Goal: Task Accomplishment & Management: Manage account settings

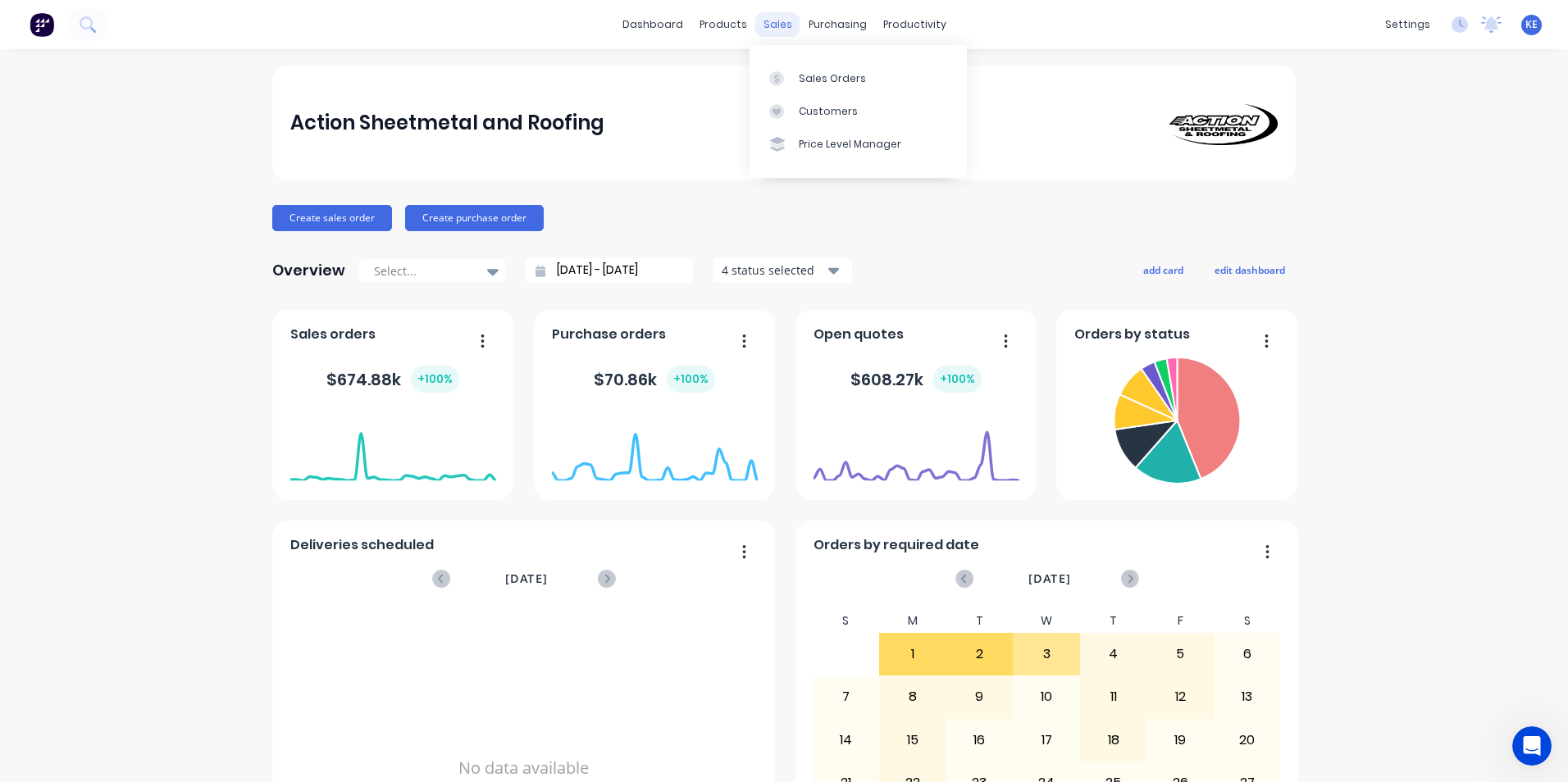
click at [775, 22] on div "sales" at bounding box center [778, 24] width 45 height 24
drag, startPoint x: 824, startPoint y: 74, endPoint x: 794, endPoint y: 91, distance: 34.5
click at [824, 74] on div "Sales Orders" at bounding box center [833, 78] width 68 height 15
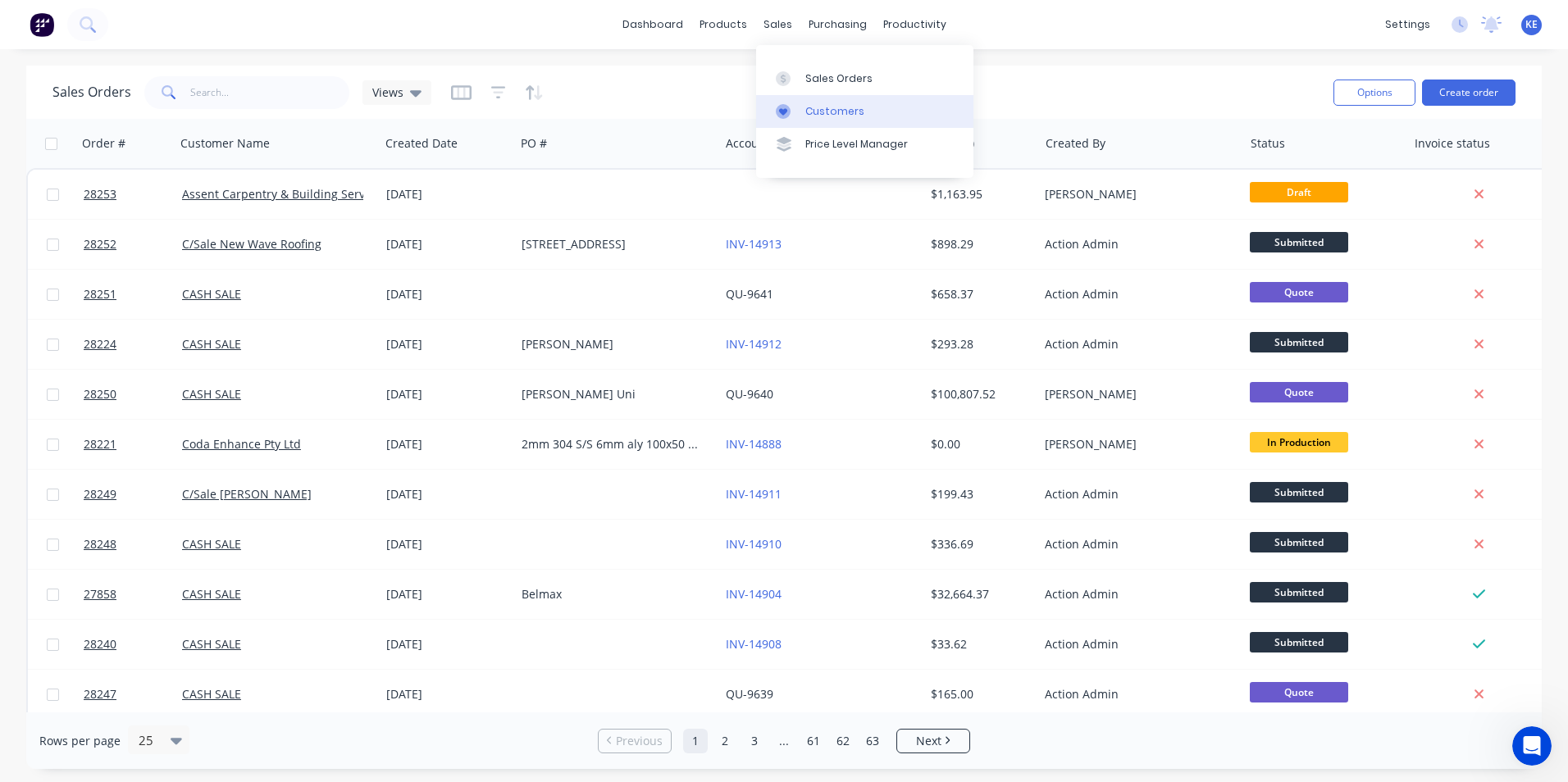
click at [840, 114] on div "Customers" at bounding box center [835, 111] width 59 height 15
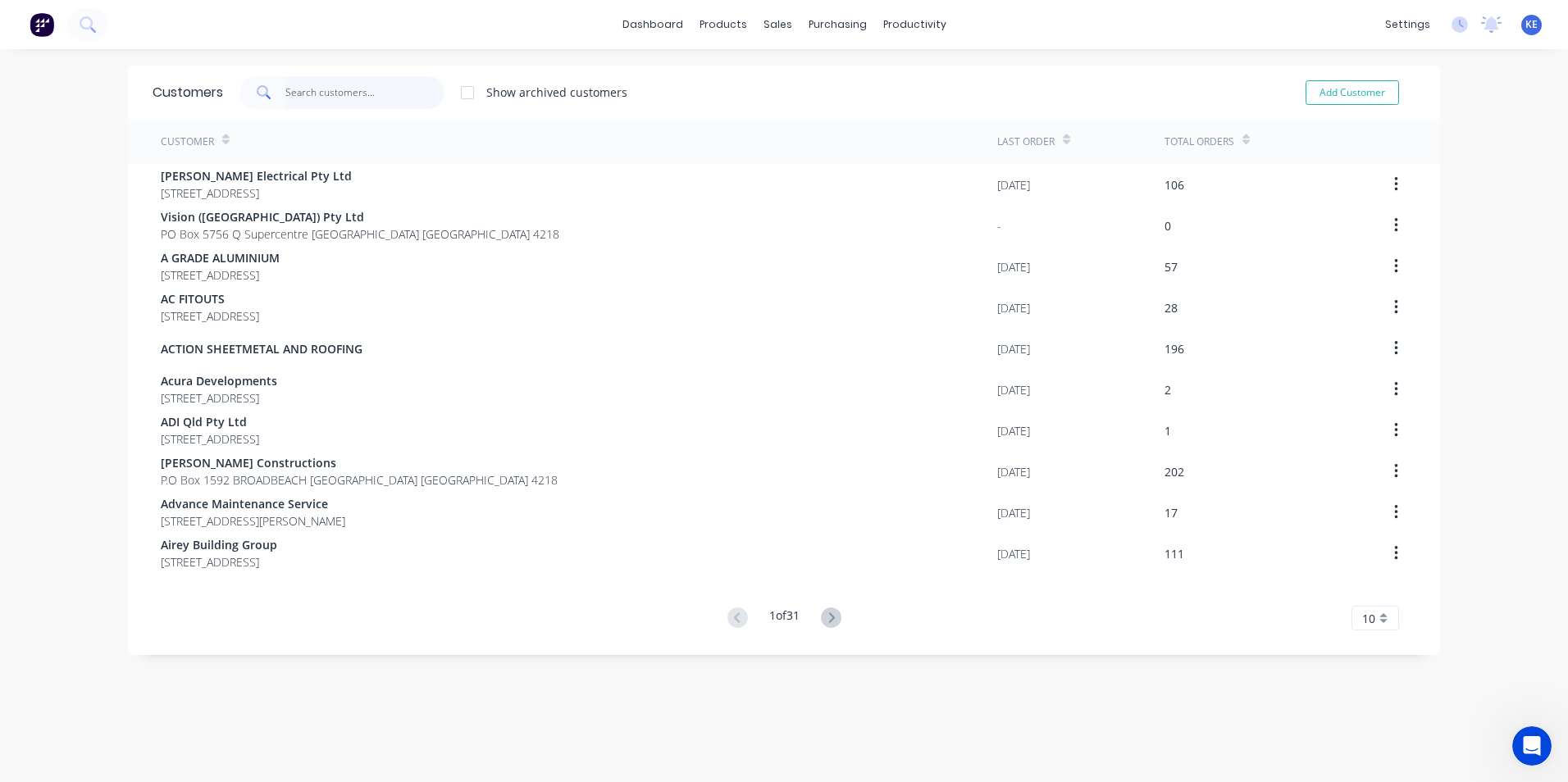
click at [332, 98] on input "text" at bounding box center [365, 93] width 160 height 33
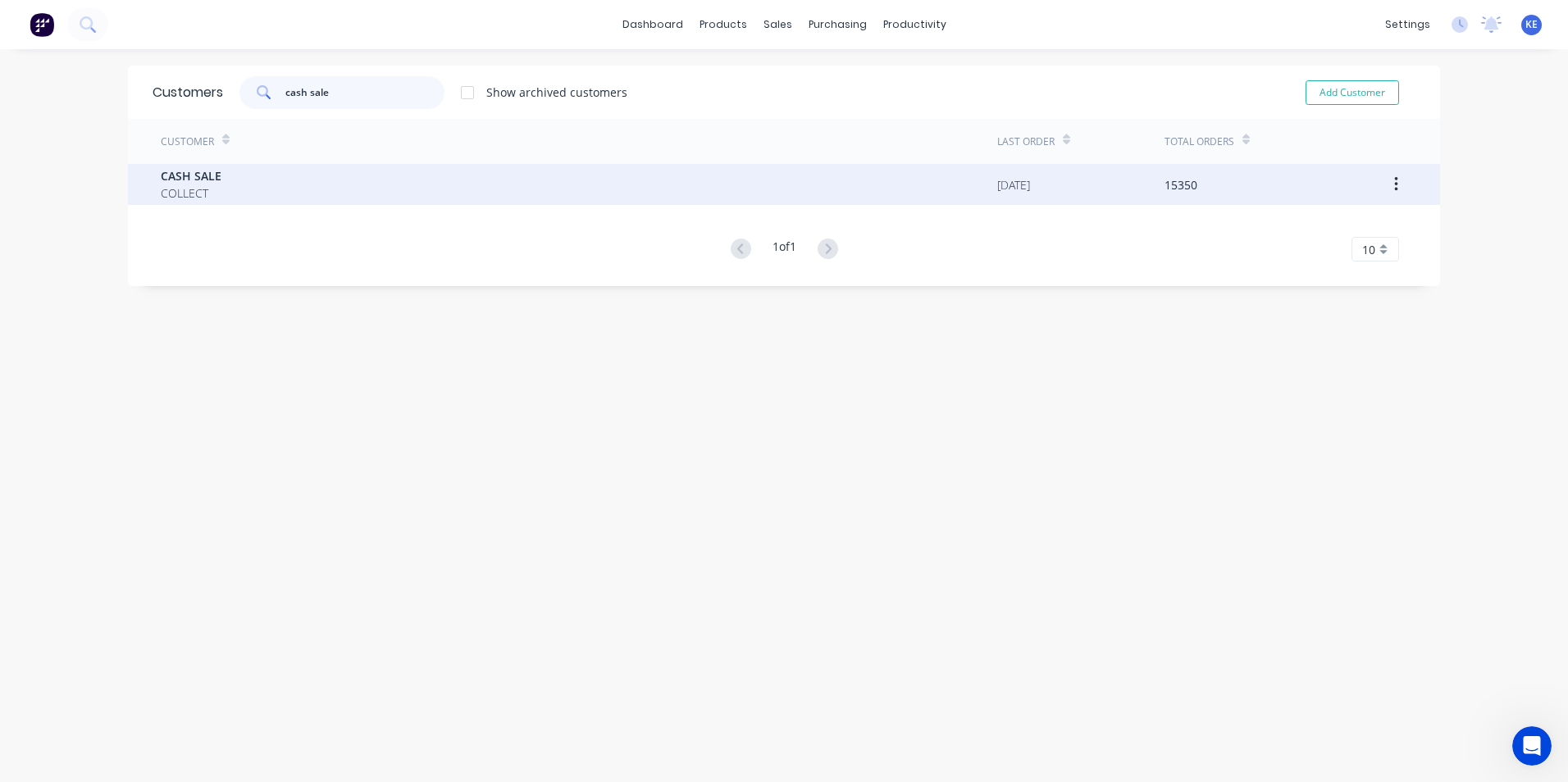
type input "cash sale"
click at [288, 192] on div "CASH SALE COLLECT" at bounding box center [578, 184] width 837 height 41
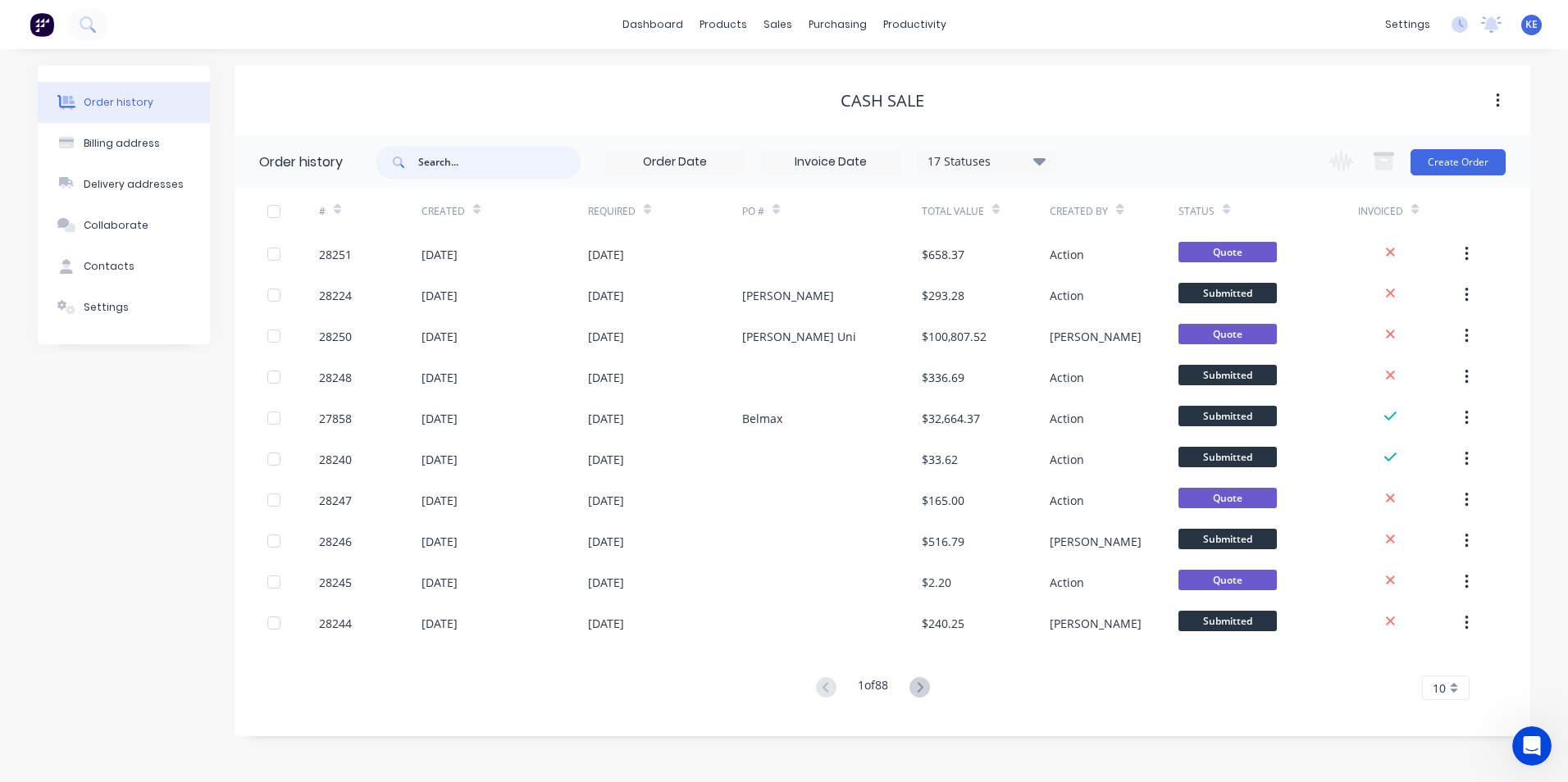
click at [426, 160] on input "text" at bounding box center [499, 162] width 162 height 33
type input "28224"
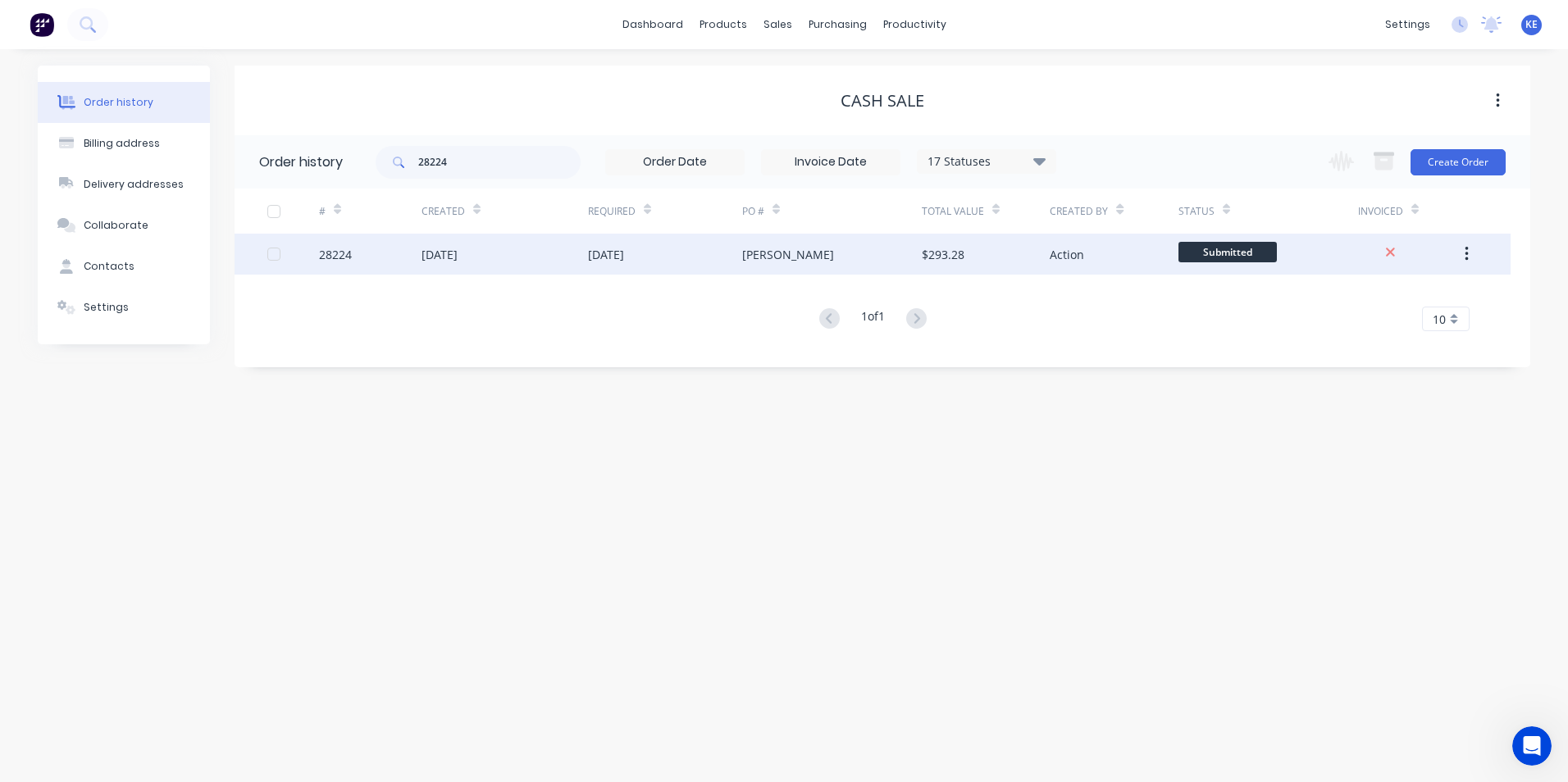
click at [458, 256] on div "[DATE]" at bounding box center [440, 255] width 36 height 17
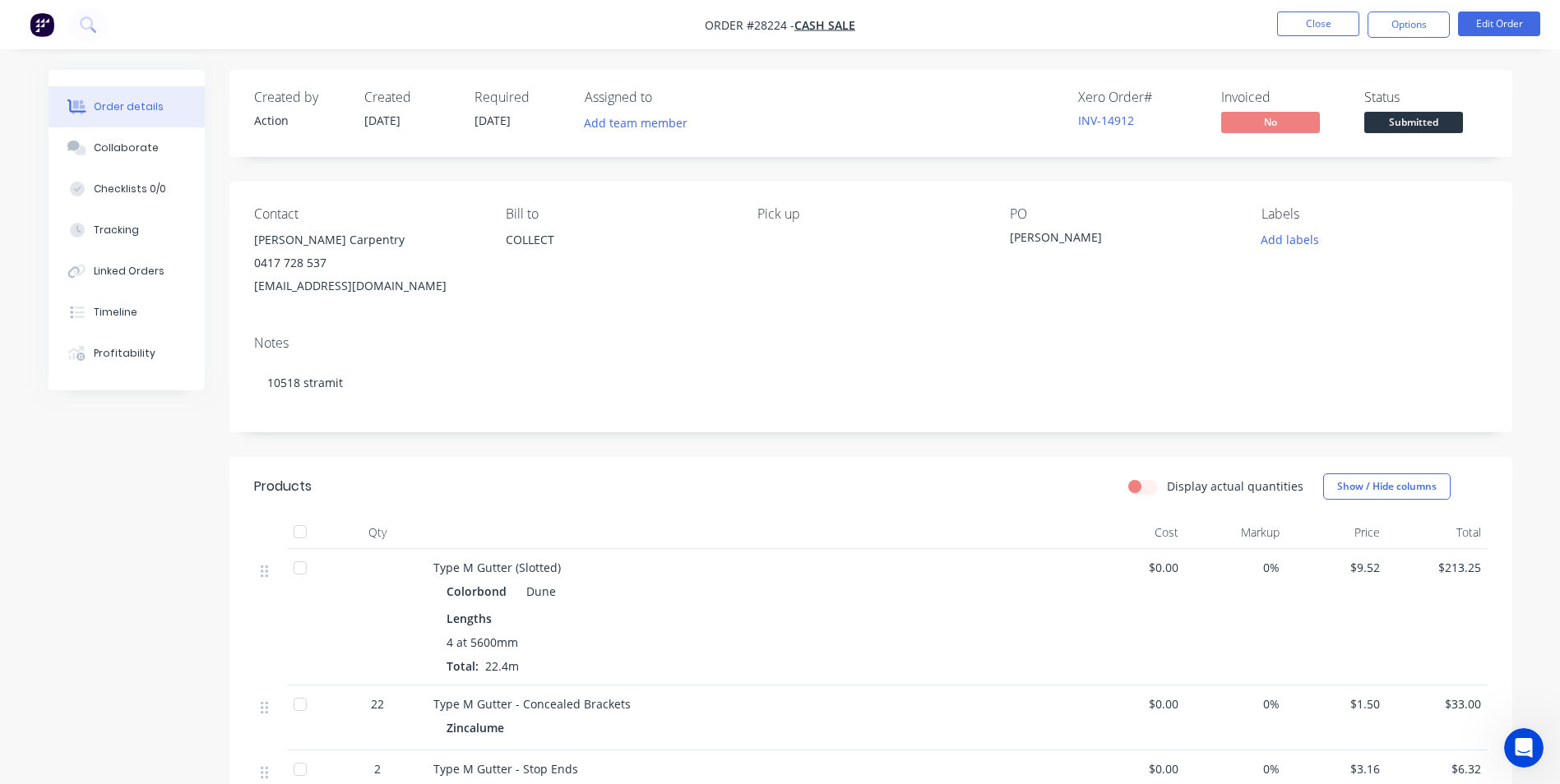
drag, startPoint x: 270, startPoint y: 246, endPoint x: 410, endPoint y: 246, distance: 140.0
click at [410, 246] on div "[PERSON_NAME] Carpentry" at bounding box center [366, 240] width 225 height 23
copy div "[PERSON_NAME] Carpentry"
click at [1406, 21] on button "Options" at bounding box center [1409, 24] width 83 height 26
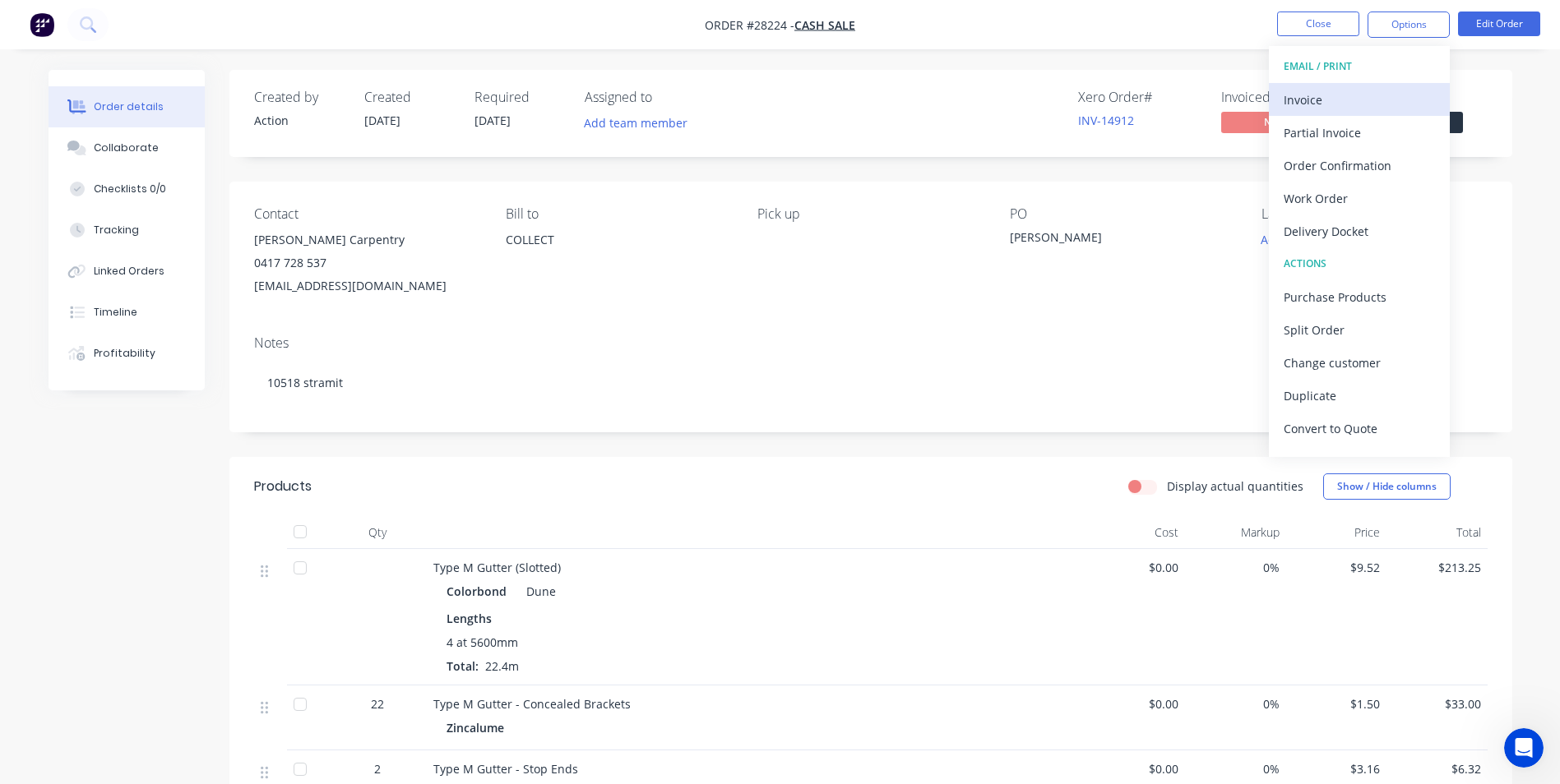
click at [1333, 110] on div "Invoice" at bounding box center [1359, 99] width 151 height 23
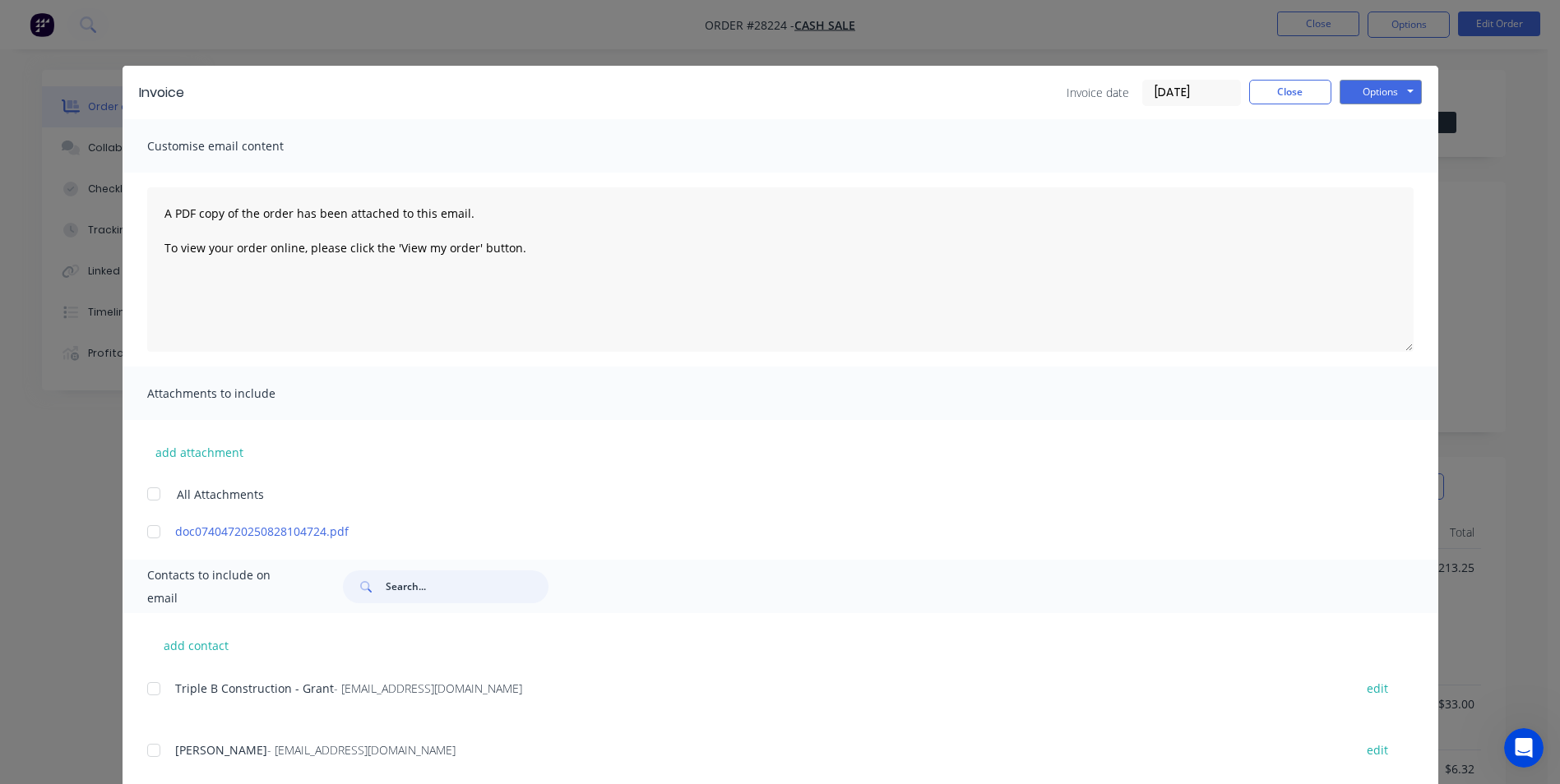
click at [386, 583] on input "text" at bounding box center [467, 587] width 163 height 33
paste input "[PERSON_NAME] Carpentry"
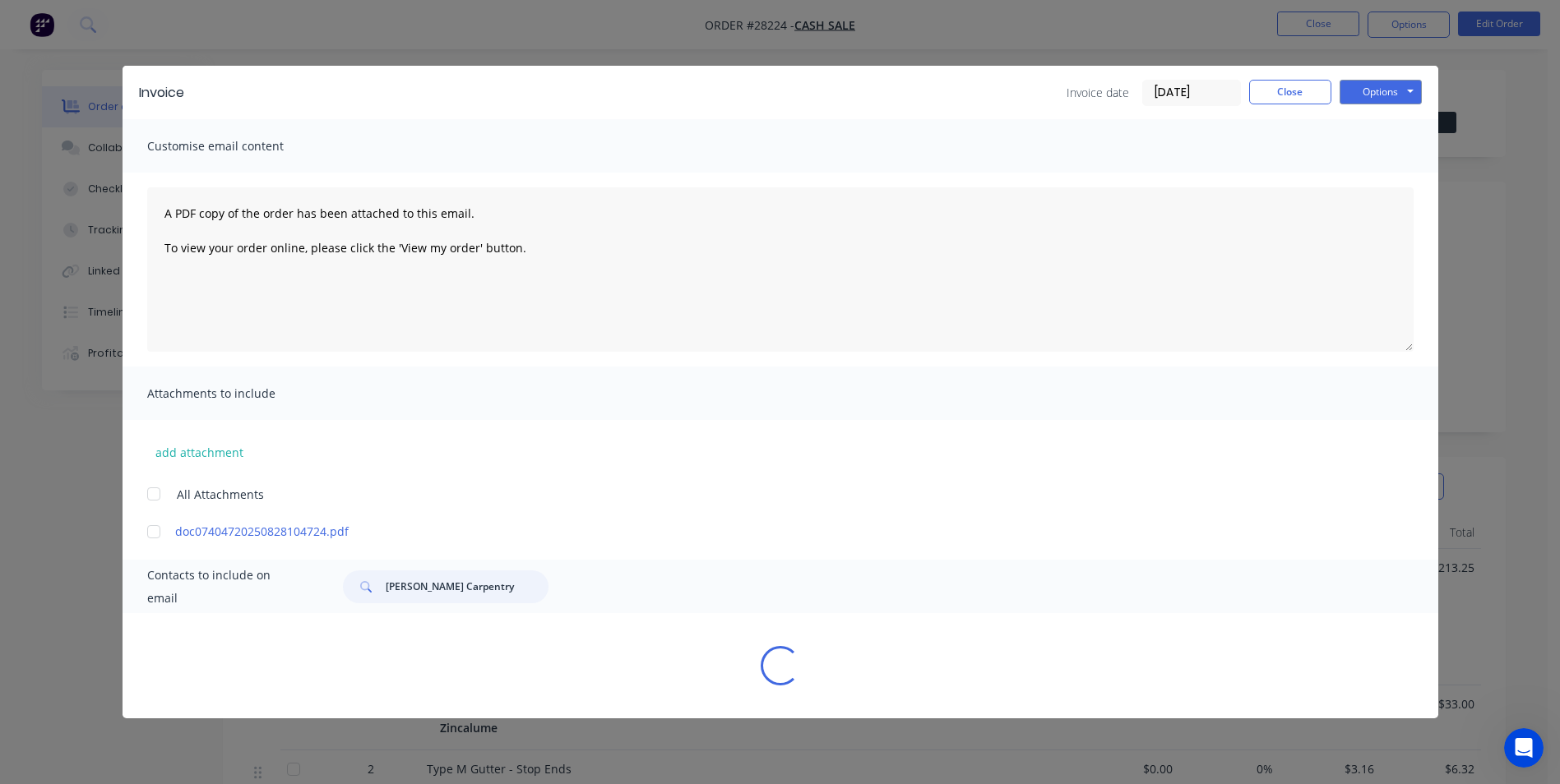
type input "[PERSON_NAME] Carpentry"
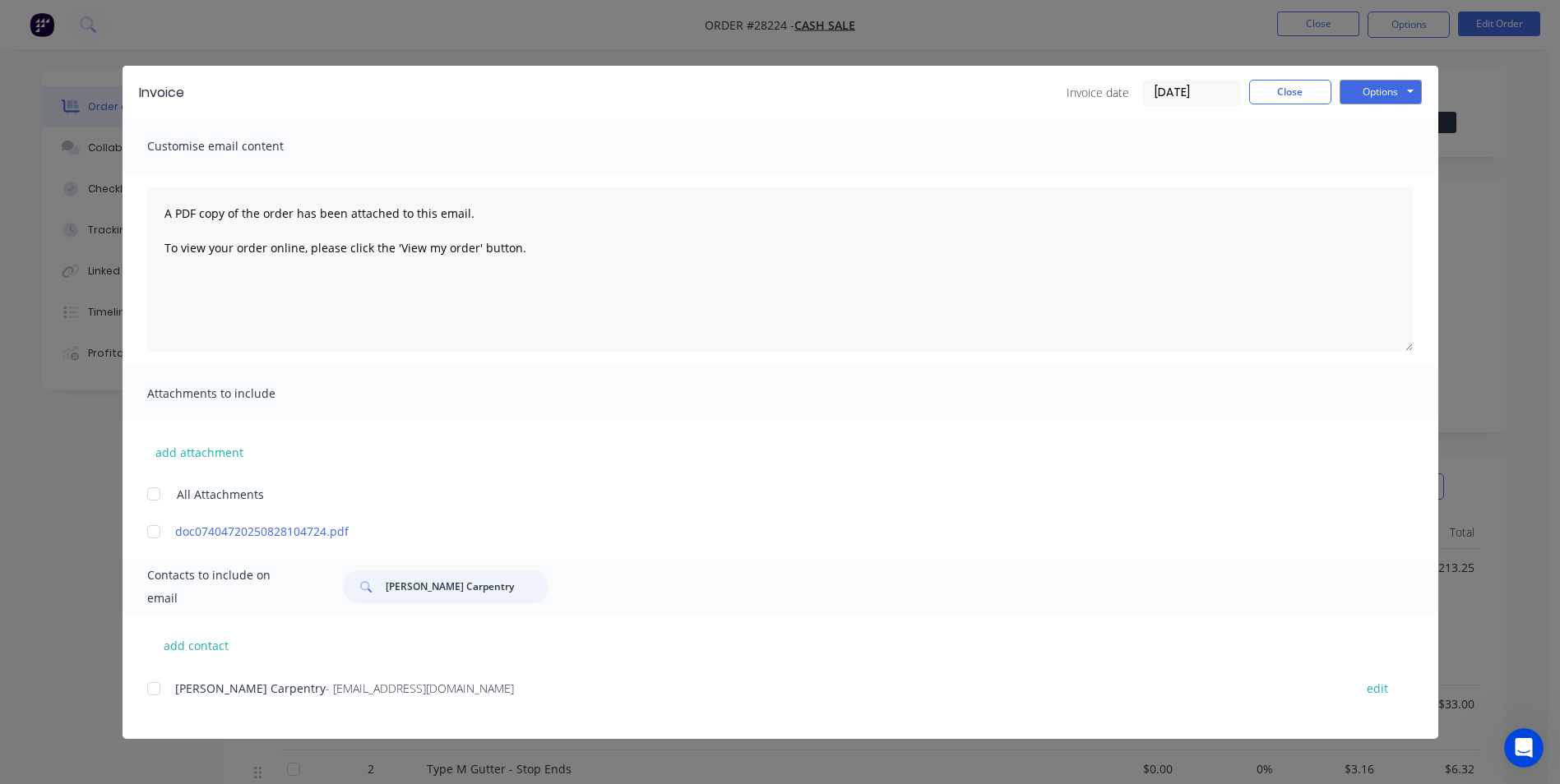
click at [159, 687] on div at bounding box center [154, 689] width 33 height 33
click at [152, 686] on div at bounding box center [154, 689] width 33 height 33
drag, startPoint x: 174, startPoint y: 686, endPoint x: 604, endPoint y: 517, distance: 462.0
click at [466, 674] on div "add contact [PERSON_NAME] Carpentry - [EMAIL_ADDRESS][DOMAIN_NAME] edit" at bounding box center [780, 676] width 1316 height 126
drag, startPoint x: 179, startPoint y: 689, endPoint x: 285, endPoint y: 689, distance: 106.0
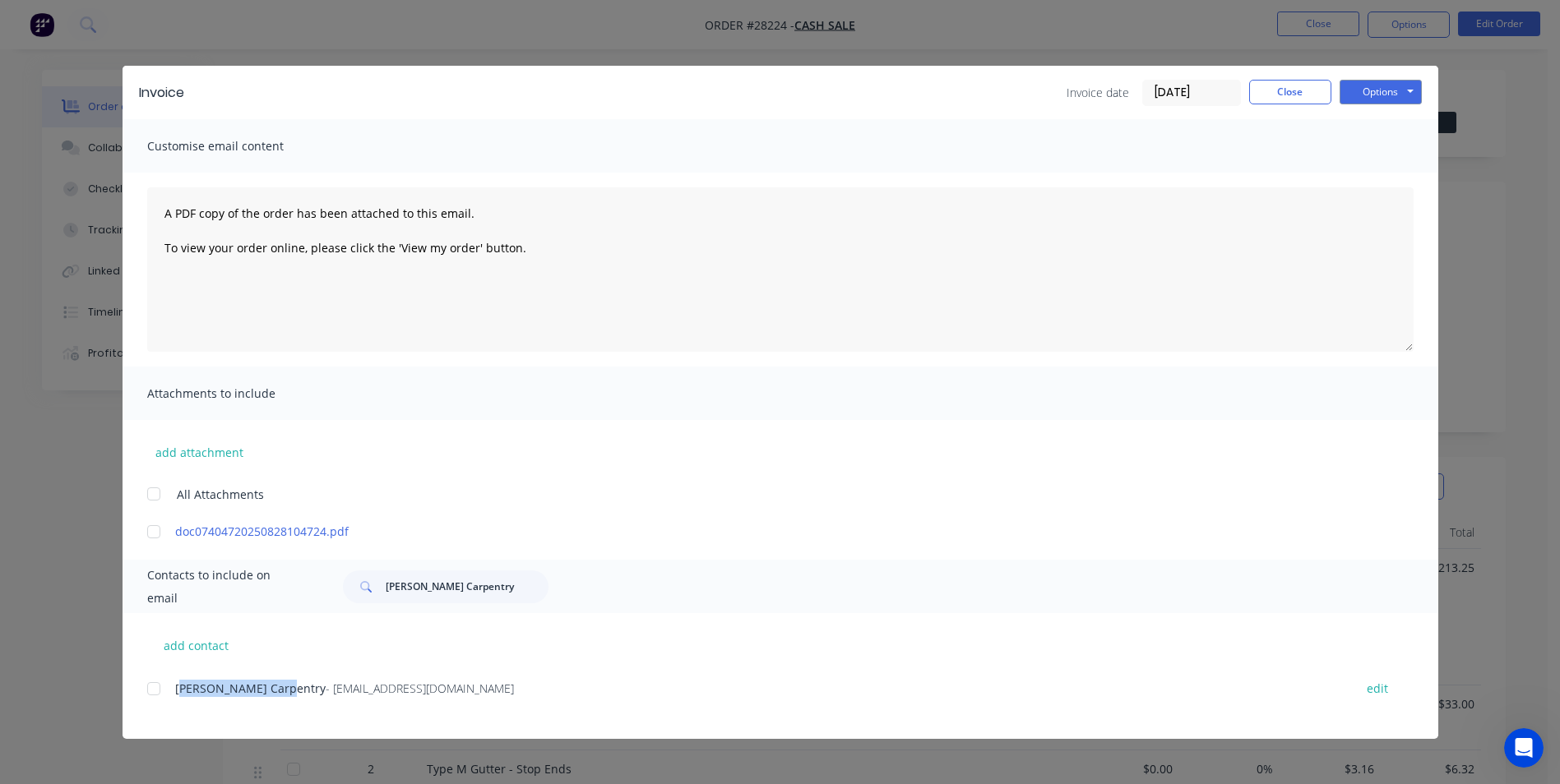
click at [285, 689] on span "[PERSON_NAME] Carpentry" at bounding box center [250, 688] width 150 height 16
drag, startPoint x: 285, startPoint y: 689, endPoint x: 537, endPoint y: 641, distance: 256.5
click at [539, 639] on div "add contact [PERSON_NAME] Carpentry - [EMAIL_ADDRESS][DOMAIN_NAME] edit" at bounding box center [780, 676] width 1316 height 126
drag, startPoint x: 177, startPoint y: 690, endPoint x: 451, endPoint y: 689, distance: 274.0
click at [451, 689] on div "[PERSON_NAME] Carpentry - [EMAIL_ADDRESS][DOMAIN_NAME]" at bounding box center [756, 688] width 1162 height 17
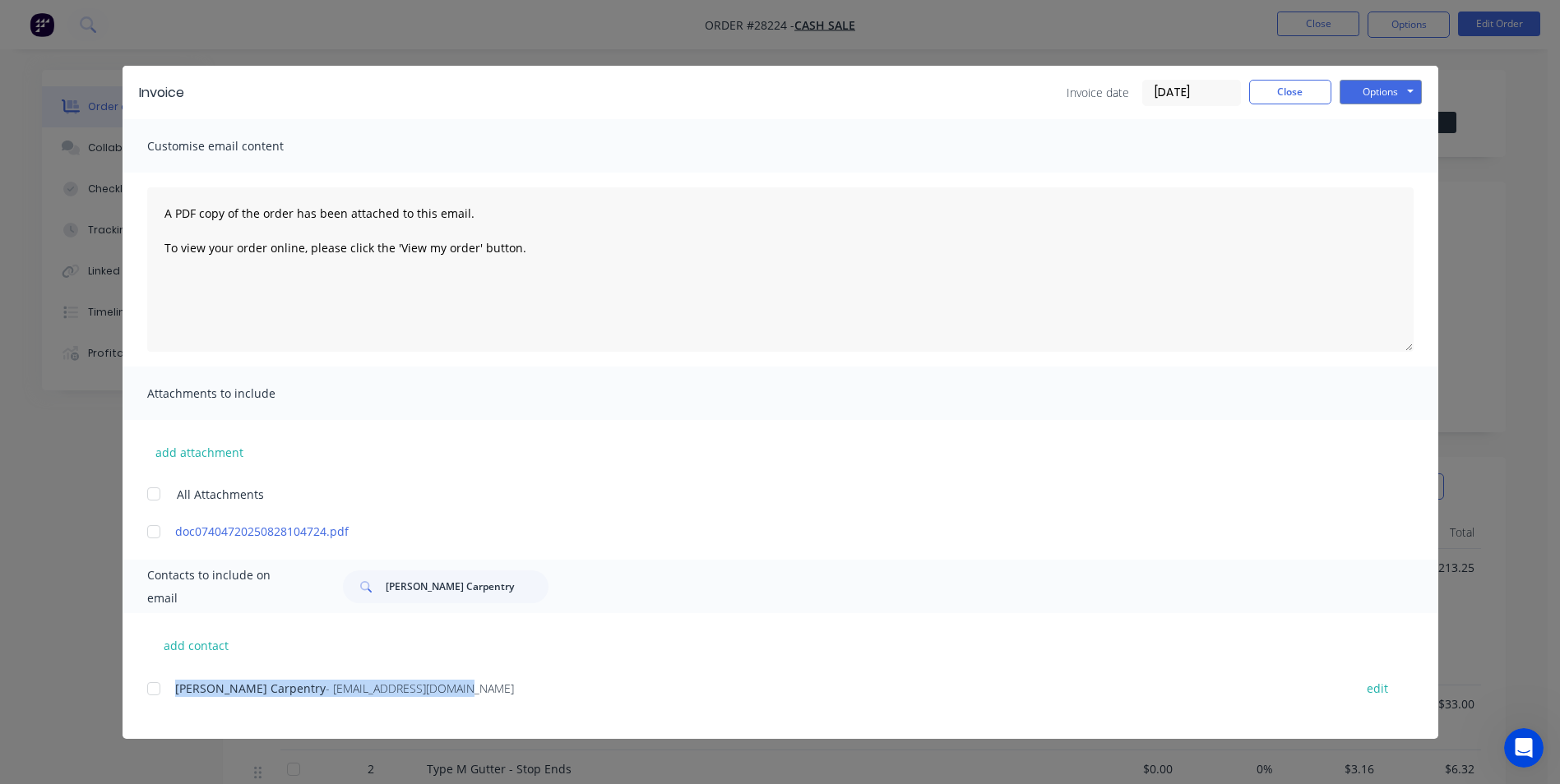
copy div "[PERSON_NAME] Carpentry - [EMAIL_ADDRESS][DOMAIN_NAME]"
click at [1359, 98] on button "Options" at bounding box center [1381, 92] width 83 height 24
click at [1364, 149] on button "Print" at bounding box center [1392, 148] width 105 height 27
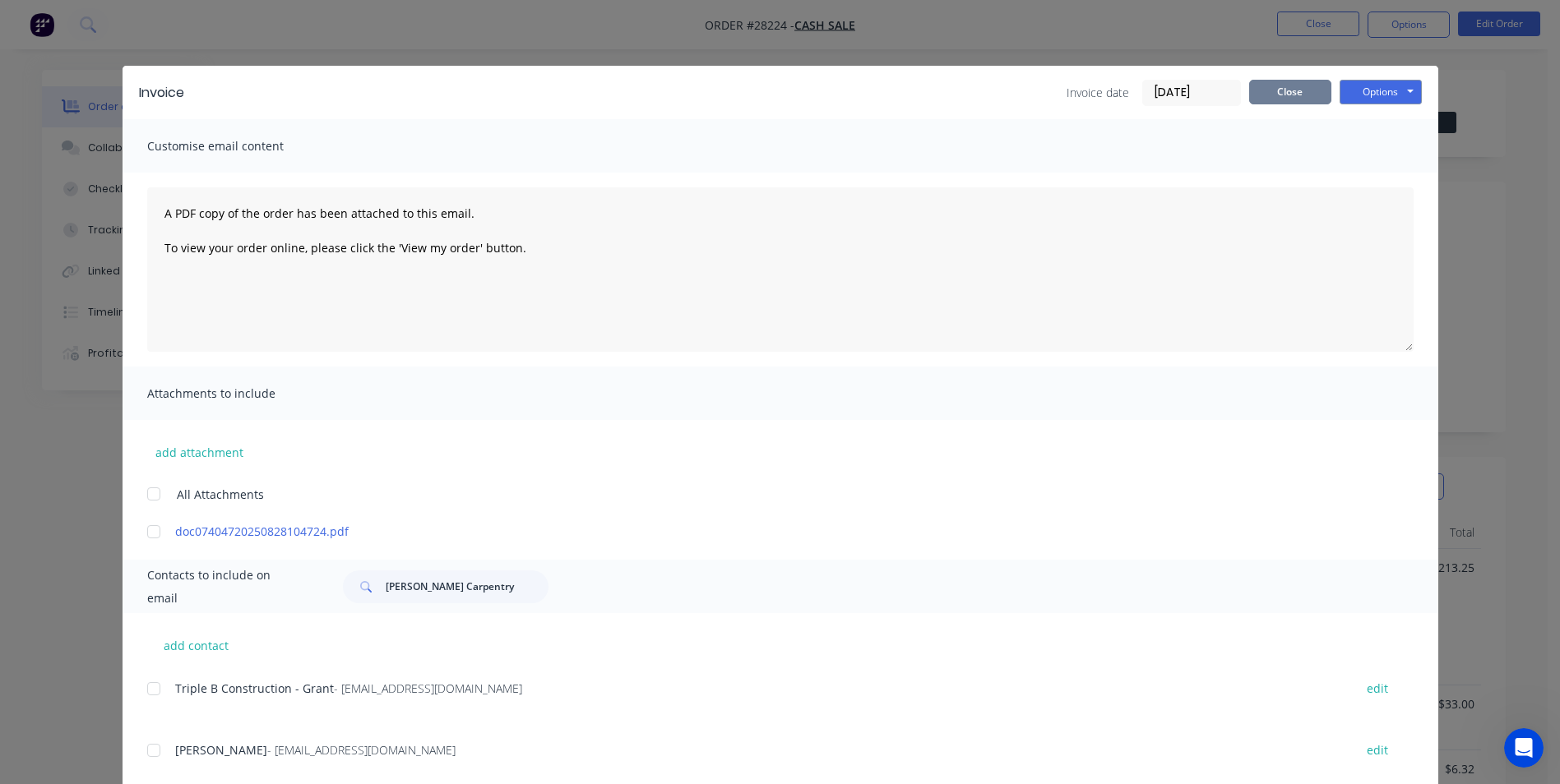
click at [1285, 83] on button "Close" at bounding box center [1290, 92] width 83 height 24
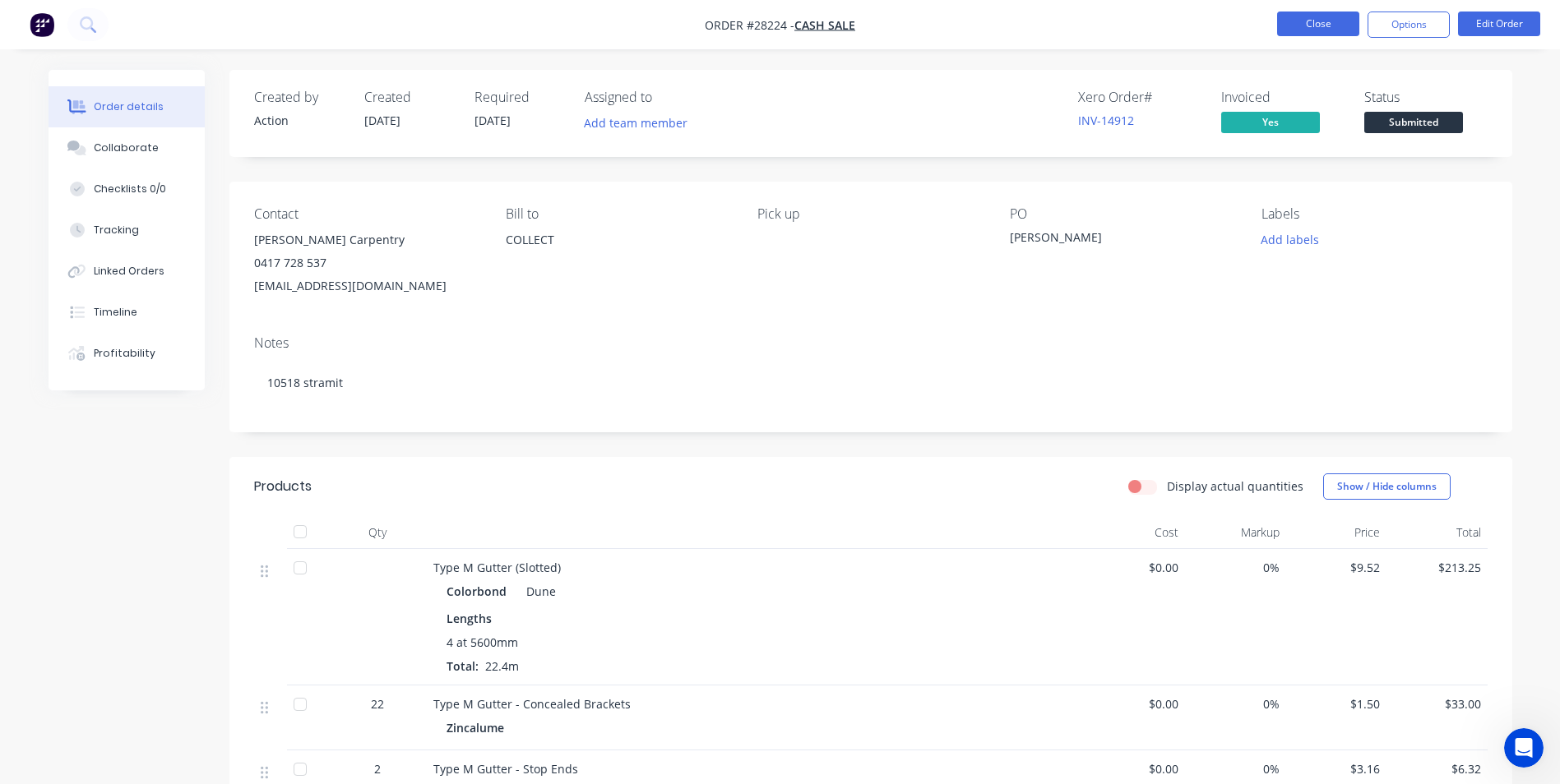
click at [1300, 23] on button "Close" at bounding box center [1318, 23] width 83 height 24
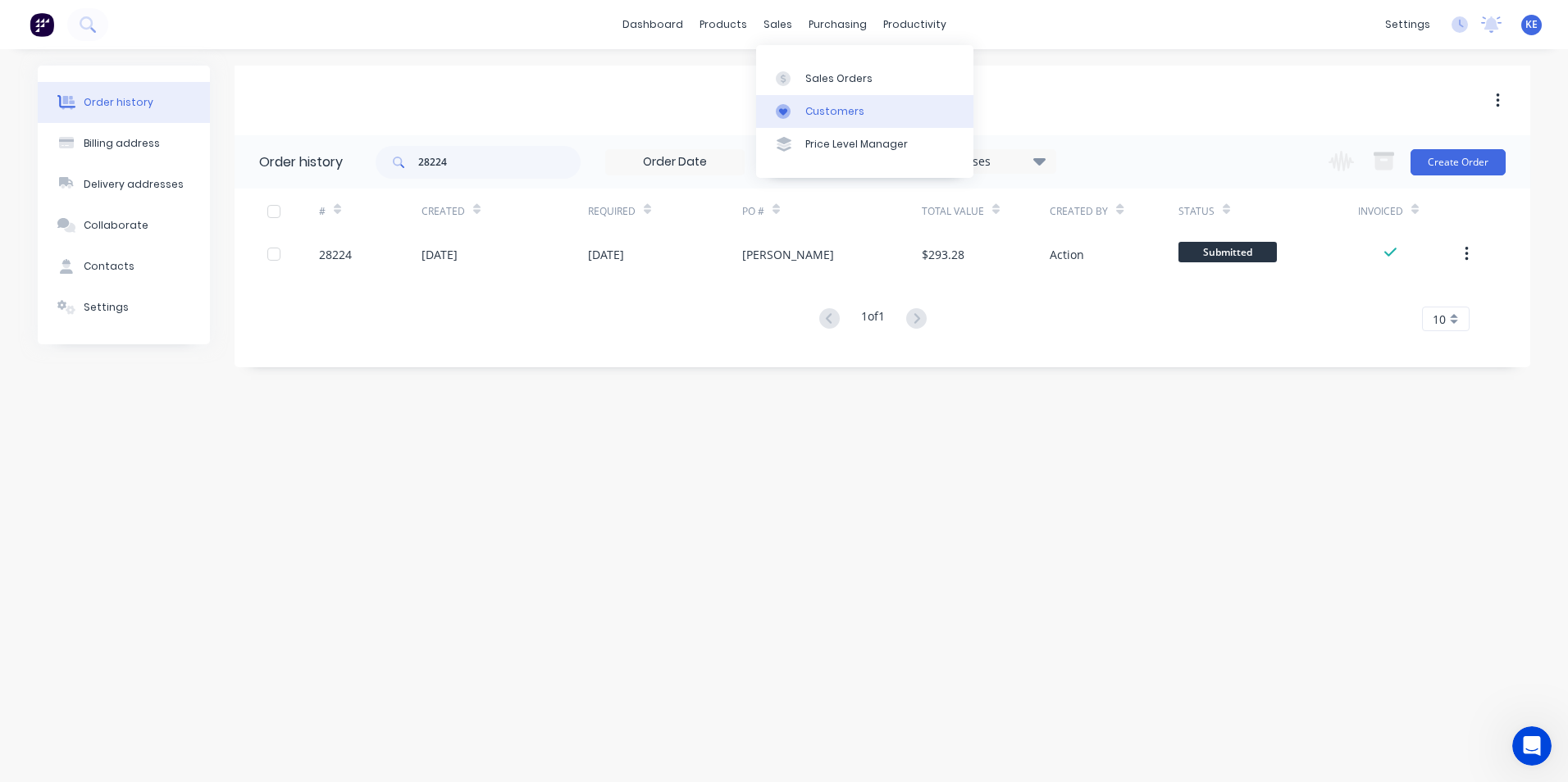
click at [815, 116] on div "Customers" at bounding box center [835, 111] width 59 height 15
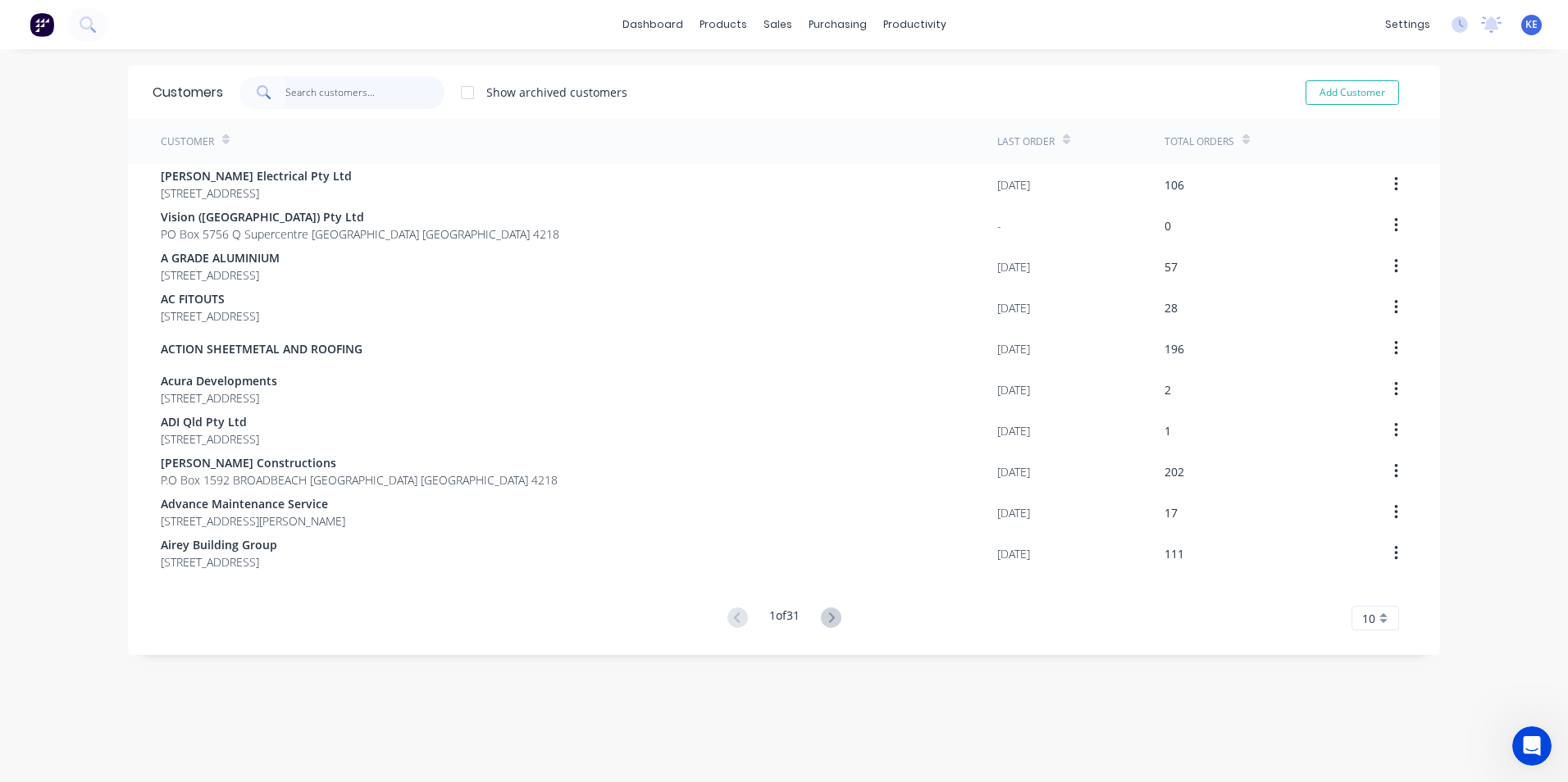
click at [299, 98] on input "text" at bounding box center [365, 93] width 160 height 33
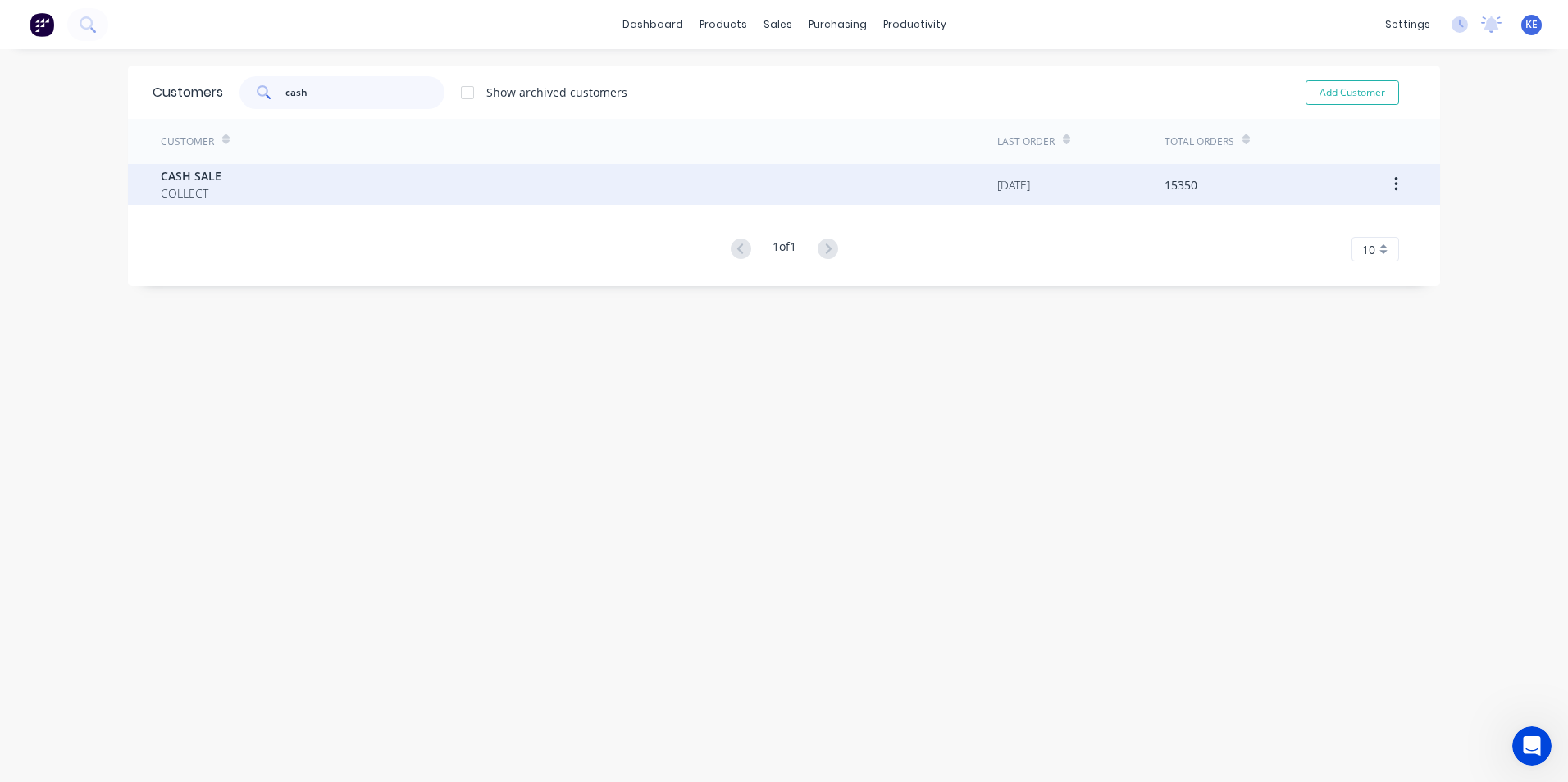
type input "cash"
click at [269, 185] on div "CASH SALE COLLECT" at bounding box center [578, 184] width 837 height 41
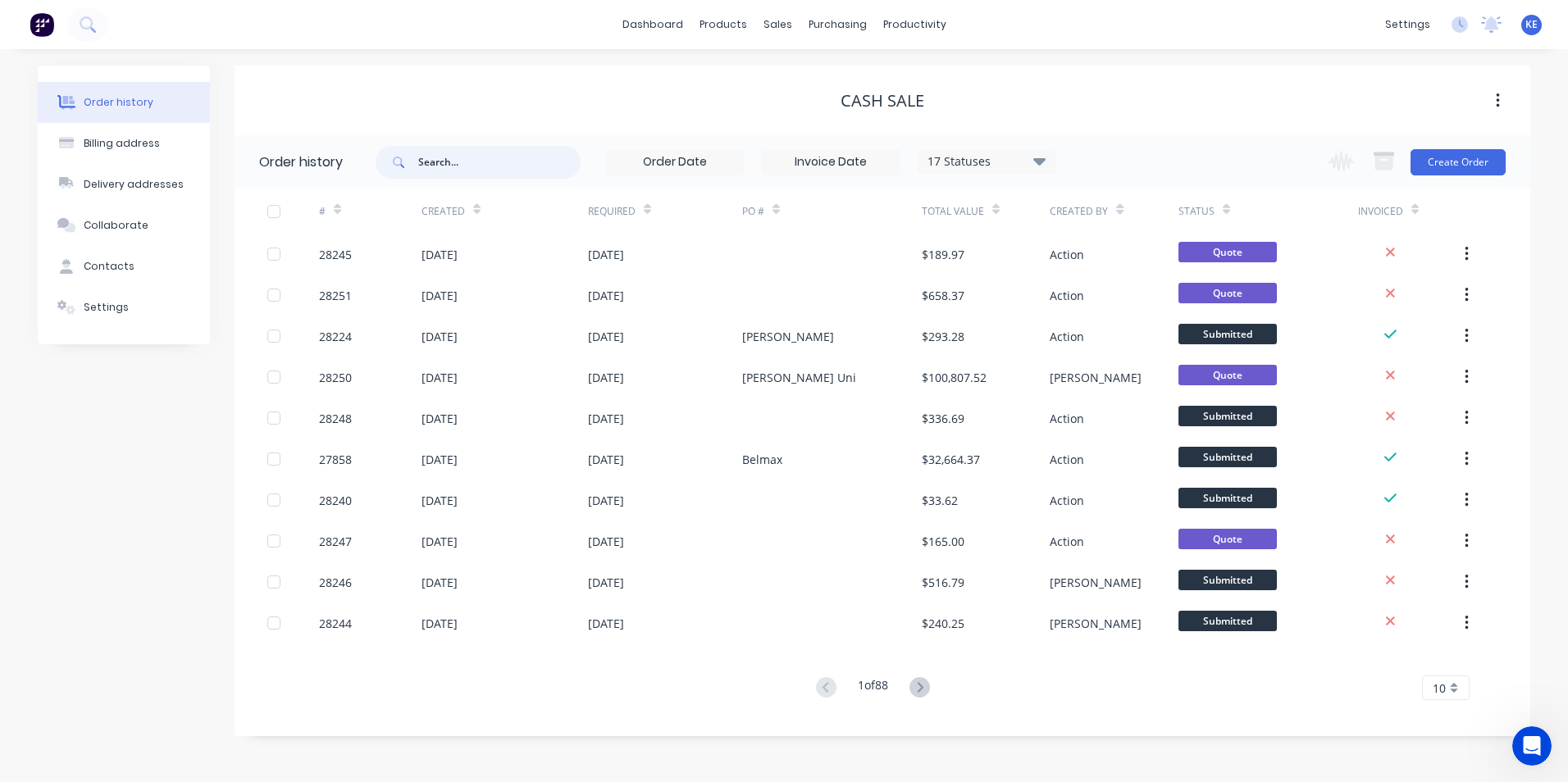
click at [453, 173] on input "text" at bounding box center [499, 162] width 162 height 33
type input "10511"
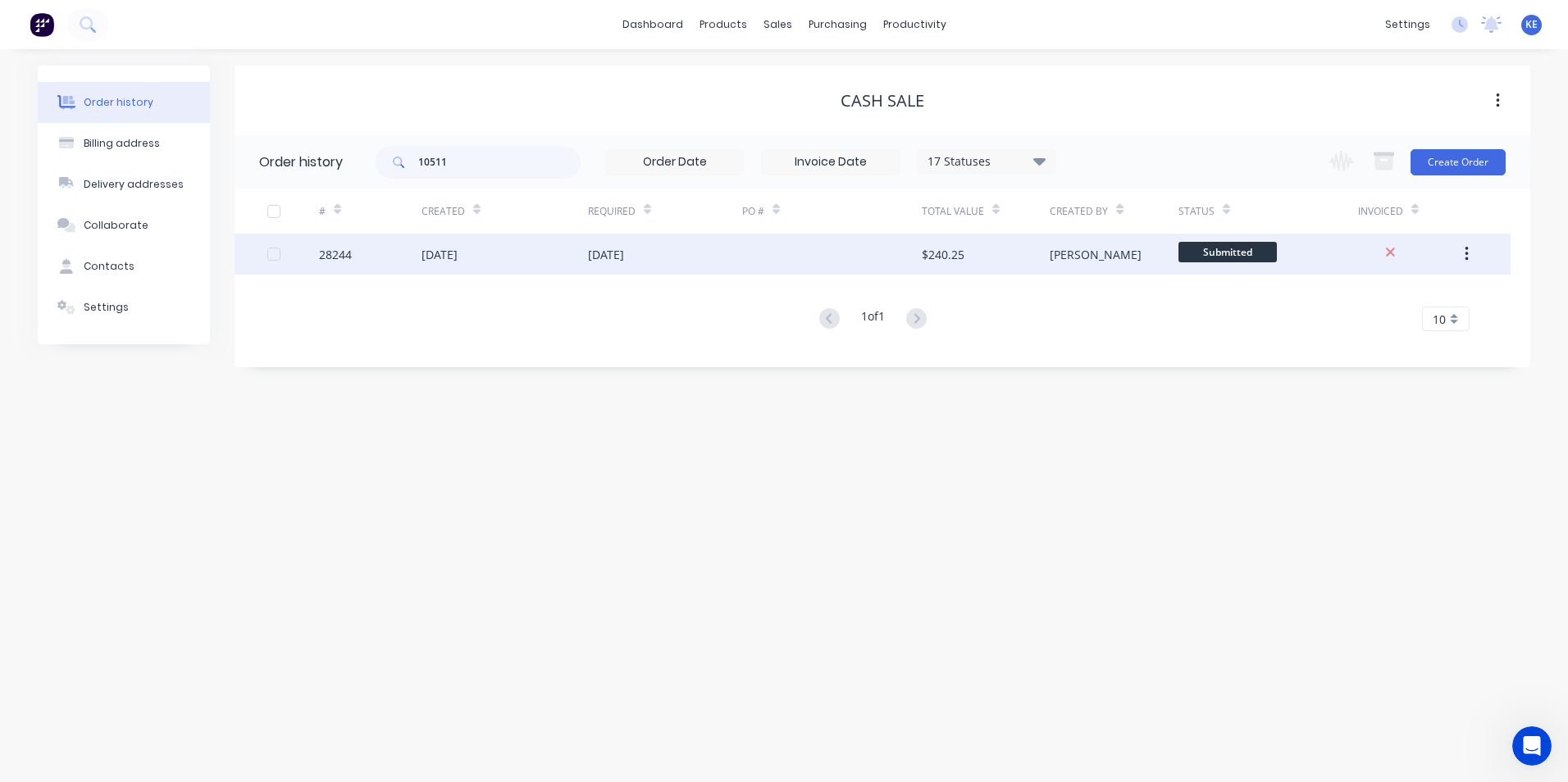
click at [455, 261] on div "[DATE]" at bounding box center [440, 255] width 36 height 17
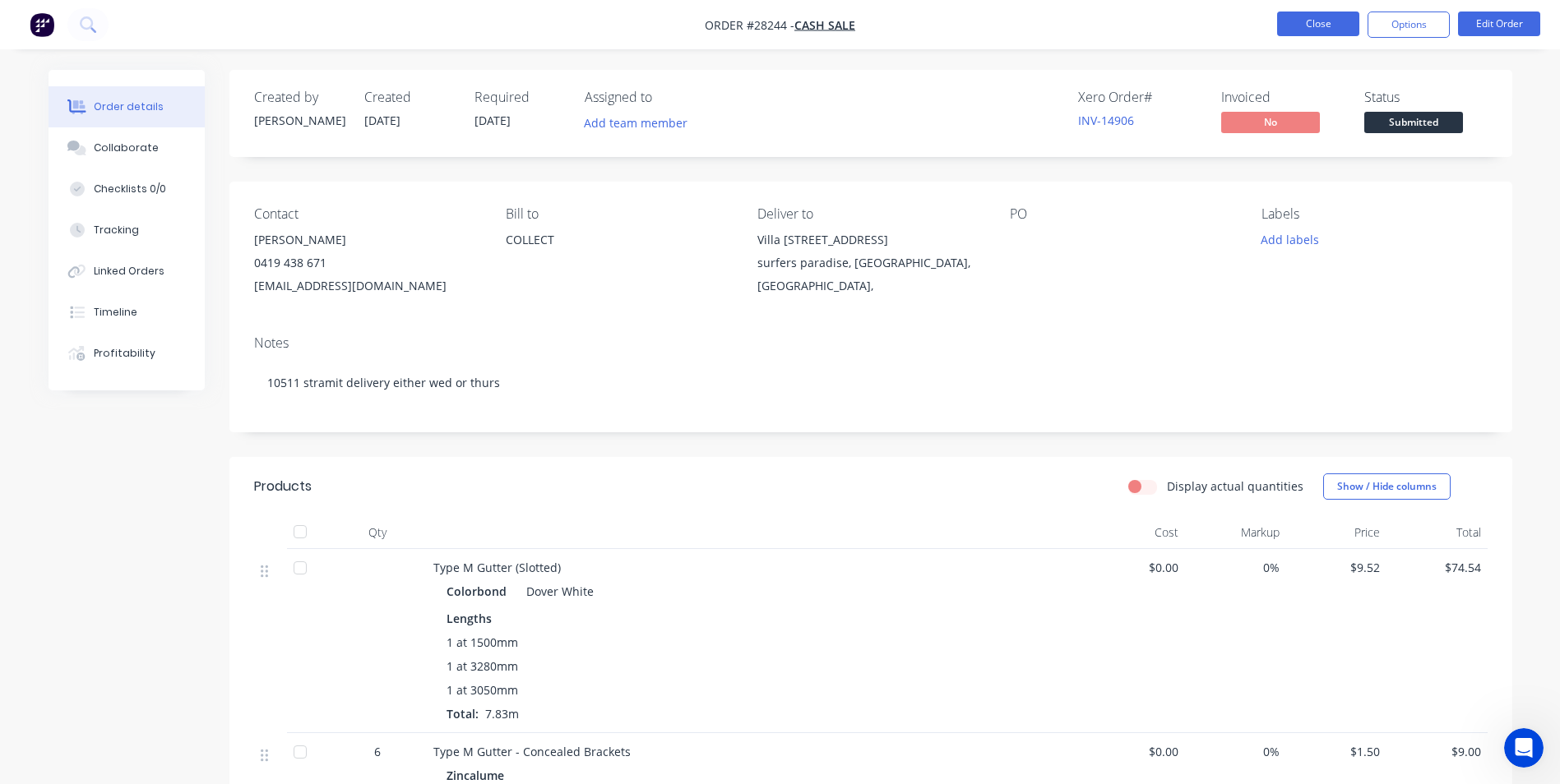
click at [1337, 25] on button "Close" at bounding box center [1318, 23] width 83 height 24
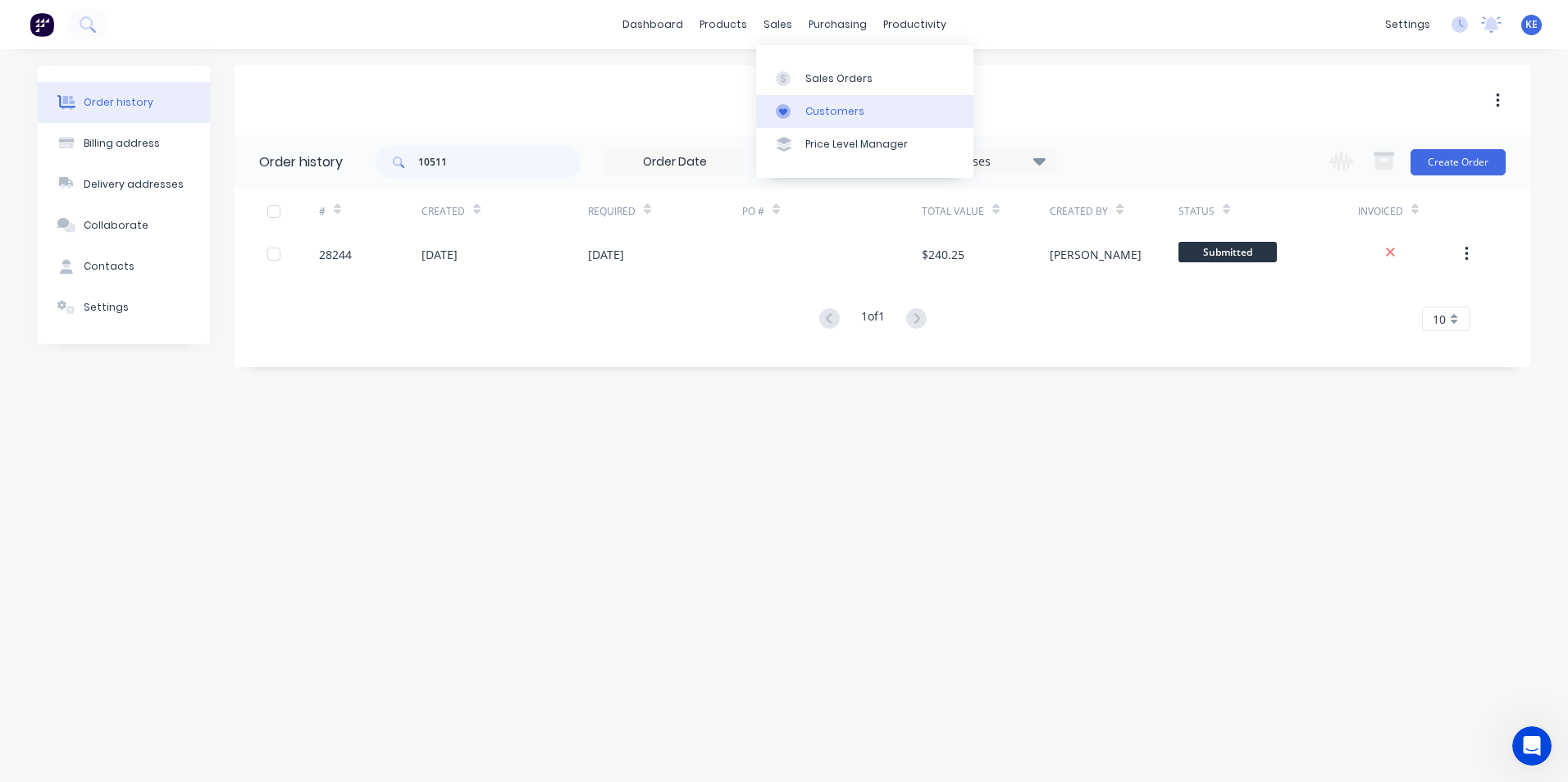
click at [832, 114] on div "Customers" at bounding box center [835, 111] width 59 height 15
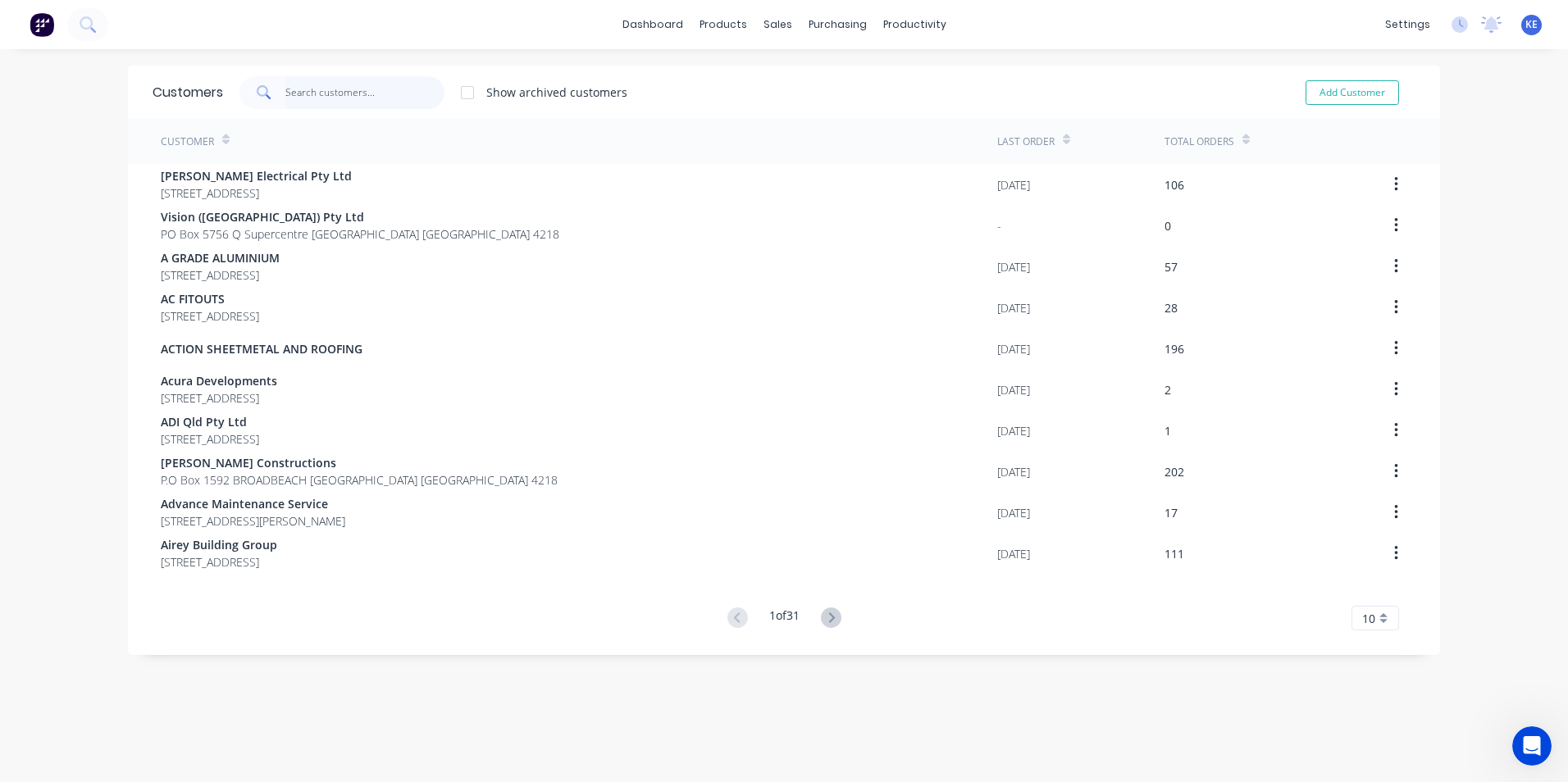
click at [335, 88] on input "text" at bounding box center [365, 93] width 160 height 33
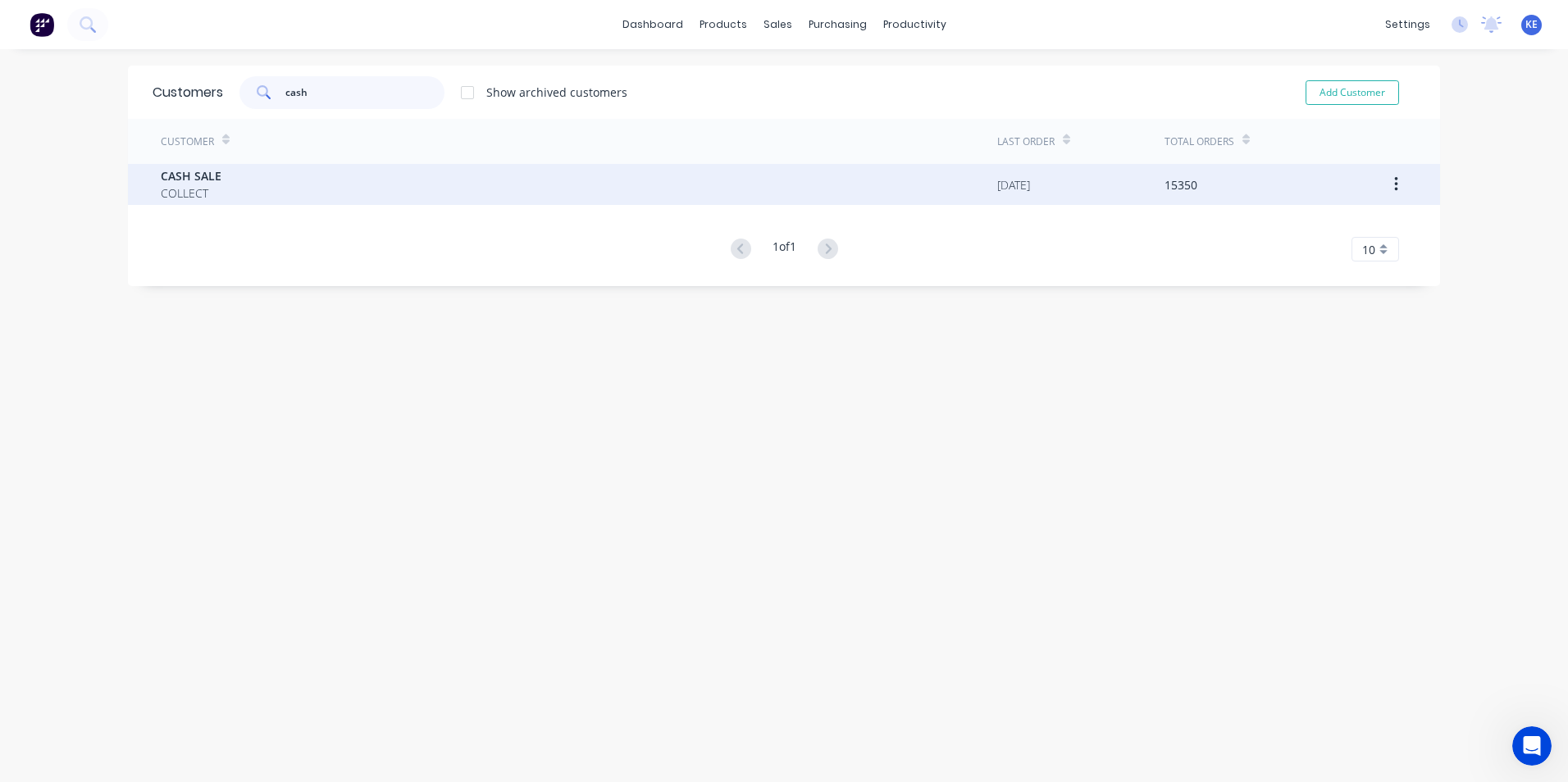
type input "cash"
click at [273, 192] on div "CASH SALE COLLECT" at bounding box center [578, 184] width 837 height 41
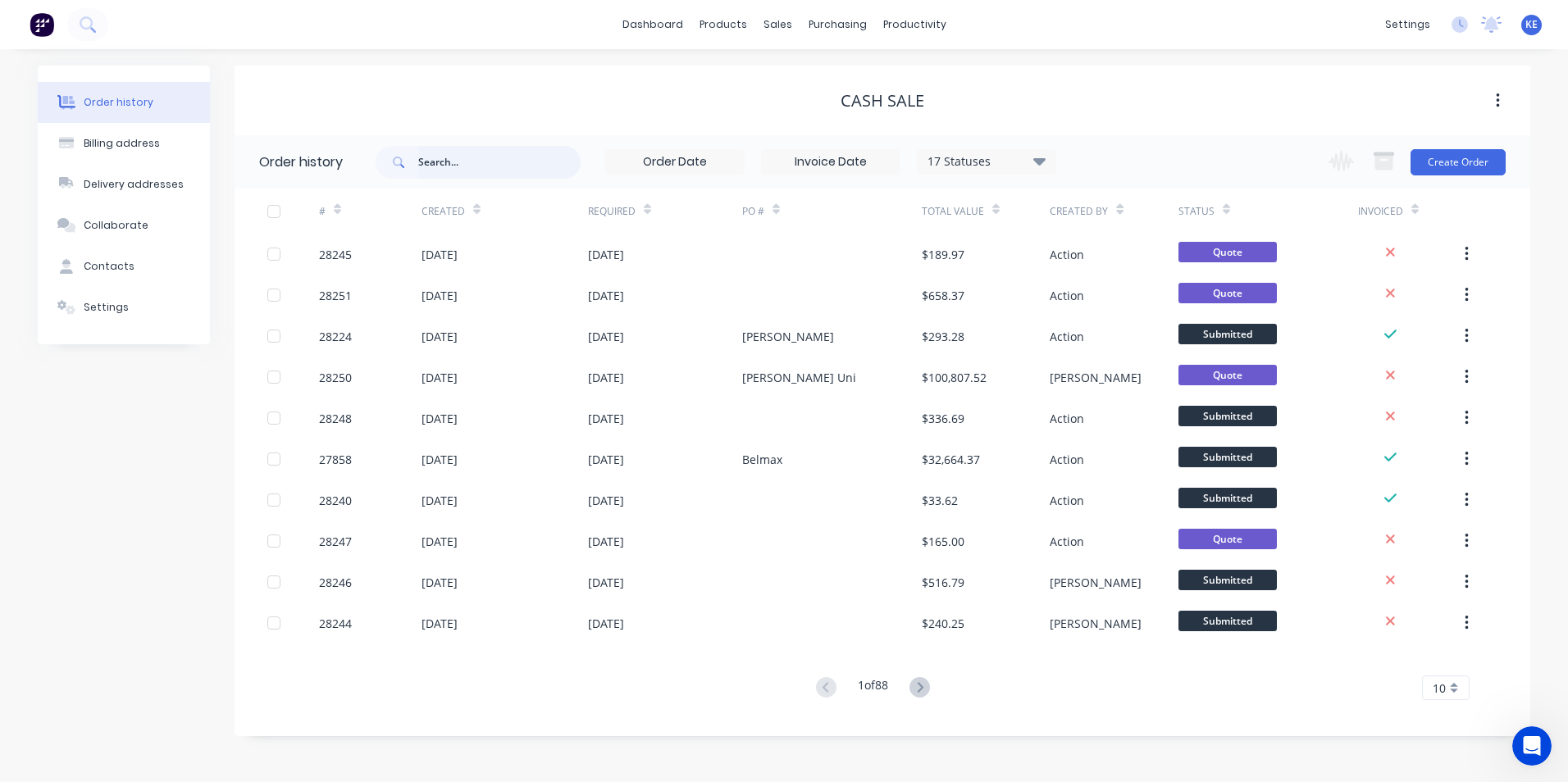
click at [466, 164] on input "text" at bounding box center [499, 162] width 162 height 33
type input "28248"
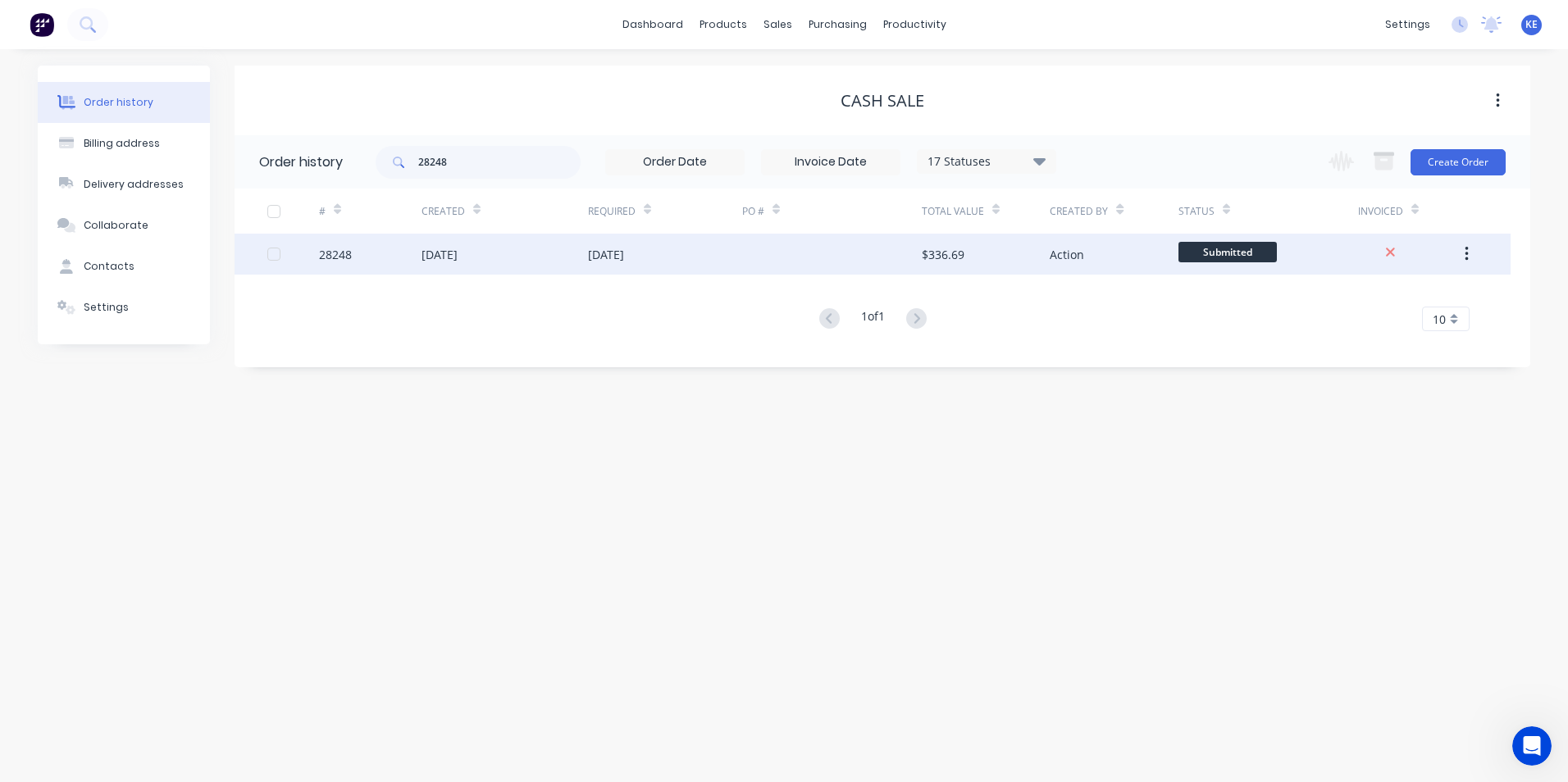
click at [390, 245] on div "28248" at bounding box center [370, 254] width 102 height 41
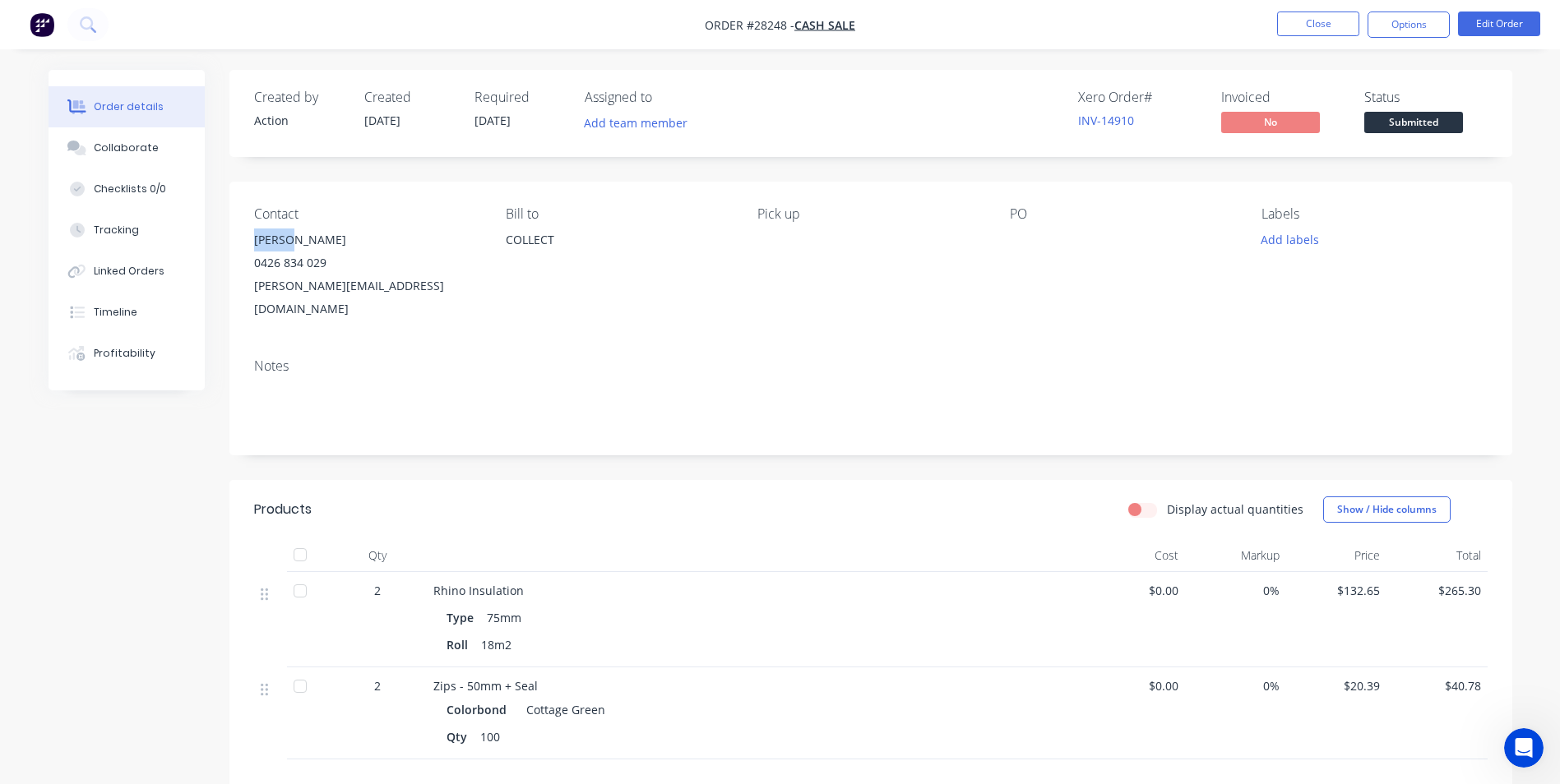
drag, startPoint x: 254, startPoint y: 243, endPoint x: 288, endPoint y: 247, distance: 34.2
click at [288, 247] on div "[PERSON_NAME]" at bounding box center [366, 240] width 225 height 23
copy div "[PERSON_NAME]"
click at [1416, 23] on button "Options" at bounding box center [1409, 24] width 83 height 26
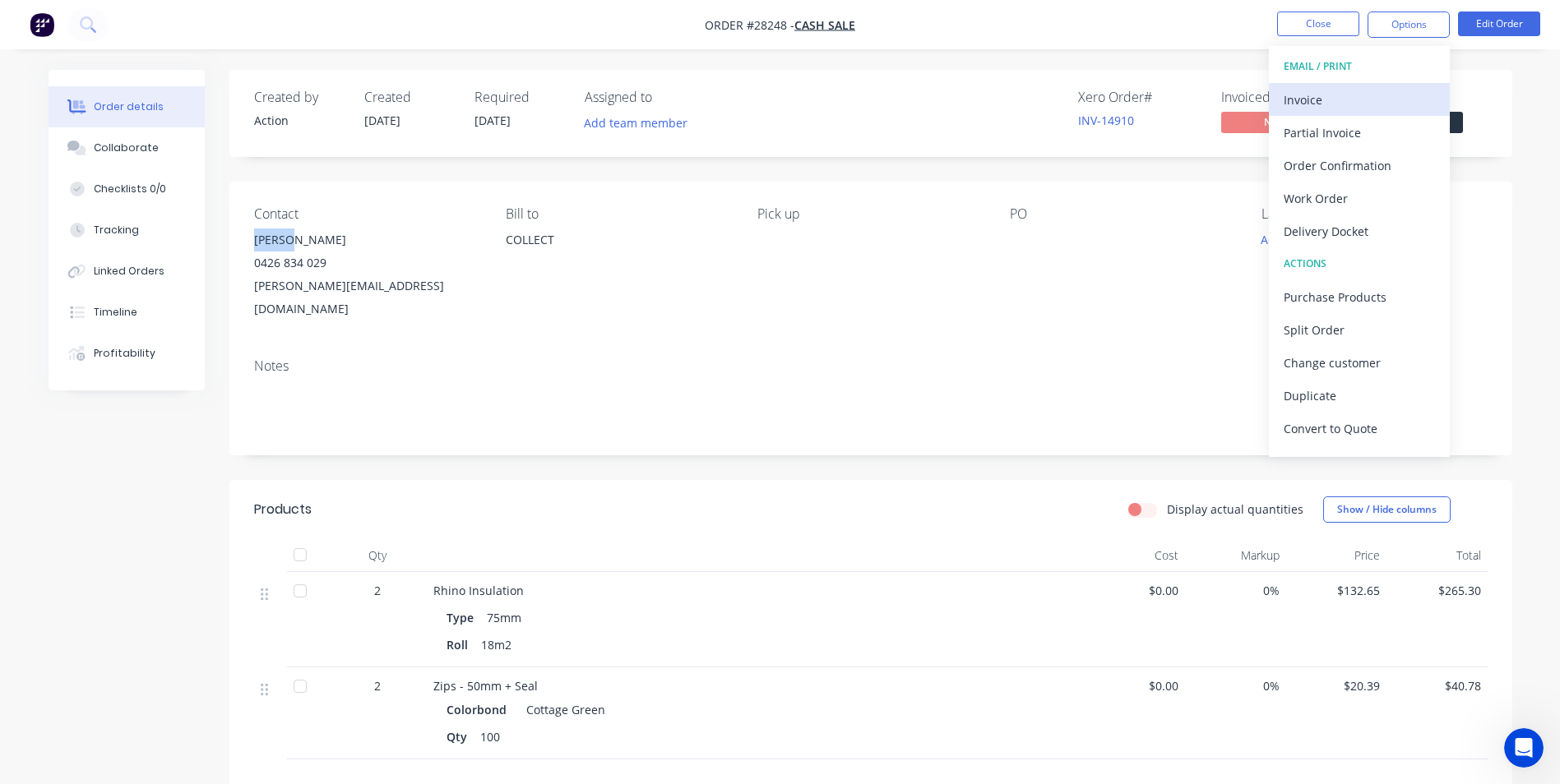
click at [1354, 102] on div "Invoice" at bounding box center [1359, 99] width 151 height 23
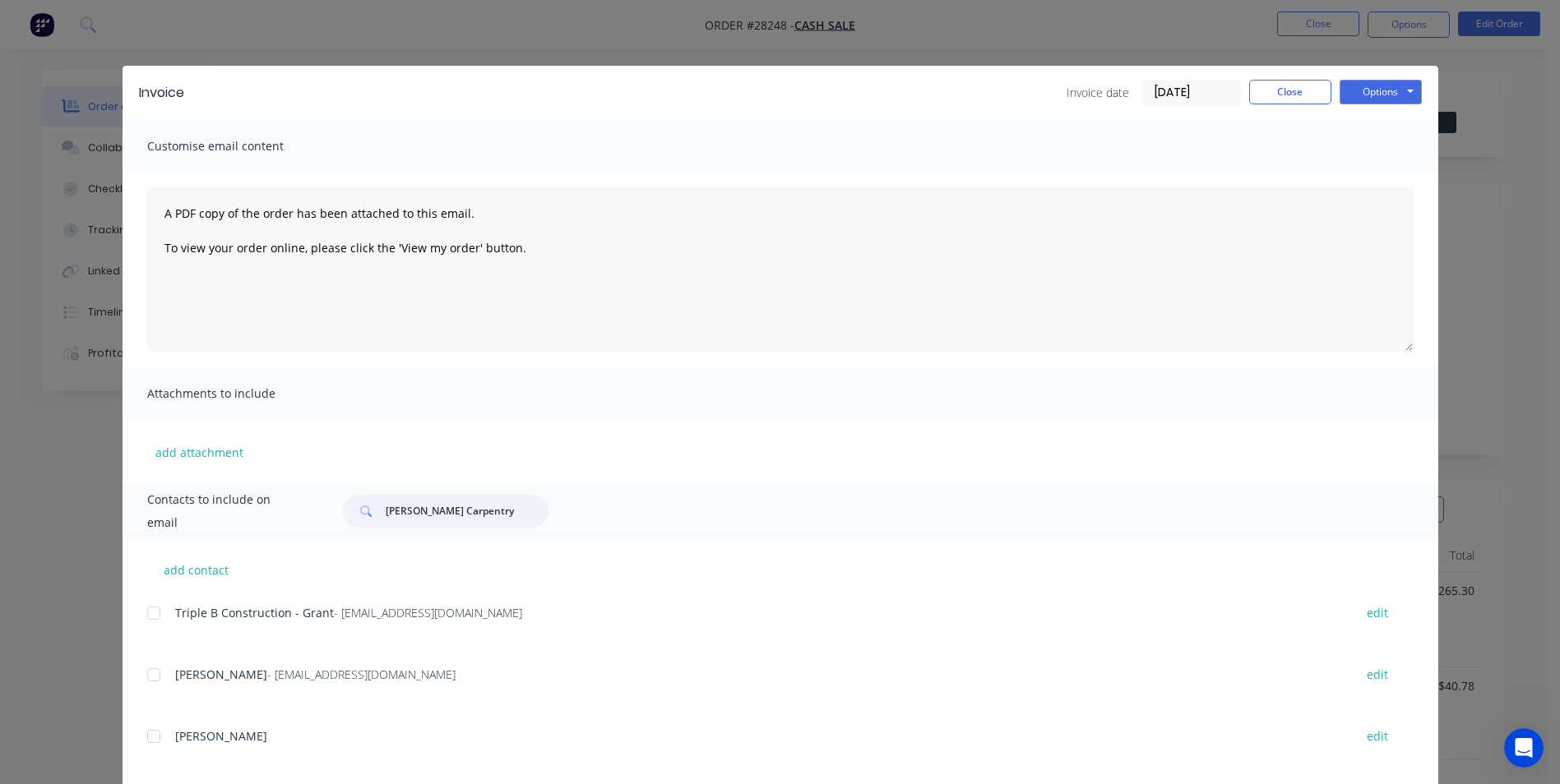
click at [433, 507] on input "[PERSON_NAME] Carpentry" at bounding box center [467, 511] width 163 height 33
drag, startPoint x: 518, startPoint y: 512, endPoint x: 266, endPoint y: 517, distance: 252.0
click at [266, 517] on div "Contacts to include on email [PERSON_NAME] Carpentry" at bounding box center [780, 510] width 1316 height 53
paste input "[PERSON_NAME]"
type input "[PERSON_NAME]"
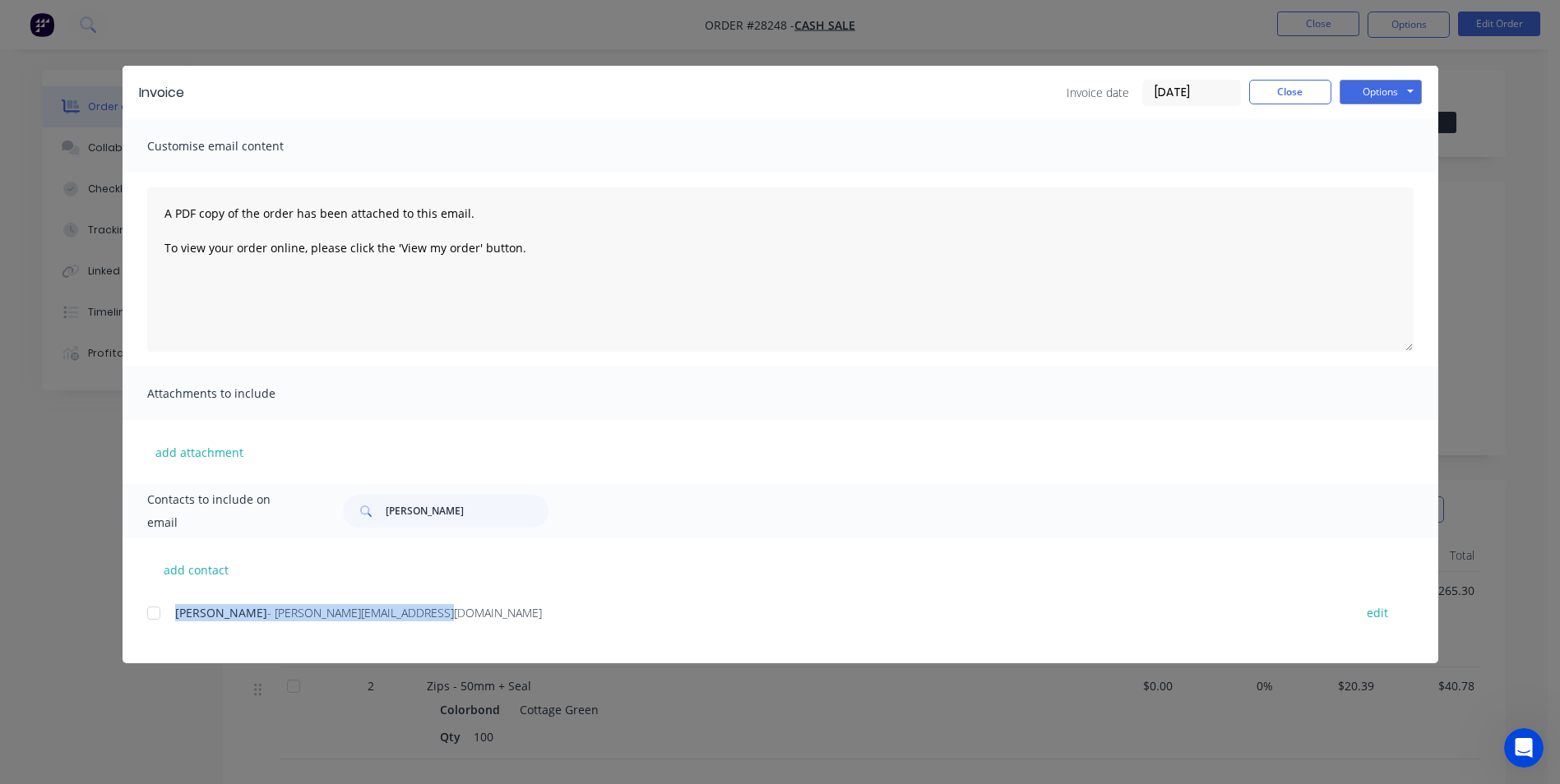
drag, startPoint x: 174, startPoint y: 614, endPoint x: 361, endPoint y: 614, distance: 187.0
click at [361, 614] on div "Flavio - [EMAIL_ADDRESS][DOMAIN_NAME]" at bounding box center [756, 613] width 1162 height 17
copy div "Flavio - [EMAIL_ADDRESS][DOMAIN_NAME]"
click at [1369, 94] on button "Options" at bounding box center [1381, 92] width 83 height 24
click at [1377, 149] on button "Print" at bounding box center [1392, 148] width 105 height 27
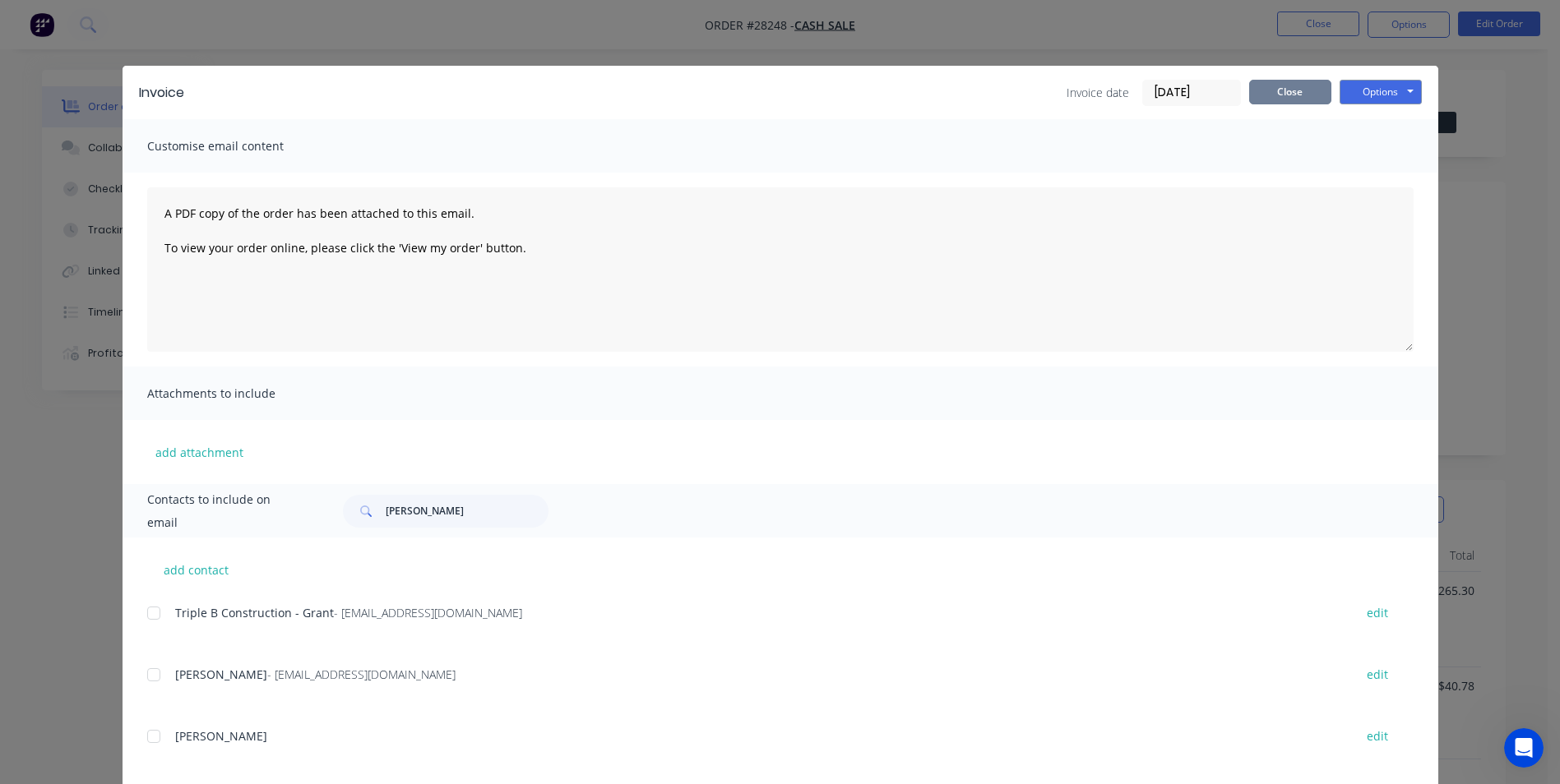
click at [1279, 96] on button "Close" at bounding box center [1290, 92] width 83 height 24
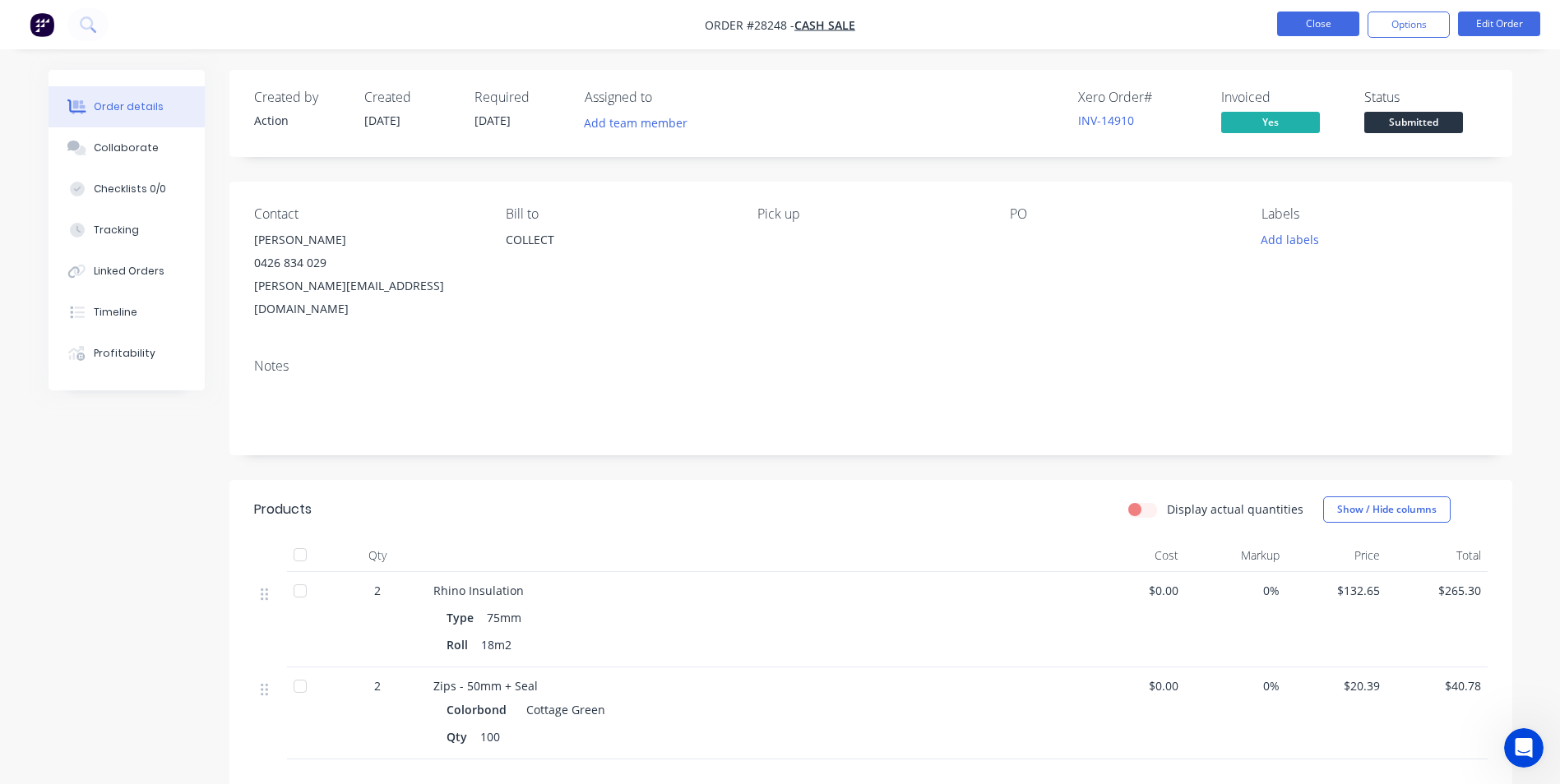
click at [1337, 23] on button "Close" at bounding box center [1318, 23] width 83 height 24
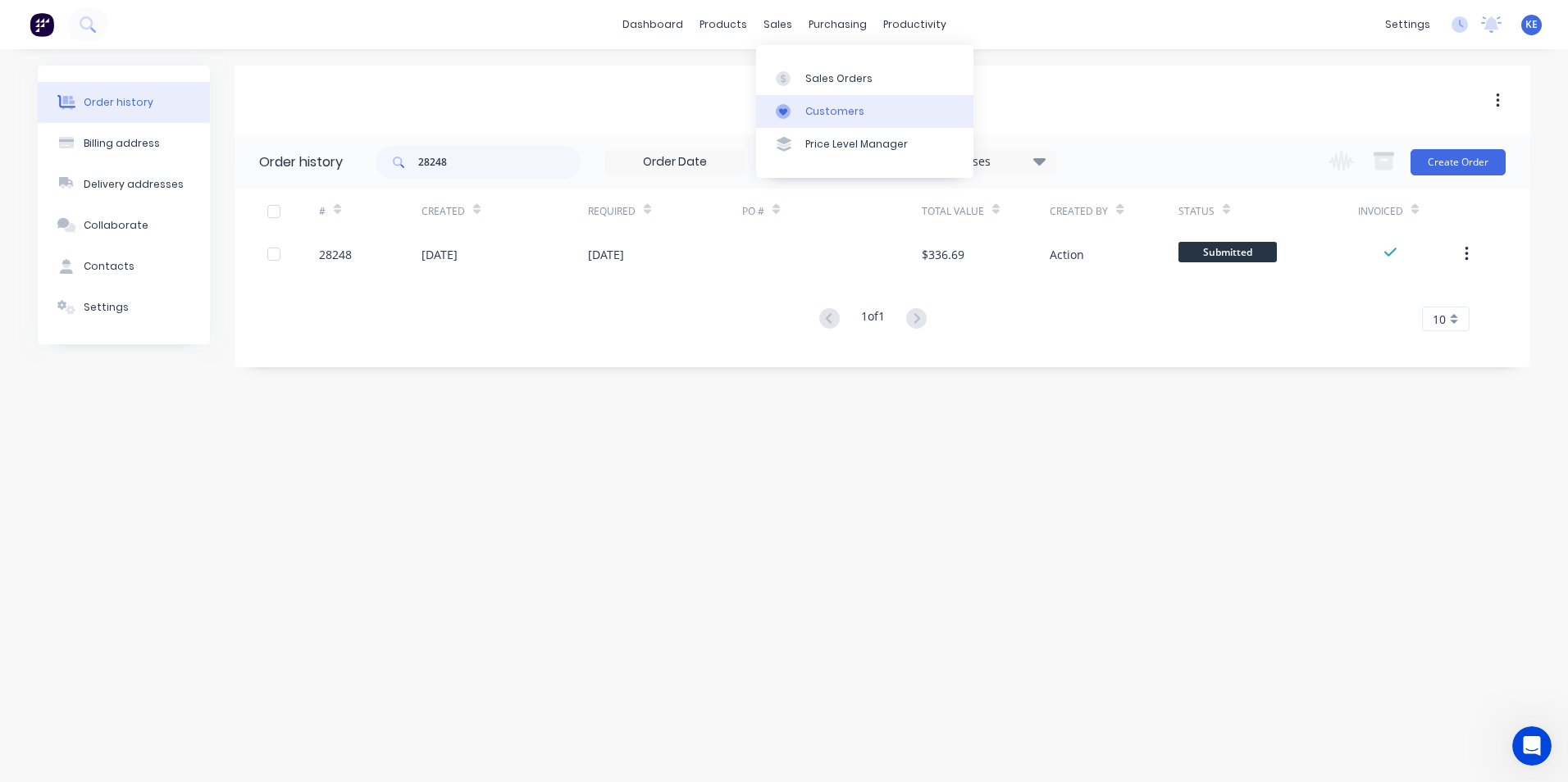
click at [834, 111] on div "Customers" at bounding box center [835, 111] width 59 height 15
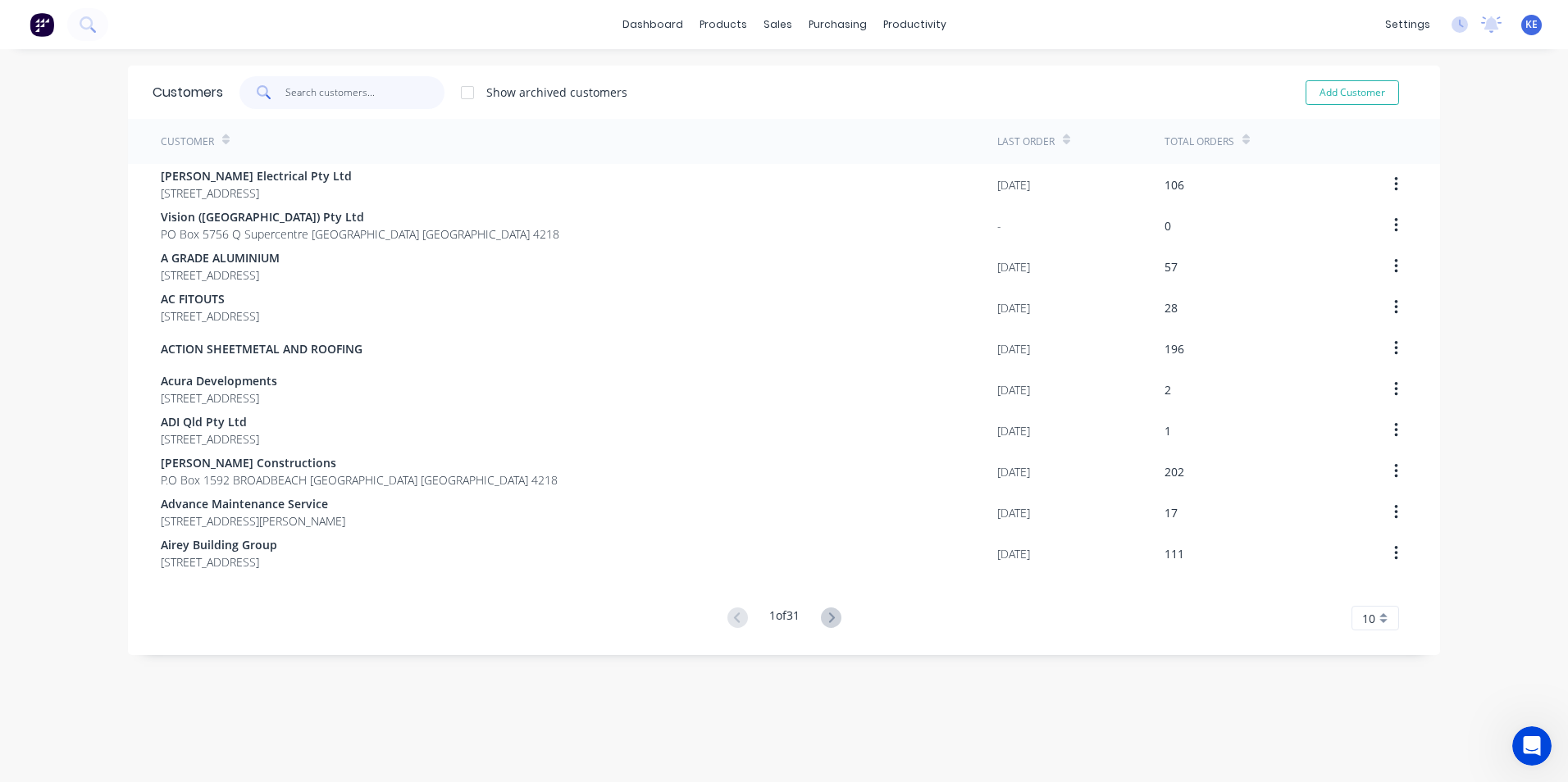
click at [317, 102] on input "text" at bounding box center [365, 93] width 160 height 33
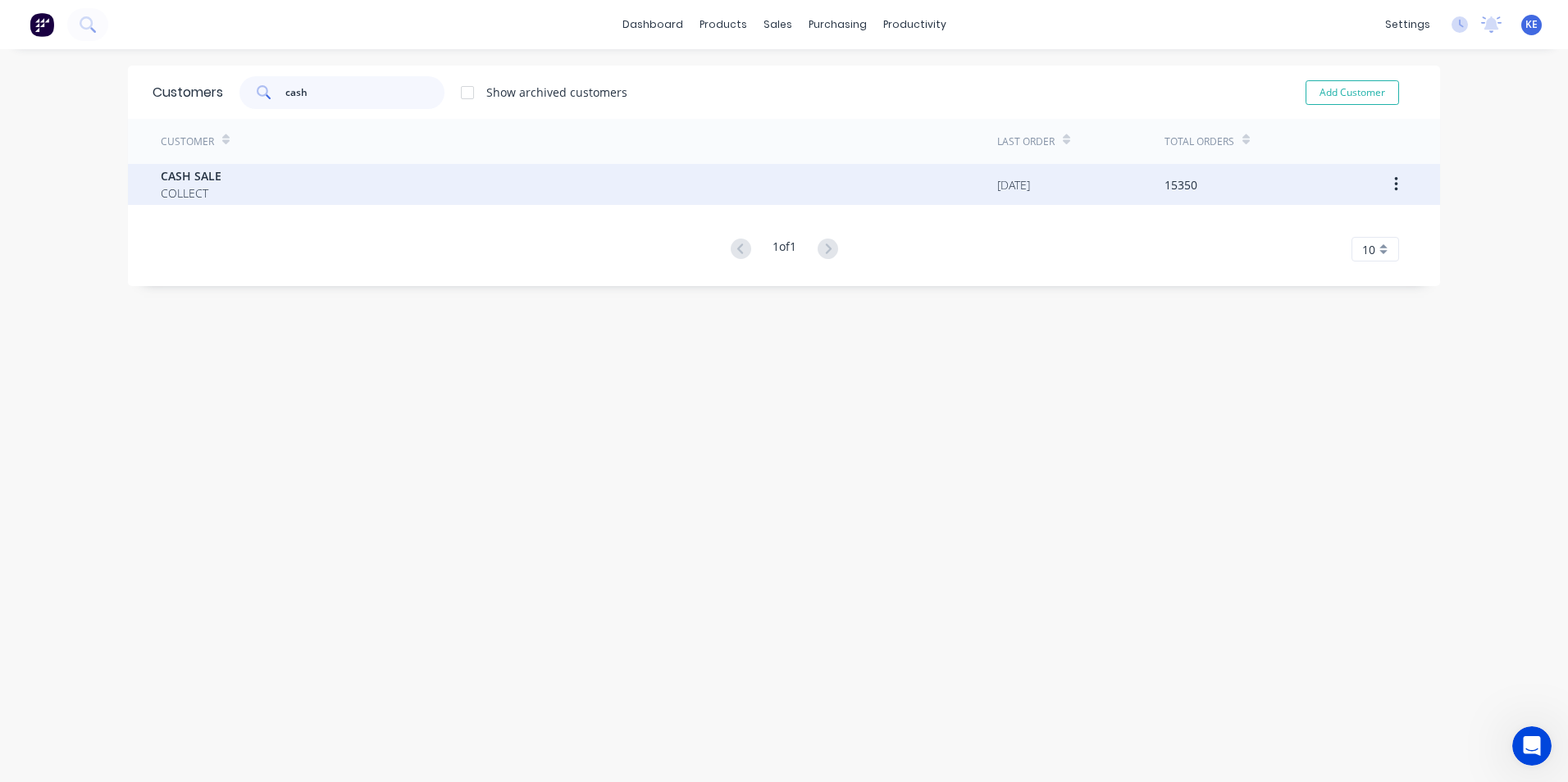
type input "cash"
click at [280, 186] on div "CASH SALE COLLECT" at bounding box center [578, 184] width 837 height 41
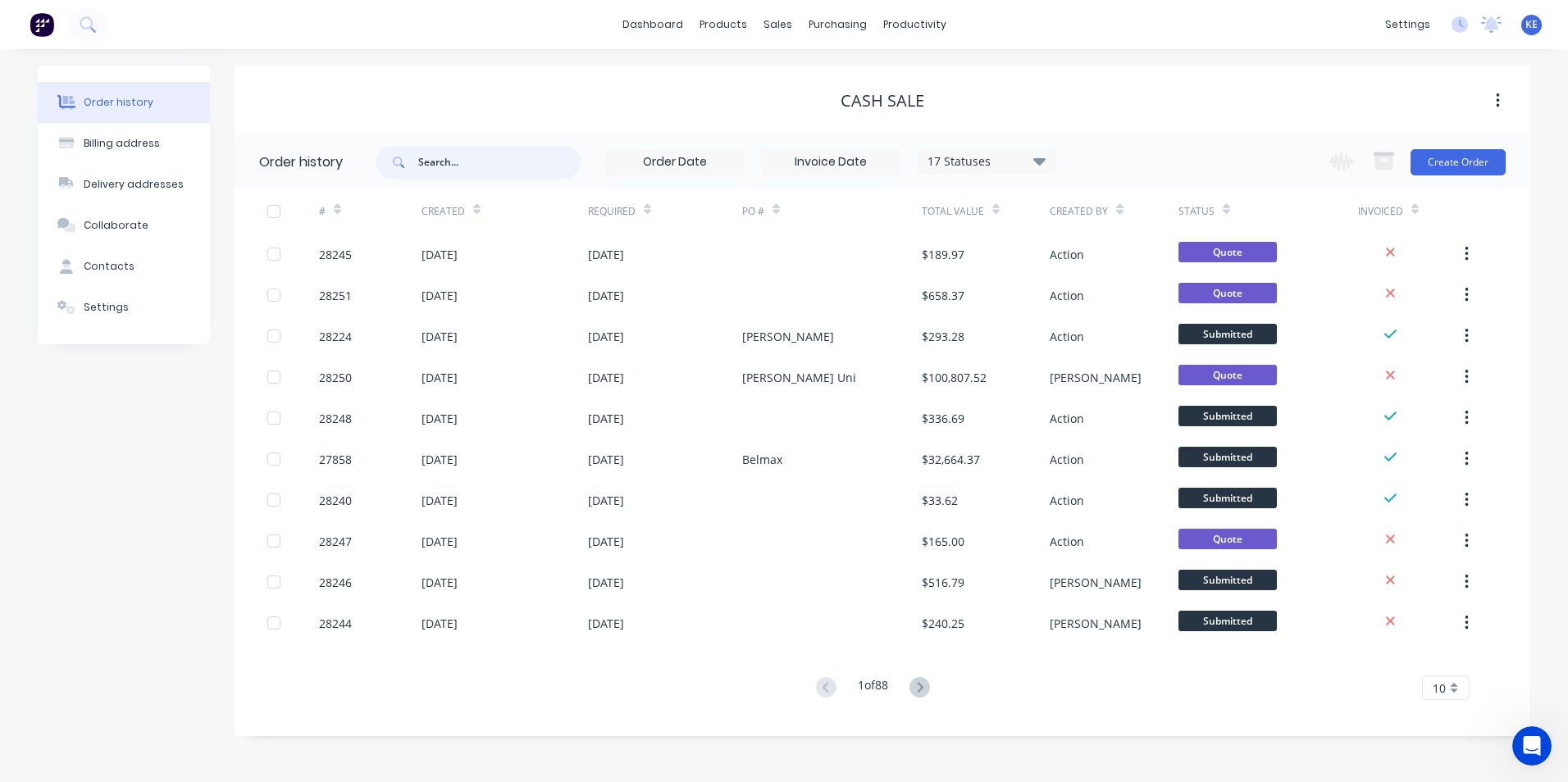
click at [457, 160] on input "text" at bounding box center [499, 162] width 162 height 33
type input "10511"
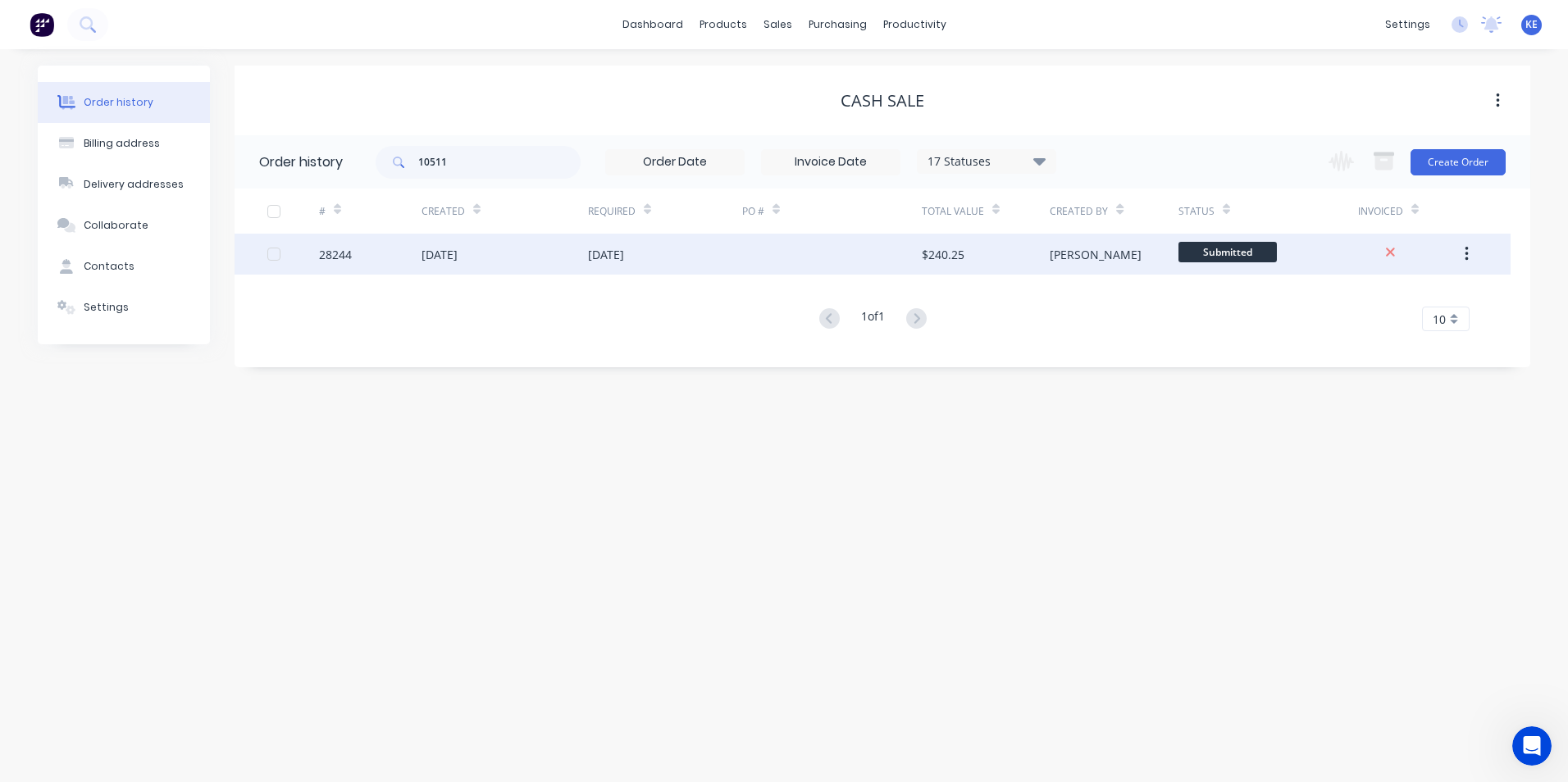
click at [382, 271] on div "28244" at bounding box center [370, 254] width 102 height 41
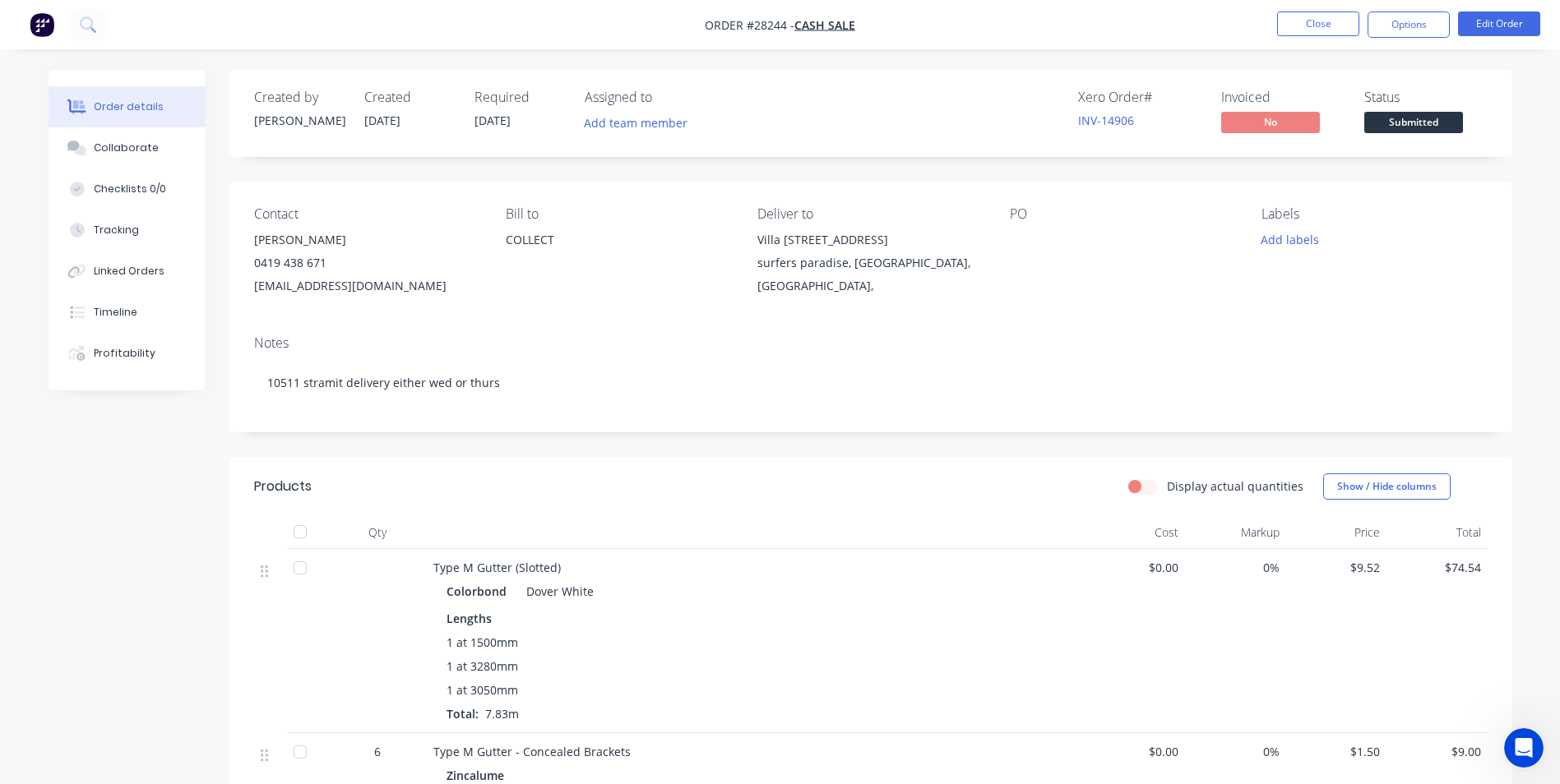
drag, startPoint x: 257, startPoint y: 243, endPoint x: 342, endPoint y: 245, distance: 85.0
click at [342, 245] on div "[PERSON_NAME]" at bounding box center [366, 240] width 225 height 23
copy div "[PERSON_NAME]"
click at [1402, 18] on button "Options" at bounding box center [1409, 24] width 83 height 26
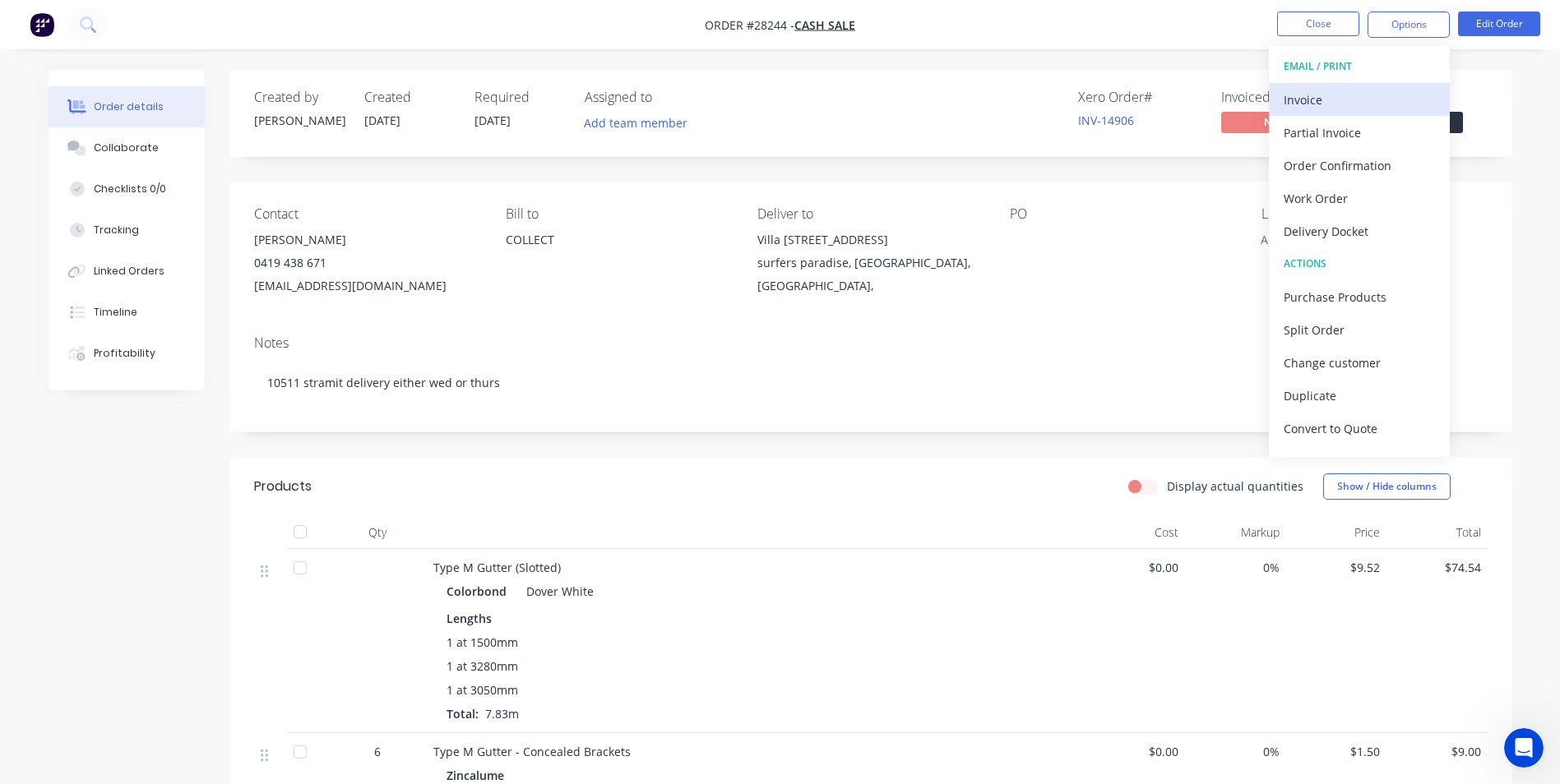
click at [1324, 103] on div "Invoice" at bounding box center [1359, 99] width 151 height 23
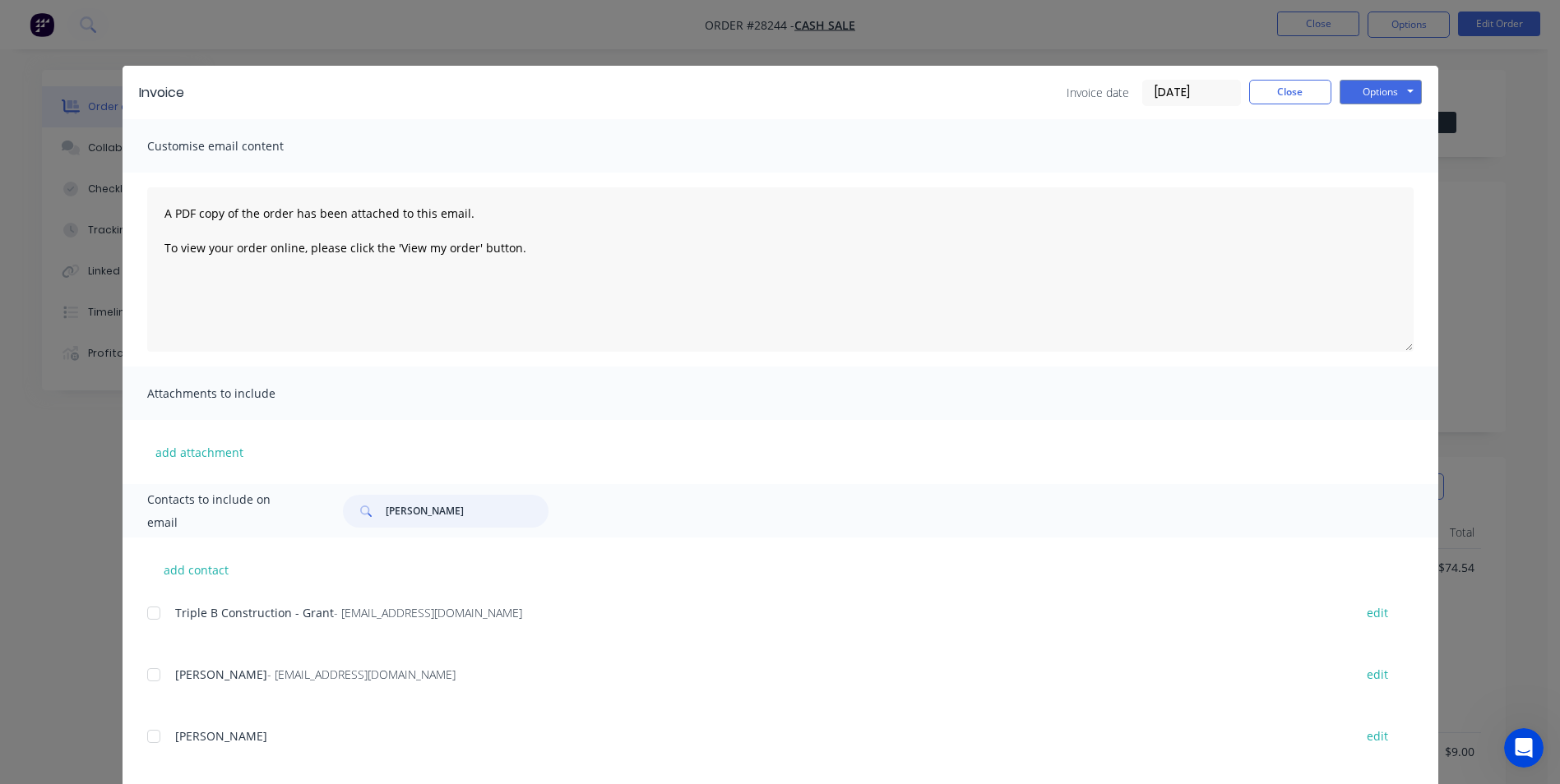
drag, startPoint x: 443, startPoint y: 515, endPoint x: 251, endPoint y: 515, distance: 192.0
click at [251, 515] on div "Contacts to include on email [PERSON_NAME]" at bounding box center [780, 510] width 1316 height 53
paste input "[PERSON_NAME]"
type input "[PERSON_NAME]"
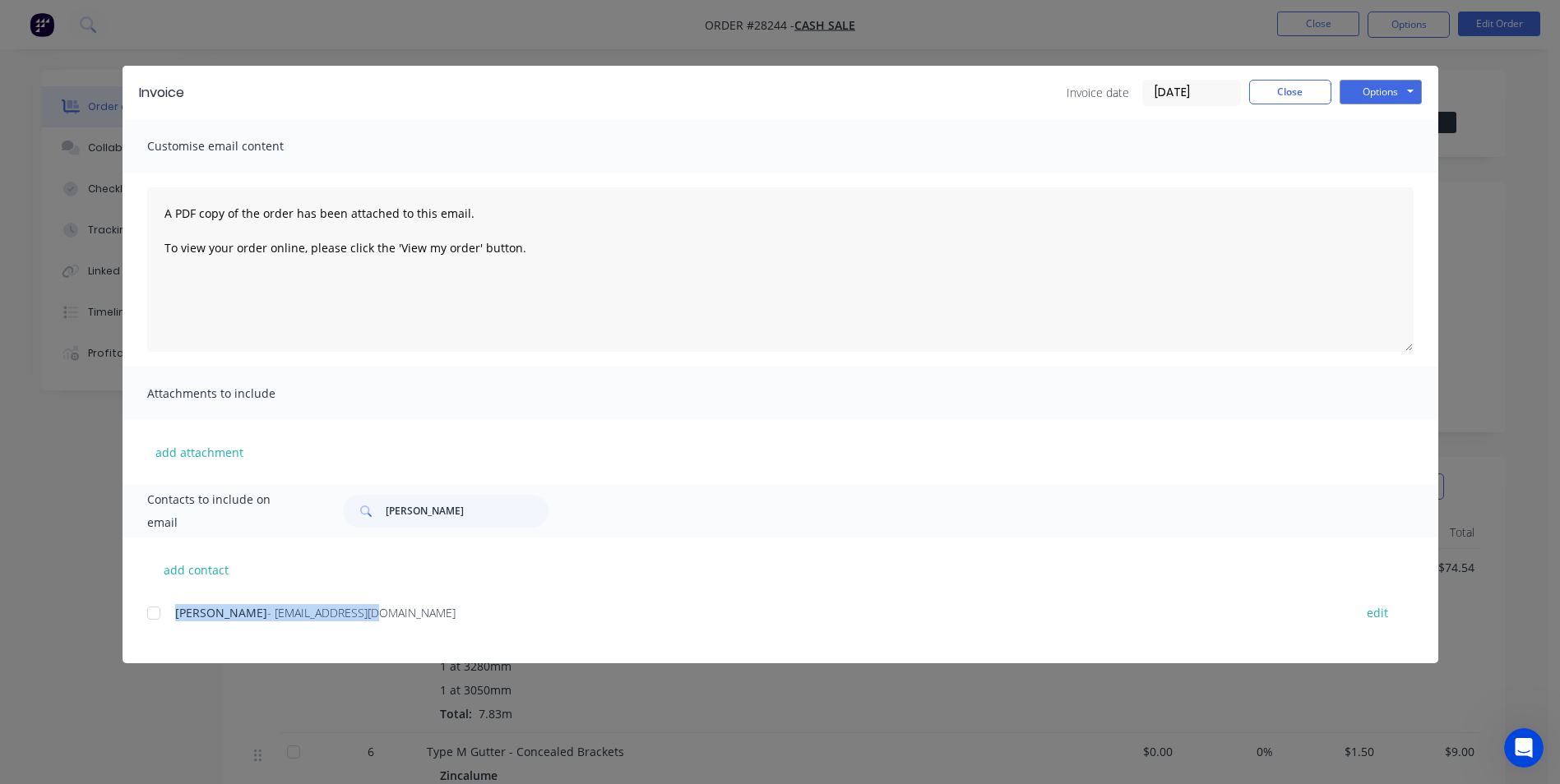
drag, startPoint x: 175, startPoint y: 618, endPoint x: 390, endPoint y: 618, distance: 215.0
click at [390, 618] on div "[PERSON_NAME] - [EMAIL_ADDRESS][DOMAIN_NAME]" at bounding box center [756, 613] width 1162 height 17
copy div "[PERSON_NAME] - [EMAIL_ADDRESS][DOMAIN_NAME]"
click at [1391, 90] on button "Options" at bounding box center [1381, 92] width 83 height 24
click at [949, 138] on div "Customise email content" at bounding box center [780, 145] width 1316 height 53
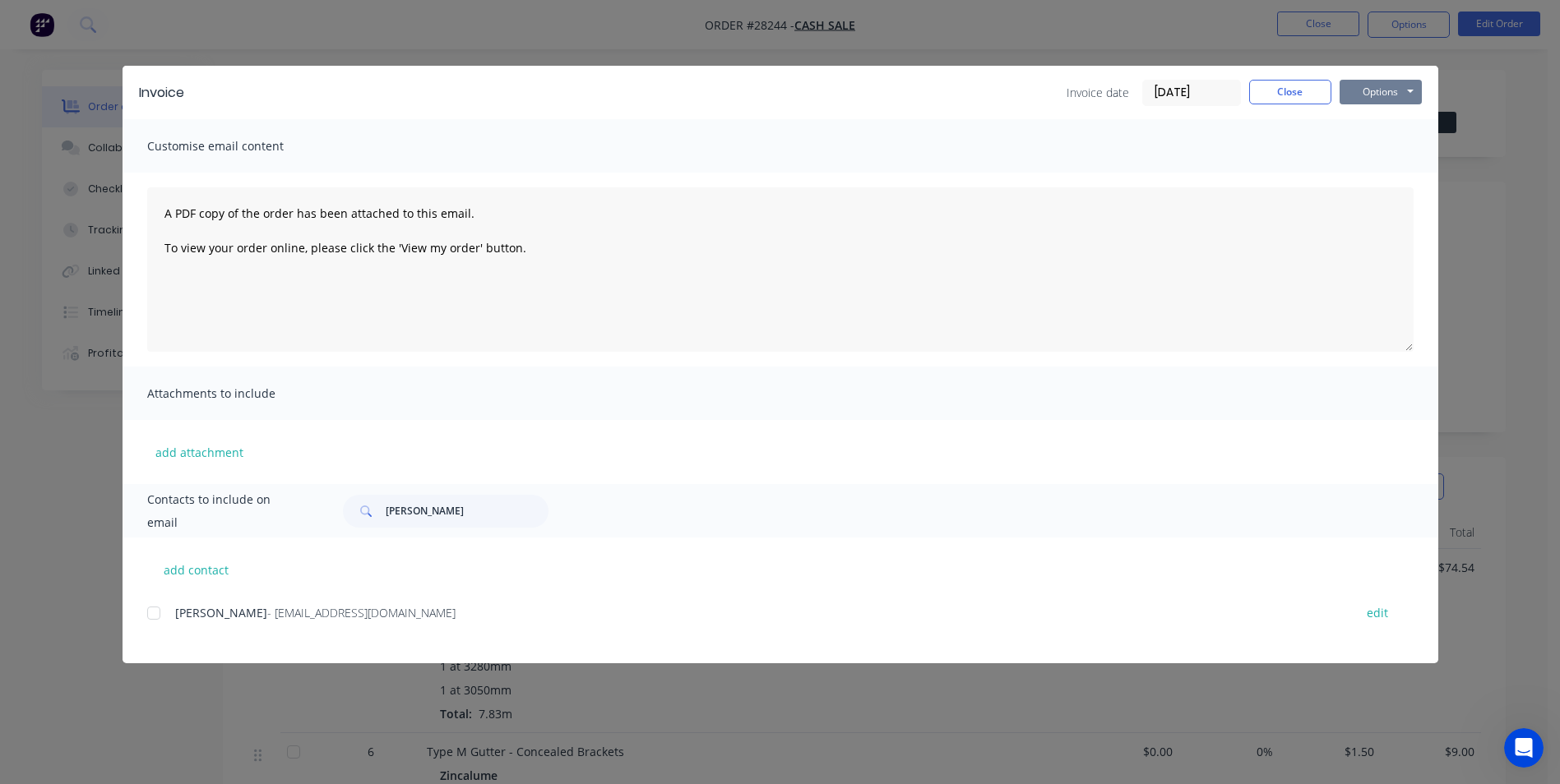
click at [1390, 95] on button "Options" at bounding box center [1381, 92] width 83 height 24
click at [1381, 144] on button "Print" at bounding box center [1392, 148] width 105 height 27
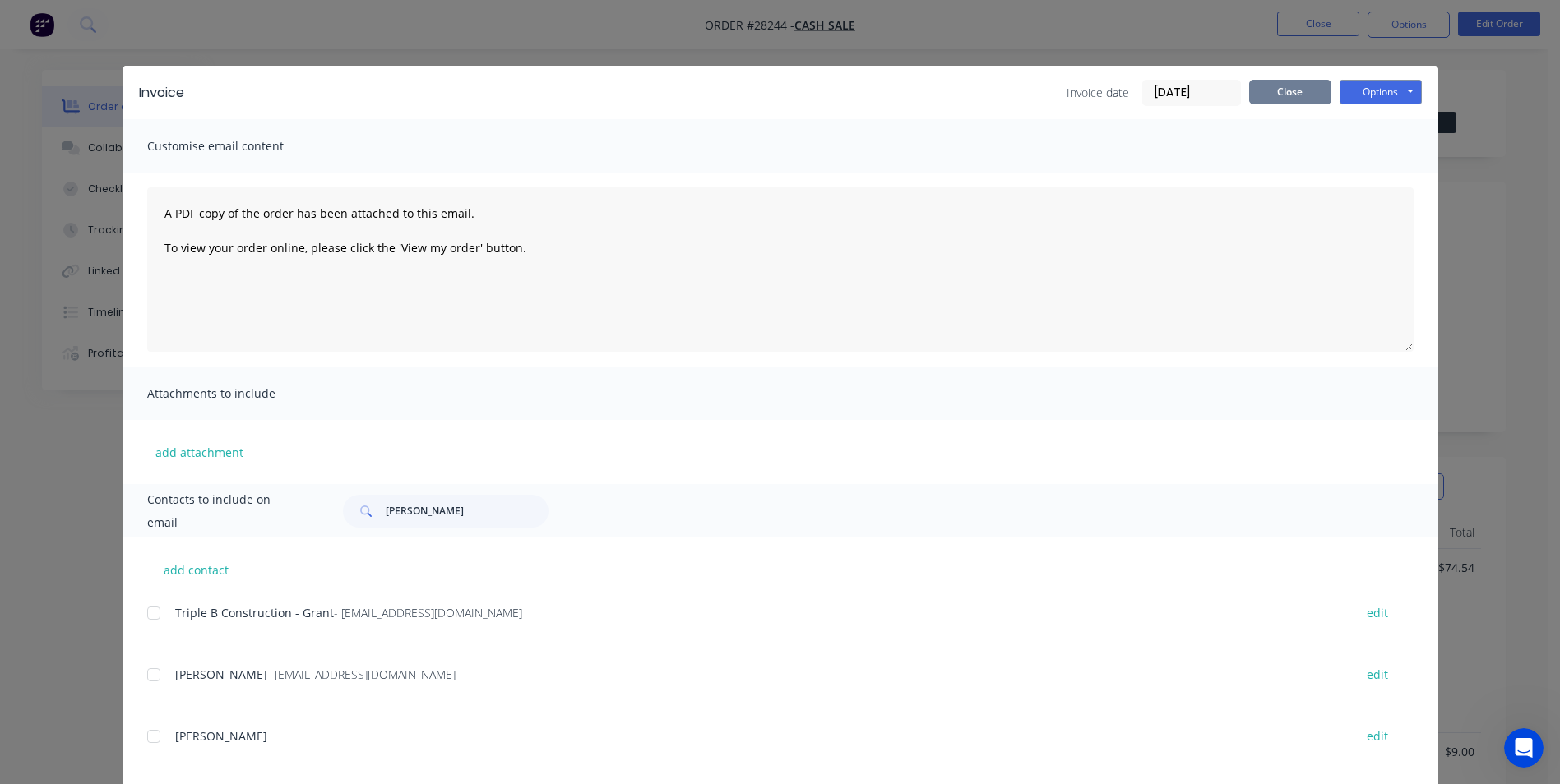
click at [1269, 89] on button "Close" at bounding box center [1290, 92] width 83 height 24
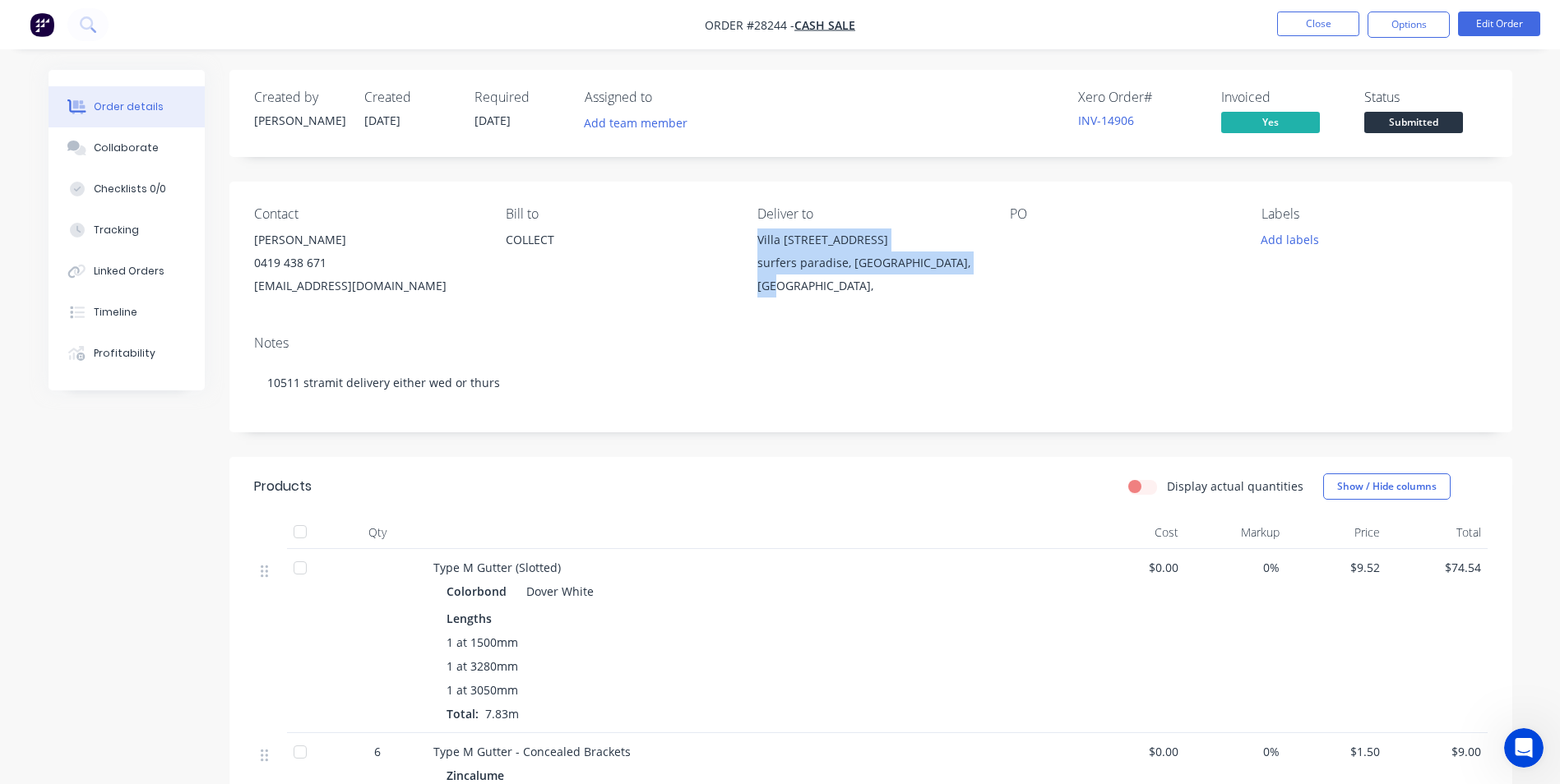
drag, startPoint x: 757, startPoint y: 243, endPoint x: 978, endPoint y: 261, distance: 221.7
click at [978, 261] on div "Villa [STREET_ADDRESS]," at bounding box center [870, 262] width 225 height 69
copy div "Villa [STREET_ADDRESS],"
click at [1336, 28] on button "Close" at bounding box center [1318, 23] width 83 height 24
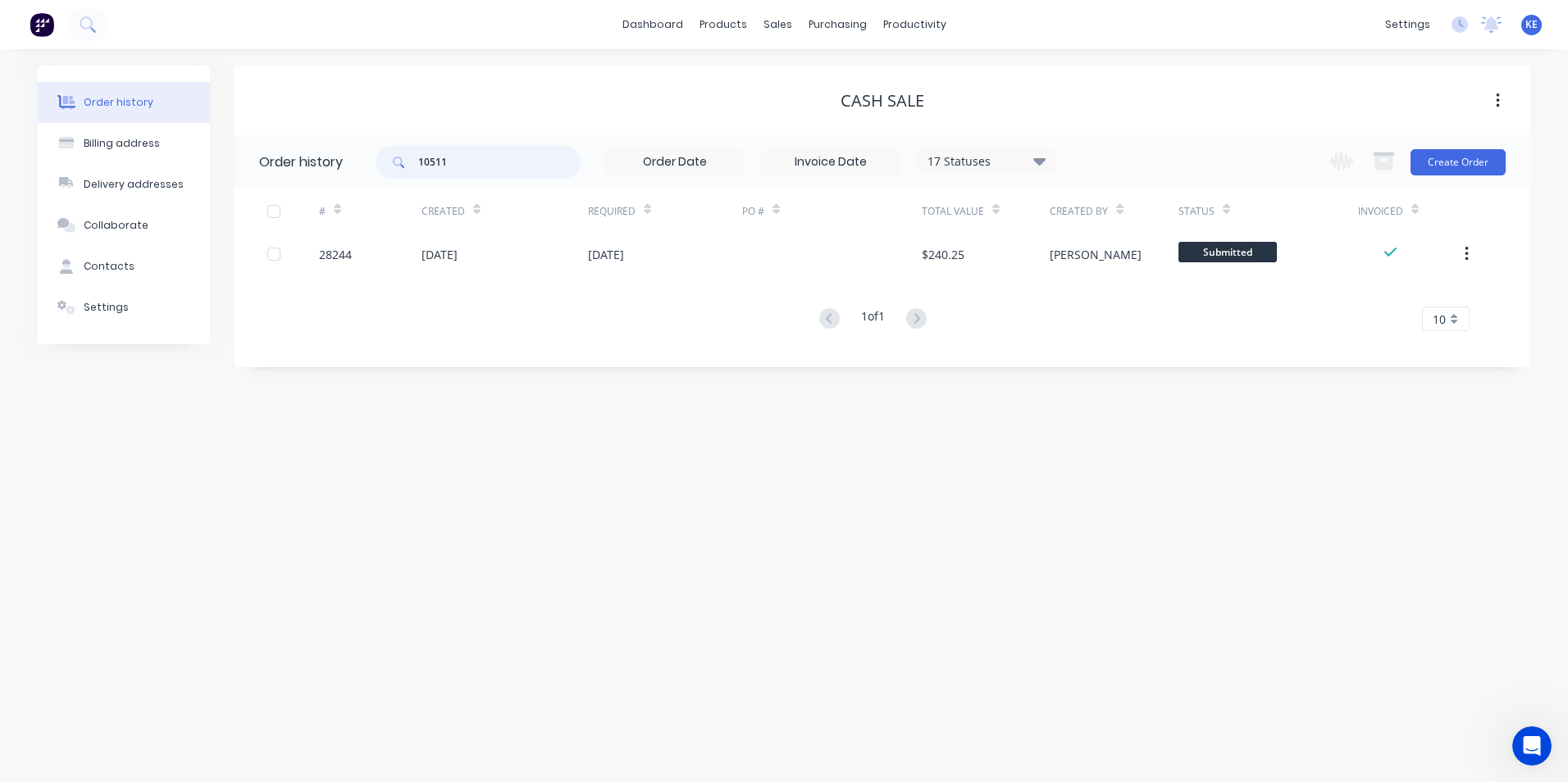
drag, startPoint x: 479, startPoint y: 172, endPoint x: 373, endPoint y: 169, distance: 106.0
click at [373, 169] on header "Order history 10511 17 Statuses Invoice Status Invoiced Not Invoiced Partial Or…" at bounding box center [882, 161] width 1296 height 53
type input "27766"
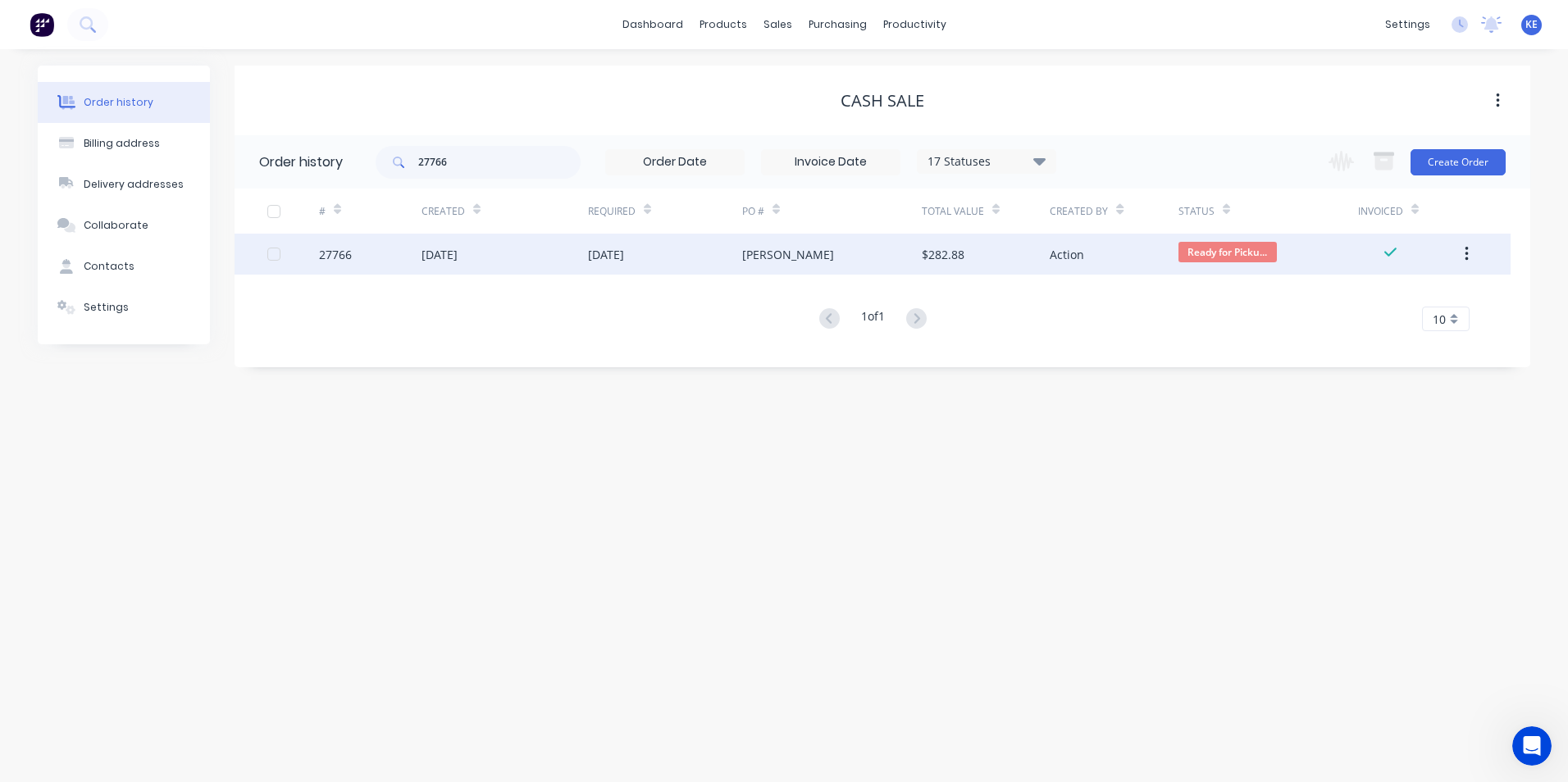
click at [369, 255] on div "27766" at bounding box center [370, 254] width 102 height 41
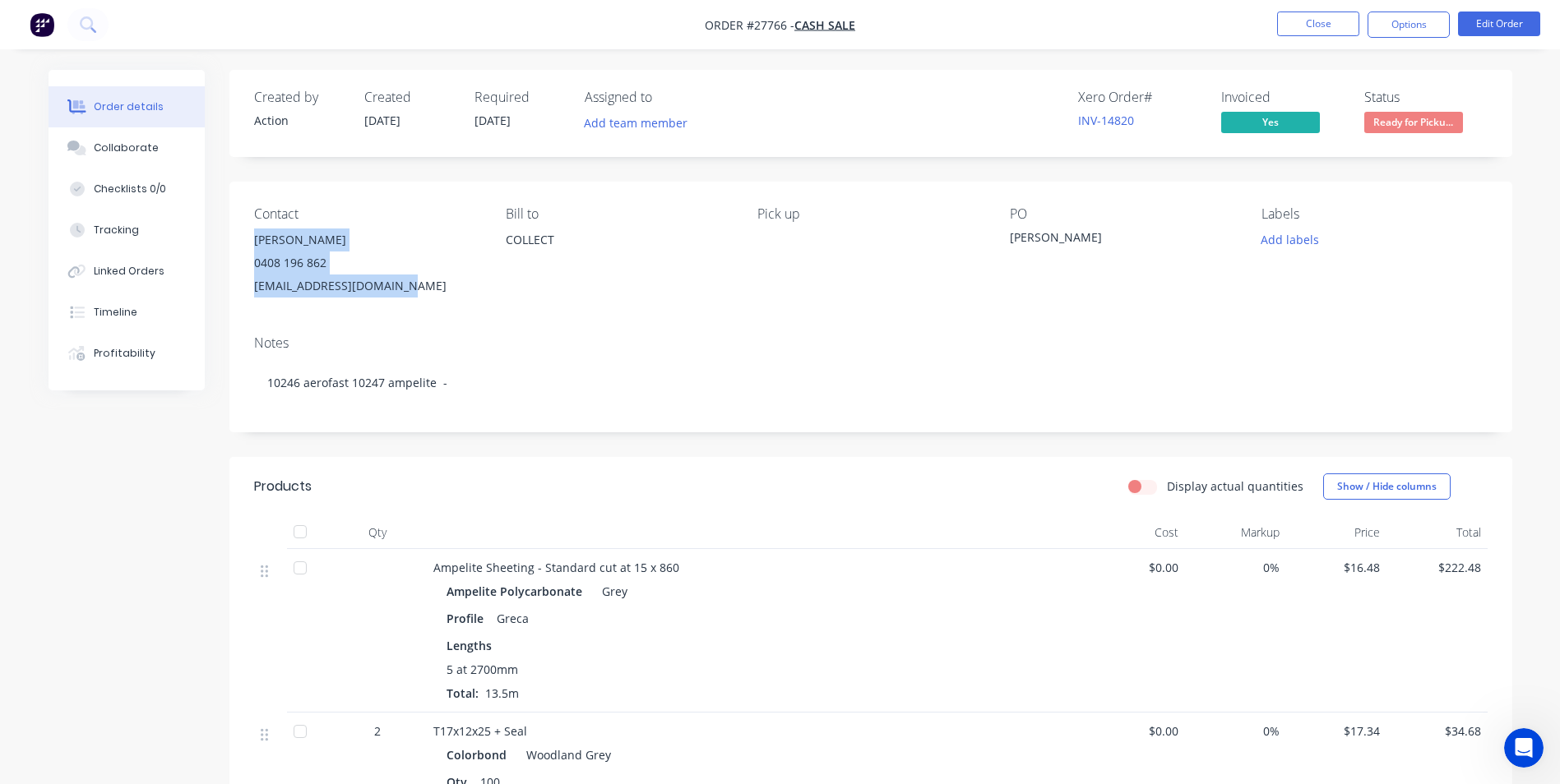
drag, startPoint x: 256, startPoint y: 243, endPoint x: 402, endPoint y: 289, distance: 153.1
click at [402, 289] on div "[PERSON_NAME] 0408 196 862 [EMAIL_ADDRESS][DOMAIN_NAME]" at bounding box center [366, 262] width 225 height 69
copy div "[PERSON_NAME] 0408 196 862 [EMAIL_ADDRESS][DOMAIN_NAME]"
click at [265, 250] on div "[PERSON_NAME]" at bounding box center [366, 240] width 225 height 23
drag, startPoint x: 256, startPoint y: 239, endPoint x: 316, endPoint y: 238, distance: 60.0
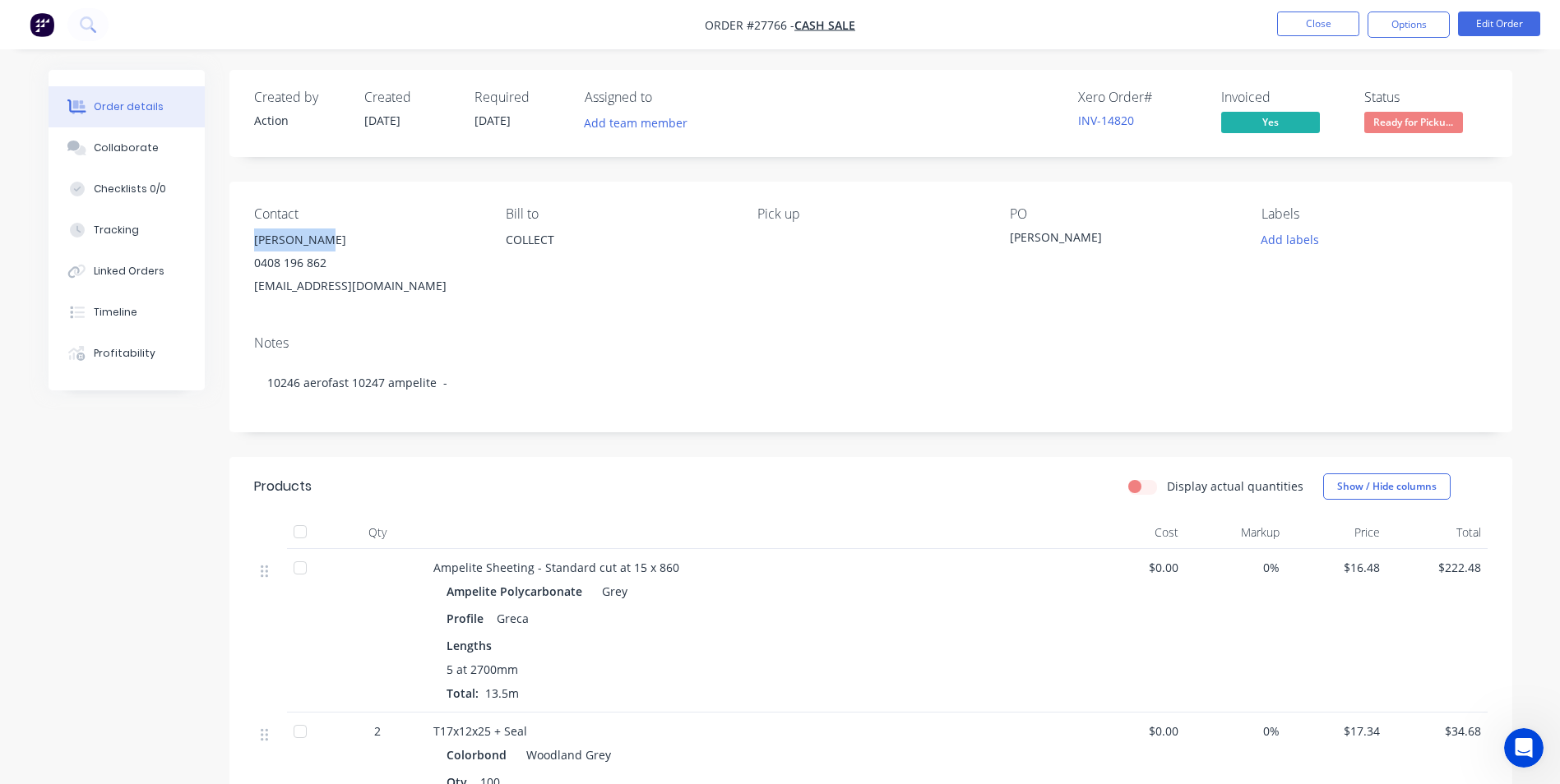
click at [316, 238] on div "[PERSON_NAME]" at bounding box center [366, 240] width 225 height 23
click at [1317, 30] on button "Close" at bounding box center [1318, 23] width 83 height 24
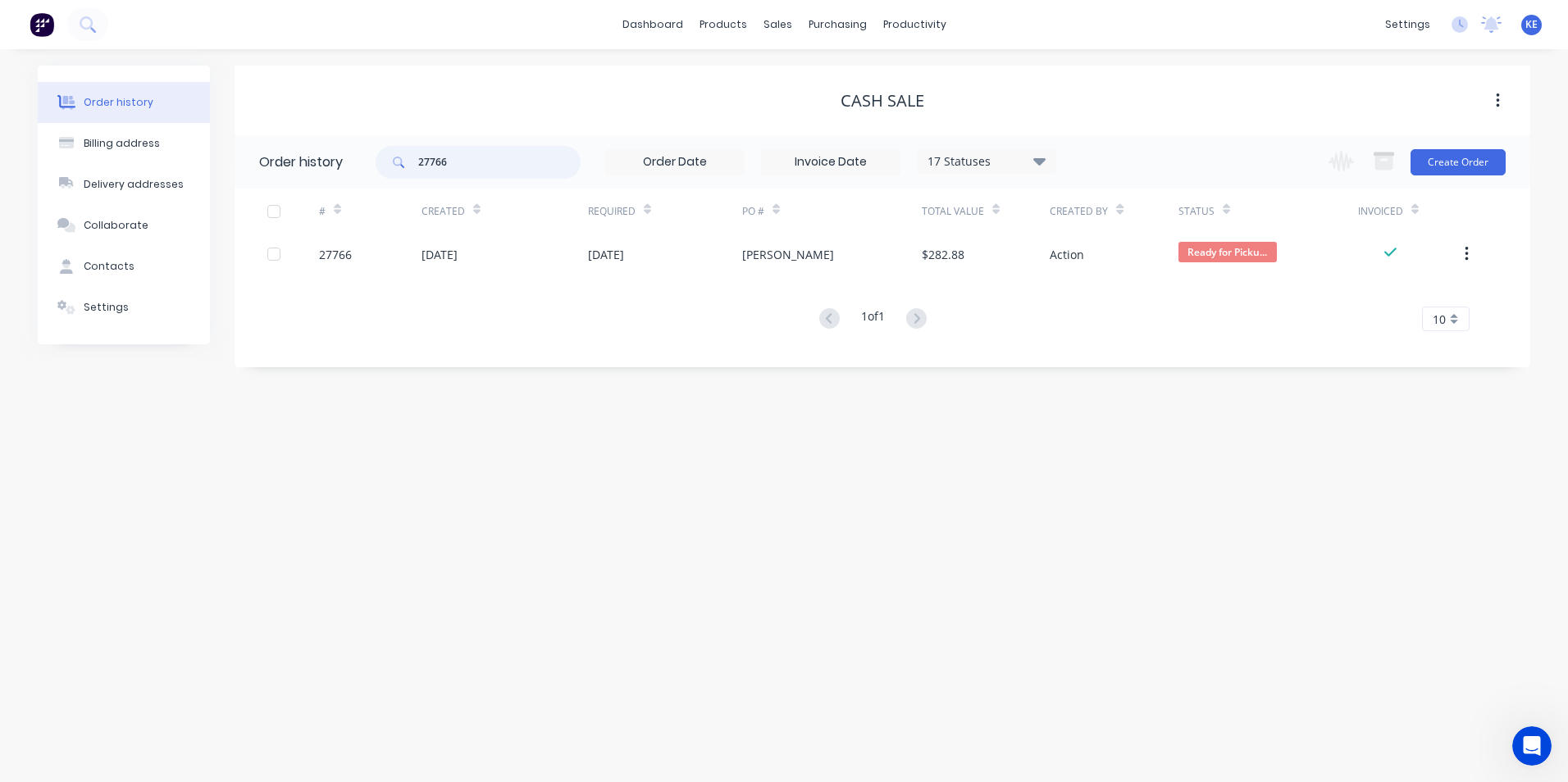
drag, startPoint x: 480, startPoint y: 168, endPoint x: 301, endPoint y: 160, distance: 179.2
click at [301, 160] on header "Order history 27766 17 Statuses Invoice Status Invoiced Not Invoiced Partial Or…" at bounding box center [882, 161] width 1296 height 53
type input "28165"
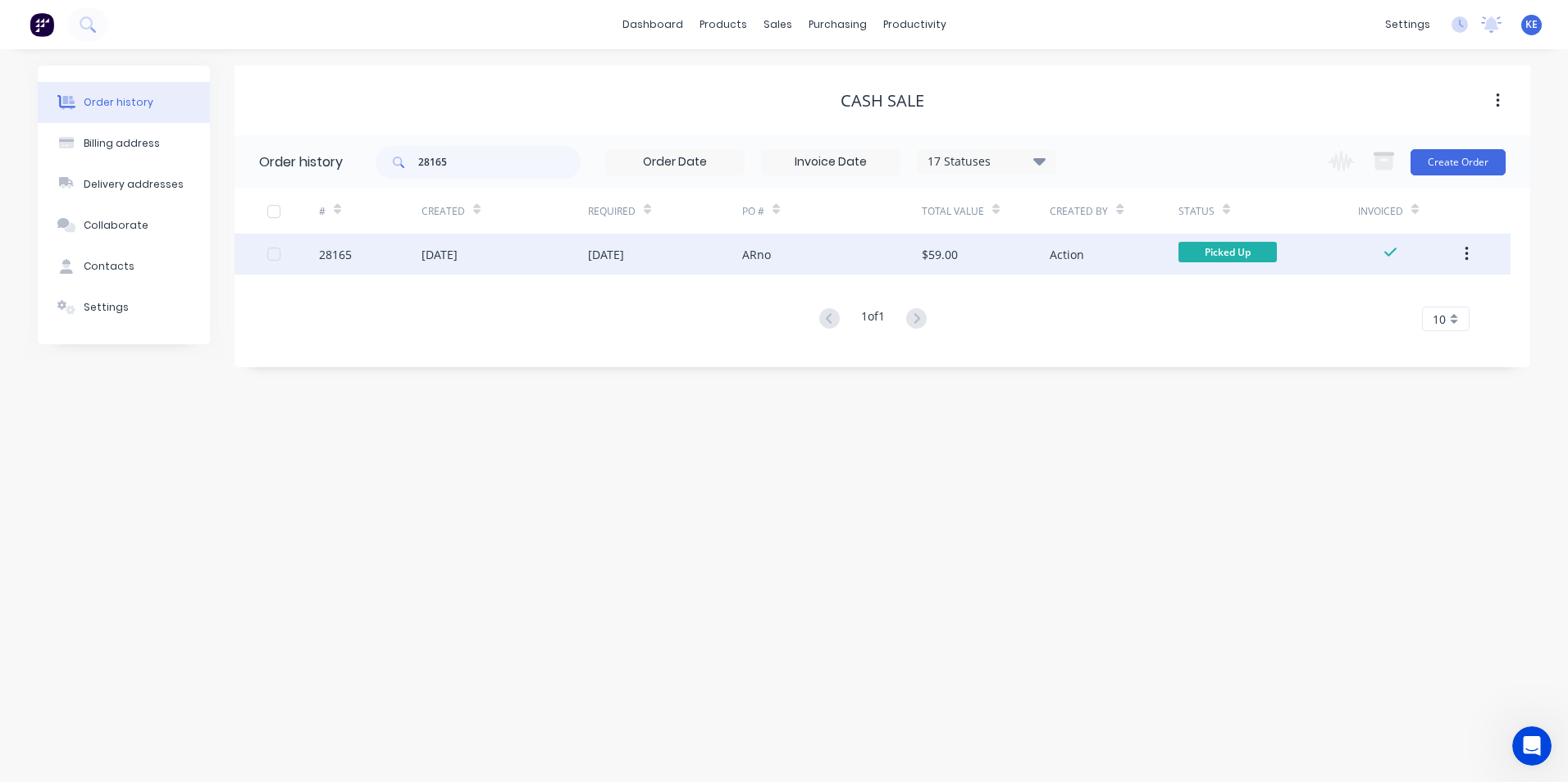
click at [375, 262] on div "28165" at bounding box center [370, 254] width 102 height 41
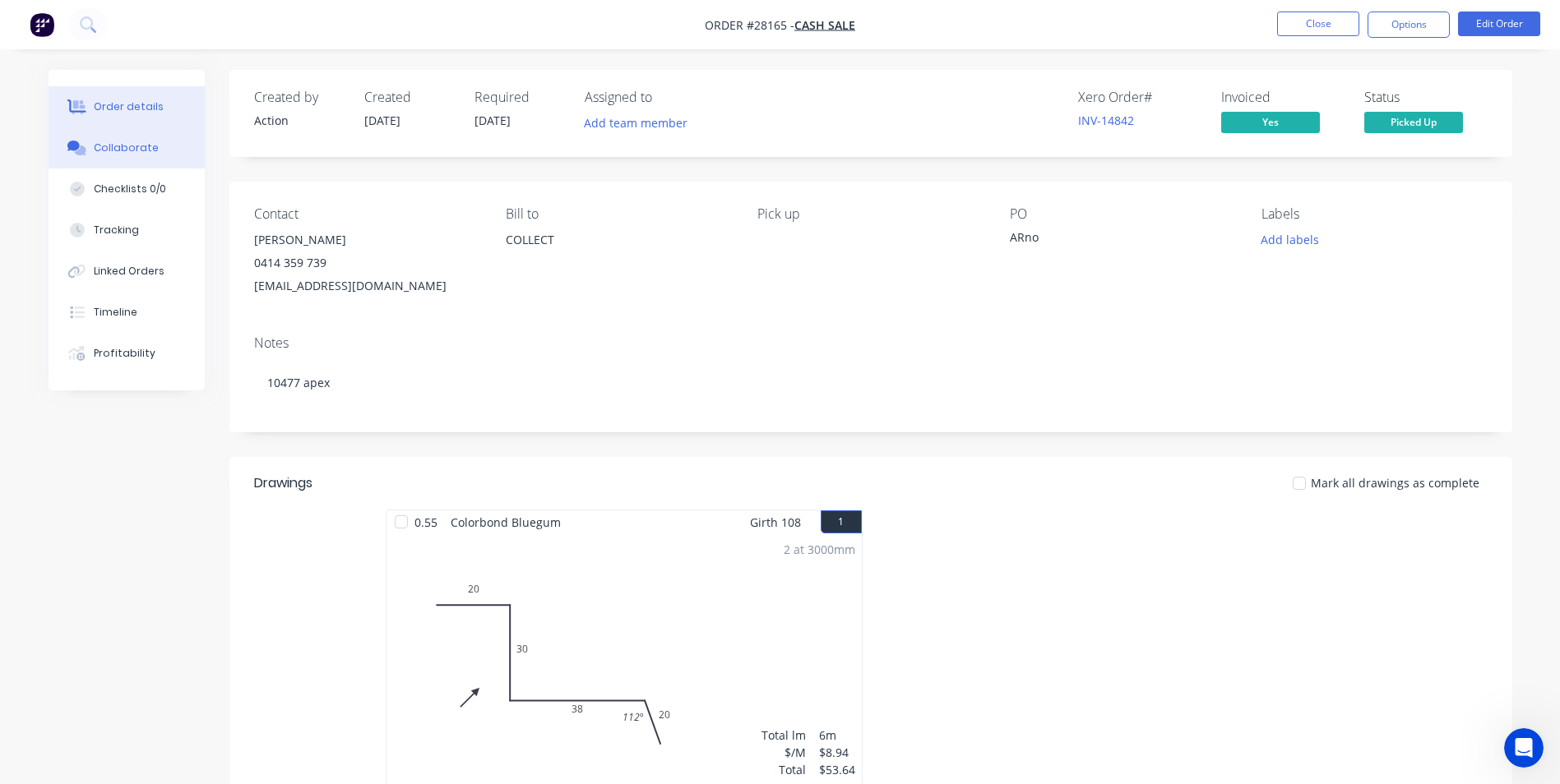
click at [132, 156] on button "Collaborate" at bounding box center [127, 148] width 157 height 41
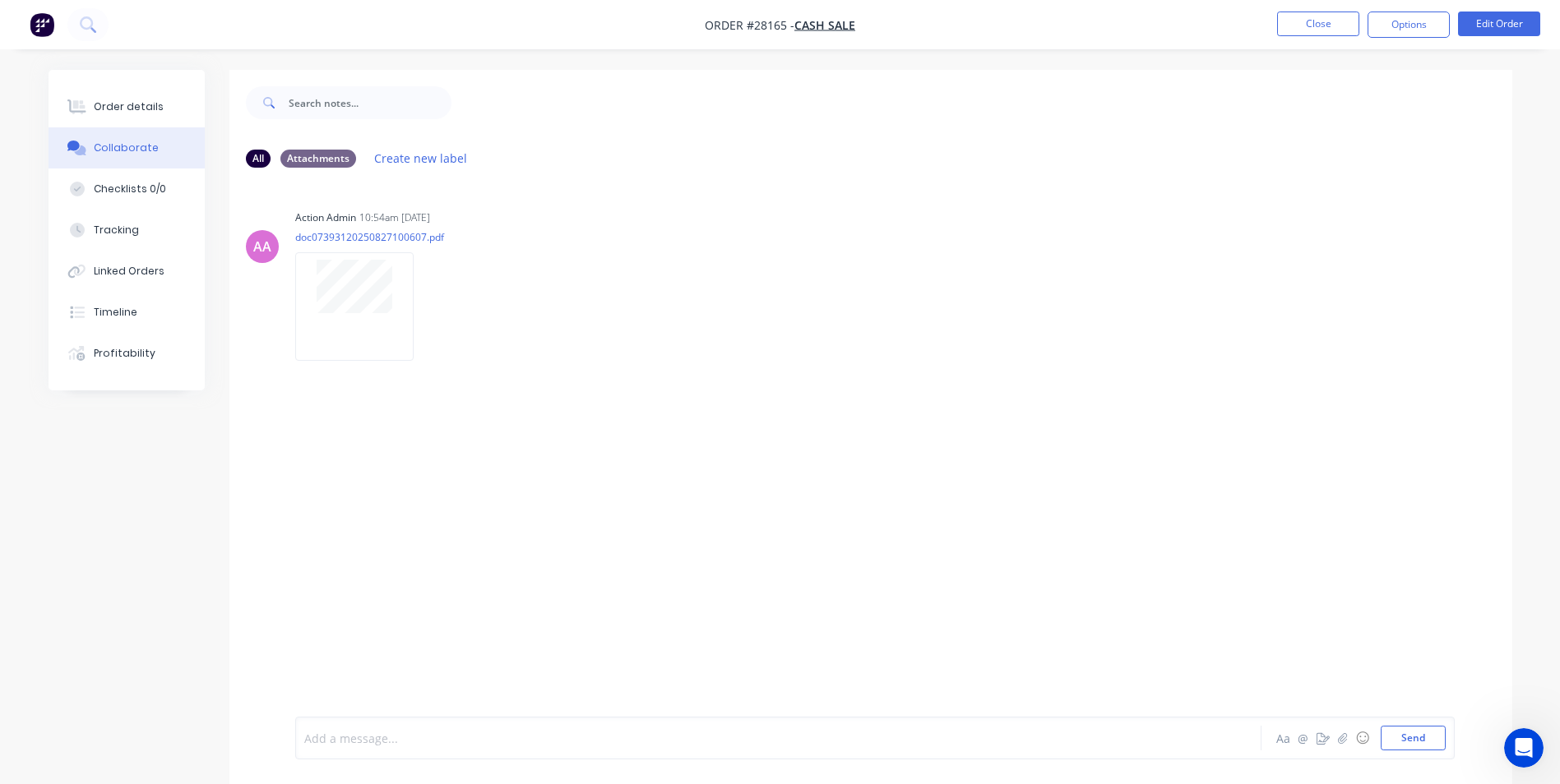
click at [436, 745] on div at bounding box center [733, 739] width 856 height 17
click at [1410, 734] on button "Send" at bounding box center [1413, 738] width 65 height 24
click at [1310, 23] on button "Close" at bounding box center [1318, 23] width 83 height 24
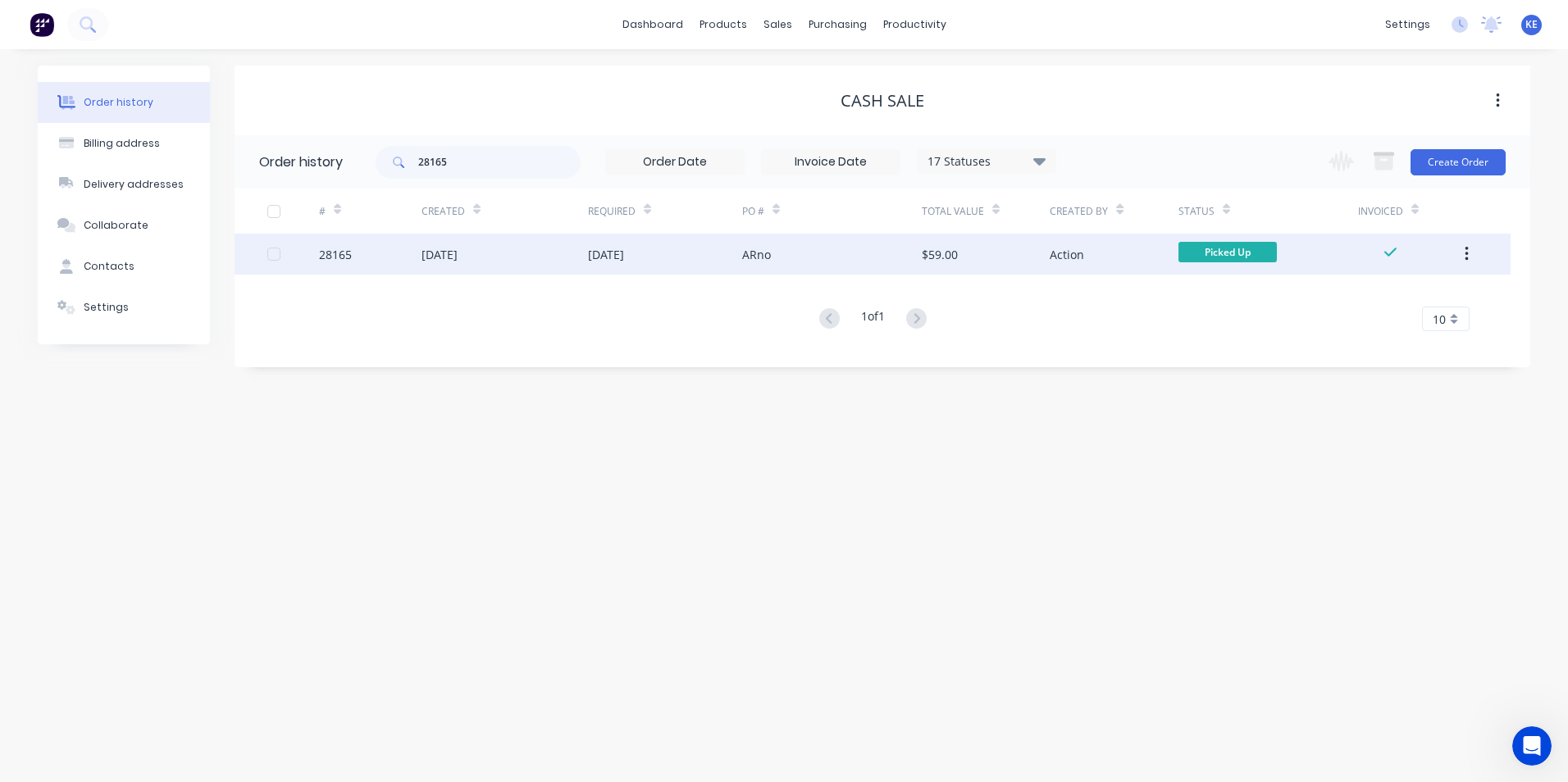
click at [1468, 261] on icon "button" at bounding box center [1467, 254] width 4 height 18
click at [1361, 293] on div "Archive" at bounding box center [1408, 297] width 127 height 23
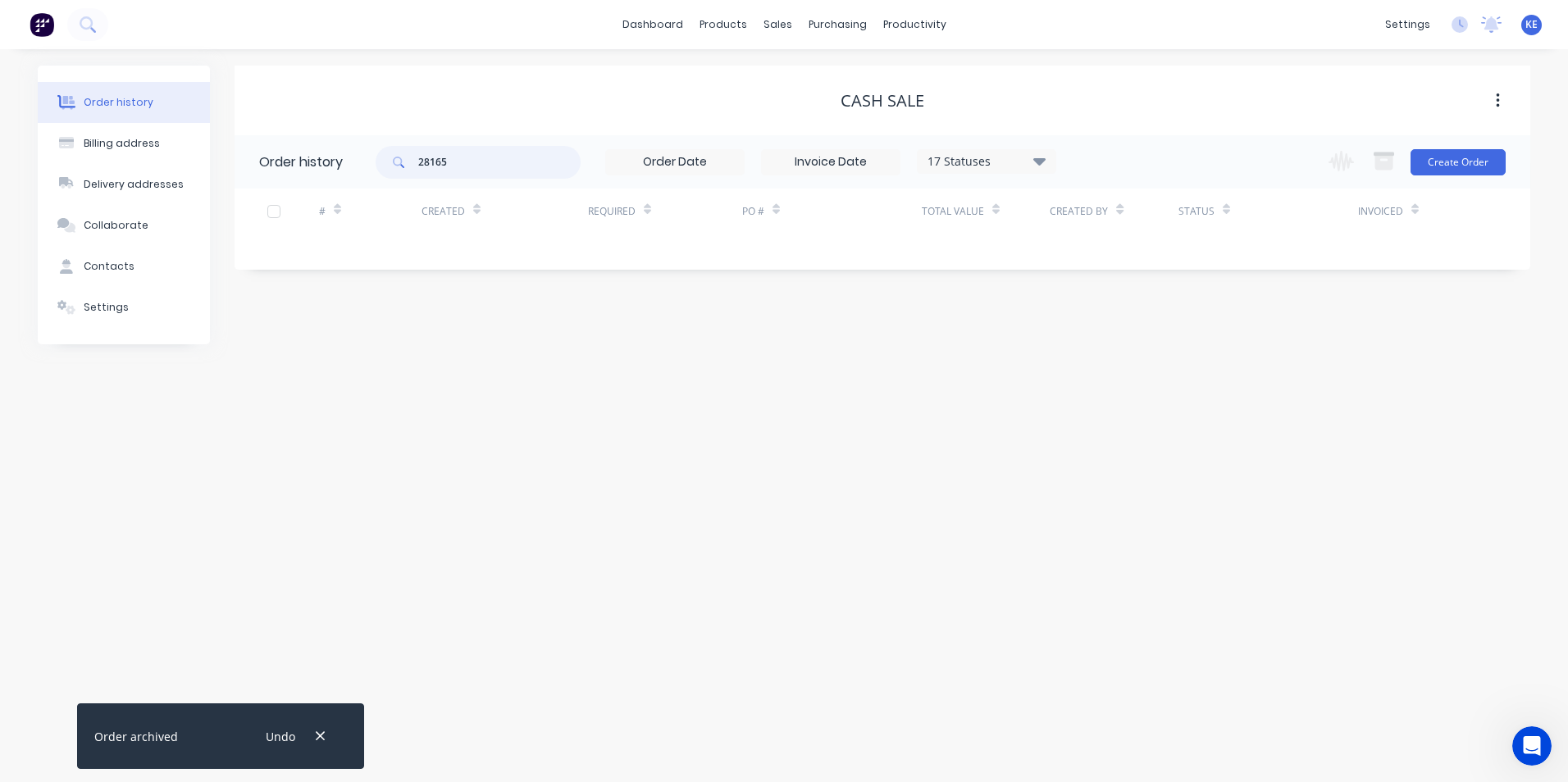
drag, startPoint x: 463, startPoint y: 159, endPoint x: 329, endPoint y: 157, distance: 134.0
click at [329, 157] on header "Order history 28165 17 Statuses Invoice Status Invoiced Not Invoiced Partial Or…" at bounding box center [882, 161] width 1296 height 53
type input "28049"
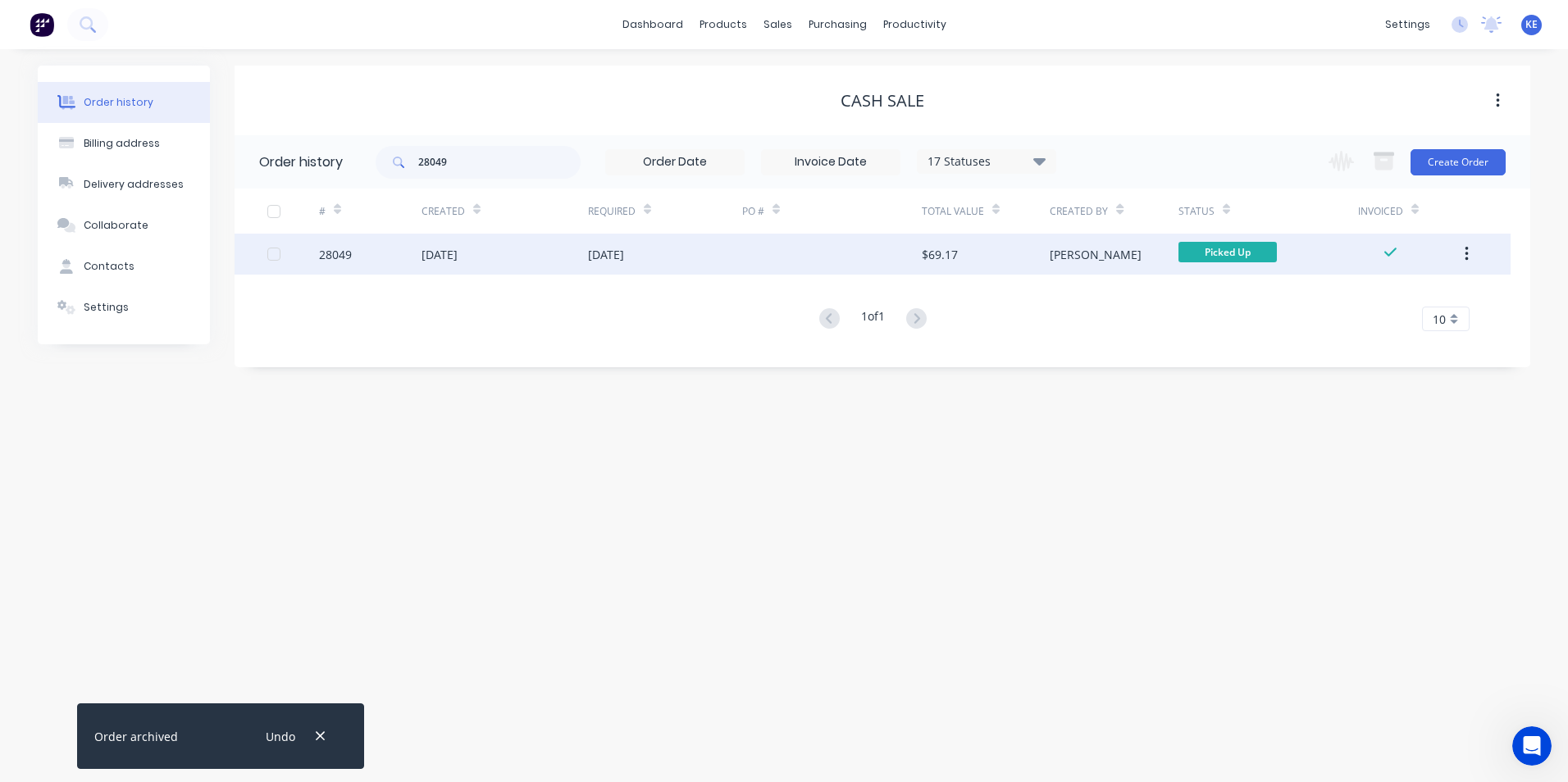
click at [381, 258] on div "28049" at bounding box center [370, 254] width 102 height 41
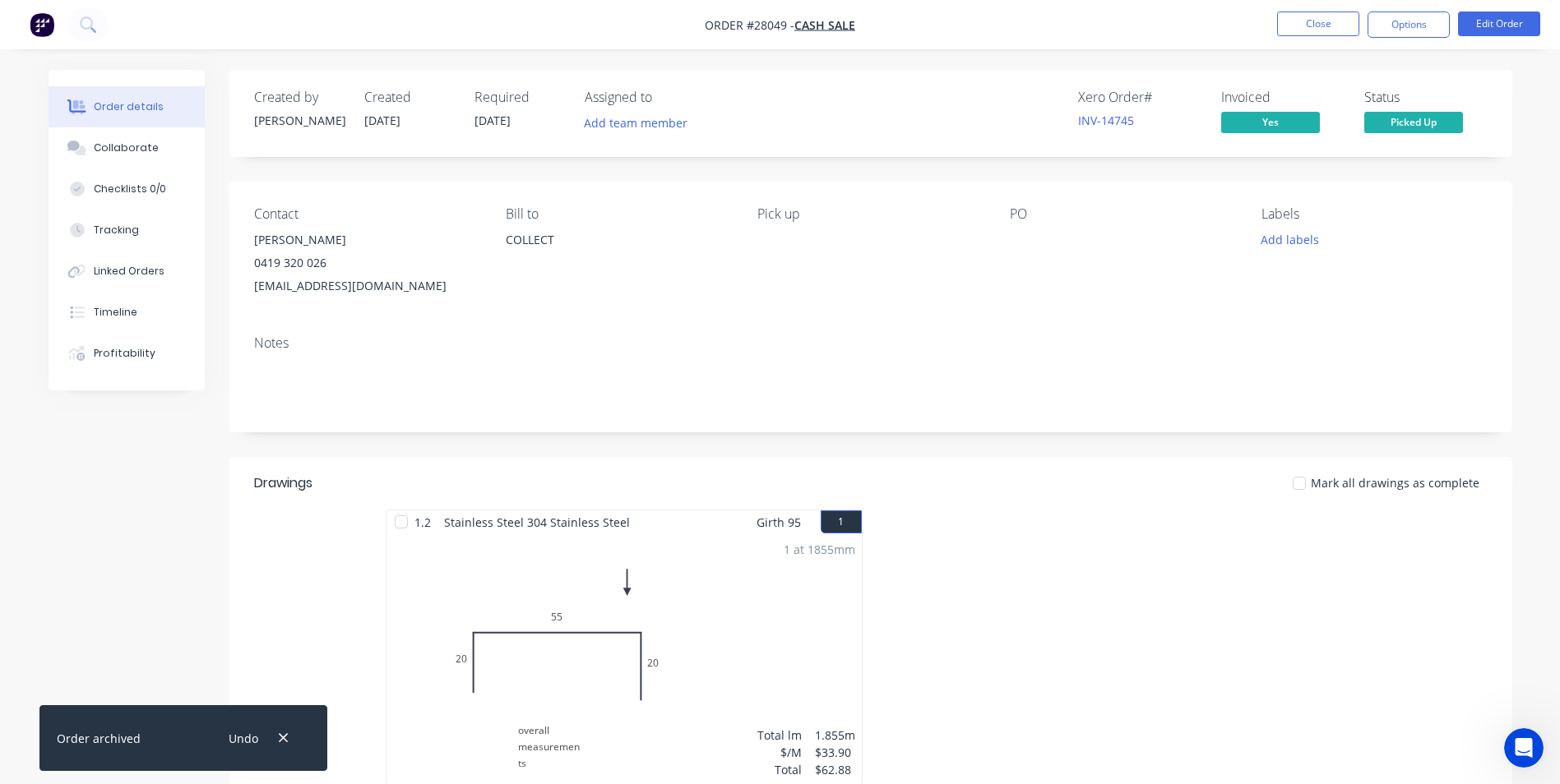
click at [278, 731] on icon "button" at bounding box center [283, 738] width 10 height 15
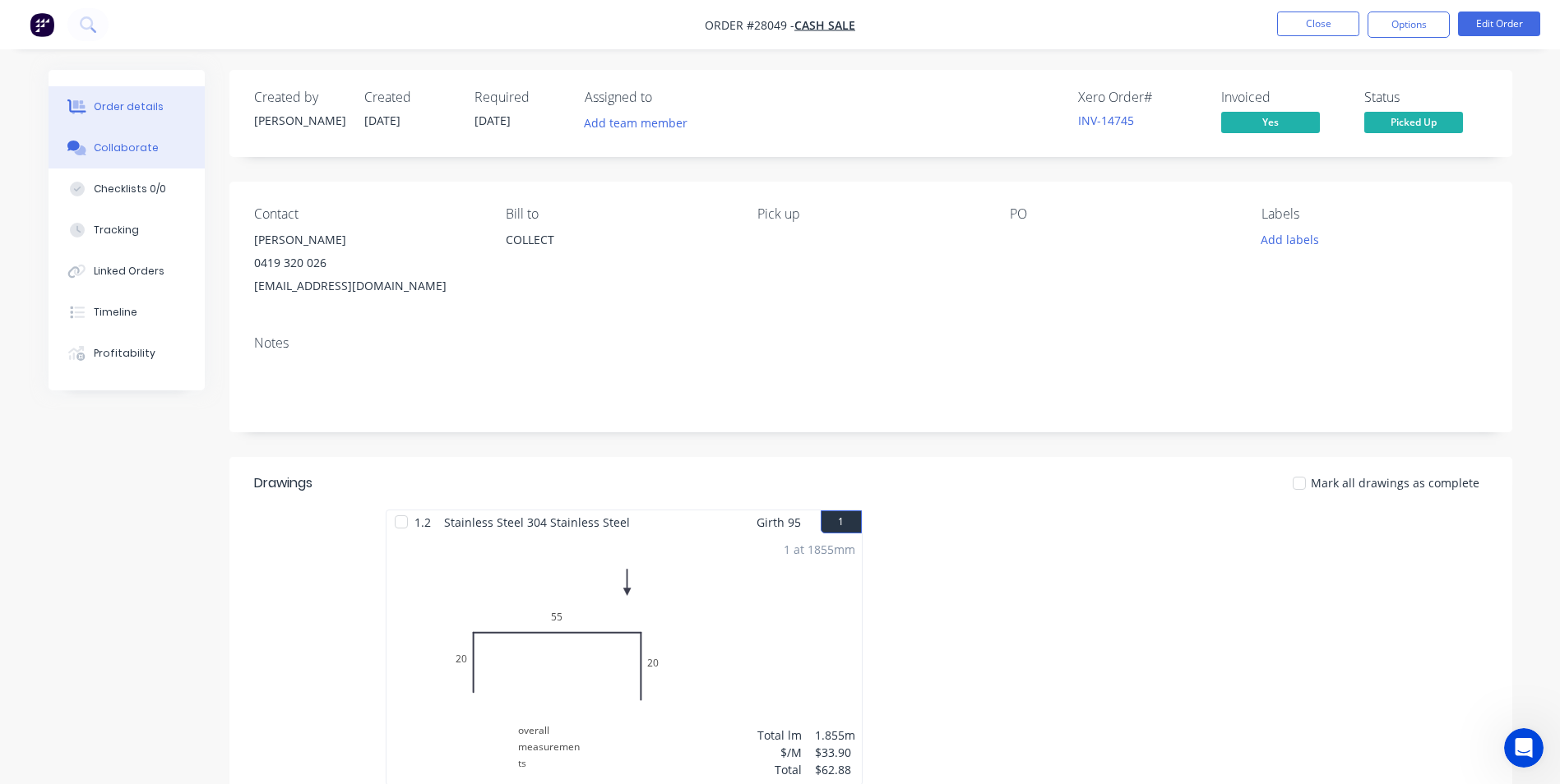
click at [119, 152] on div "Collaborate" at bounding box center [126, 148] width 65 height 15
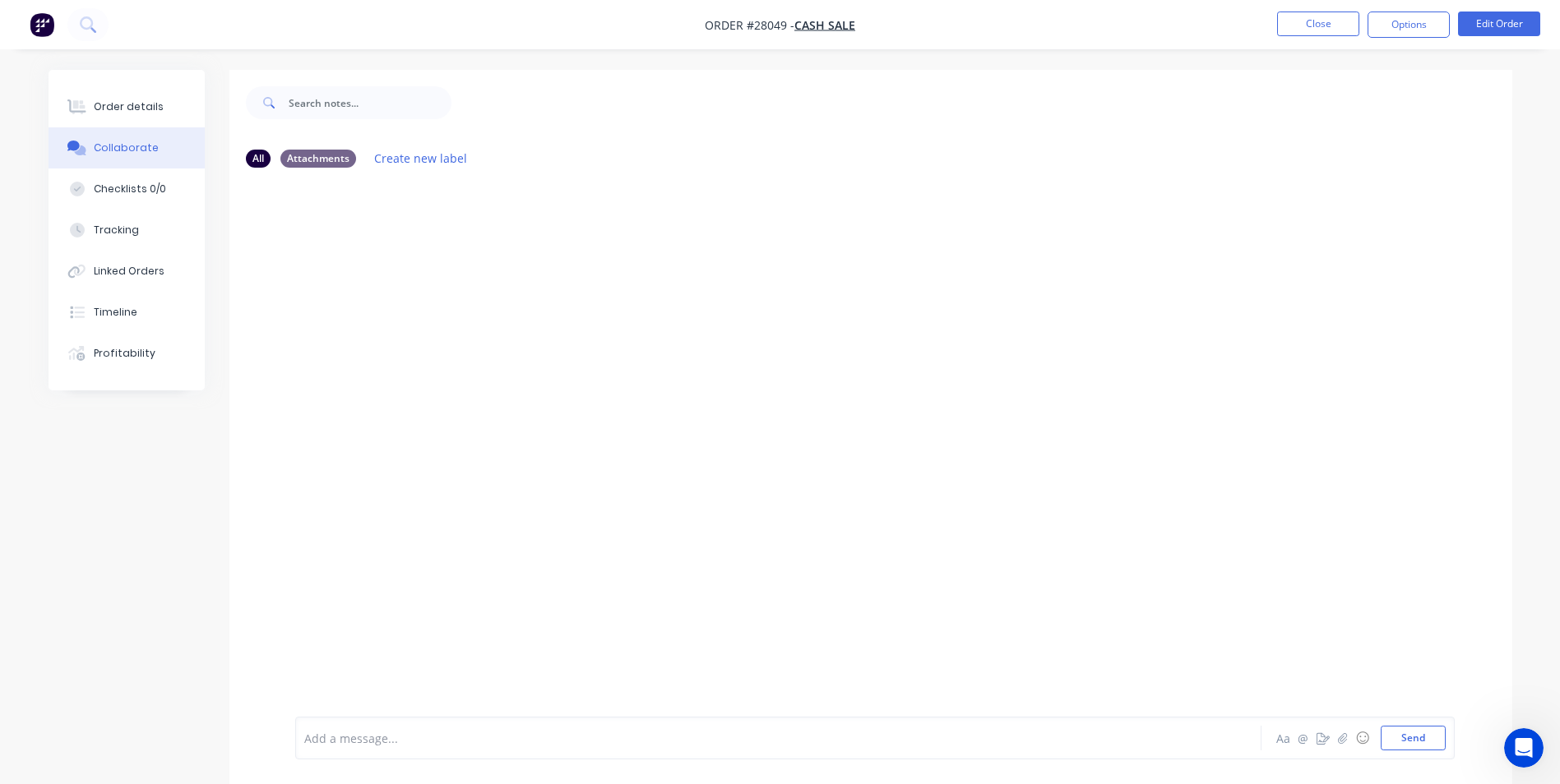
drag, startPoint x: 359, startPoint y: 742, endPoint x: 451, endPoint y: 508, distance: 251.4
click at [359, 738] on div at bounding box center [733, 739] width 856 height 17
click at [1412, 741] on button "Send" at bounding box center [1413, 738] width 65 height 24
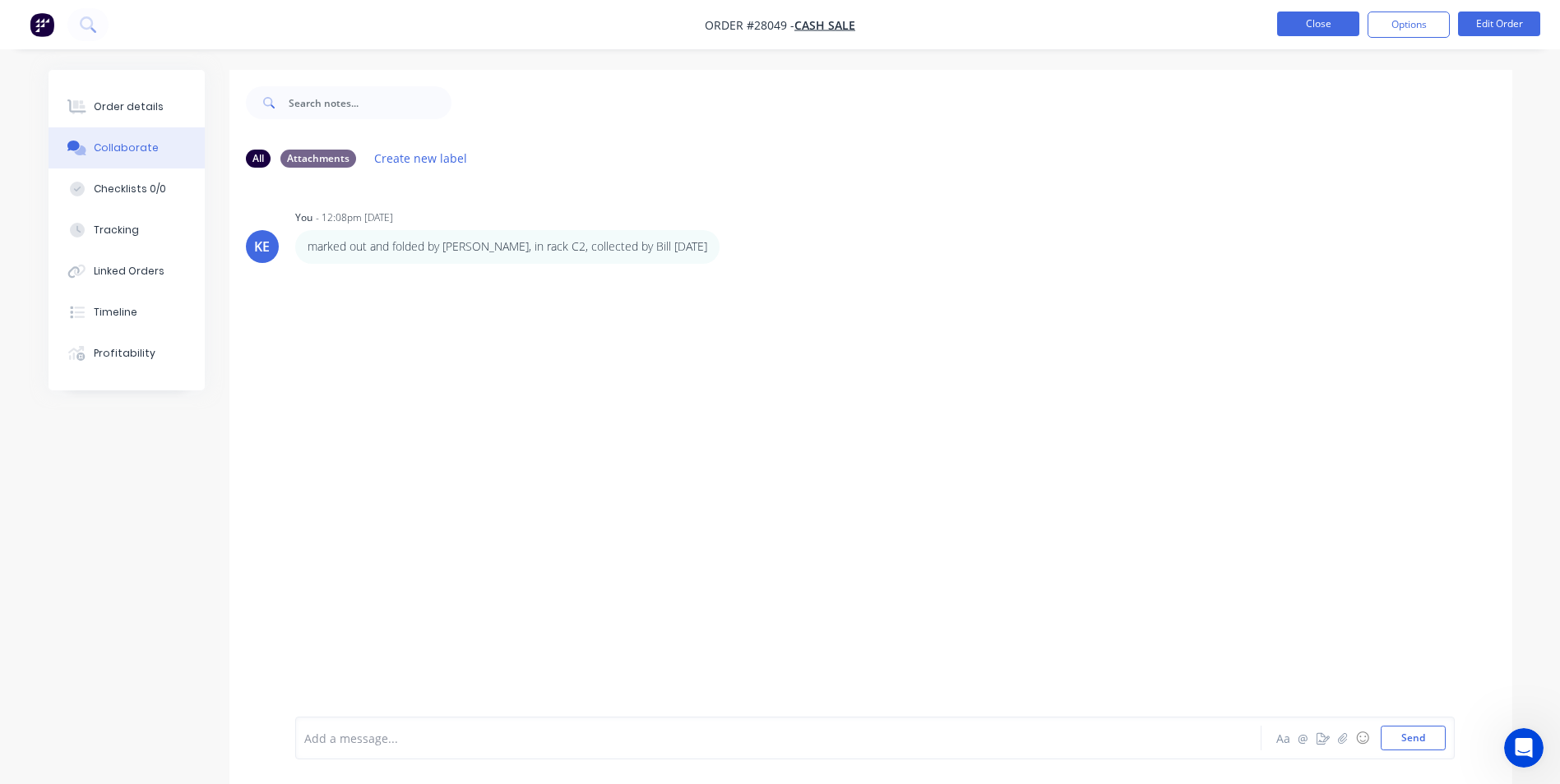
click at [1316, 24] on button "Close" at bounding box center [1318, 23] width 83 height 24
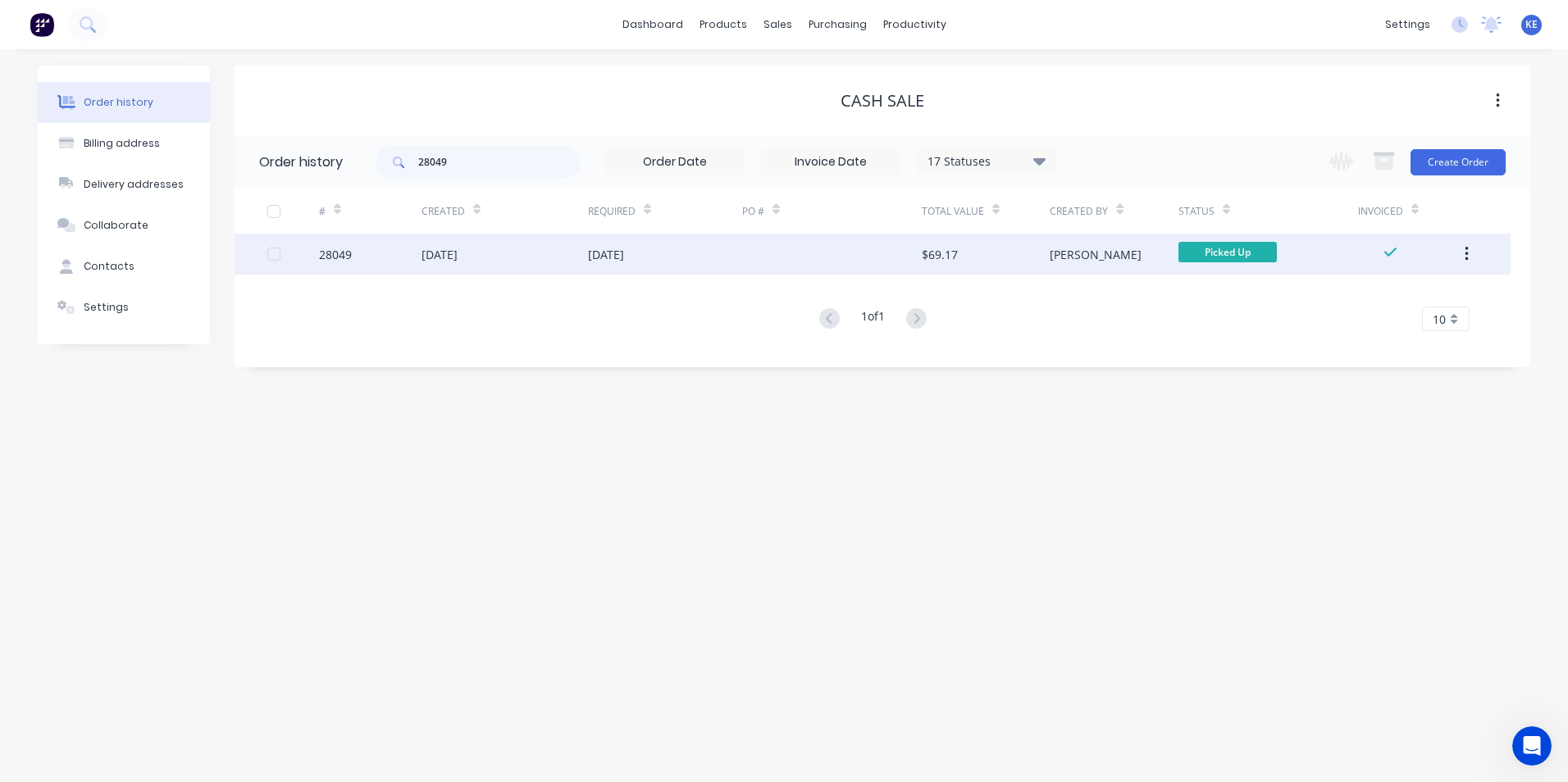
click at [1463, 264] on button "button" at bounding box center [1467, 254] width 38 height 29
click at [1377, 306] on div "Archive" at bounding box center [1408, 297] width 127 height 23
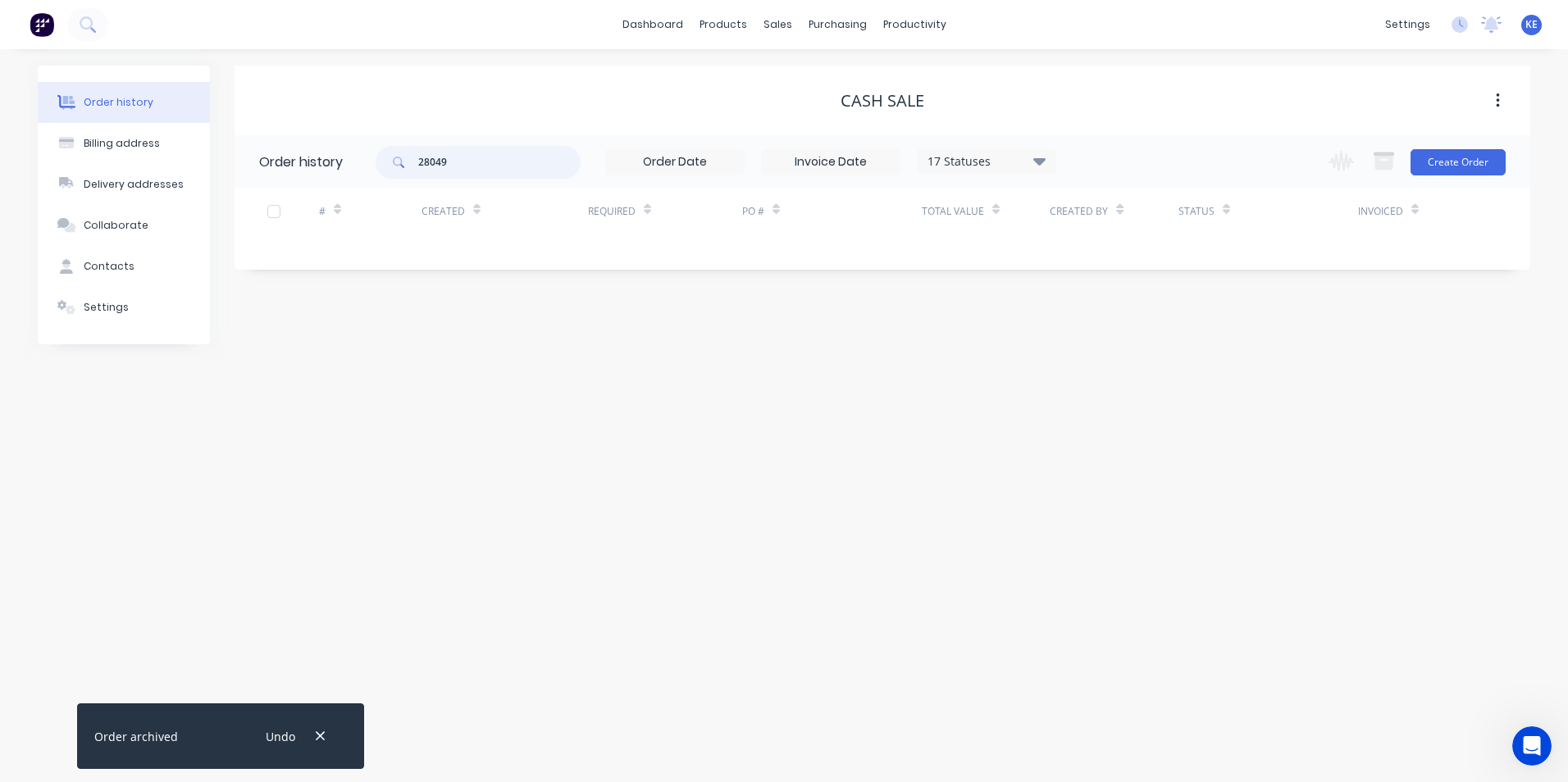
drag, startPoint x: 447, startPoint y: 162, endPoint x: 323, endPoint y: 162, distance: 124.0
click at [323, 162] on header "Order history 28049 17 Statuses Invoice Status Invoiced Not Invoiced Partial Or…" at bounding box center [882, 161] width 1296 height 53
type input "27990"
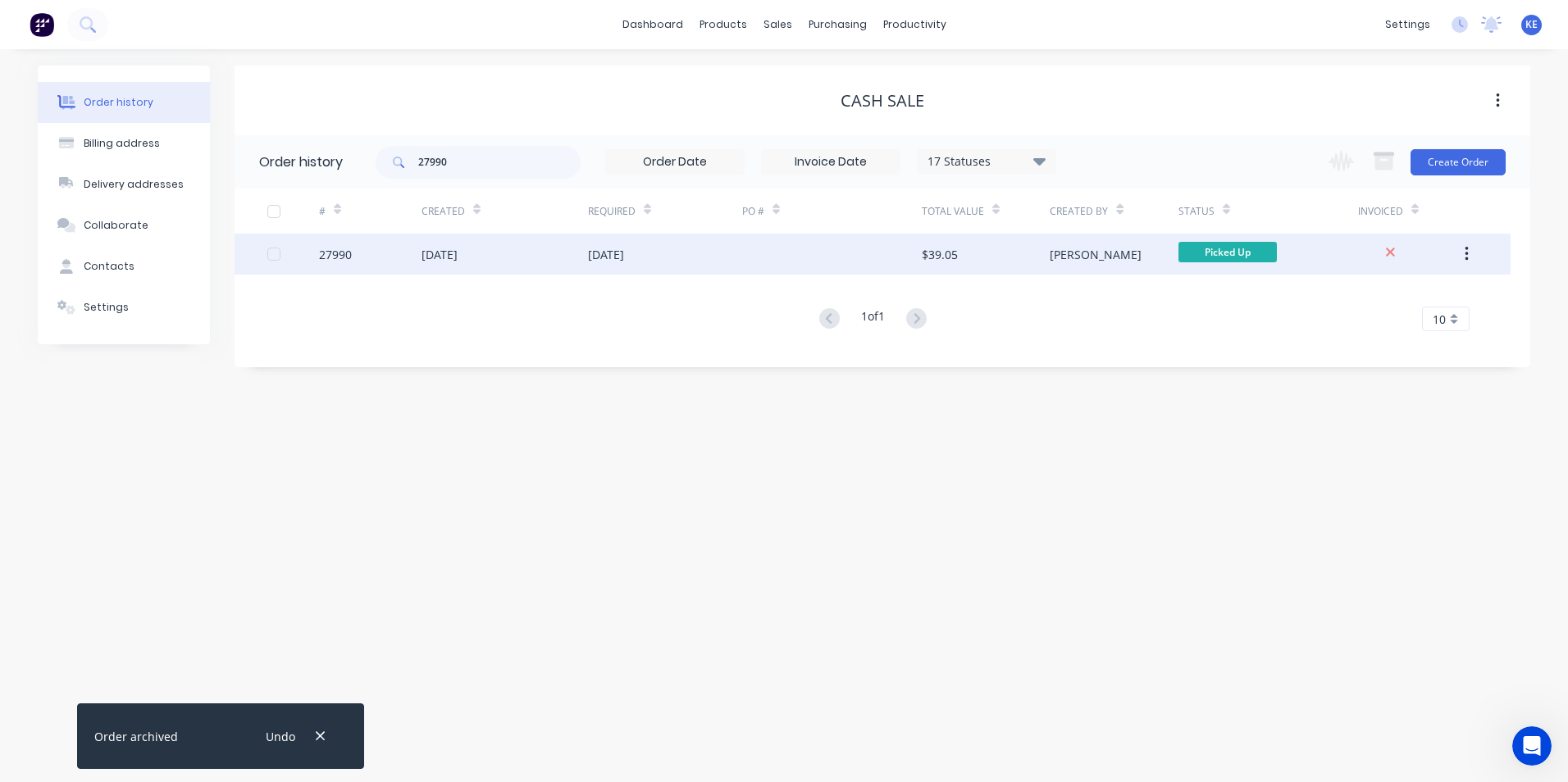
click at [374, 256] on div "27990" at bounding box center [370, 254] width 102 height 41
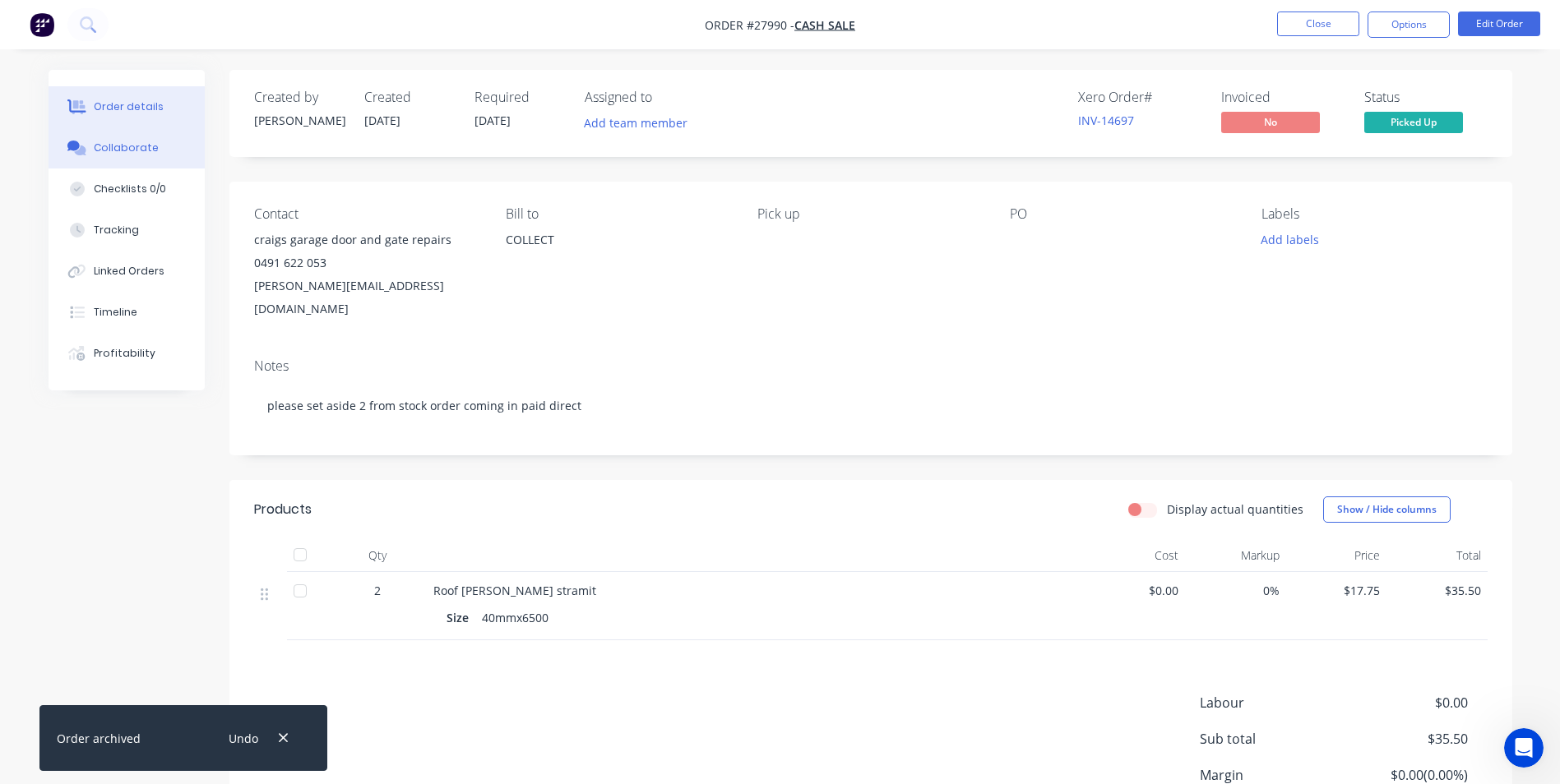
click at [123, 146] on div "Collaborate" at bounding box center [126, 148] width 65 height 15
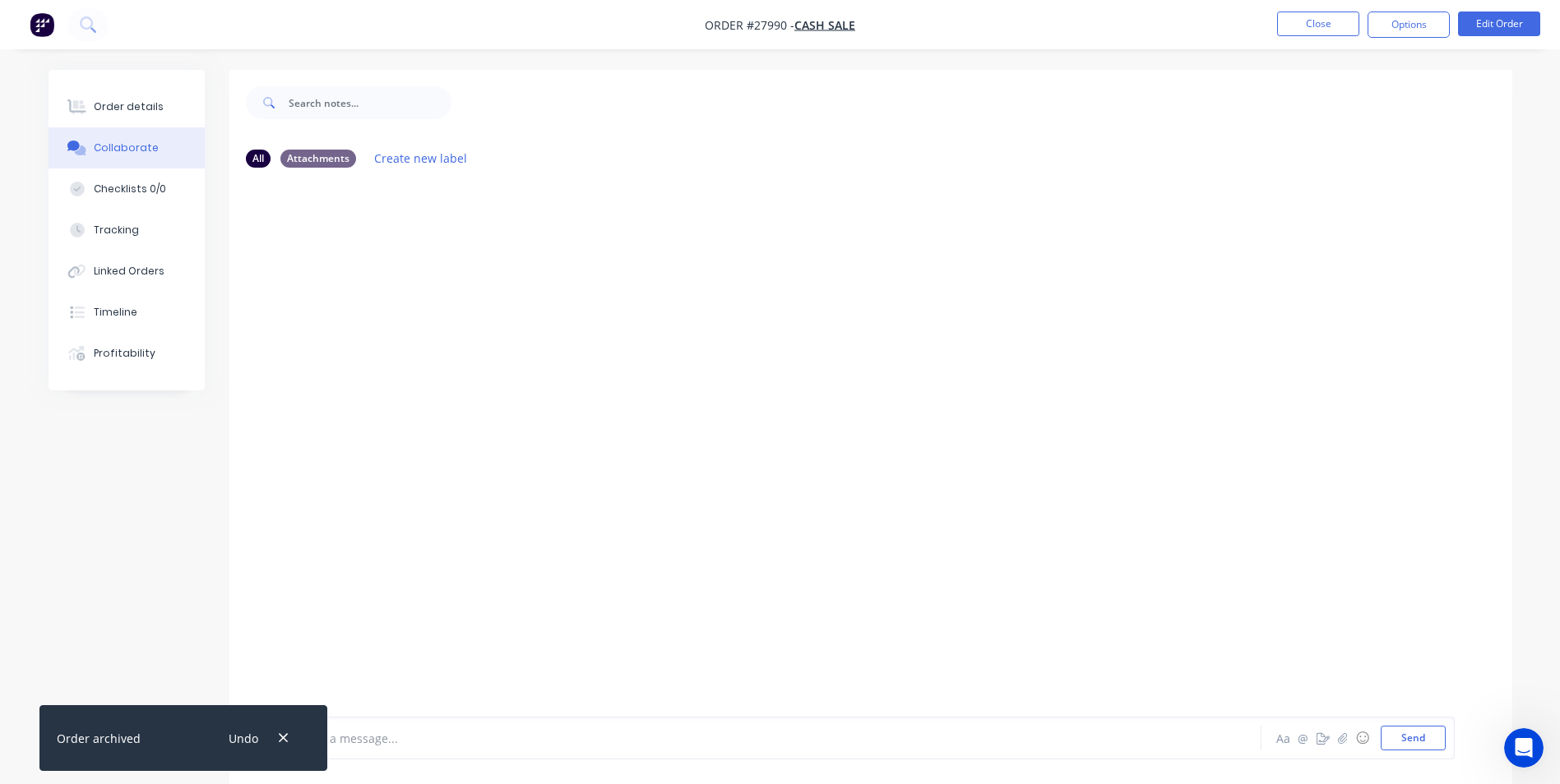
click at [439, 734] on div at bounding box center [733, 739] width 856 height 17
click at [285, 739] on icon "button" at bounding box center [283, 738] width 10 height 15
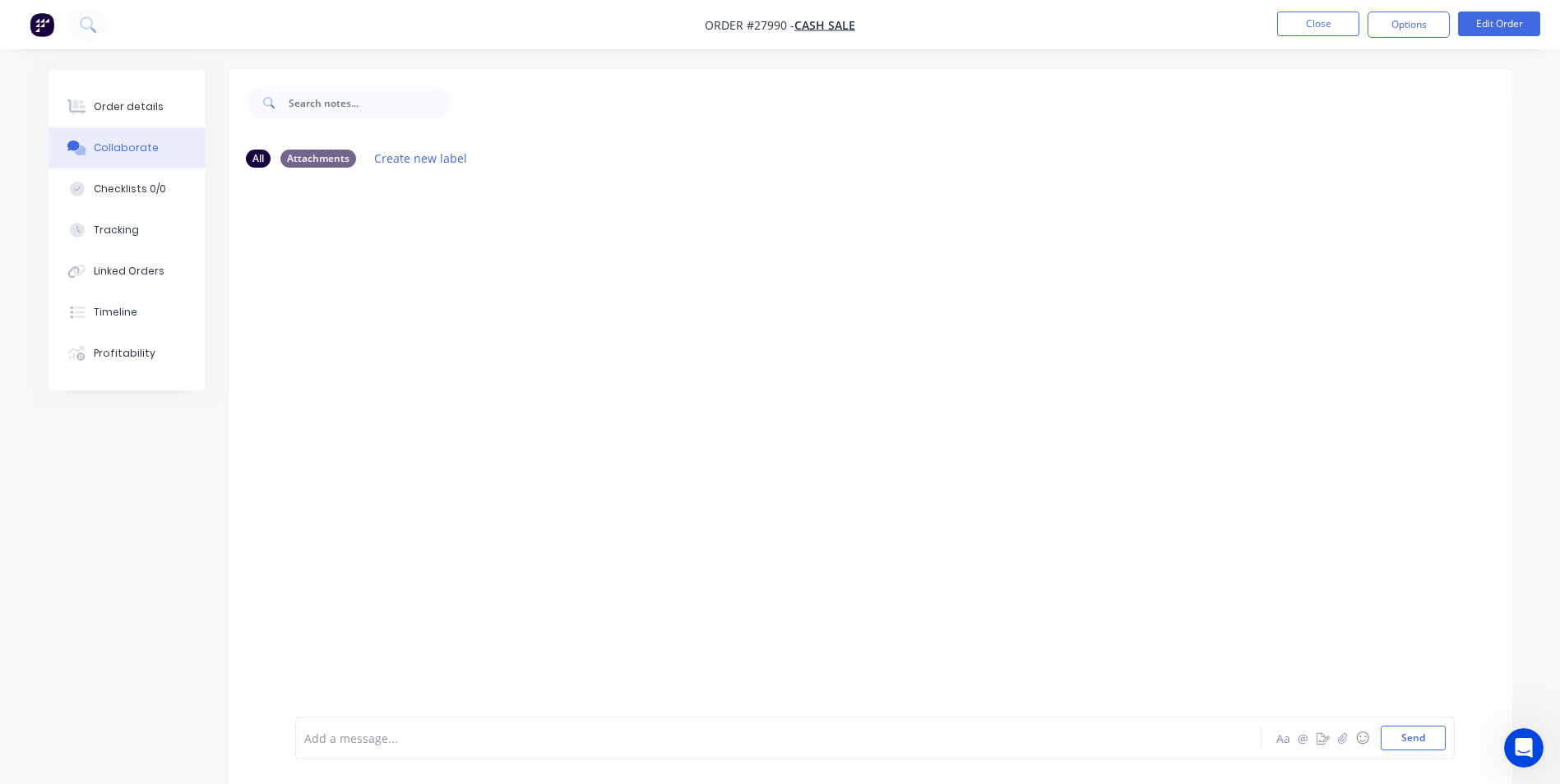
click at [346, 747] on div at bounding box center [733, 739] width 856 height 17
click at [1410, 748] on button "Send" at bounding box center [1413, 738] width 65 height 24
click at [1294, 22] on button "Close" at bounding box center [1318, 23] width 83 height 24
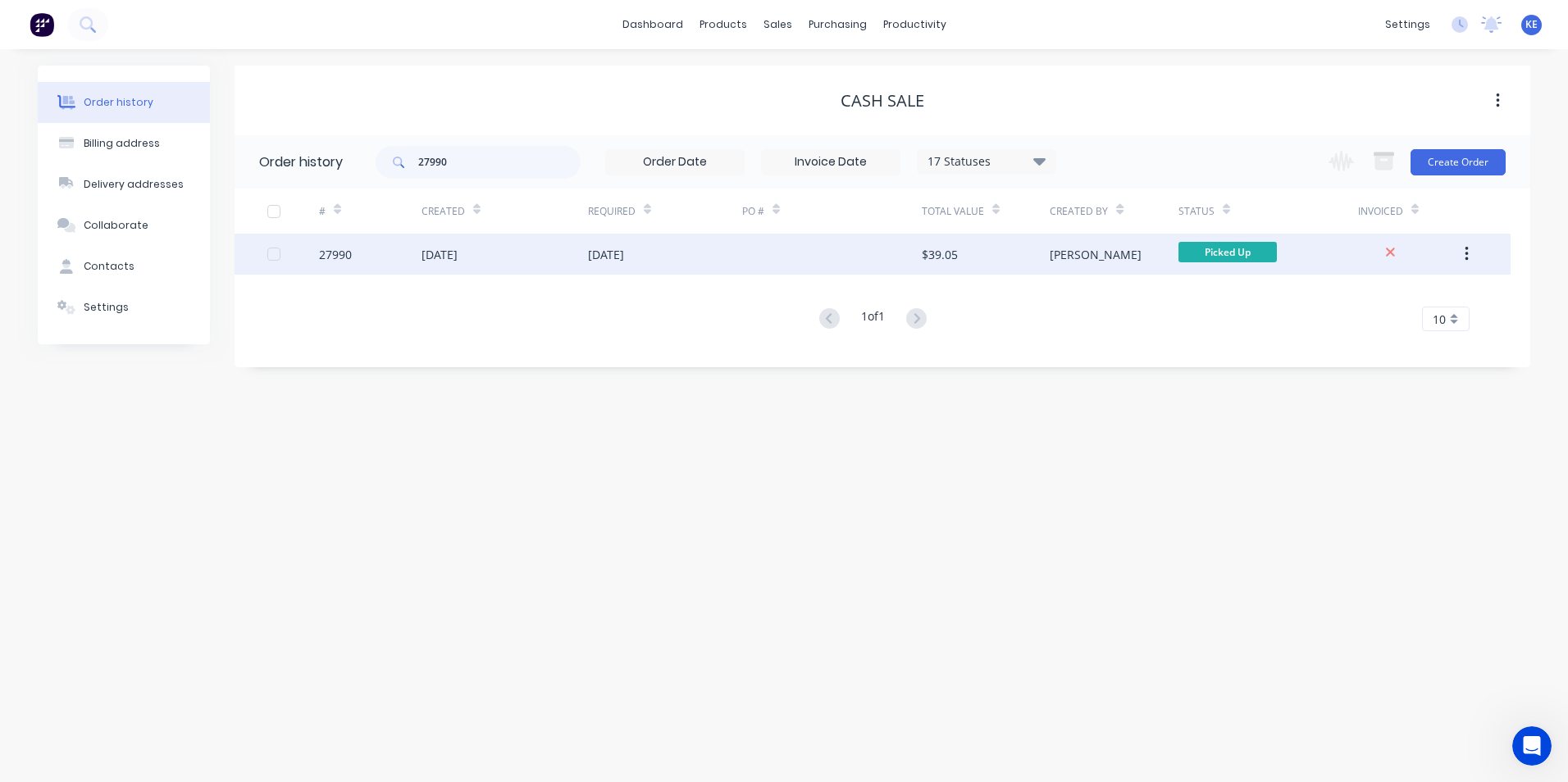
click at [1461, 252] on button "button" at bounding box center [1467, 254] width 38 height 29
click at [387, 249] on div "27990" at bounding box center [370, 254] width 102 height 41
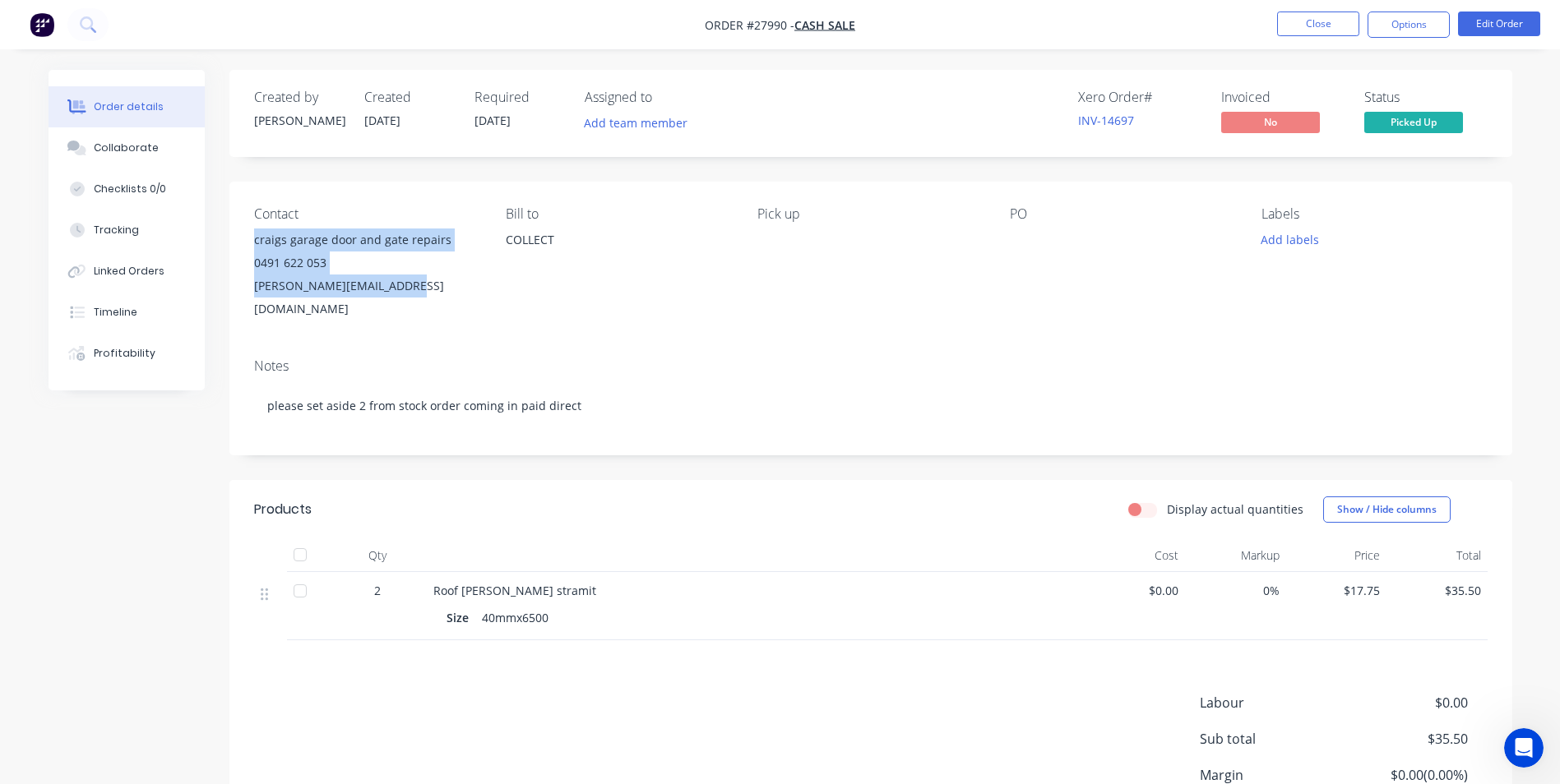
drag, startPoint x: 255, startPoint y: 244, endPoint x: 407, endPoint y: 289, distance: 158.5
click at [407, 289] on div "craigs garage door and gate repairs 0491 622 053 [PERSON_NAME][EMAIL_ADDRESS][D…" at bounding box center [366, 275] width 225 height 92
copy div "craigs garage door and gate repairs 0491 622 053 [PERSON_NAME][EMAIL_ADDRESS][D…"
click at [1429, 20] on button "Options" at bounding box center [1409, 24] width 83 height 26
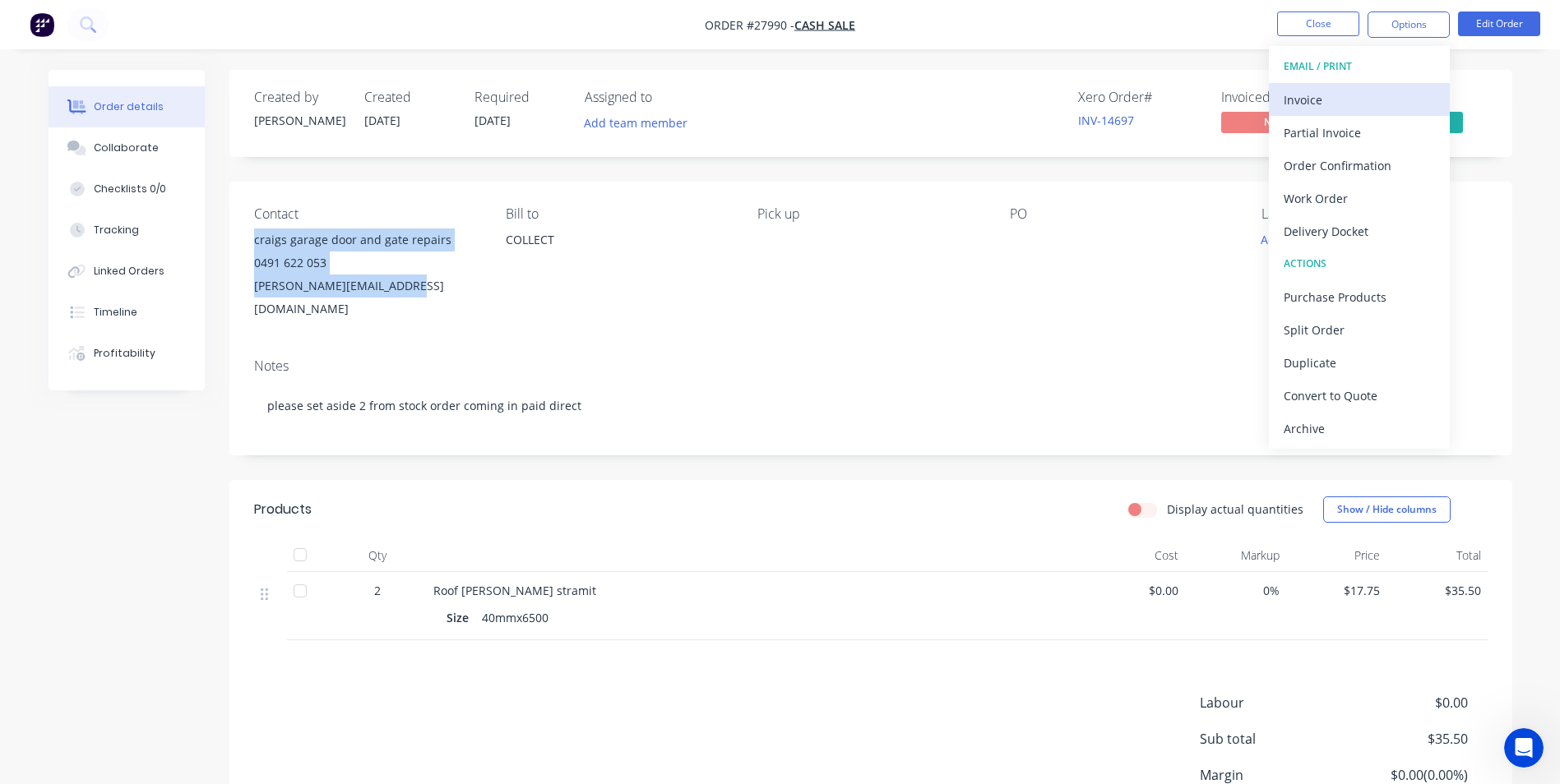
click at [1322, 98] on div "Invoice" at bounding box center [1359, 99] width 151 height 23
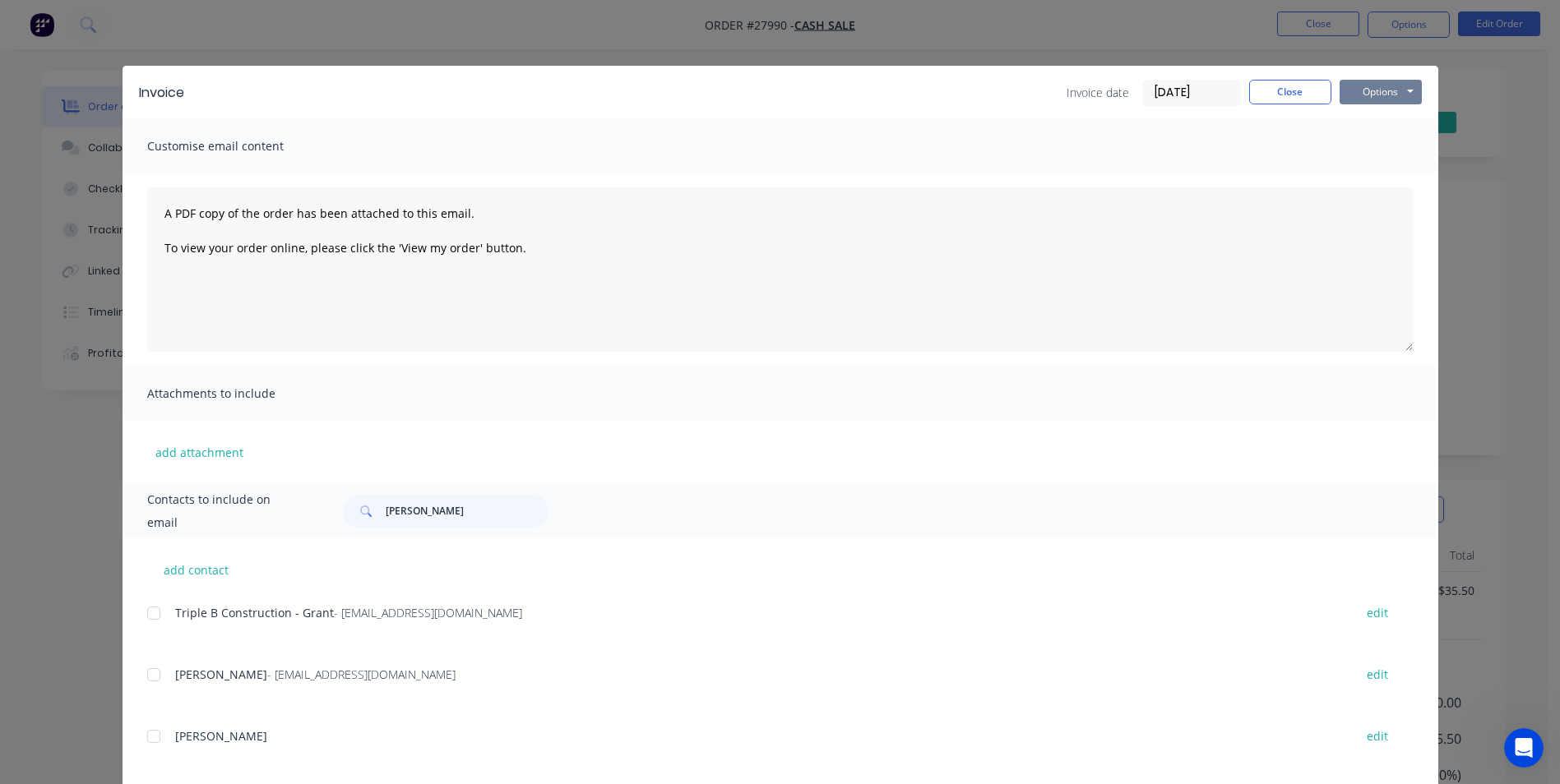
click at [1358, 94] on button "Options" at bounding box center [1381, 92] width 83 height 24
click at [1375, 149] on button "Print" at bounding box center [1392, 148] width 105 height 27
click at [1266, 95] on button "Close" at bounding box center [1290, 92] width 83 height 24
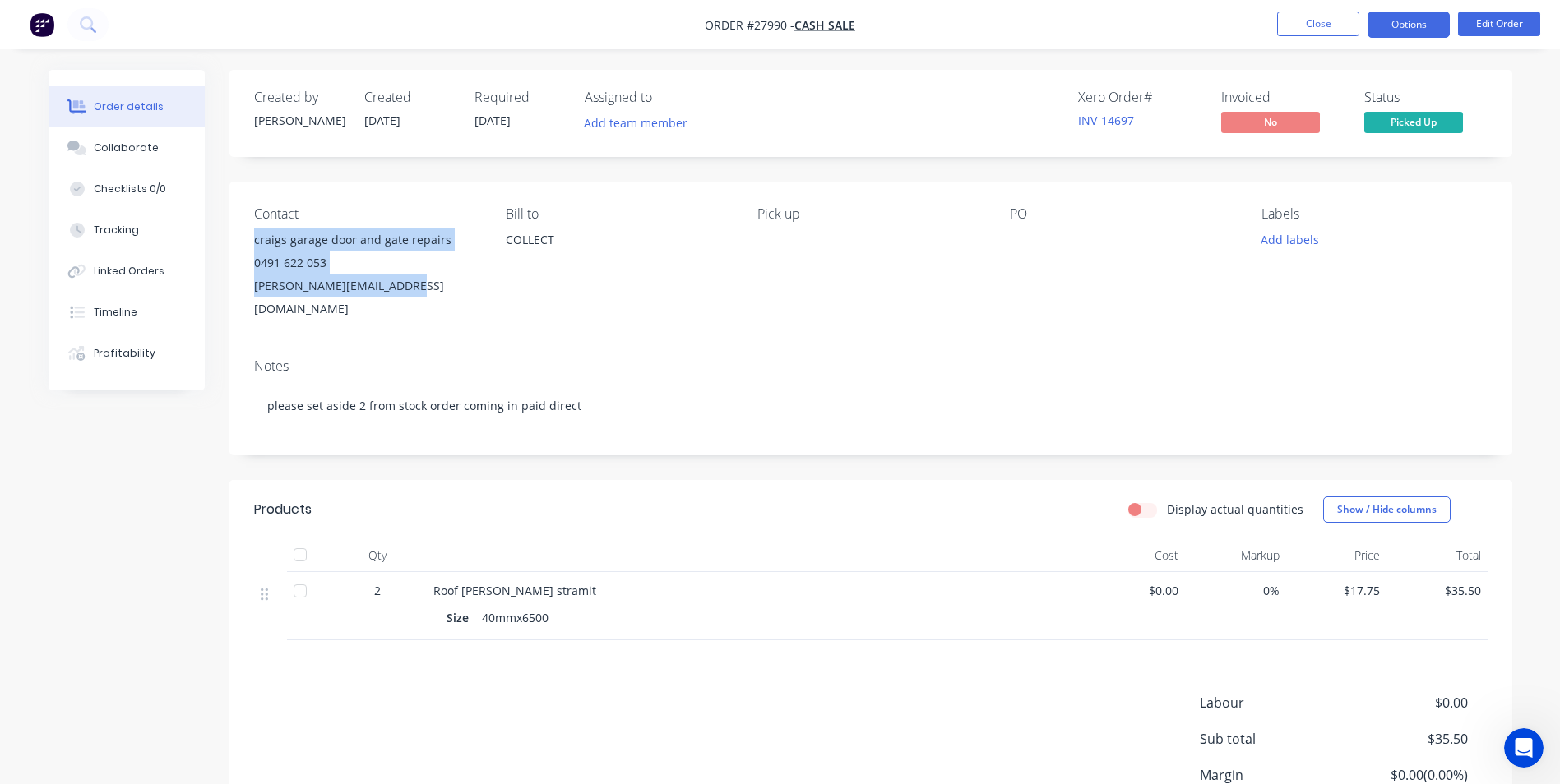
click at [1405, 28] on button "Options" at bounding box center [1409, 24] width 83 height 26
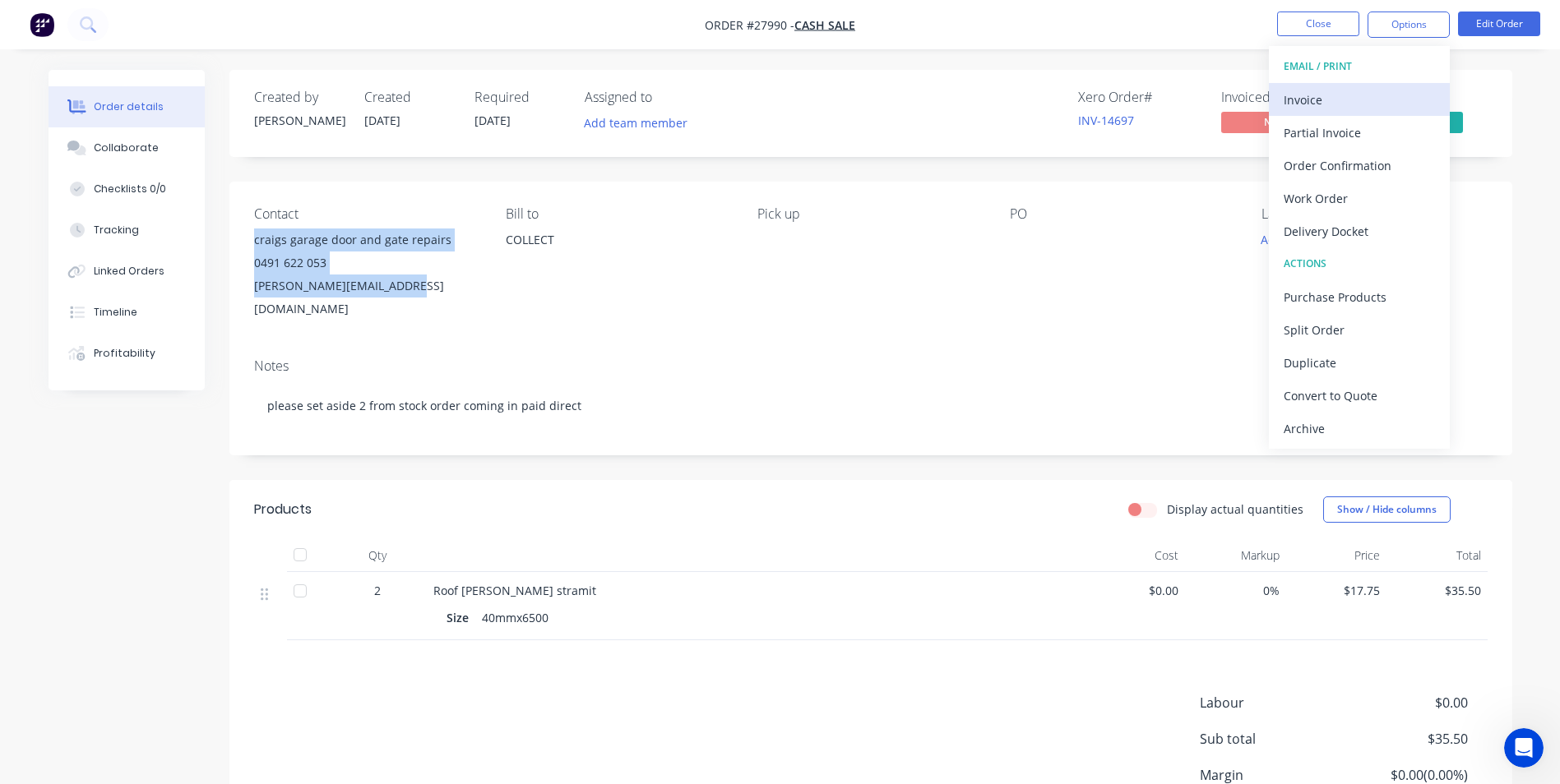
click at [1326, 103] on div "Invoice" at bounding box center [1359, 99] width 151 height 23
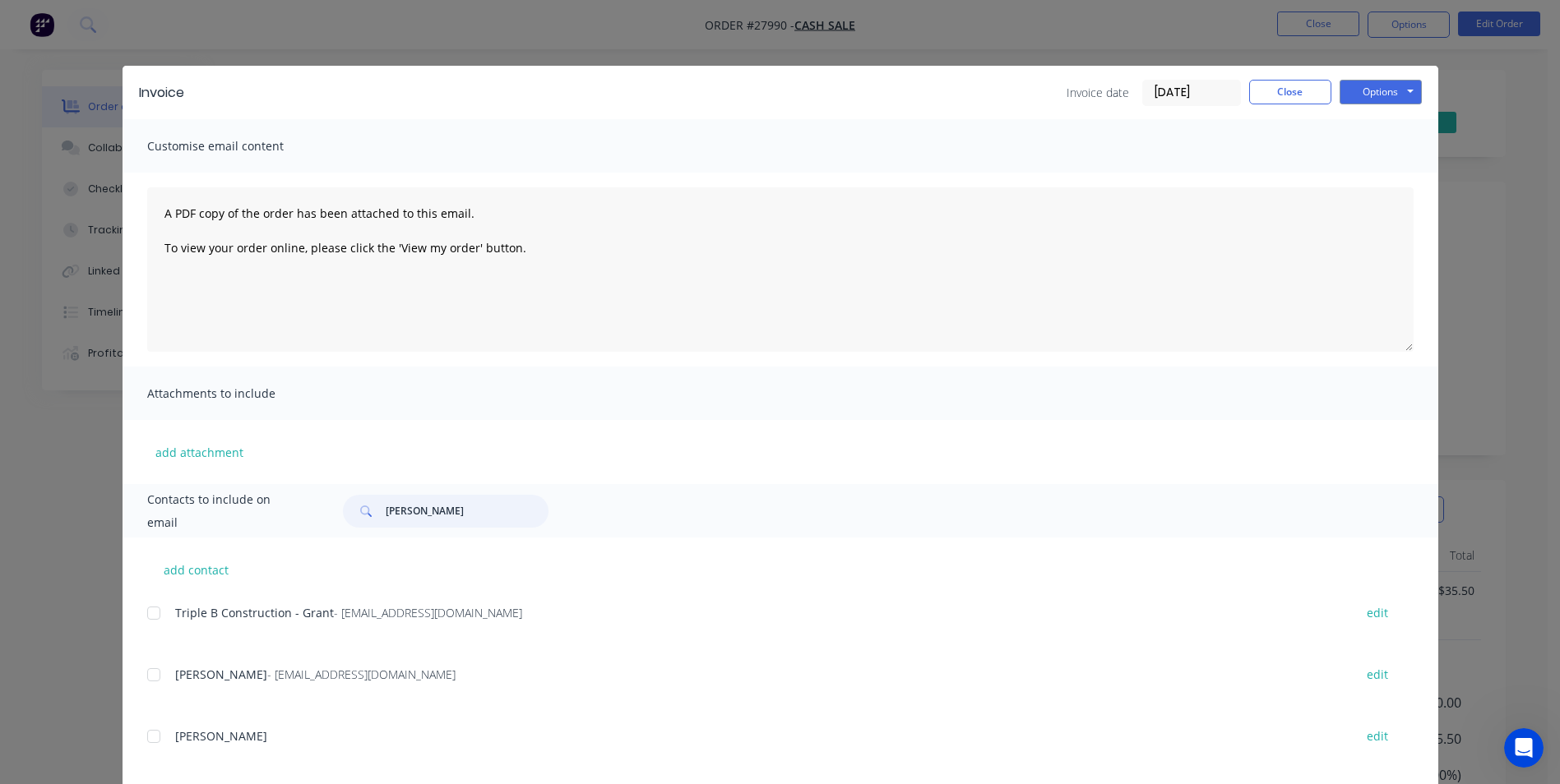
drag, startPoint x: 470, startPoint y: 513, endPoint x: 339, endPoint y: 522, distance: 131.3
click at [343, 522] on div "[PERSON_NAME]" at bounding box center [445, 511] width 205 height 33
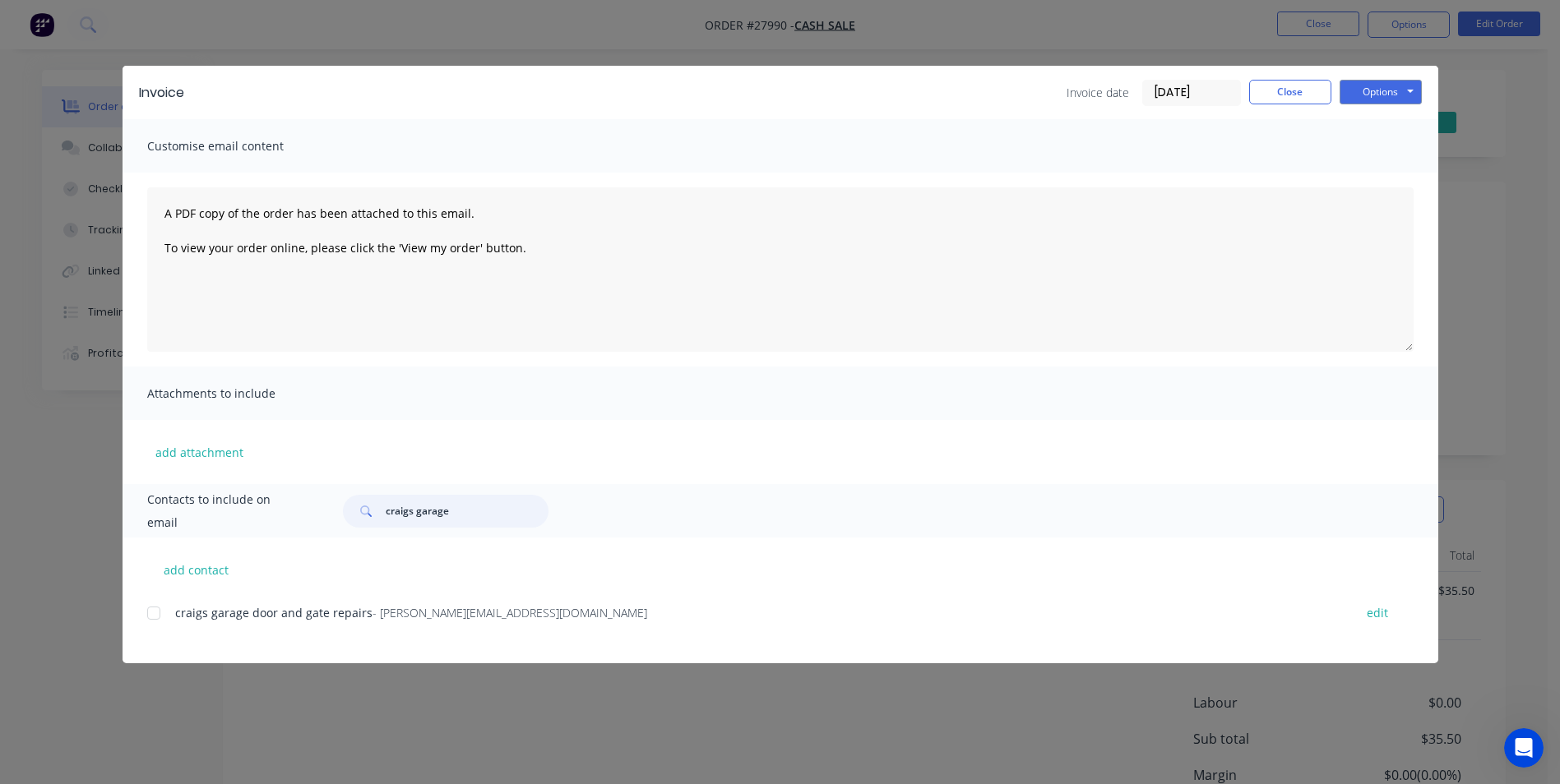
type input "craigs garage"
drag, startPoint x: 176, startPoint y: 620, endPoint x: 530, endPoint y: 608, distance: 354.2
click at [530, 608] on div "craigs garage door and gate repairs - [PERSON_NAME][EMAIL_ADDRESS][DOMAIN_NAME]" at bounding box center [756, 613] width 1162 height 17
copy div "craigs garage door and gate repairs - [PERSON_NAME][EMAIL_ADDRESS][DOMAIN_NAME]"
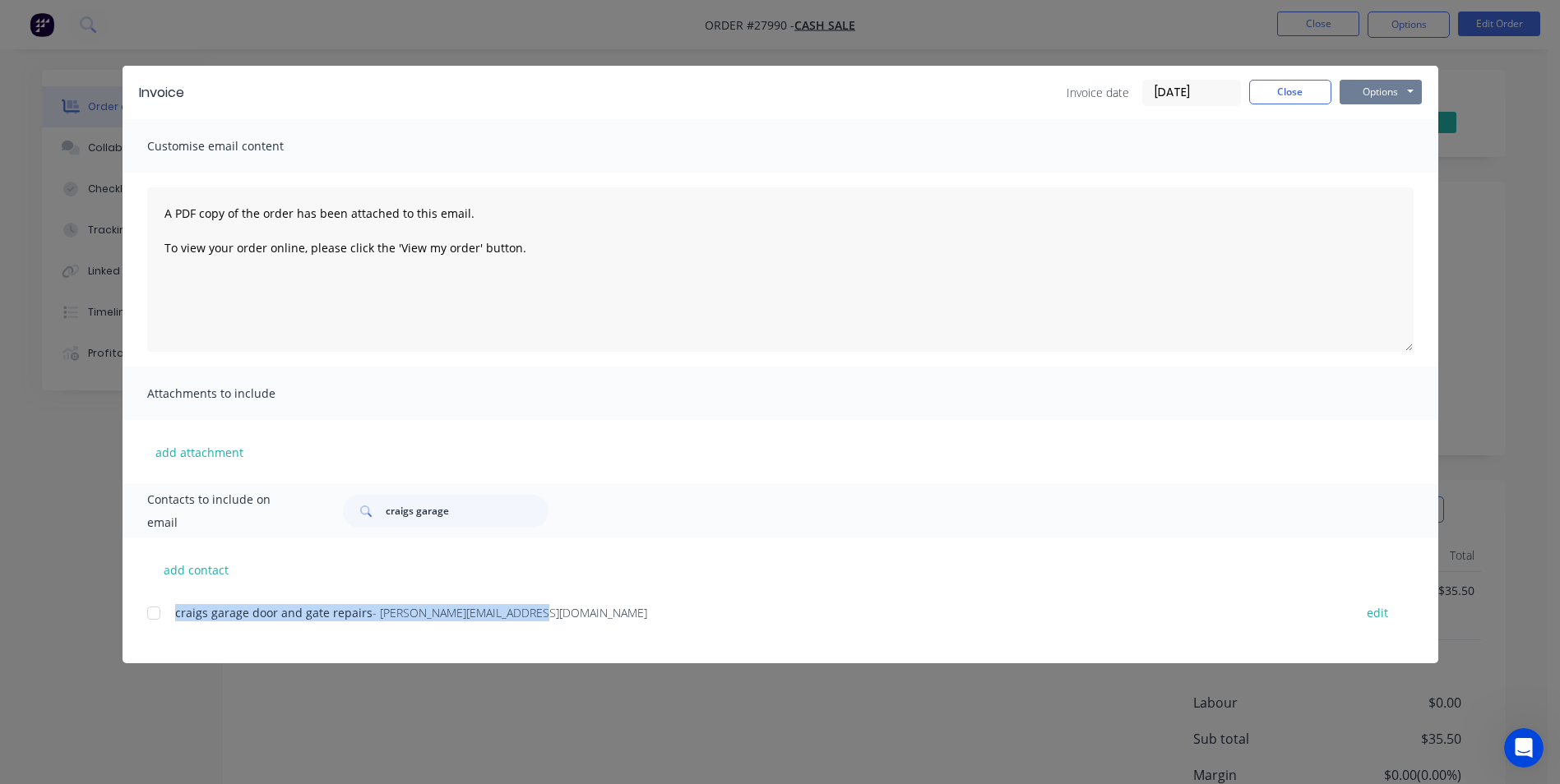
click at [1384, 93] on button "Options" at bounding box center [1381, 92] width 83 height 24
click at [1387, 151] on button "Print" at bounding box center [1392, 148] width 105 height 27
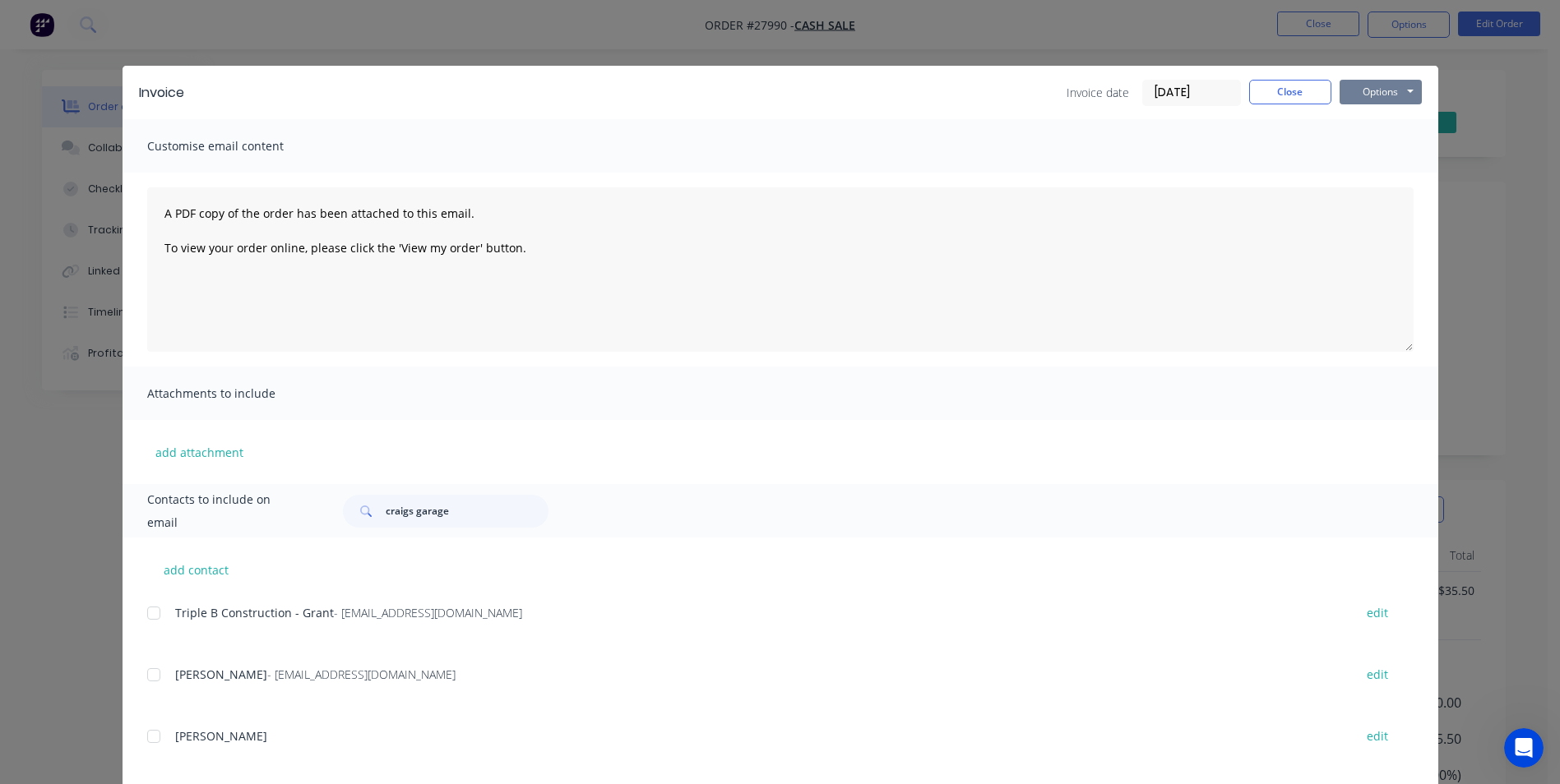
click at [1370, 89] on button "Options" at bounding box center [1381, 92] width 83 height 24
click at [1370, 144] on button "Print" at bounding box center [1392, 148] width 105 height 27
click at [1280, 94] on button "Close" at bounding box center [1290, 92] width 83 height 24
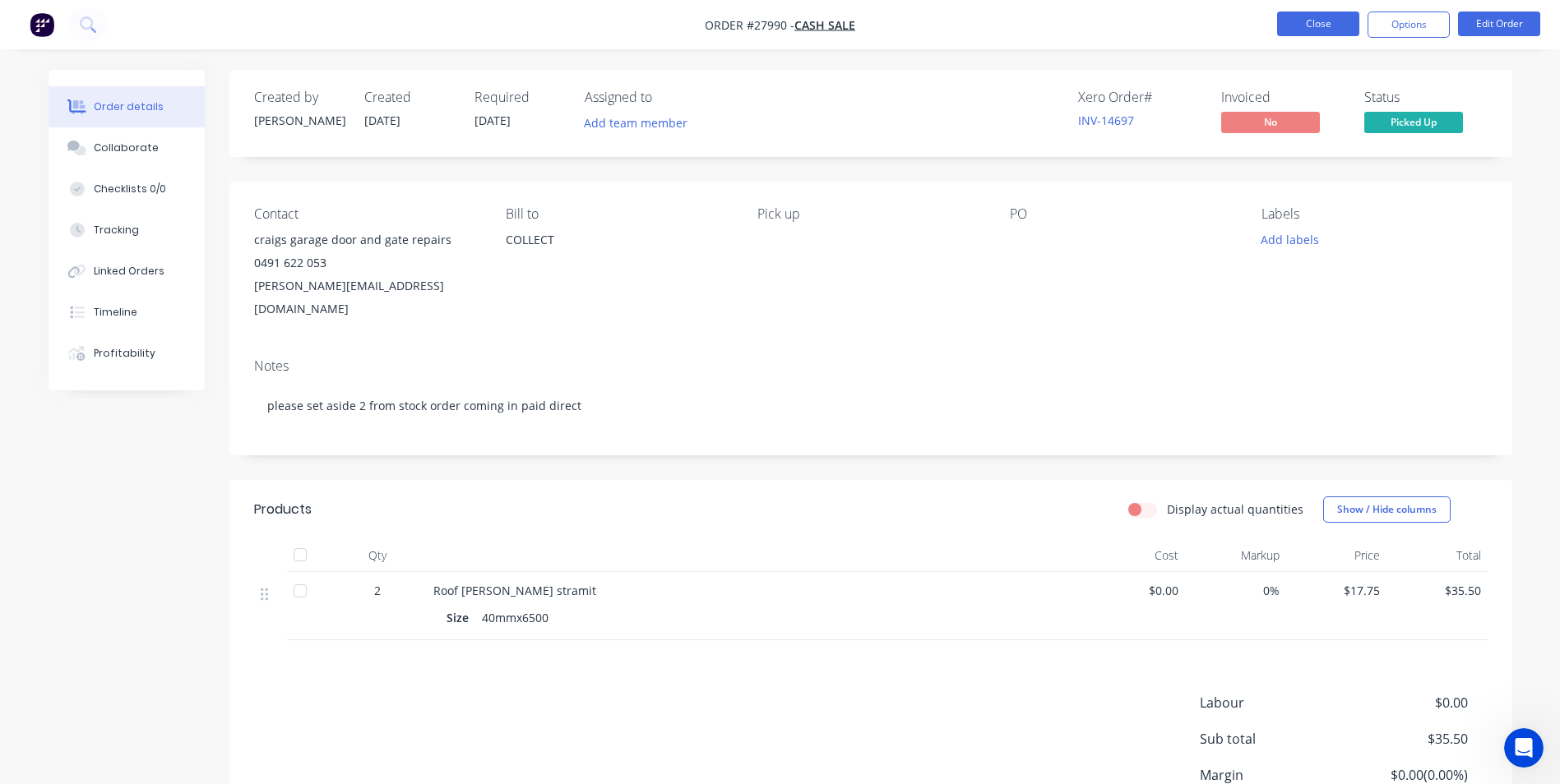
click at [1310, 23] on button "Close" at bounding box center [1318, 23] width 83 height 24
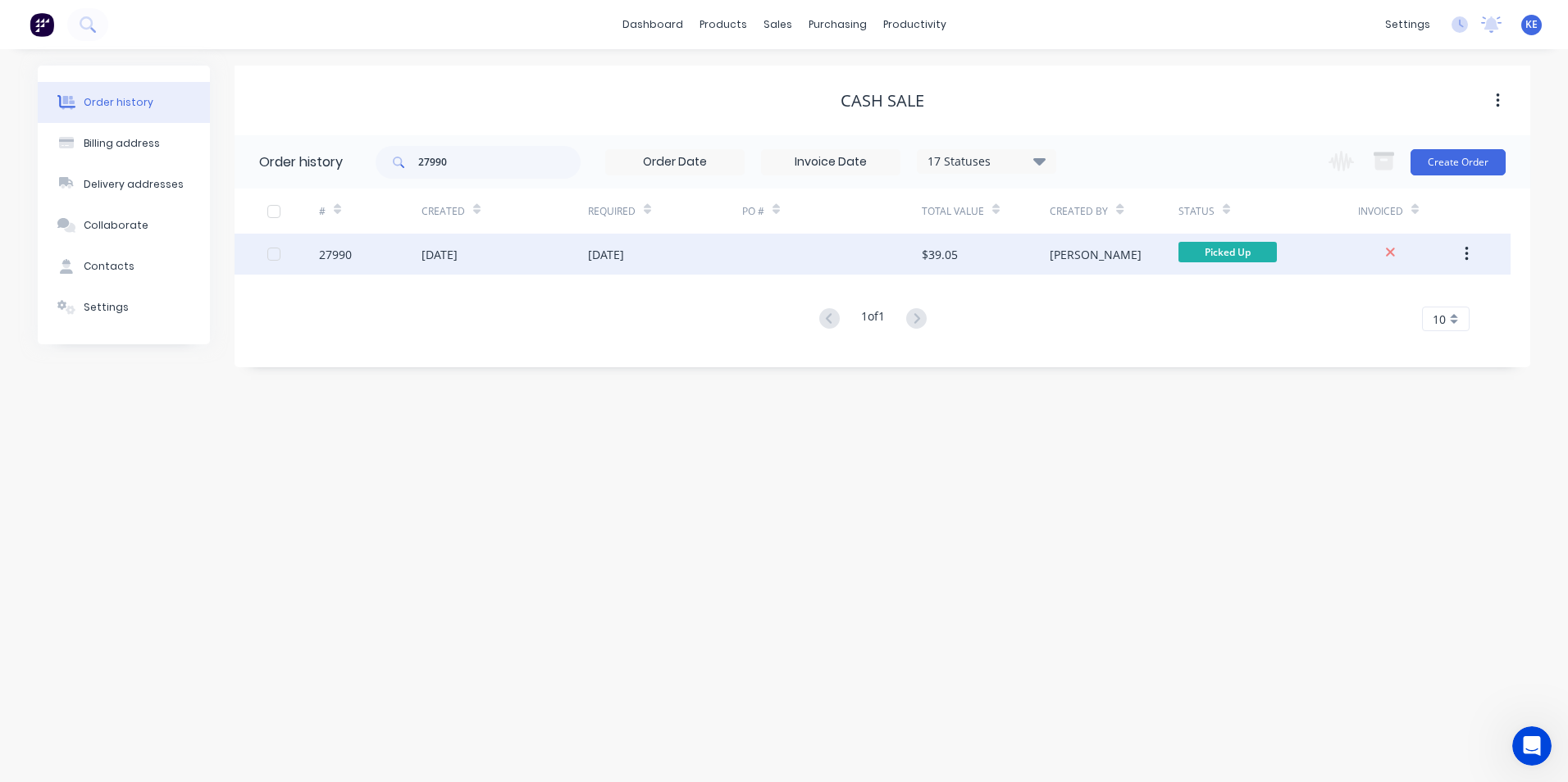
click at [1473, 258] on button "button" at bounding box center [1467, 254] width 38 height 29
click at [1383, 300] on div "Archive" at bounding box center [1408, 297] width 127 height 23
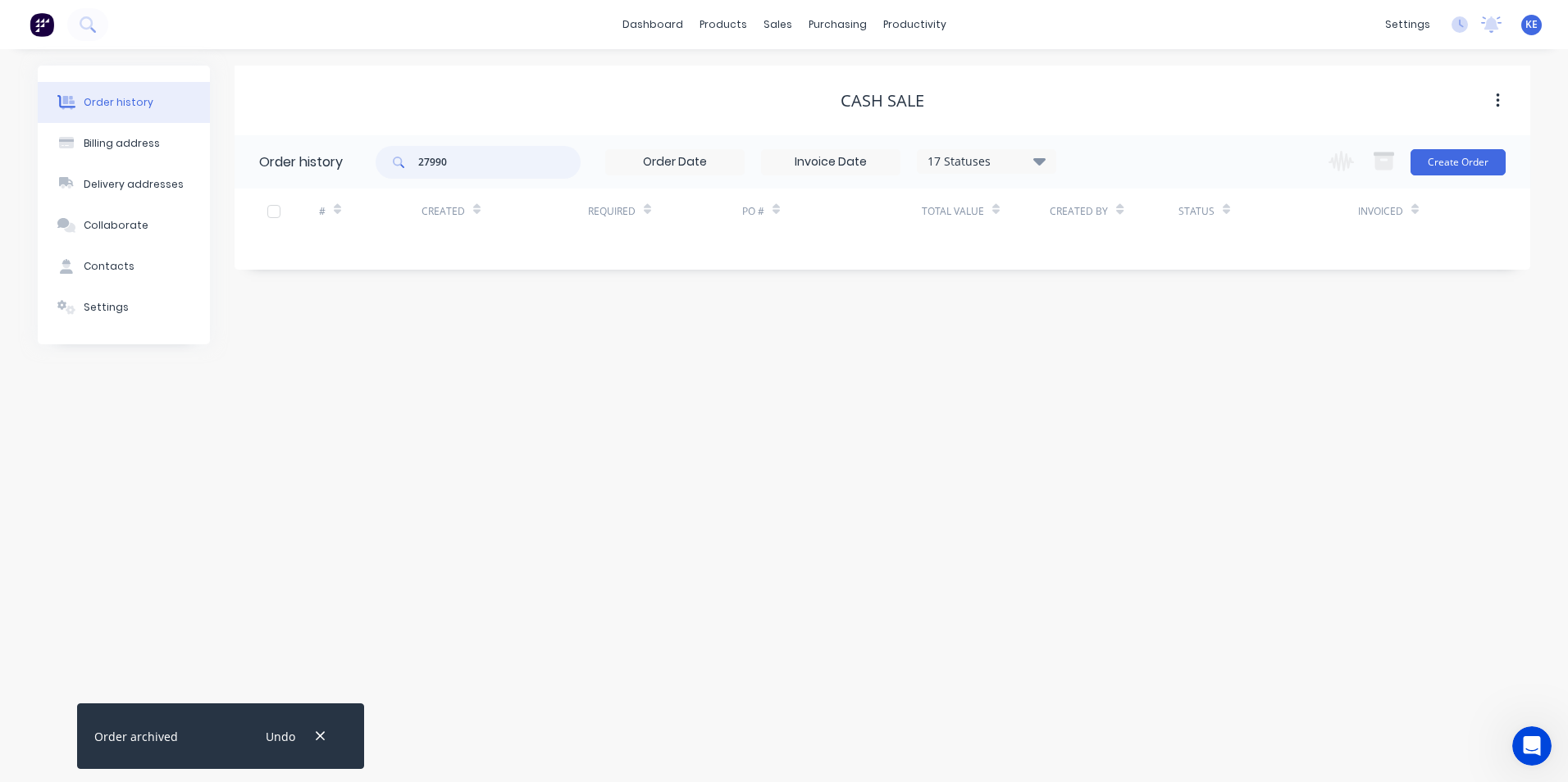
drag, startPoint x: 467, startPoint y: 172, endPoint x: 350, endPoint y: 172, distance: 117.0
click at [350, 172] on header "Order history 27990 17 Statuses Invoice Status Invoiced Not Invoiced Partial Or…" at bounding box center [882, 161] width 1296 height 53
type input "27991"
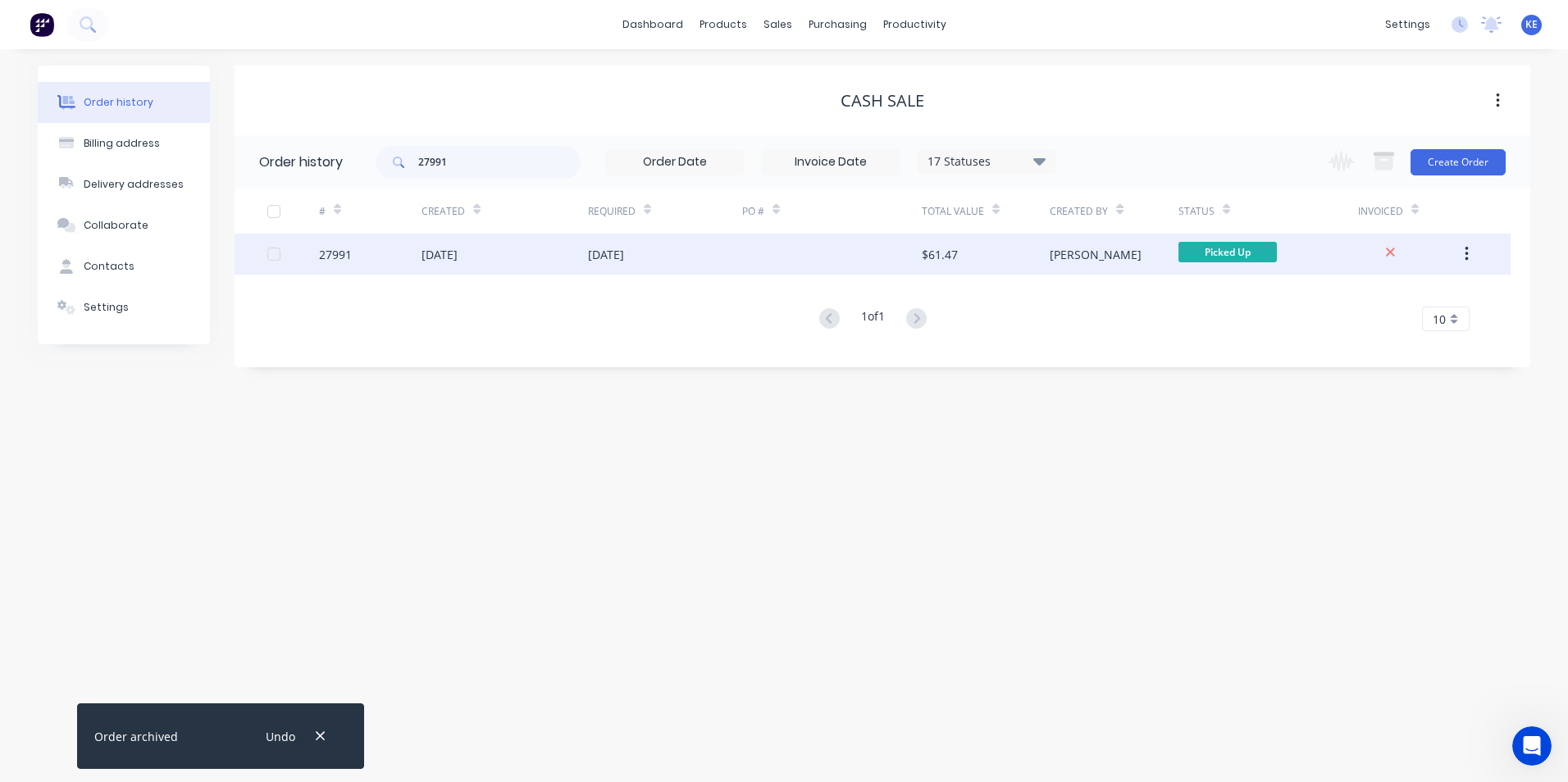
click at [382, 252] on div "27991" at bounding box center [370, 254] width 102 height 41
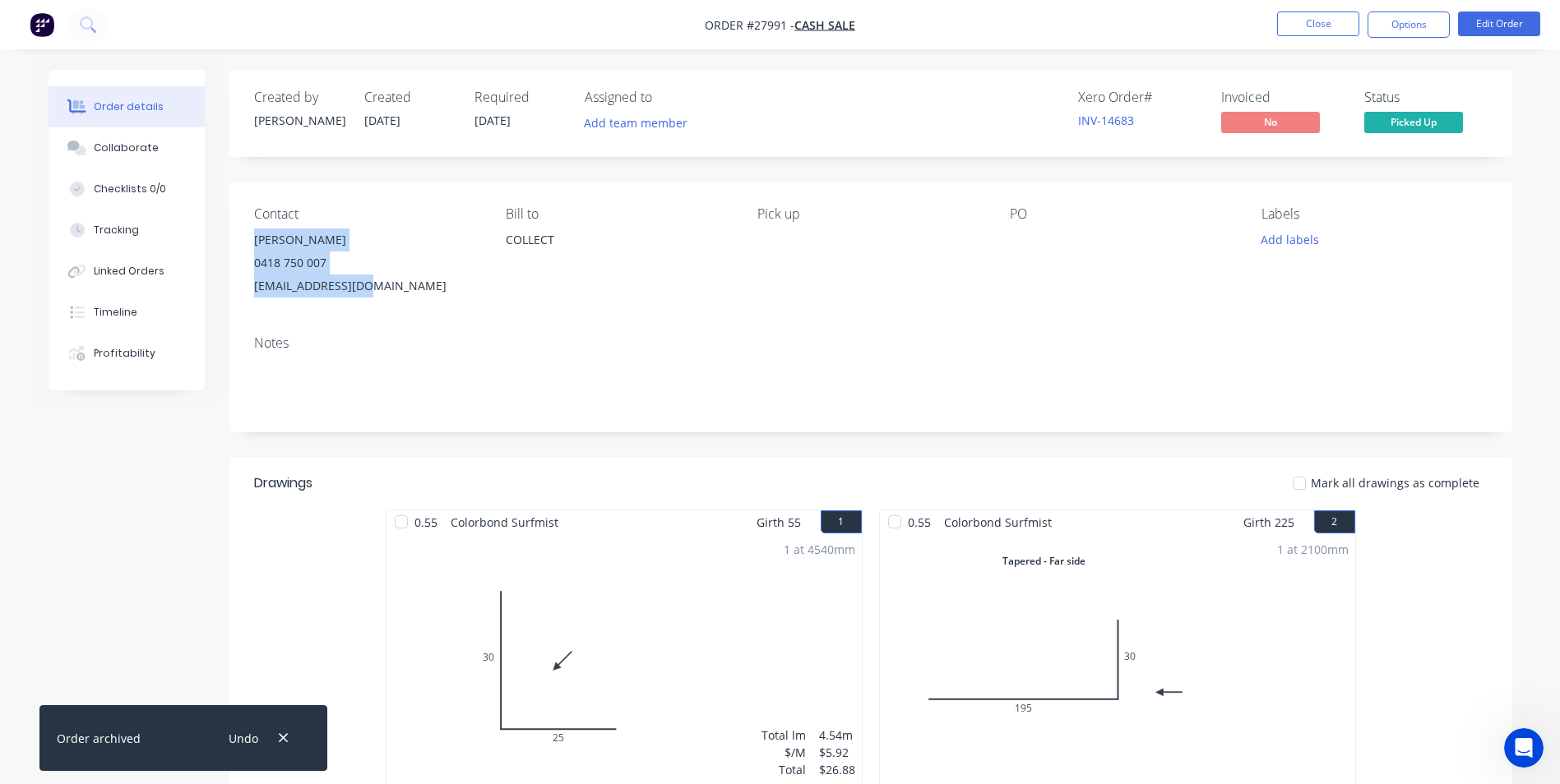
drag, startPoint x: 256, startPoint y: 243, endPoint x: 373, endPoint y: 278, distance: 122.1
click at [373, 278] on div "[PERSON_NAME] 0418 750 007 [EMAIL_ADDRESS][DOMAIN_NAME]" at bounding box center [366, 262] width 225 height 69
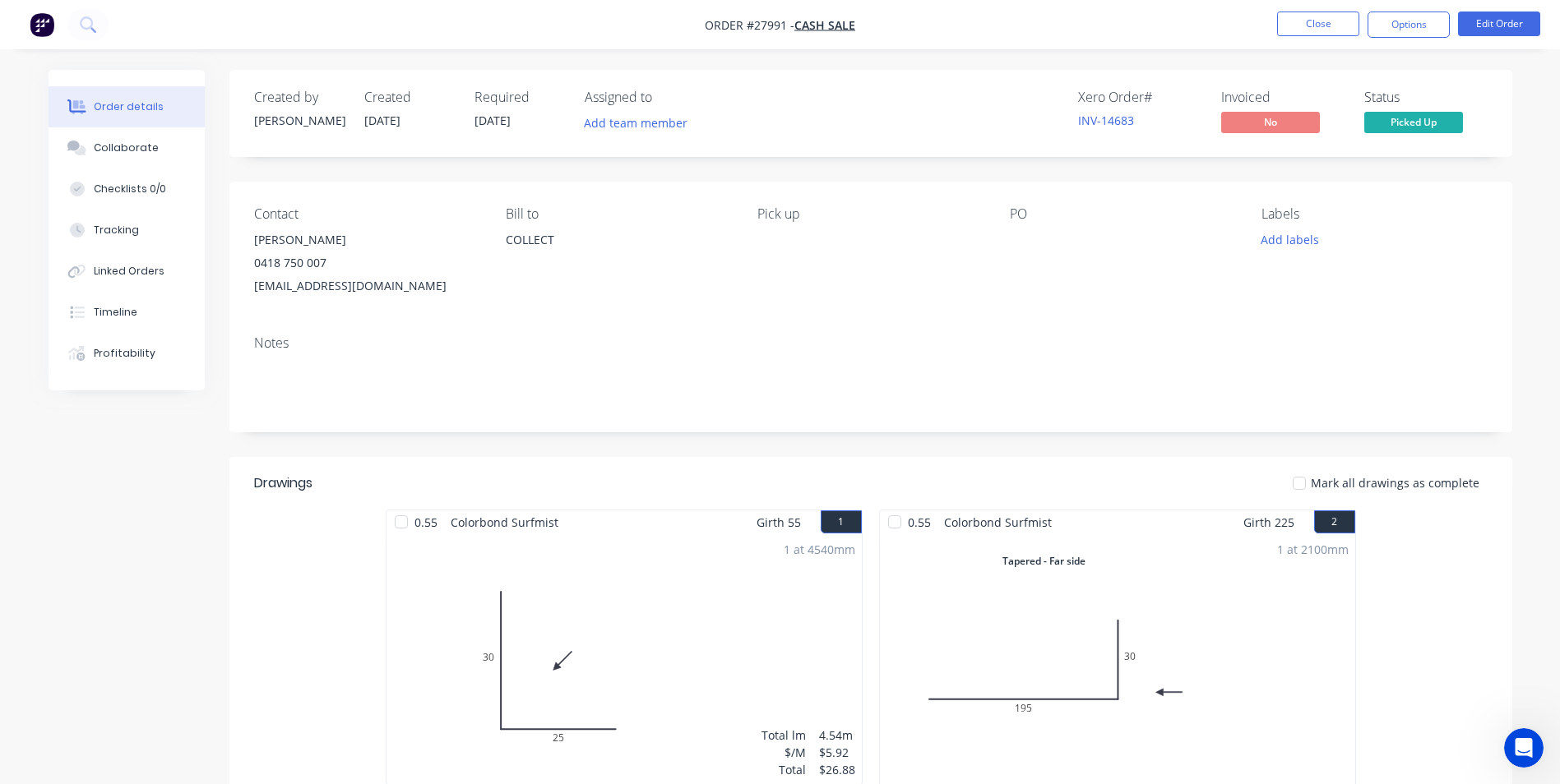
drag, startPoint x: 373, startPoint y: 278, endPoint x: 354, endPoint y: 277, distance: 19.0
click at [405, 302] on div "Contact [PERSON_NAME] [PHONE_NUMBER] [EMAIL_ADDRESS][DOMAIN_NAME] [PERSON_NAME]…" at bounding box center [870, 252] width 1283 height 141
drag, startPoint x: 253, startPoint y: 241, endPoint x: 389, endPoint y: 289, distance: 144.2
click at [389, 289] on div "[PERSON_NAME] 0418 750 007 [EMAIL_ADDRESS][DOMAIN_NAME]" at bounding box center [366, 262] width 225 height 69
click at [1405, 25] on button "Options" at bounding box center [1409, 24] width 83 height 26
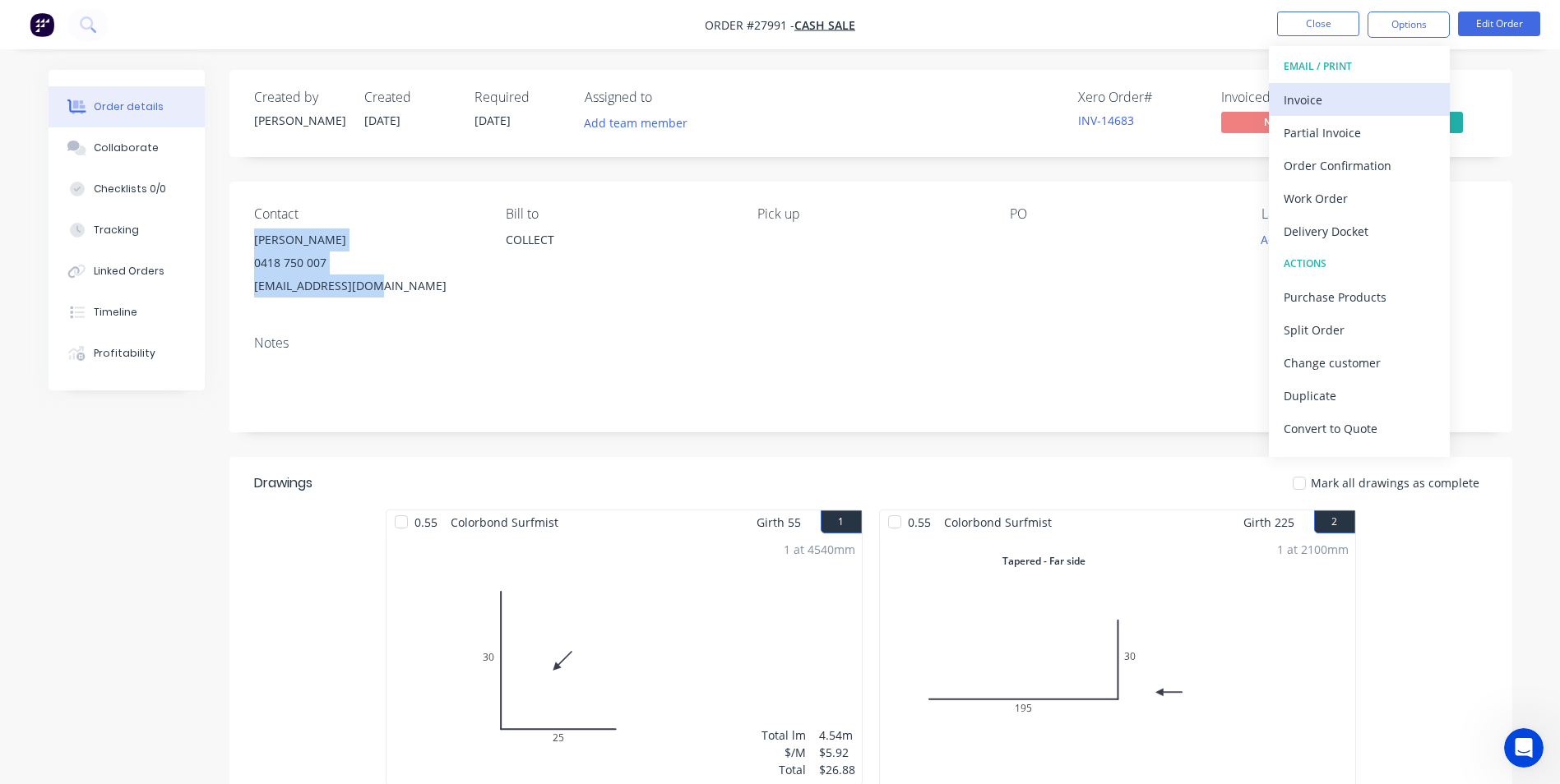
click at [1327, 104] on div "Invoice" at bounding box center [1359, 99] width 151 height 23
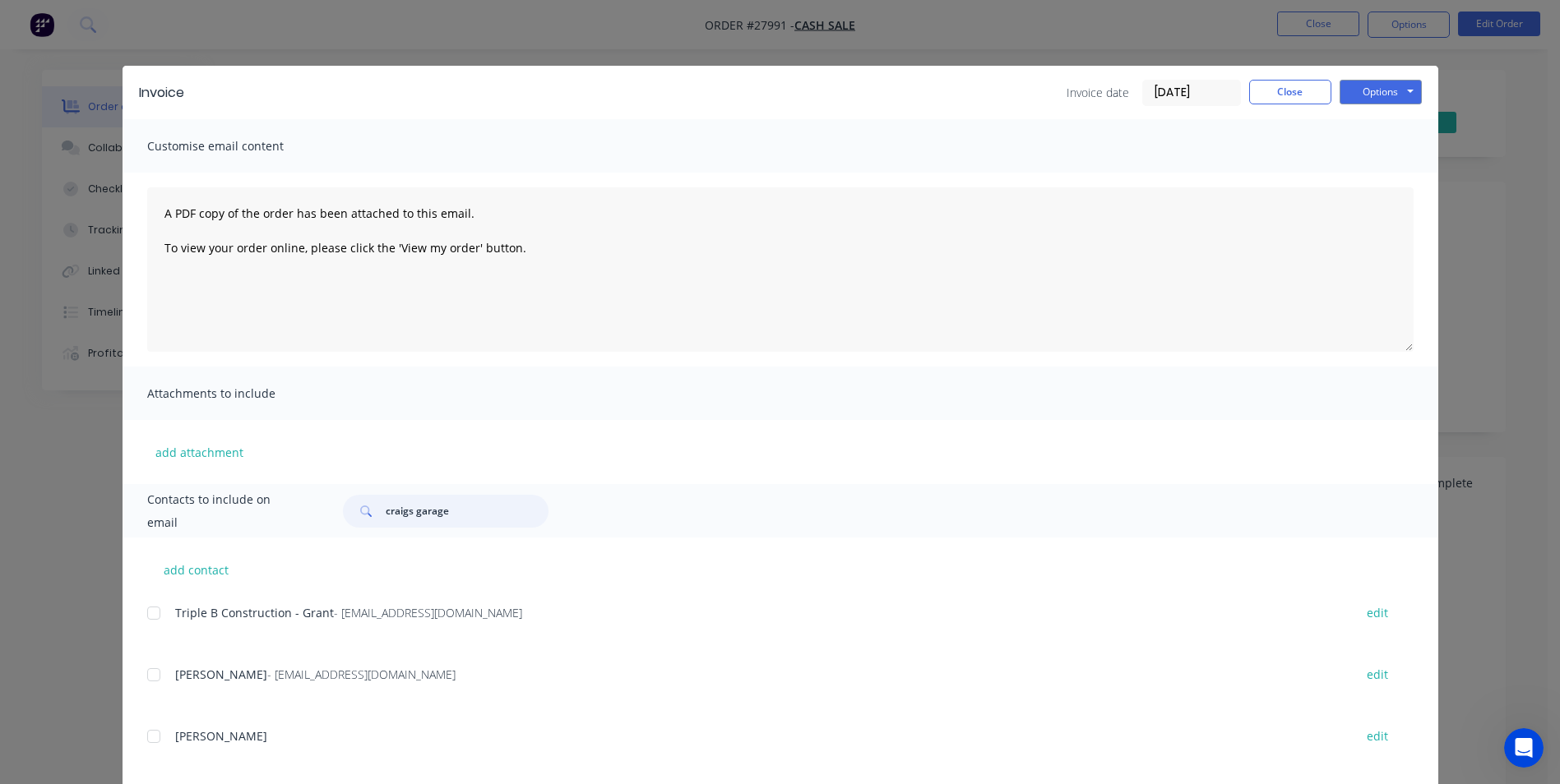
drag, startPoint x: 461, startPoint y: 514, endPoint x: 290, endPoint y: 515, distance: 171.0
click at [290, 515] on div "Contacts to include on email craigs garage" at bounding box center [780, 510] width 1316 height 53
paste input "[PERSON_NAME] 0418 750 007 [EMAIL_ADDRESS][DOMAIN_NAME]"
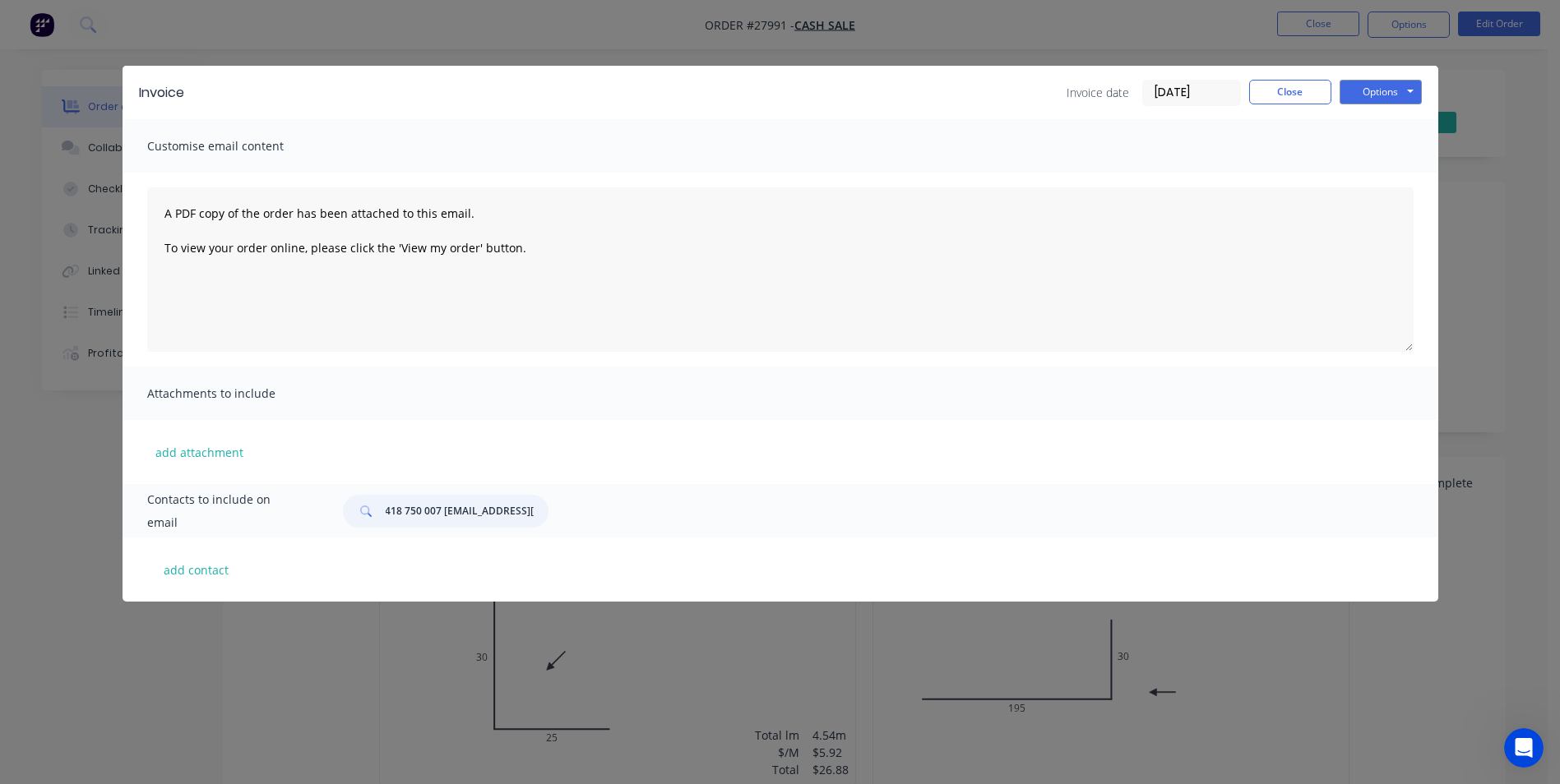
type input "[PERSON_NAME] 0418 750 007 [EMAIL_ADDRESS][DOMAIN_NAME]"
drag, startPoint x: 376, startPoint y: 511, endPoint x: 564, endPoint y: 508, distance: 188.0
click at [564, 508] on div "[PERSON_NAME] 0418 750 007 [EMAIL_ADDRESS][DOMAIN_NAME]" at bounding box center [869, 511] width 1086 height 33
click at [1390, 93] on button "Options" at bounding box center [1381, 92] width 83 height 24
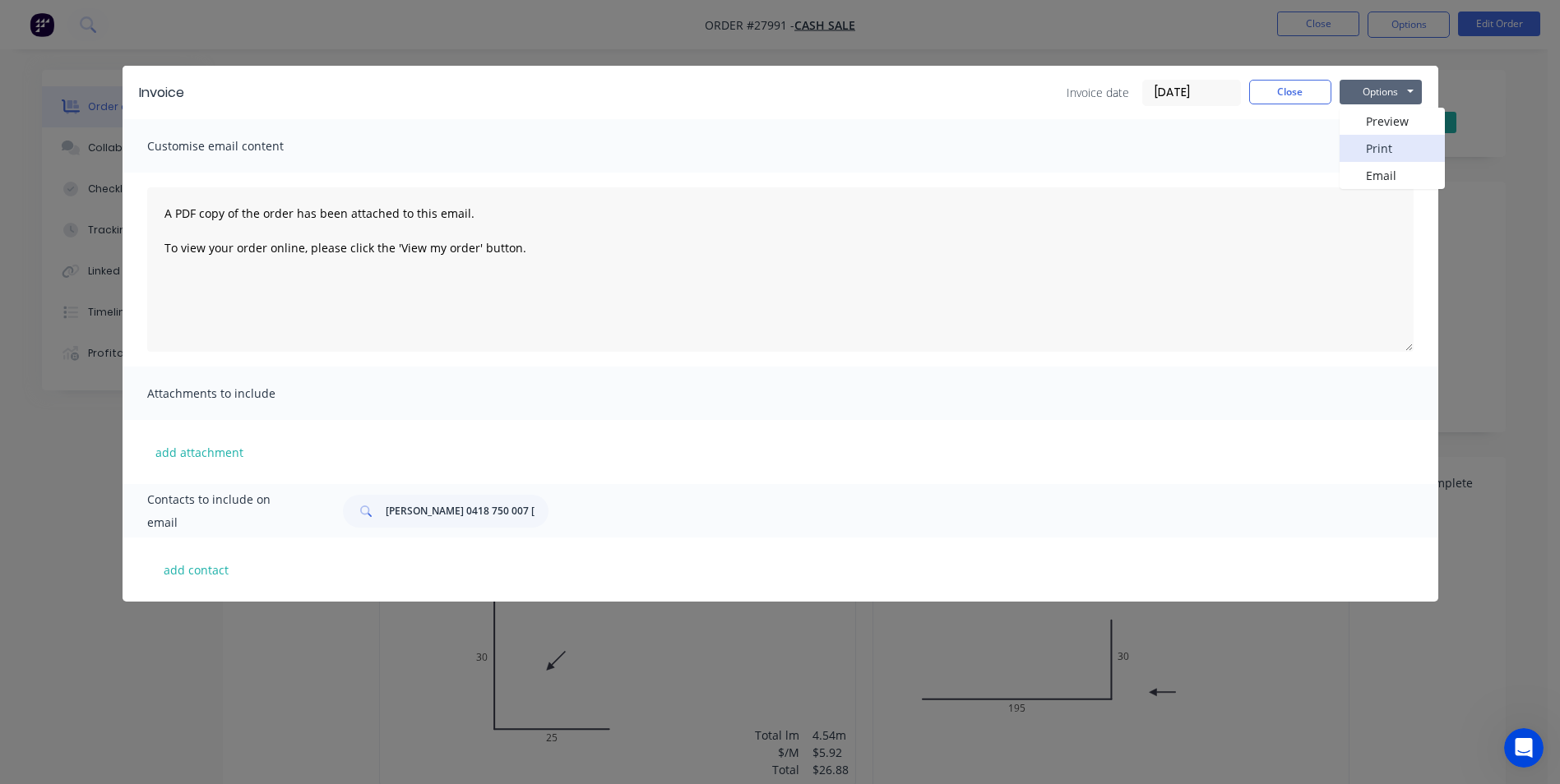
click at [1376, 151] on button "Print" at bounding box center [1392, 148] width 105 height 27
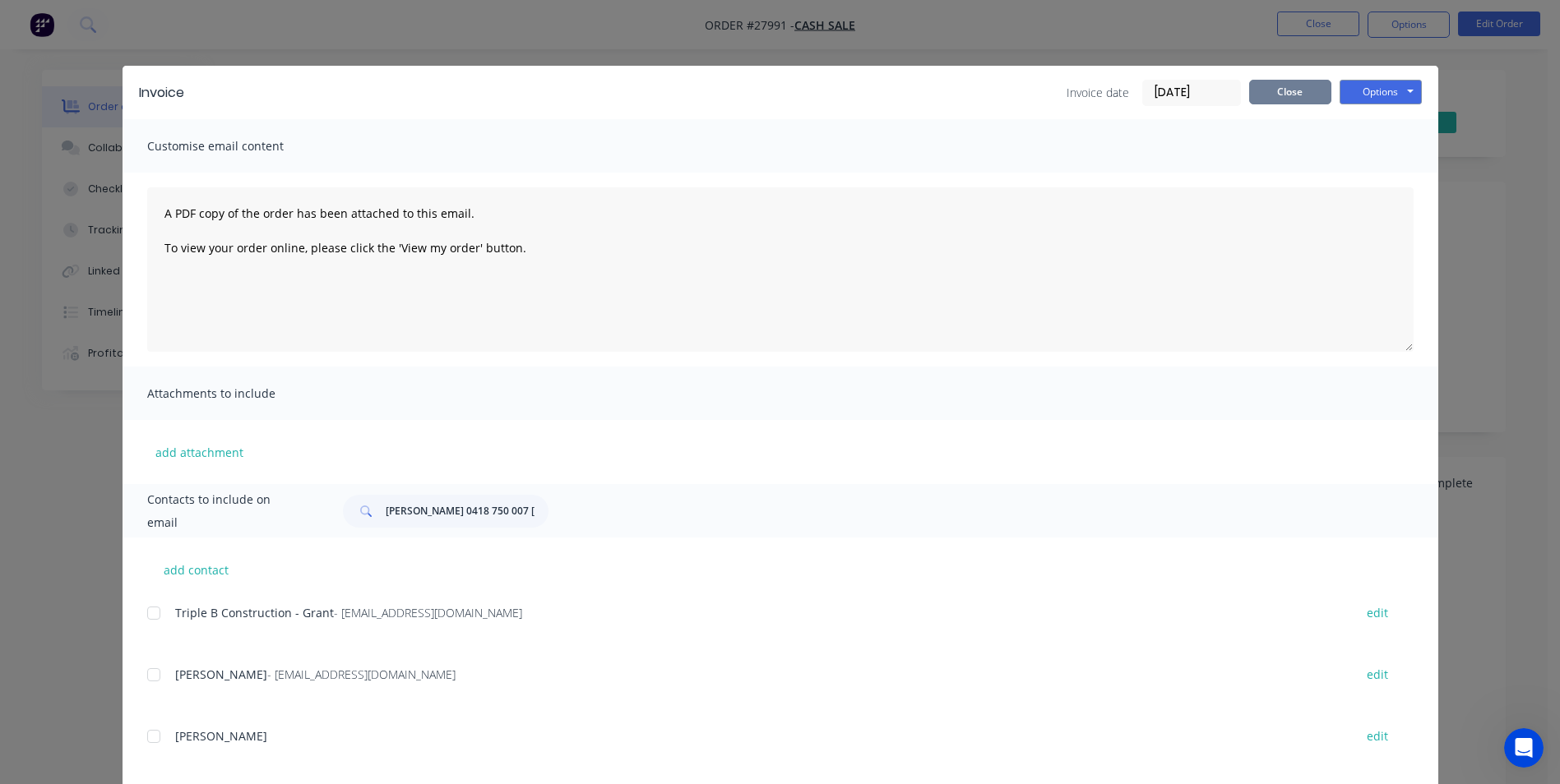
click at [1295, 96] on button "Close" at bounding box center [1290, 92] width 83 height 24
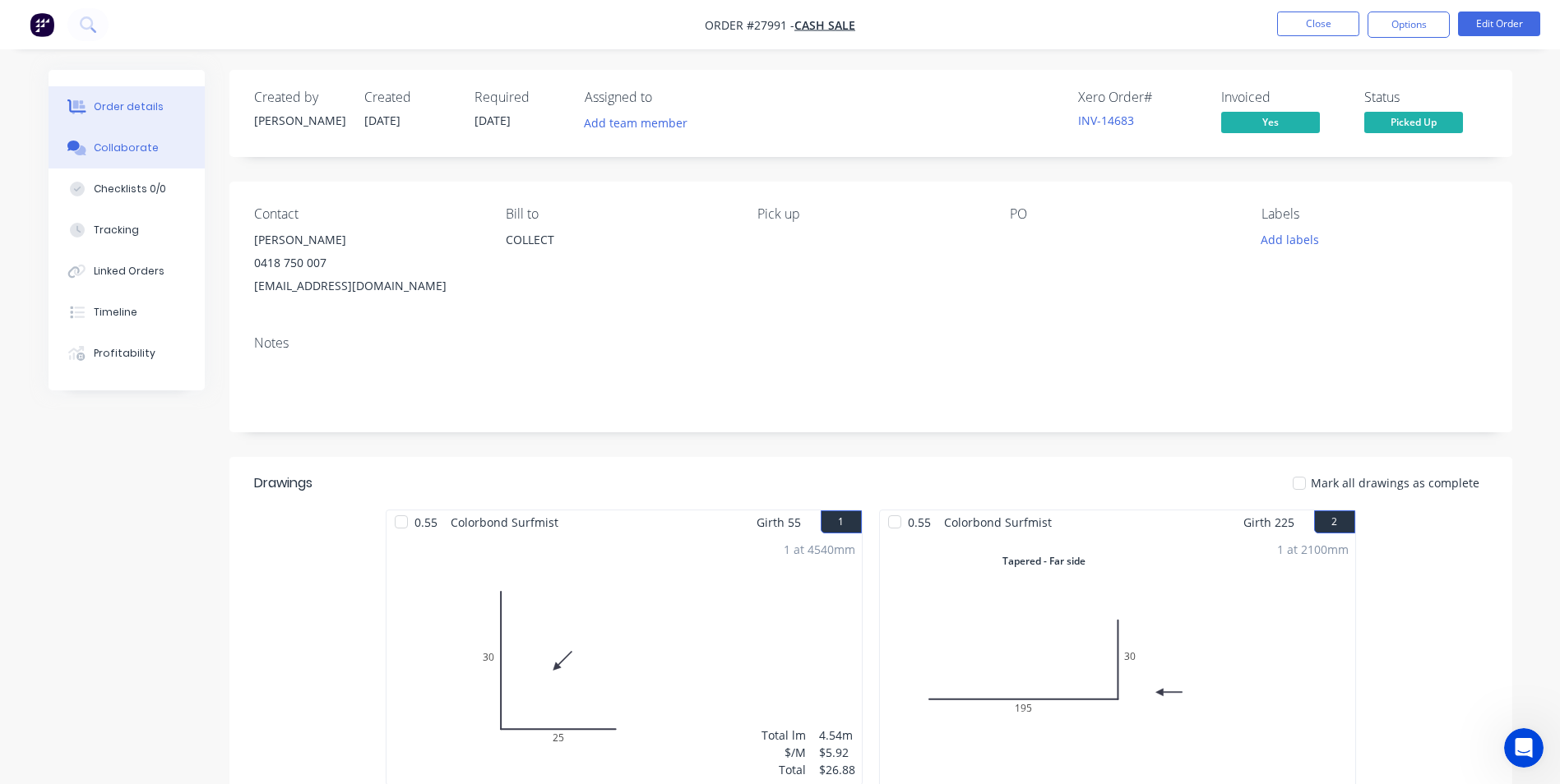
click at [117, 150] on div "Collaborate" at bounding box center [126, 148] width 65 height 15
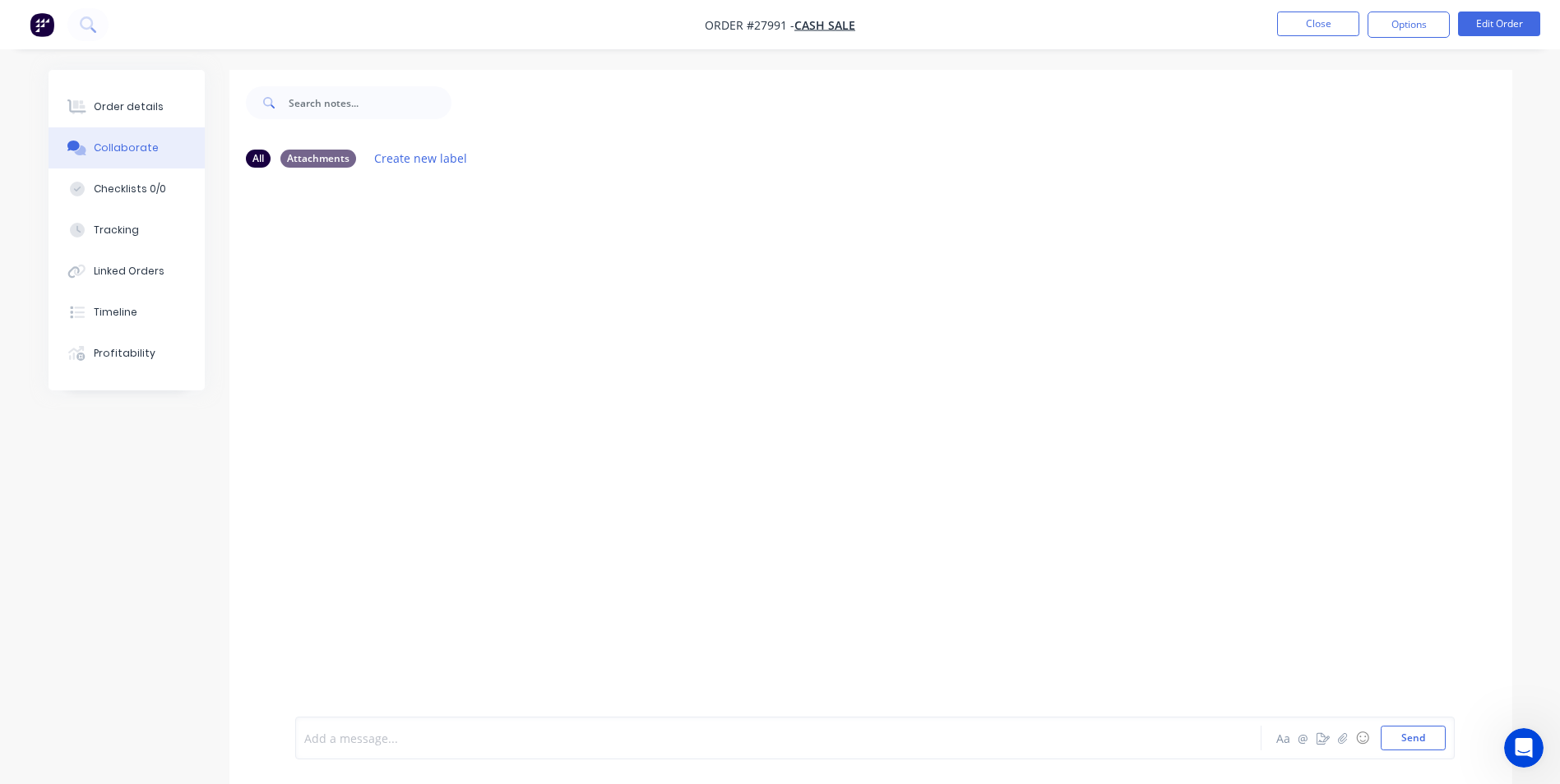
drag, startPoint x: 350, startPoint y: 737, endPoint x: 433, endPoint y: 585, distance: 173.2
click at [350, 734] on div at bounding box center [733, 739] width 856 height 17
drag, startPoint x: 1410, startPoint y: 734, endPoint x: 1373, endPoint y: 722, distance: 38.9
click at [1409, 734] on button "Send" at bounding box center [1413, 738] width 65 height 24
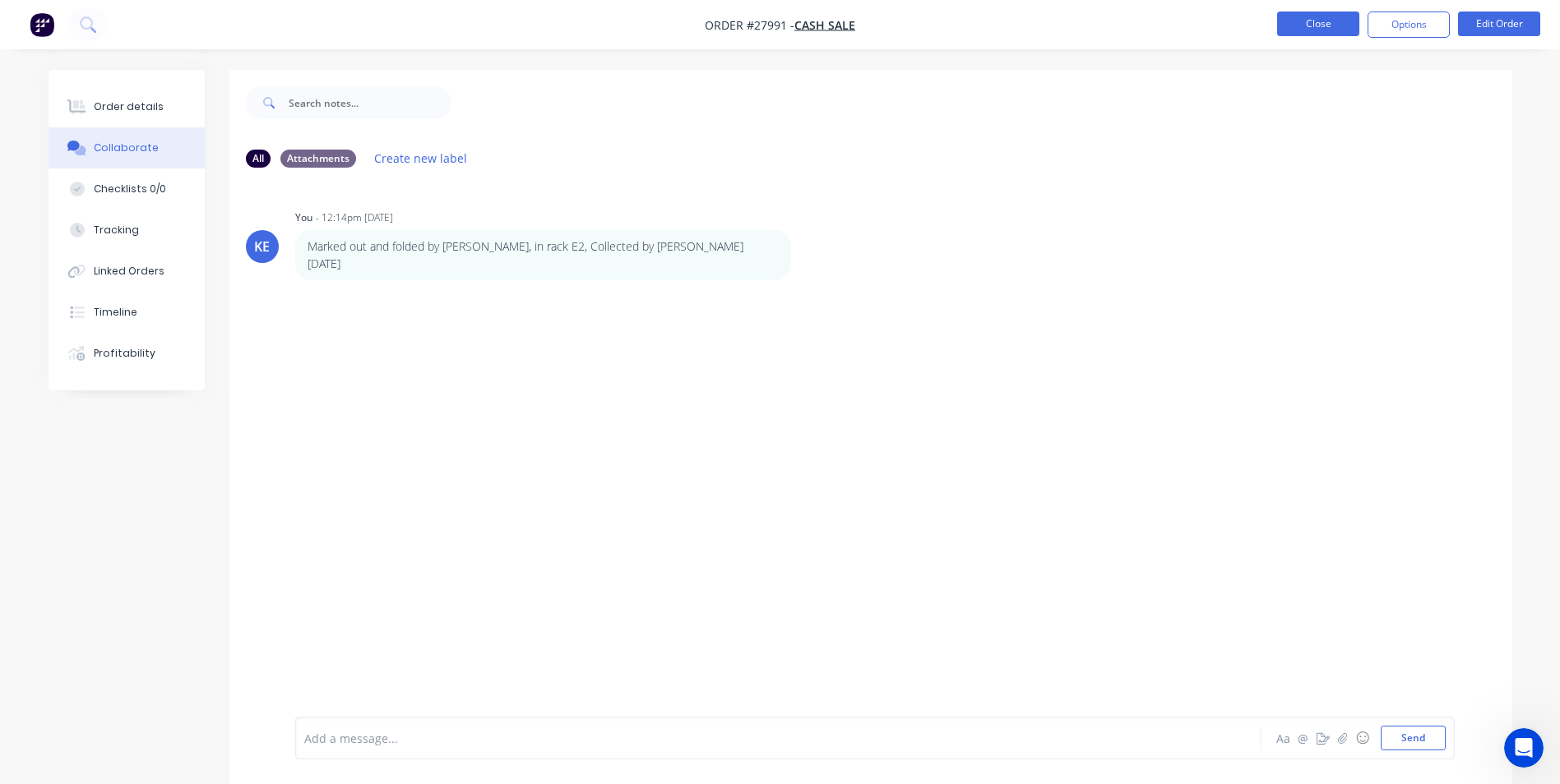
click at [1308, 30] on button "Close" at bounding box center [1318, 23] width 83 height 24
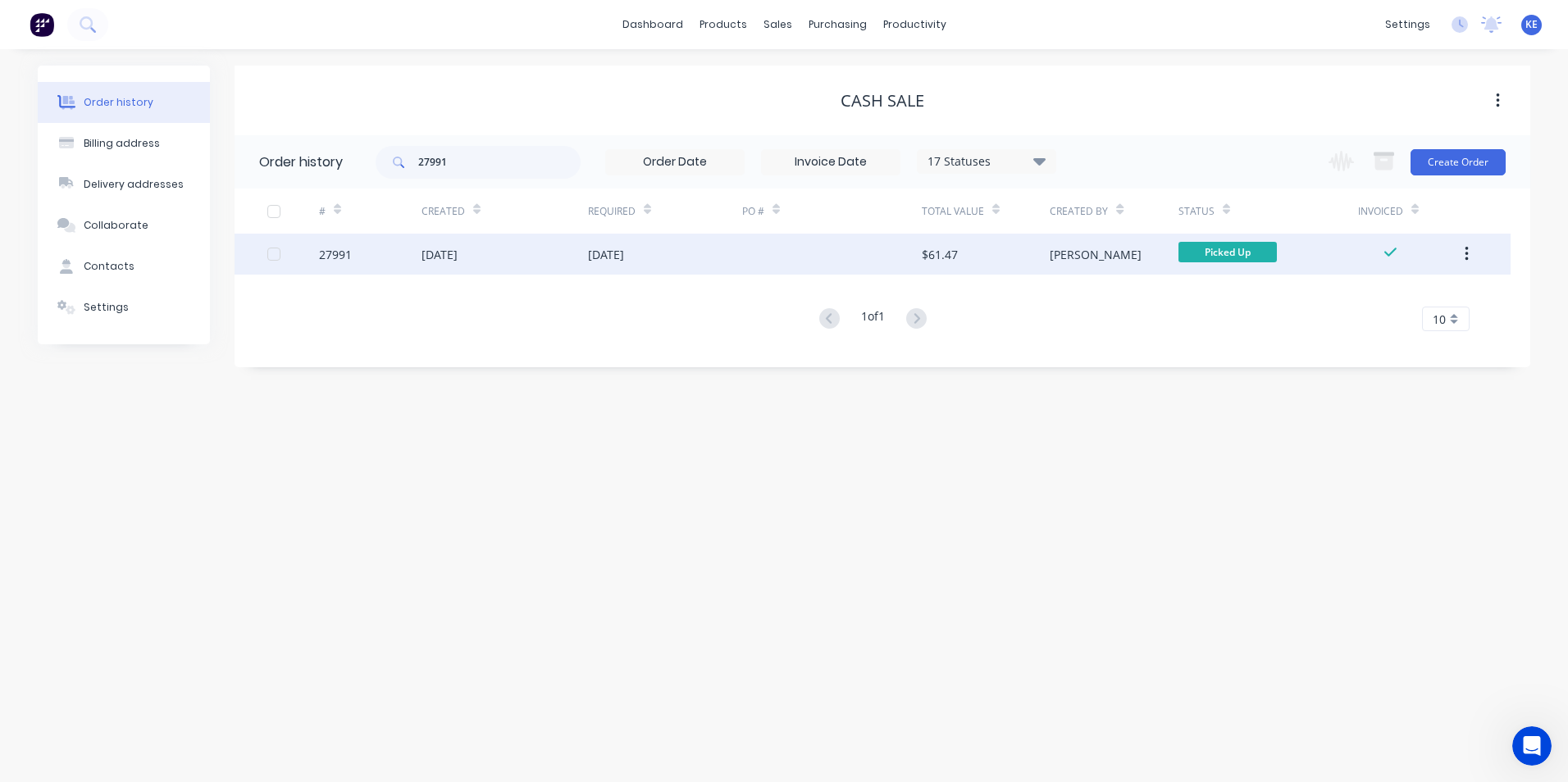
click at [1469, 262] on button "button" at bounding box center [1467, 254] width 38 height 29
click at [1401, 303] on div "Archive" at bounding box center [1408, 297] width 127 height 23
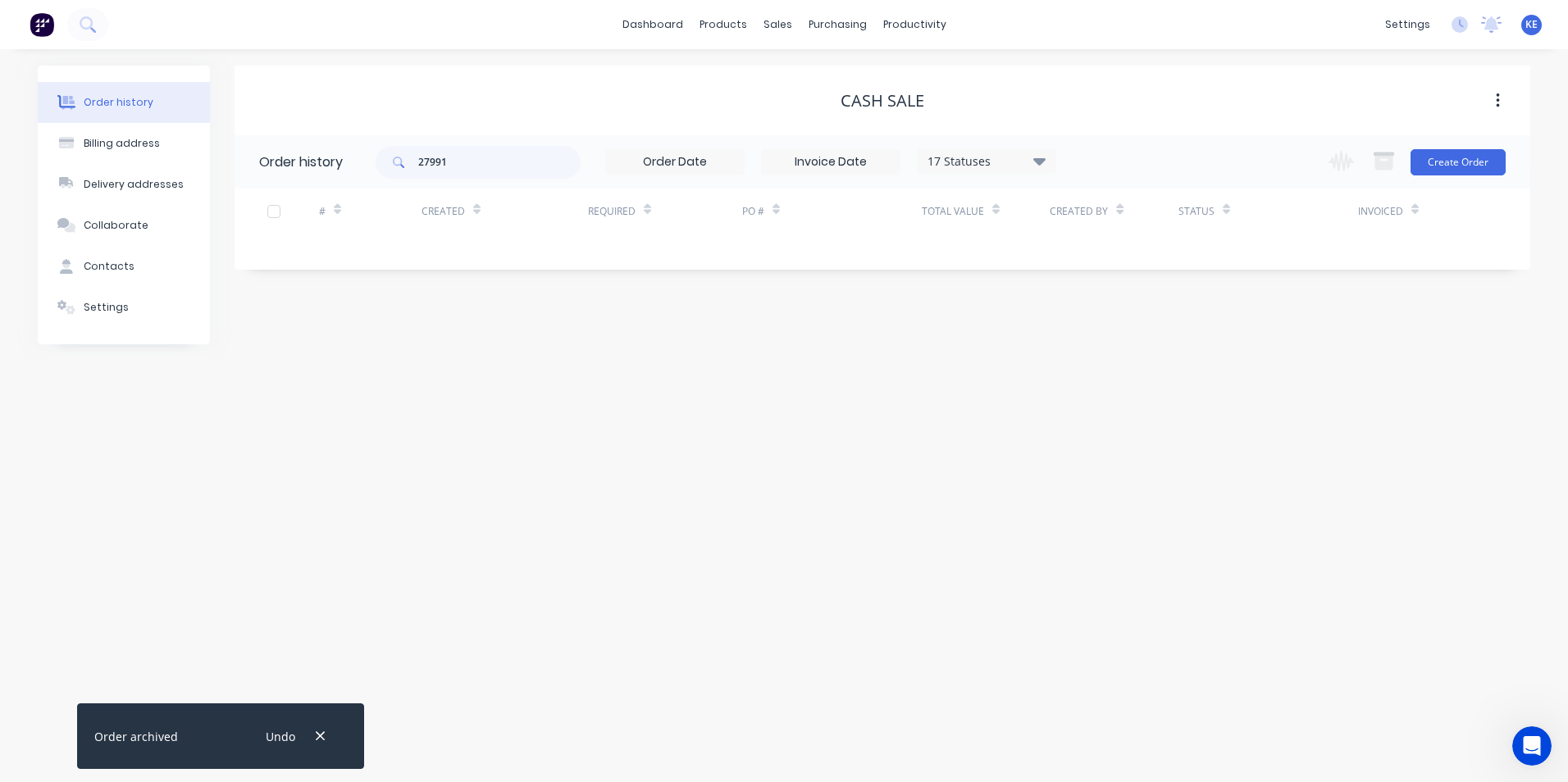
drag, startPoint x: 320, startPoint y: 732, endPoint x: 320, endPoint y: 711, distance: 21.0
click at [320, 732] on icon "button" at bounding box center [320, 736] width 10 height 15
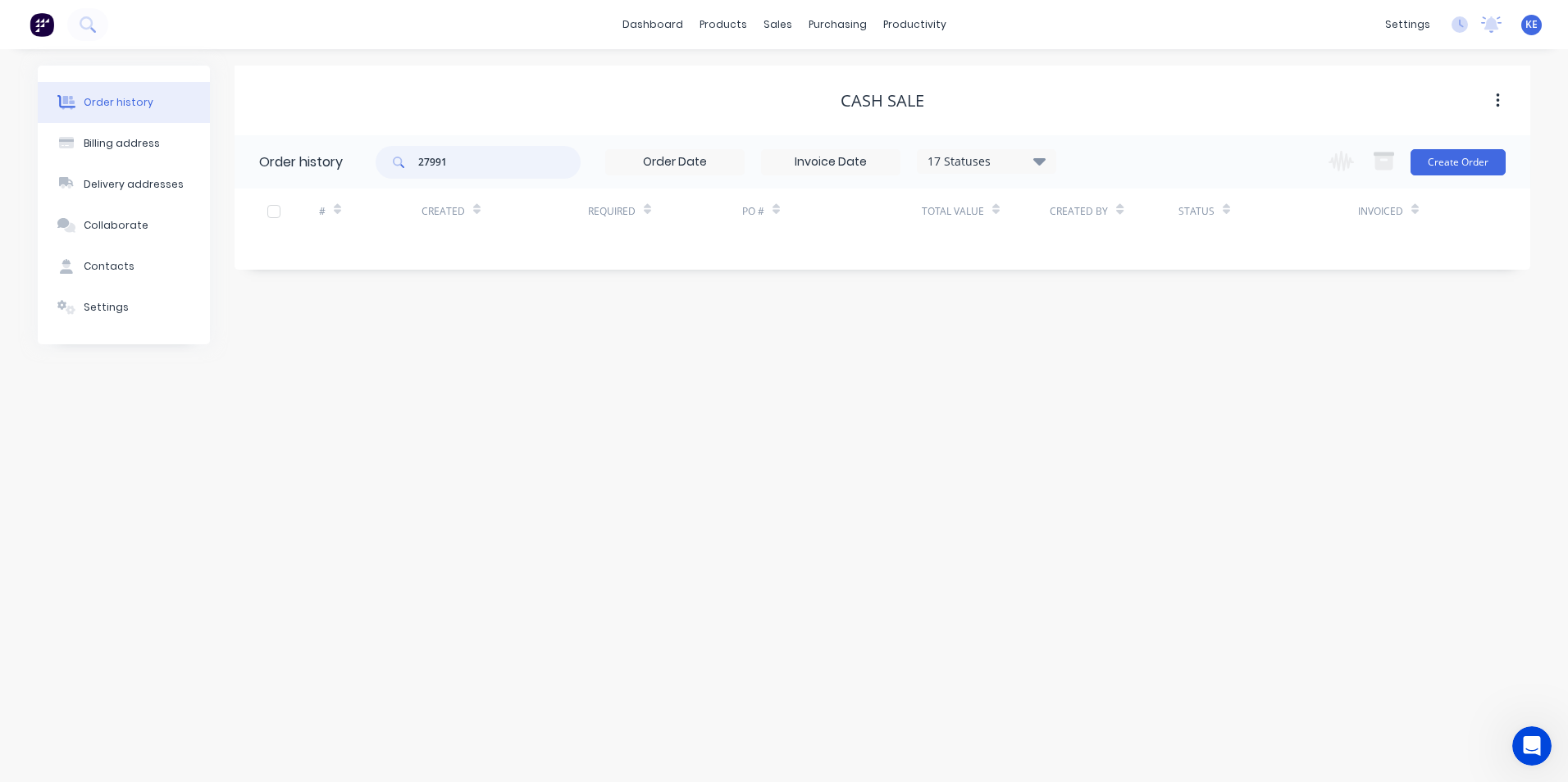
drag, startPoint x: 476, startPoint y: 166, endPoint x: 276, endPoint y: 159, distance: 200.1
click at [276, 159] on header "Order history 27991 17 Statuses Invoice Status Invoiced Not Invoiced Partial Or…" at bounding box center [882, 161] width 1296 height 53
type input "28248"
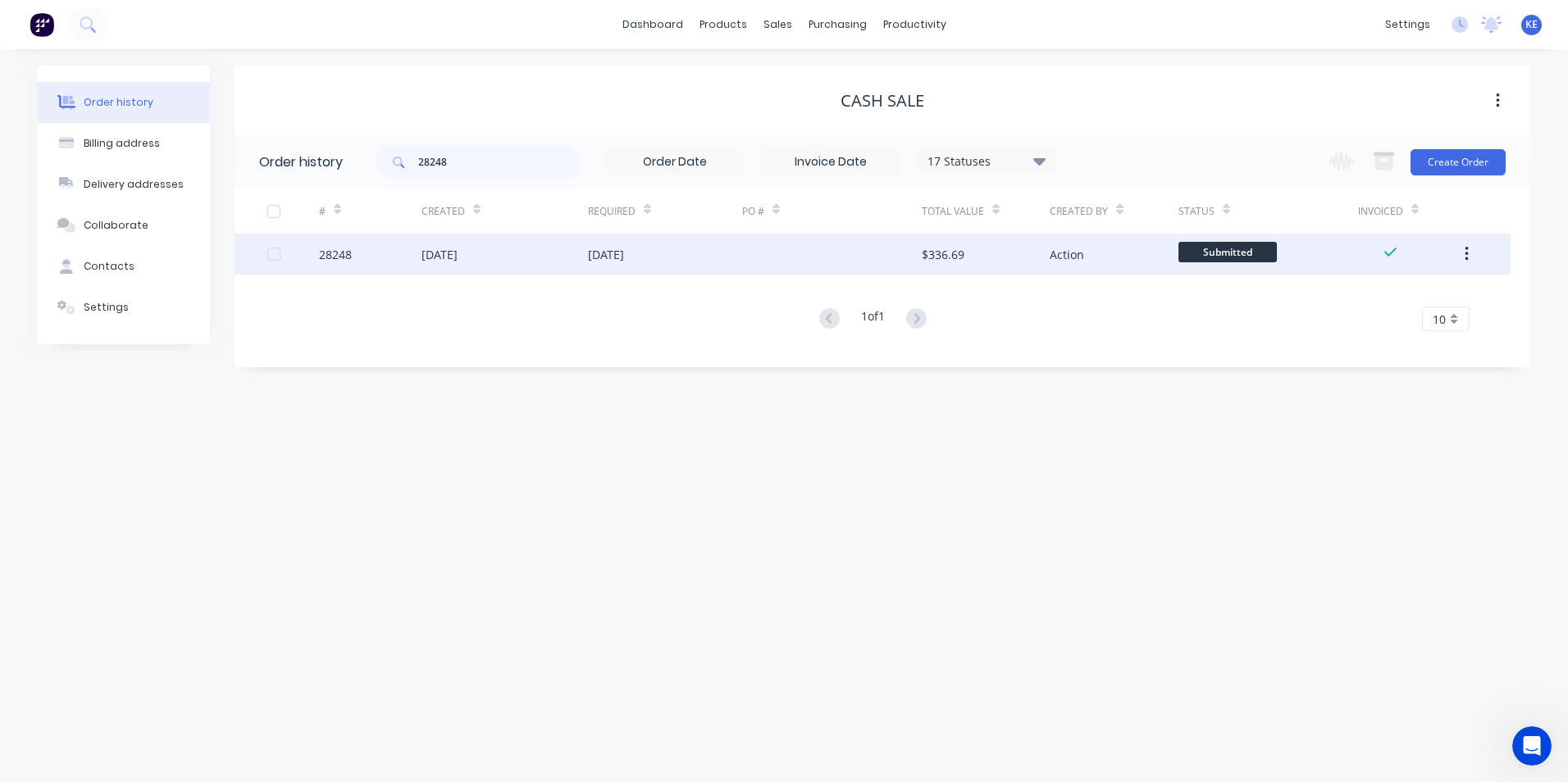
click at [383, 264] on div "28248" at bounding box center [370, 254] width 102 height 41
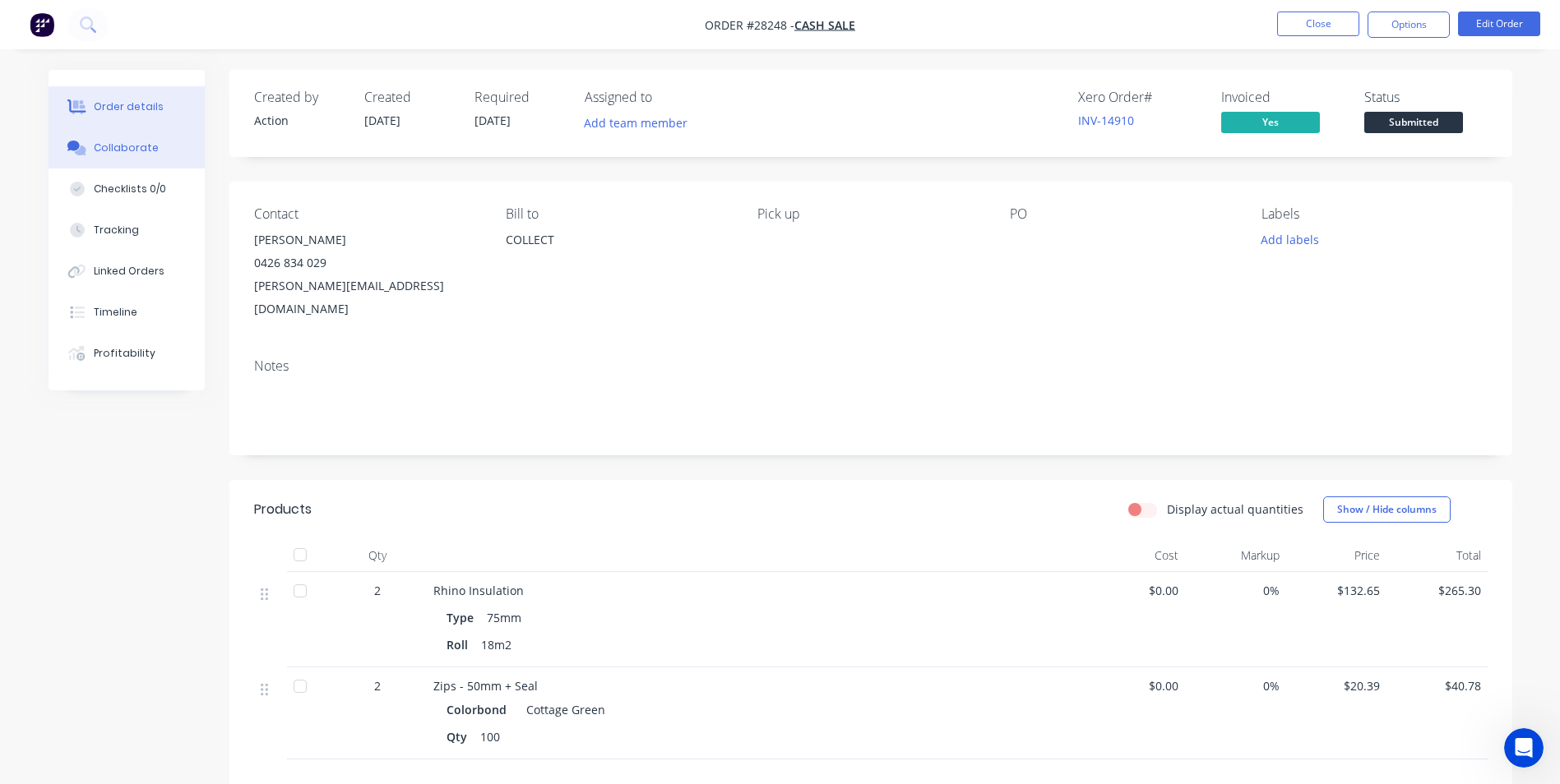
click at [104, 154] on div "Collaborate" at bounding box center [126, 148] width 65 height 15
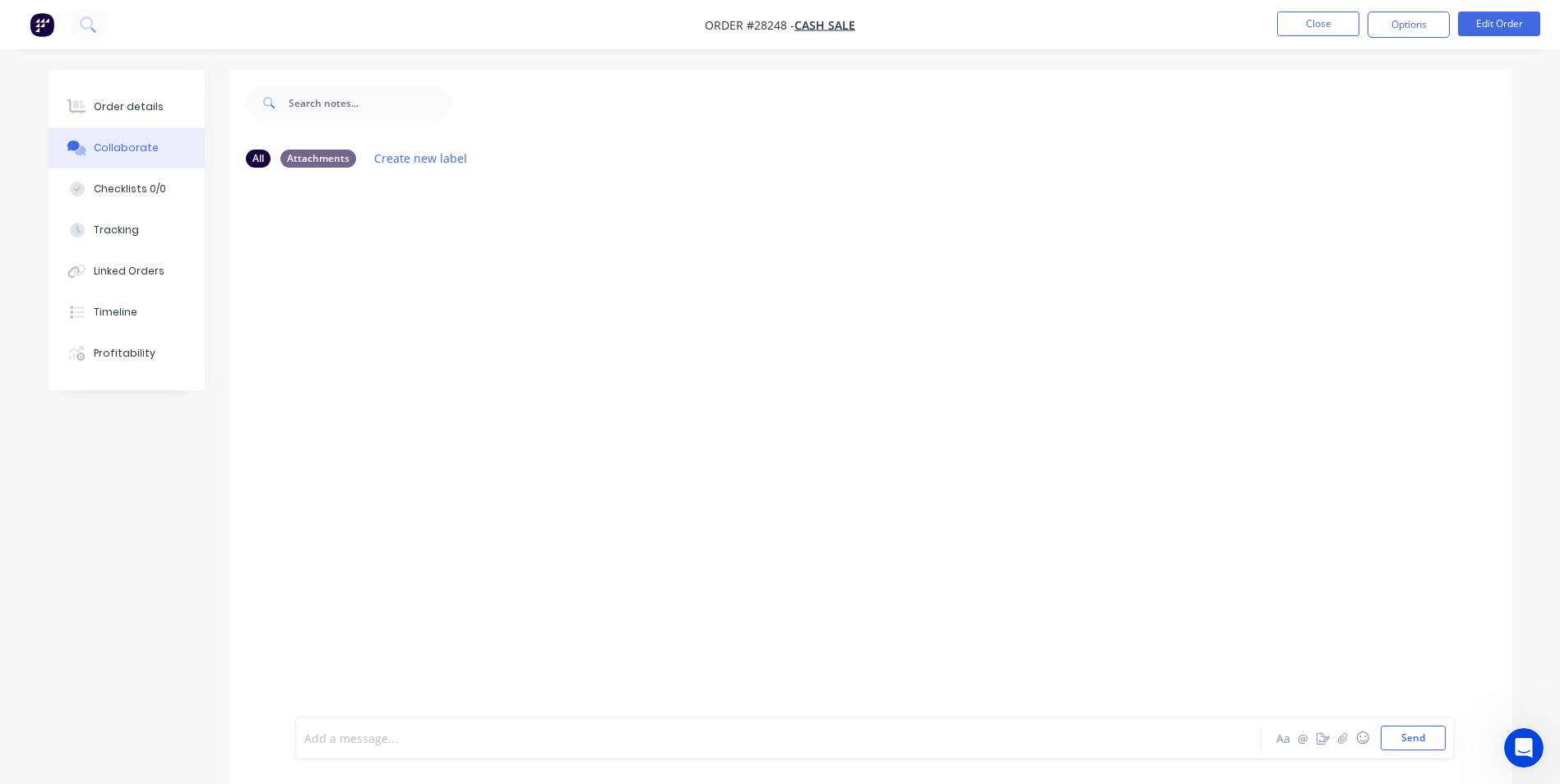
click at [497, 746] on div at bounding box center [733, 739] width 856 height 17
click at [1405, 739] on button "Send" at bounding box center [1413, 738] width 65 height 24
click at [1314, 21] on button "Close" at bounding box center [1318, 23] width 83 height 24
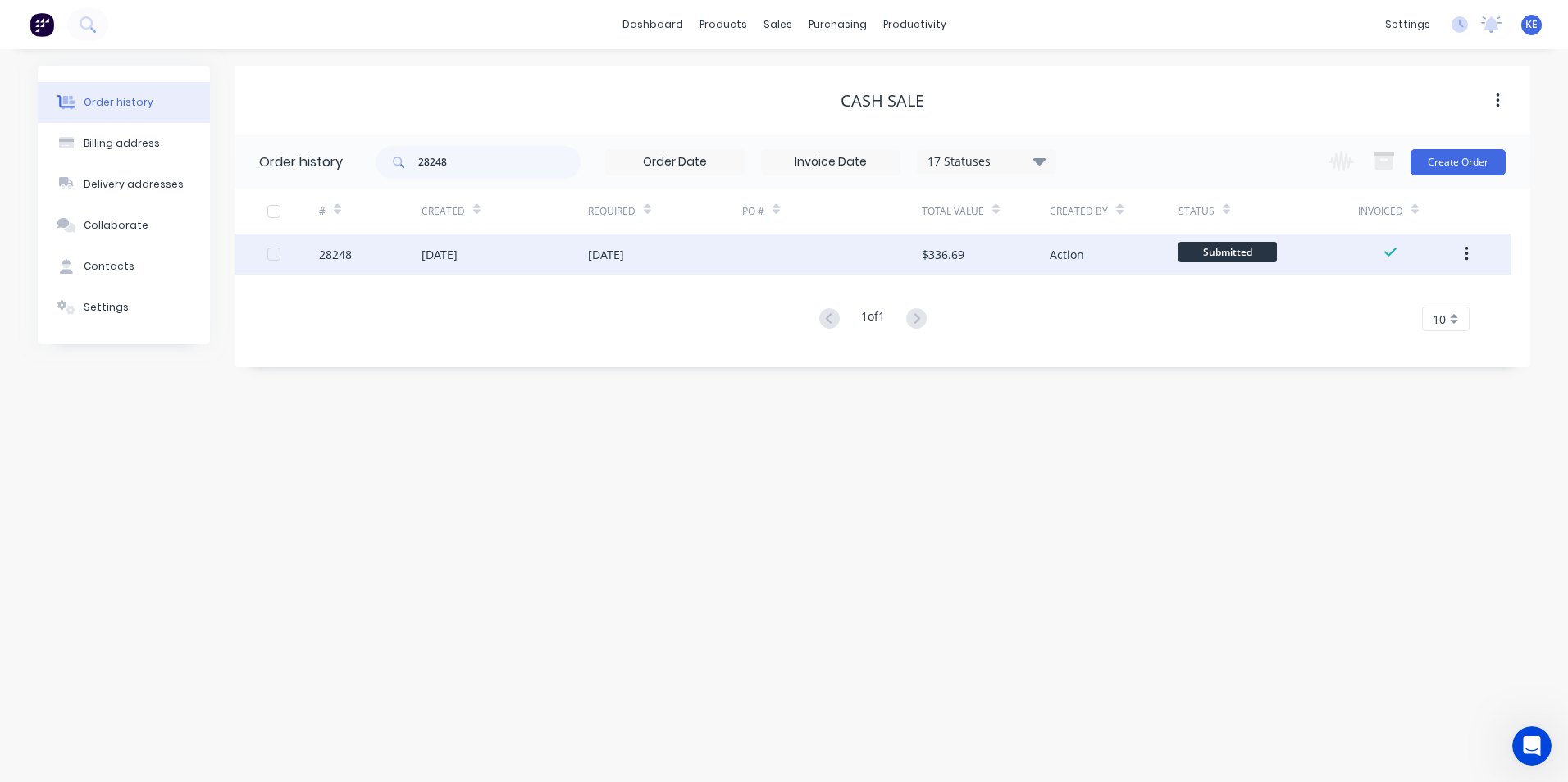
click at [1467, 251] on icon "button" at bounding box center [1467, 254] width 4 height 18
click at [1369, 298] on div "Archive" at bounding box center [1408, 297] width 127 height 23
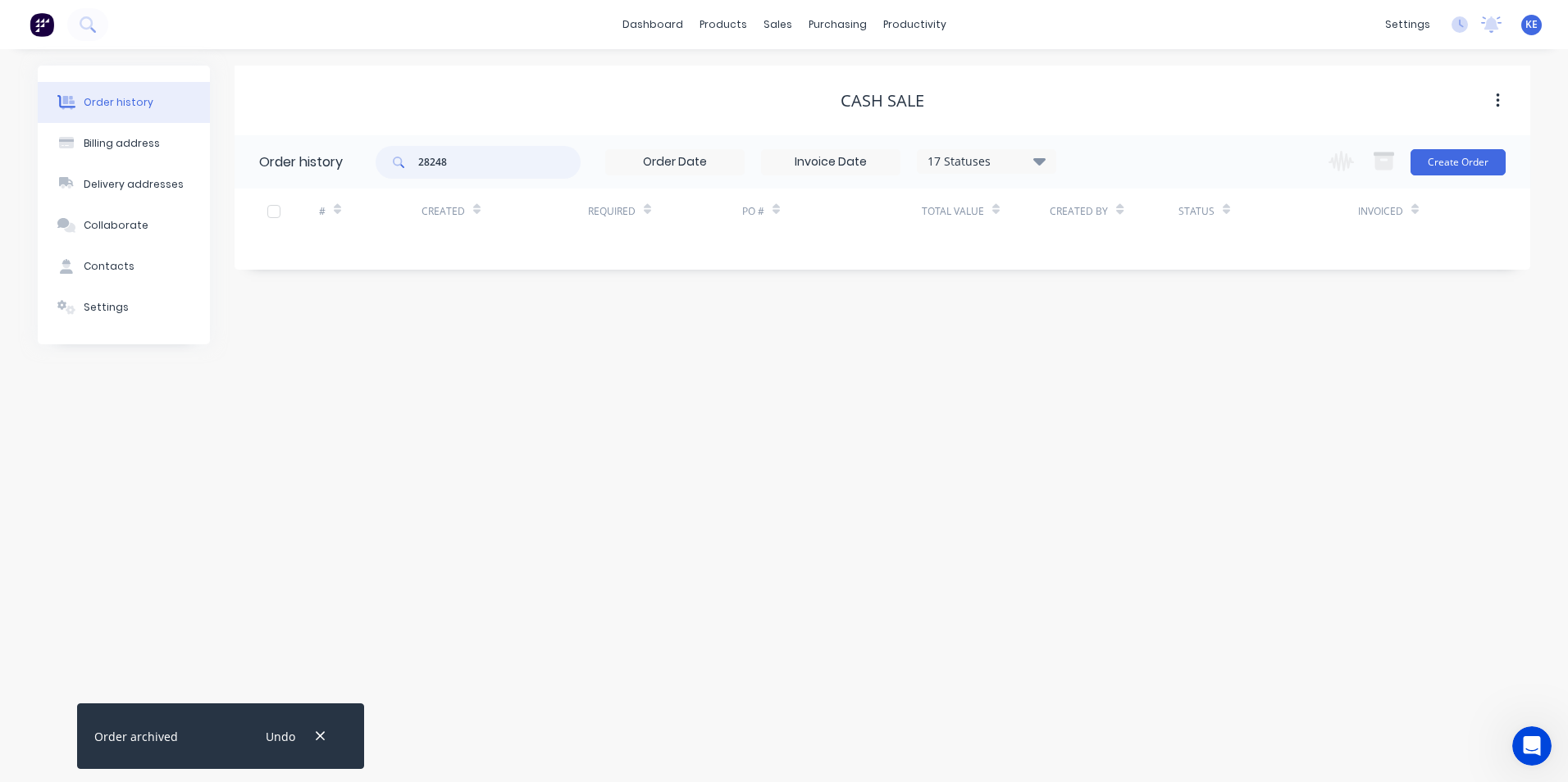
drag, startPoint x: 477, startPoint y: 165, endPoint x: 343, endPoint y: 166, distance: 134.0
click at [343, 166] on header "Order history 28248 17 Statuses Invoice Status Invoiced Not Invoiced Partial Or…" at bounding box center [882, 161] width 1296 height 53
type input "28114"
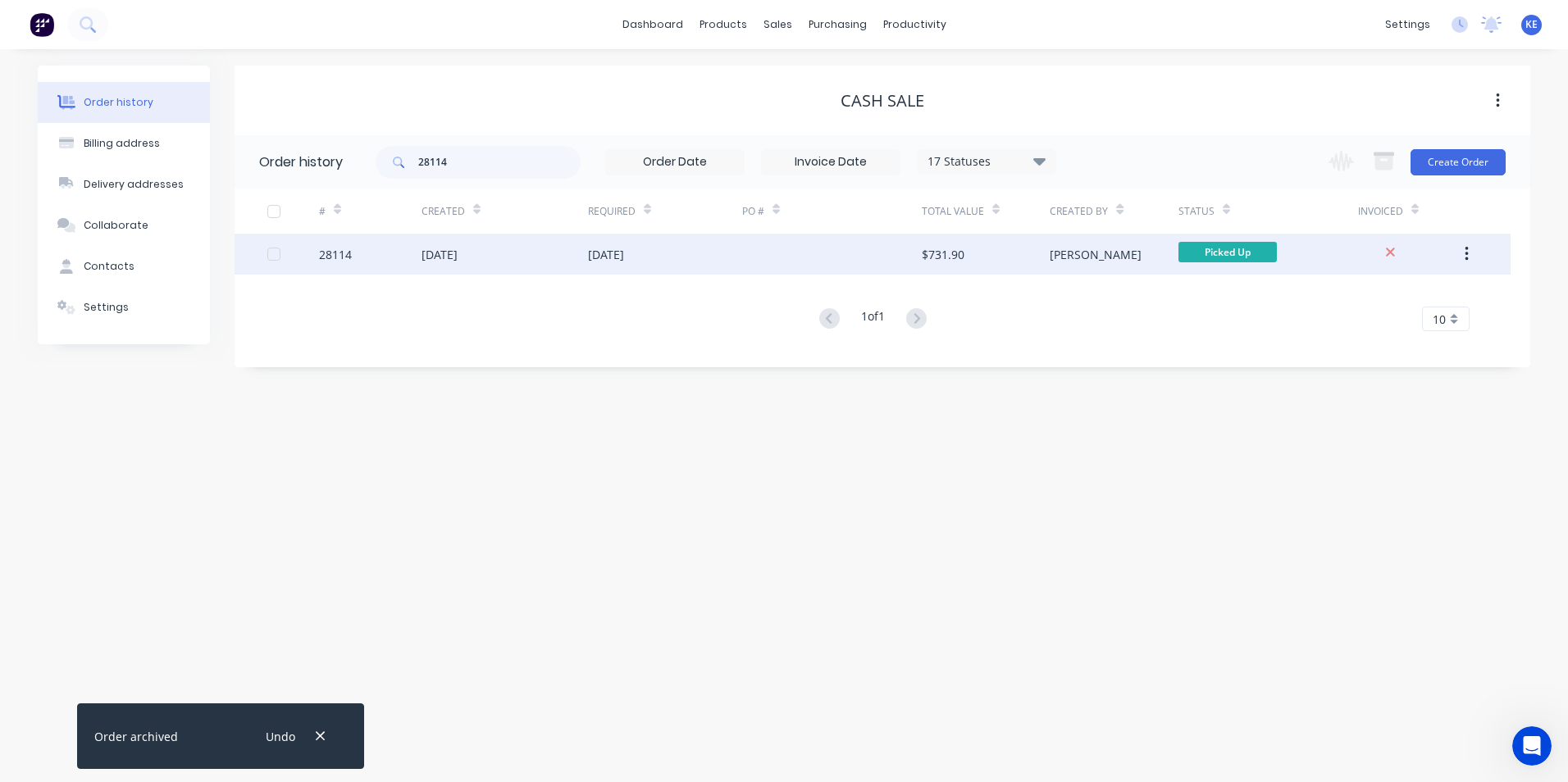
click at [383, 262] on div "28114" at bounding box center [370, 254] width 102 height 41
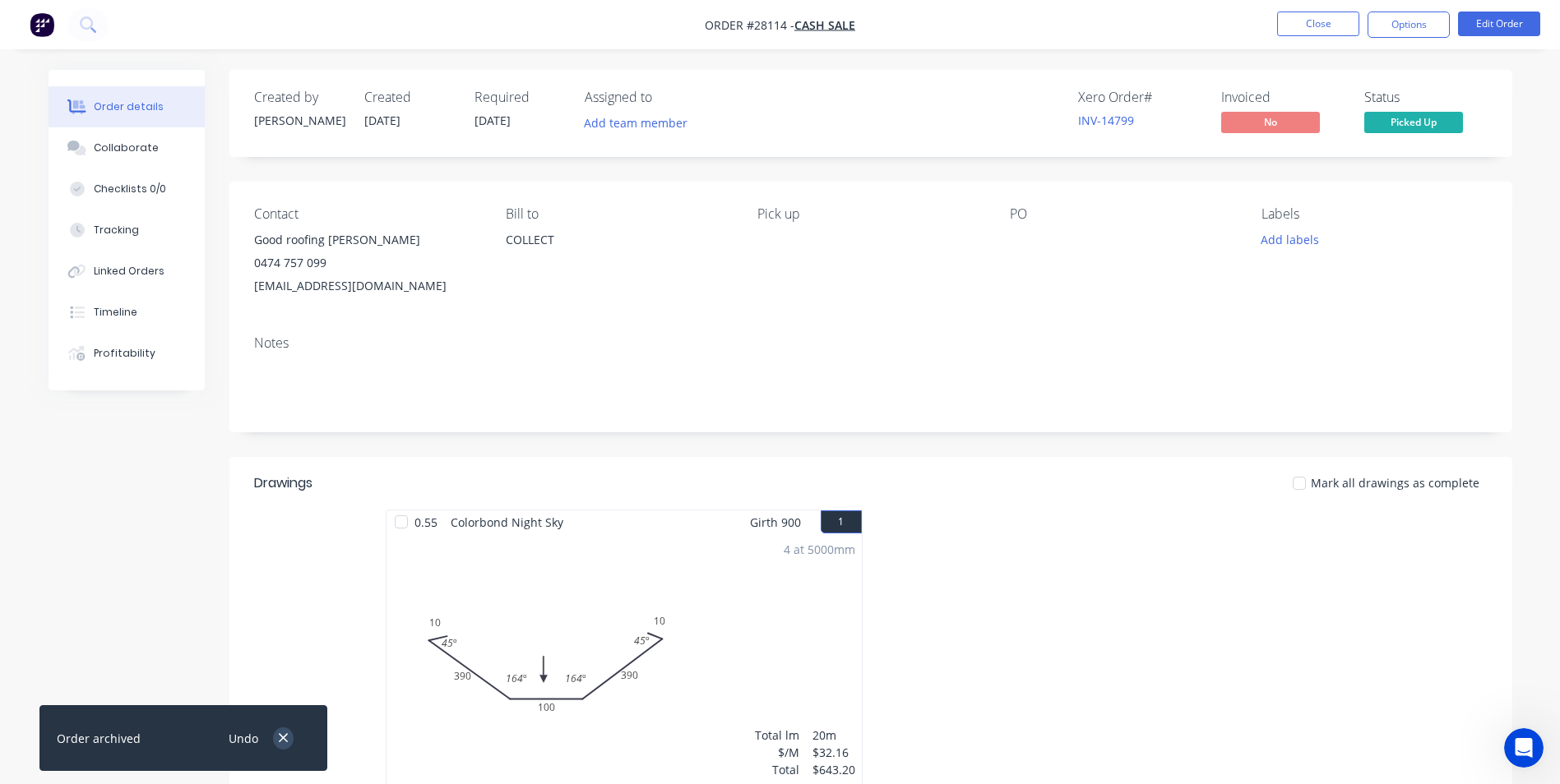
click at [286, 734] on icon "button" at bounding box center [283, 739] width 9 height 9
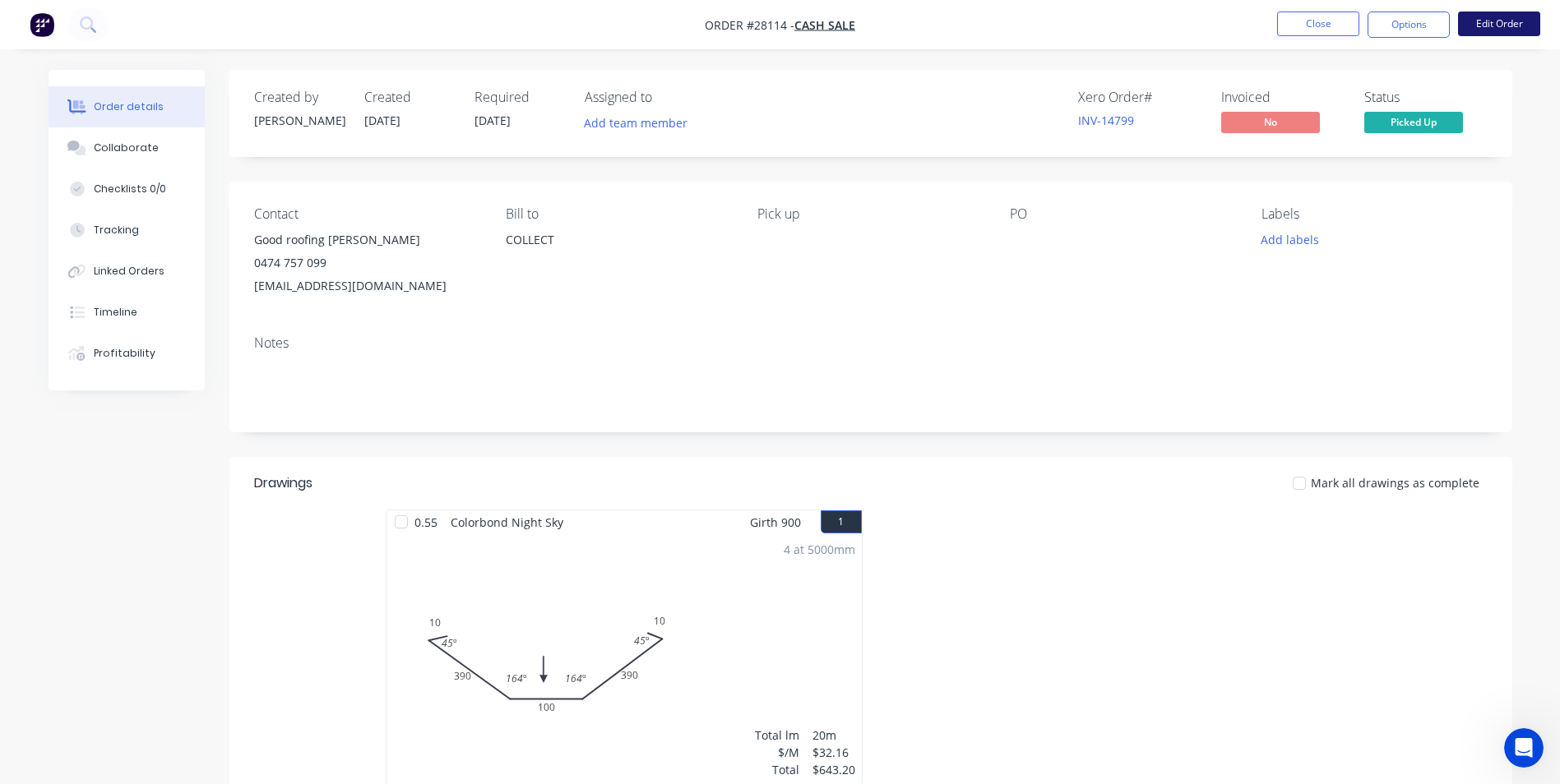
click at [1494, 29] on button "Edit Order" at bounding box center [1499, 23] width 83 height 24
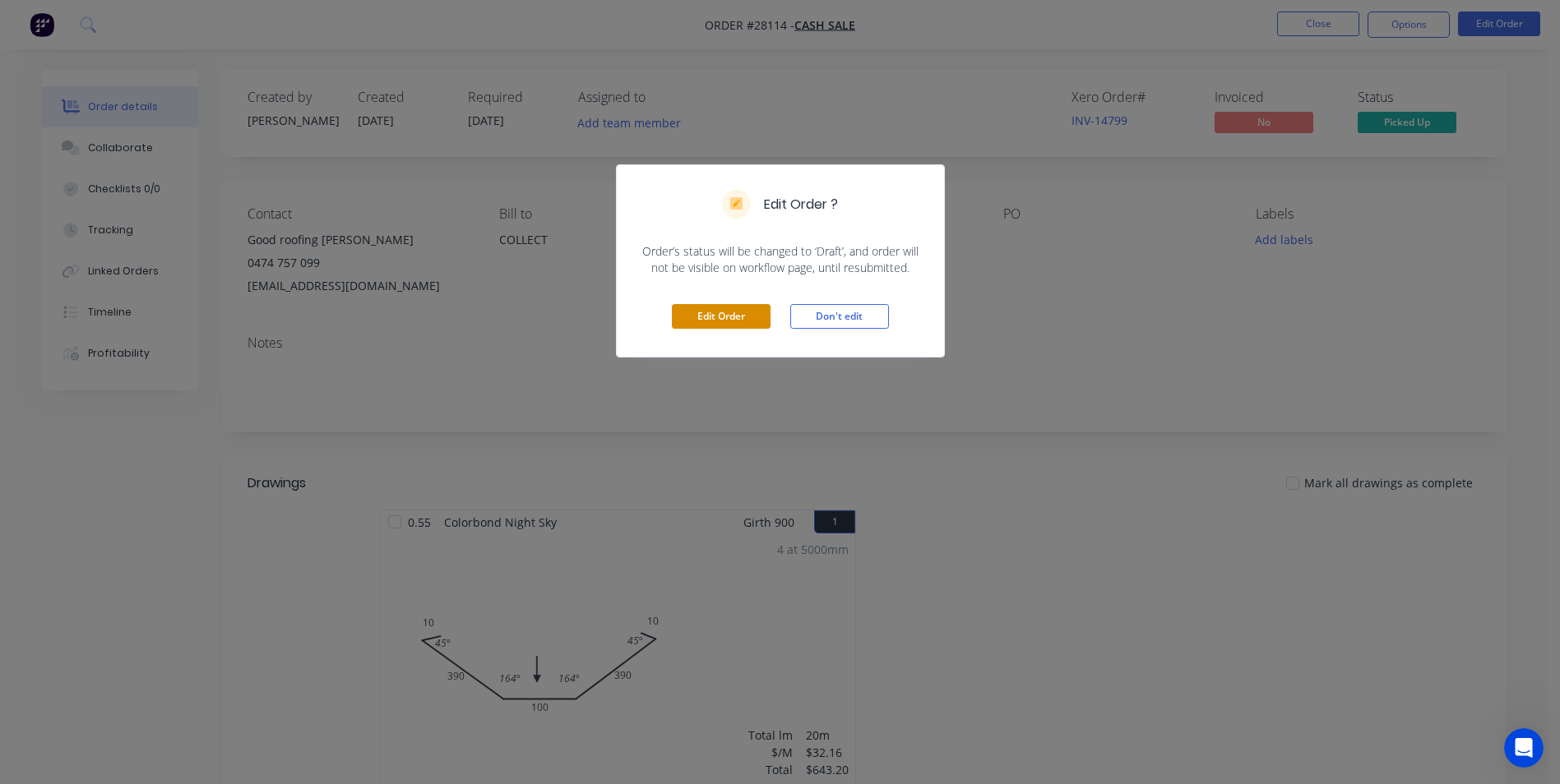
click at [721, 316] on button "Edit Order" at bounding box center [721, 316] width 98 height 24
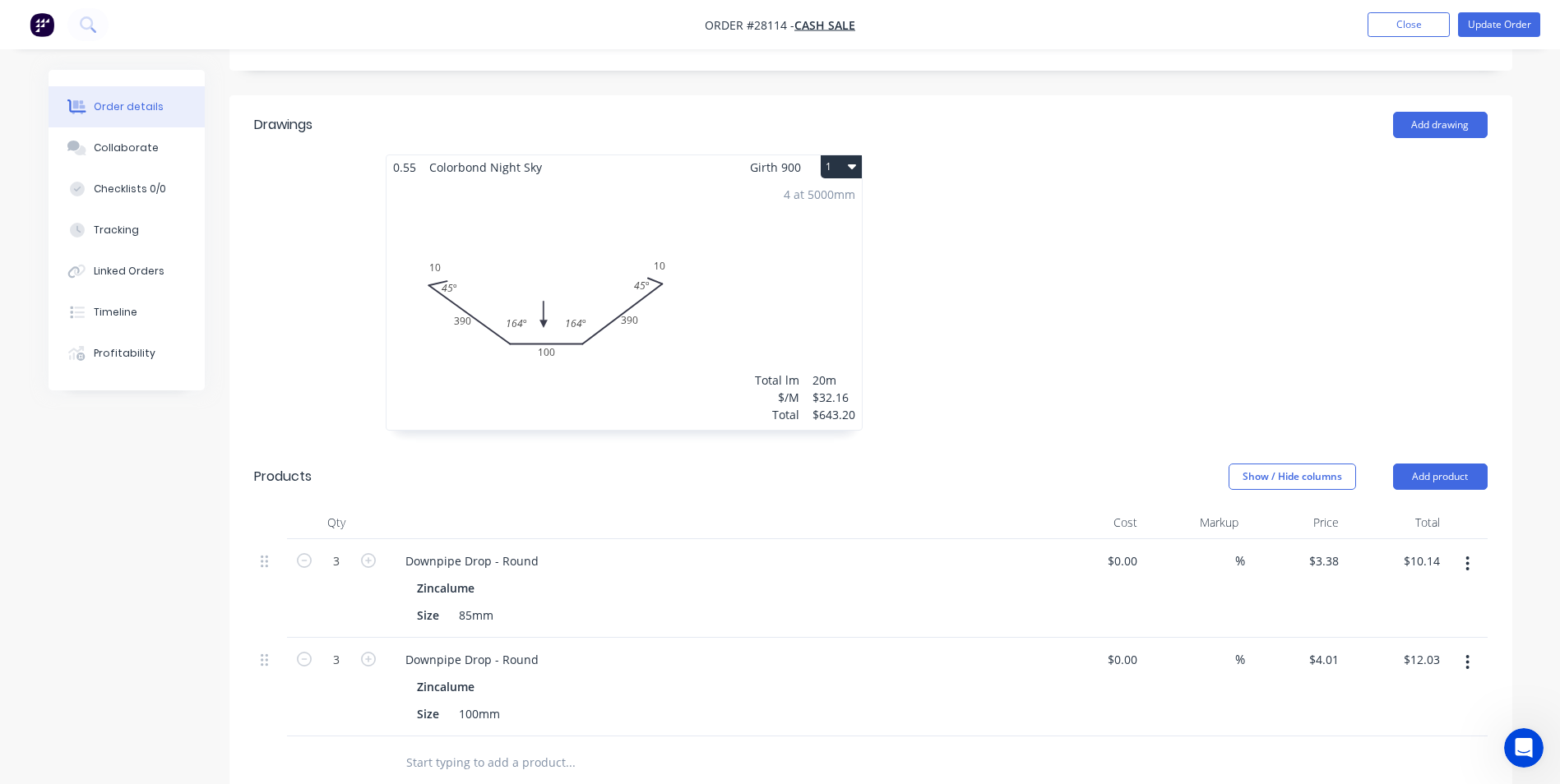
scroll to position [493, 0]
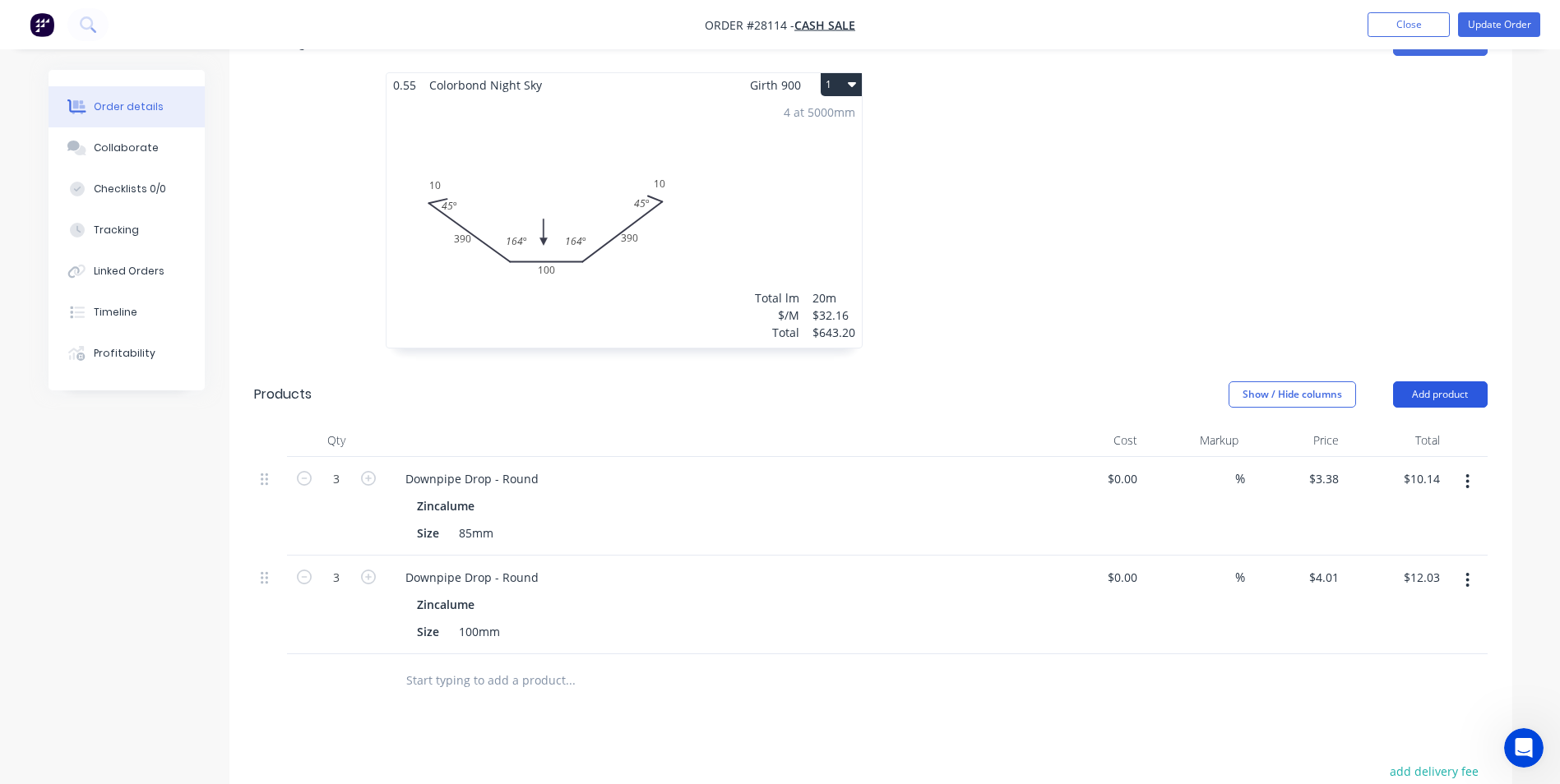
click at [1446, 382] on button "Add product" at bounding box center [1440, 395] width 95 height 26
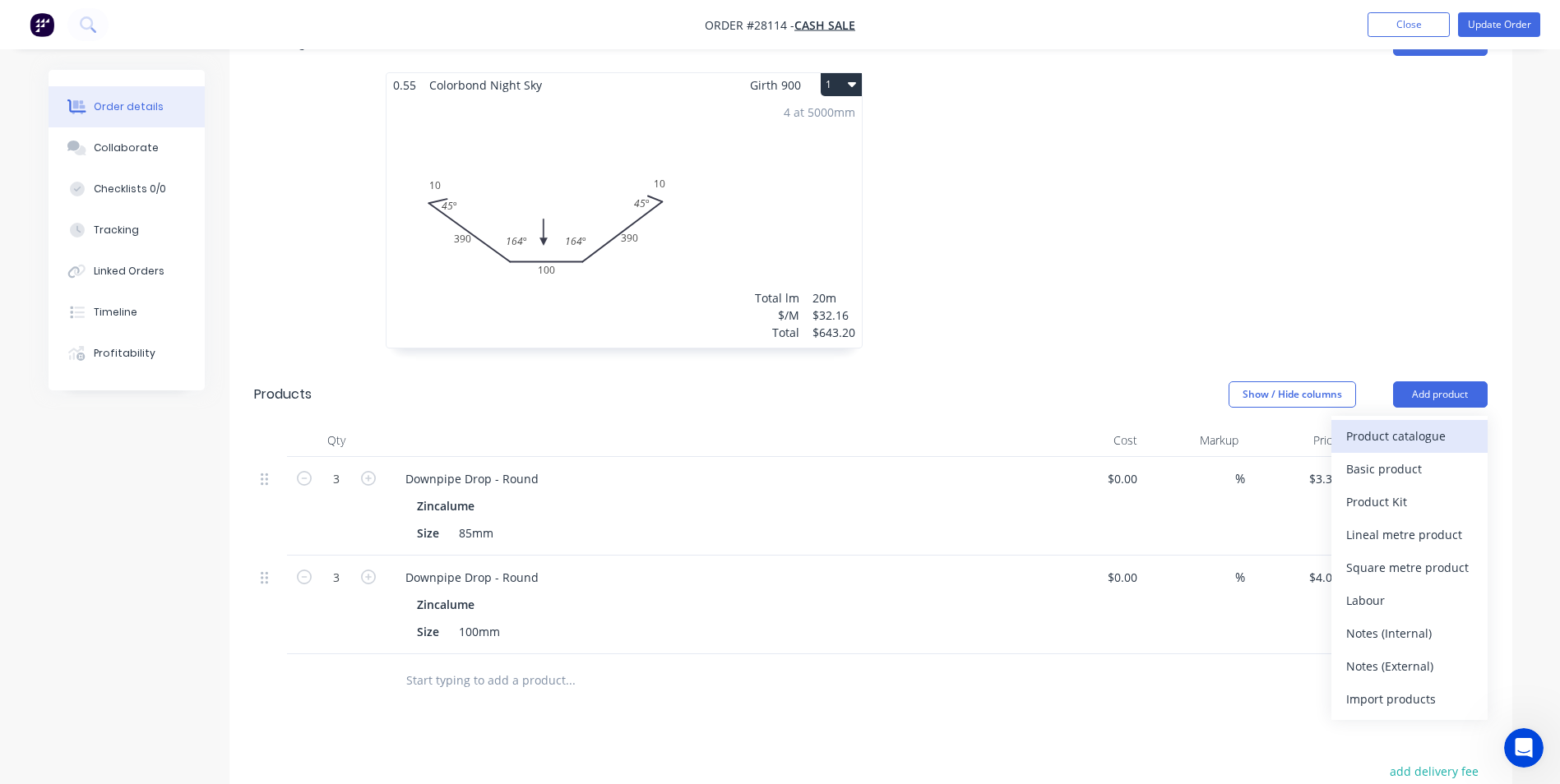
click at [1377, 424] on div "Product catalogue" at bounding box center [1410, 435] width 127 height 23
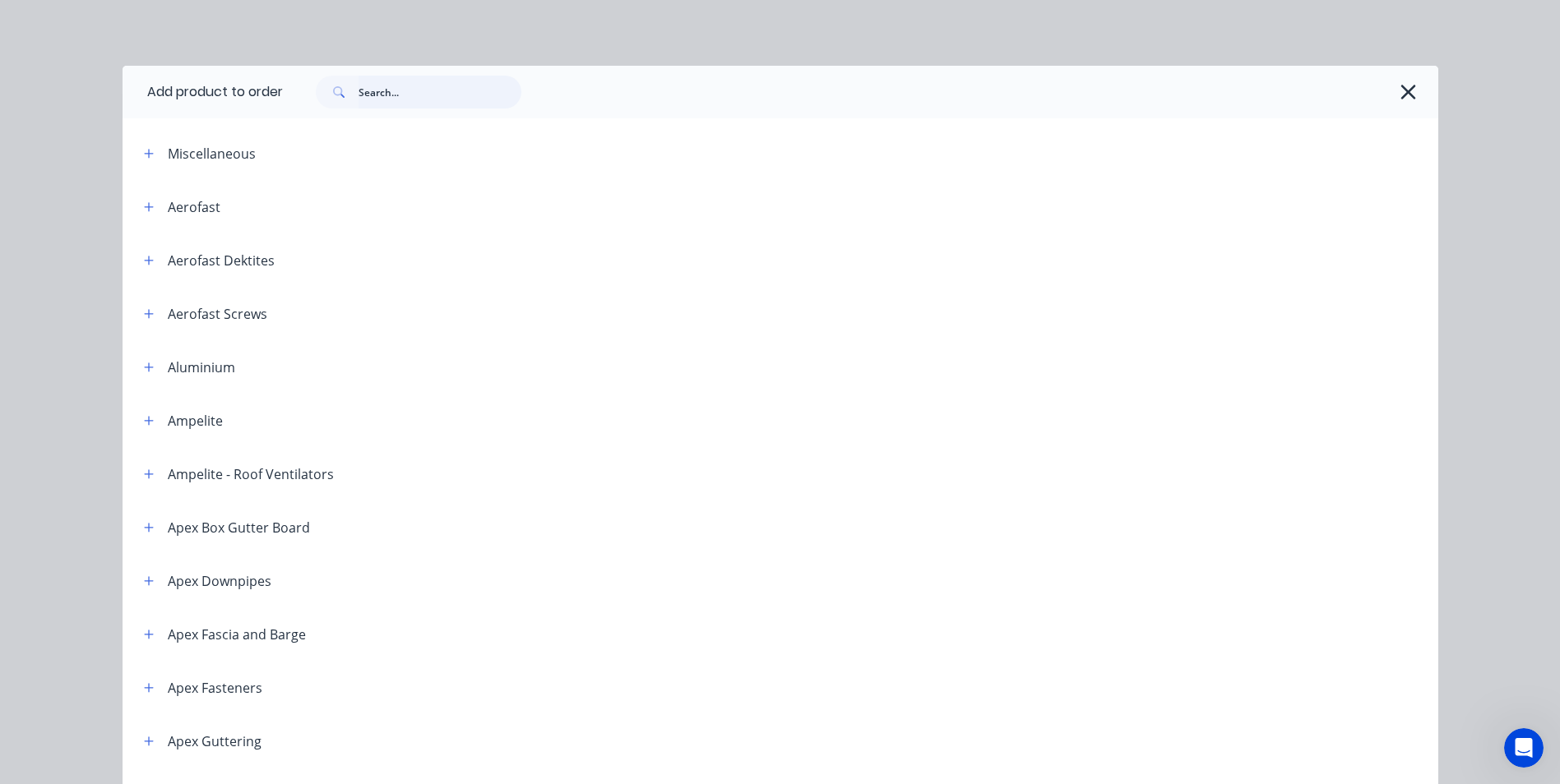
click at [364, 87] on input "text" at bounding box center [439, 92] width 163 height 33
type input "rivets"
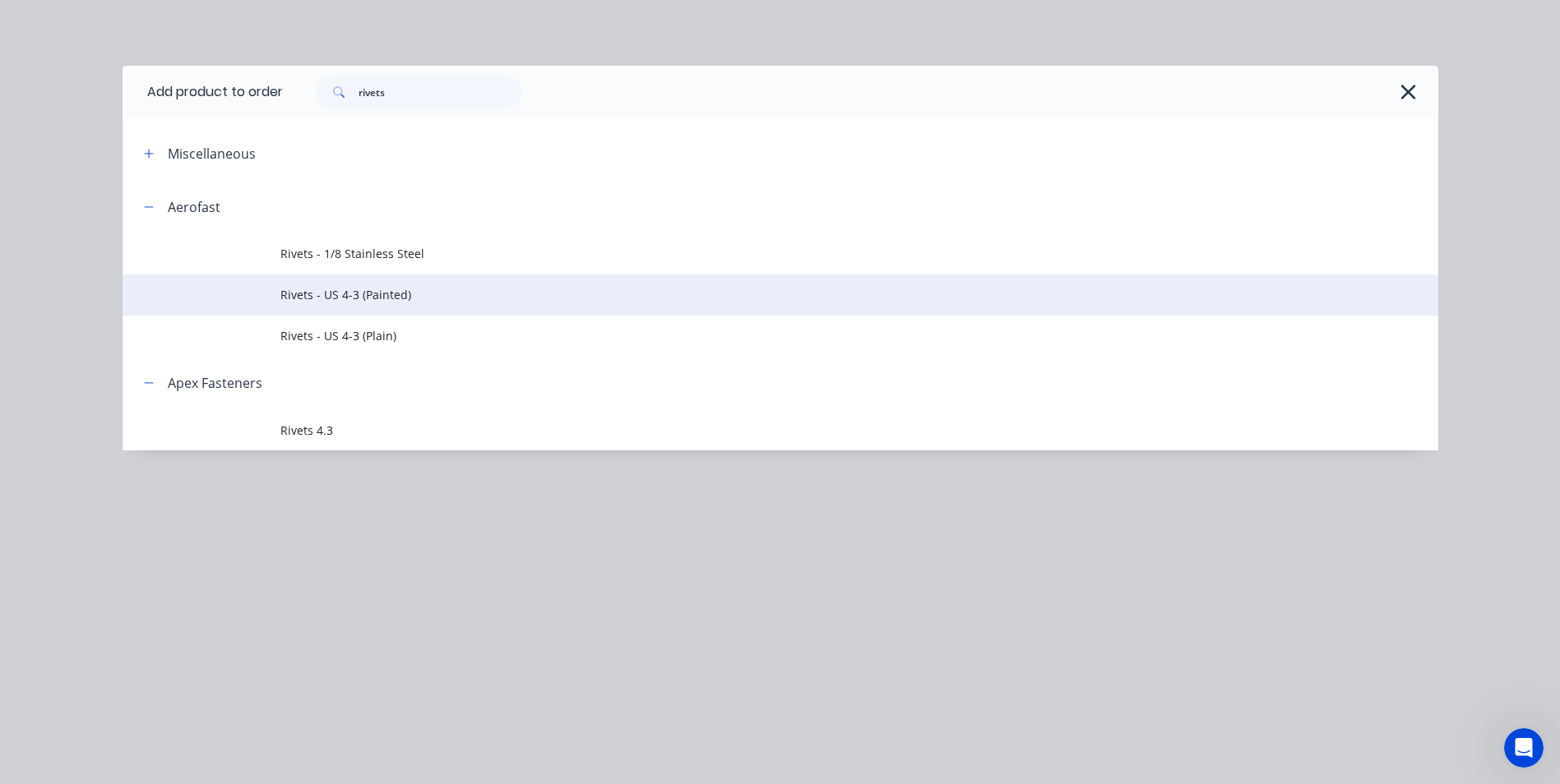
click at [320, 301] on span "Rivets - US 4-3 (Painted)" at bounding box center [743, 295] width 926 height 17
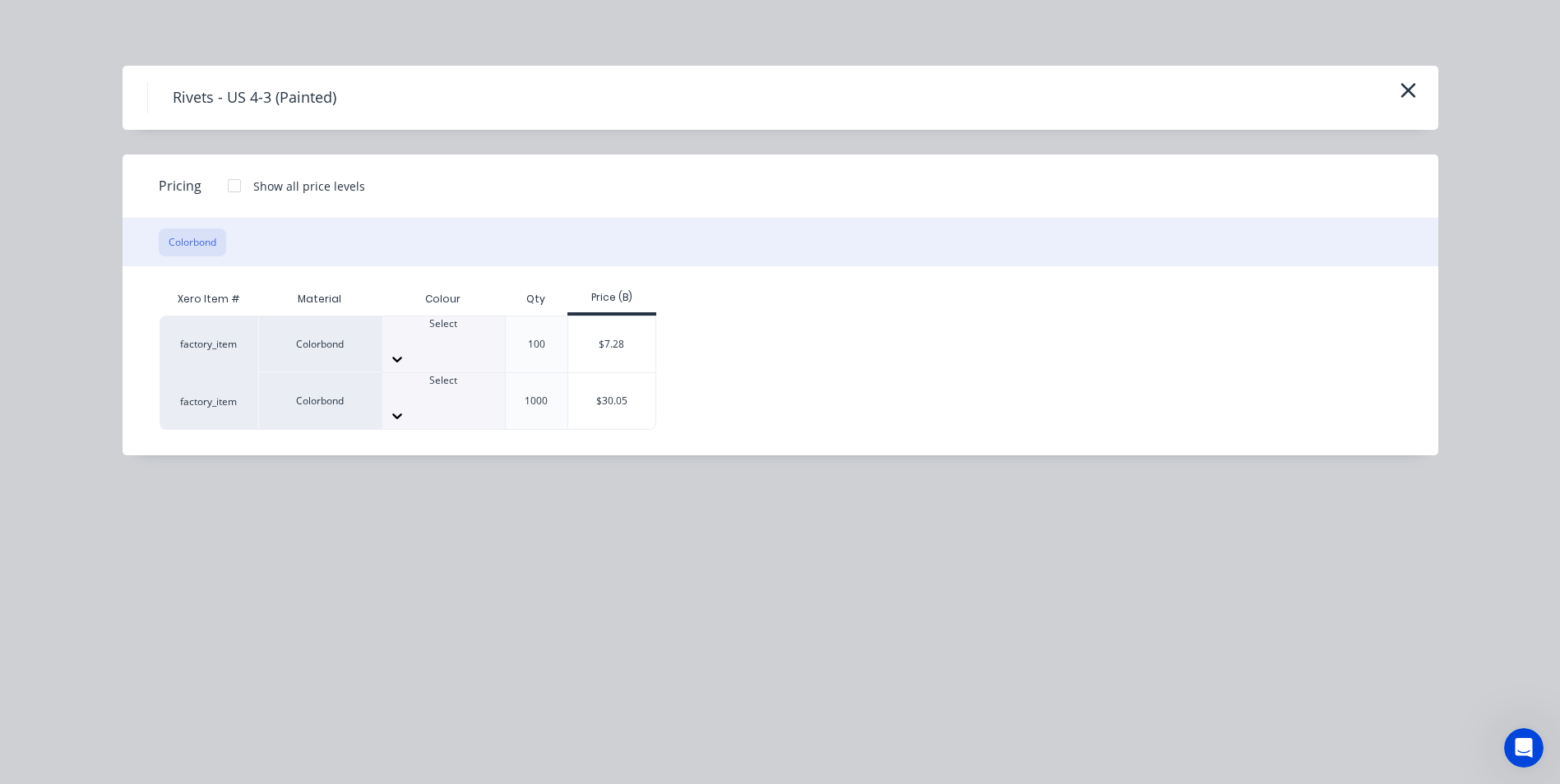
click at [481, 346] on div at bounding box center [443, 359] width 123 height 26
click at [437, 388] on div at bounding box center [443, 395] width 123 height 15
drag, startPoint x: 257, startPoint y: 477, endPoint x: 602, endPoint y: 337, distance: 372.3
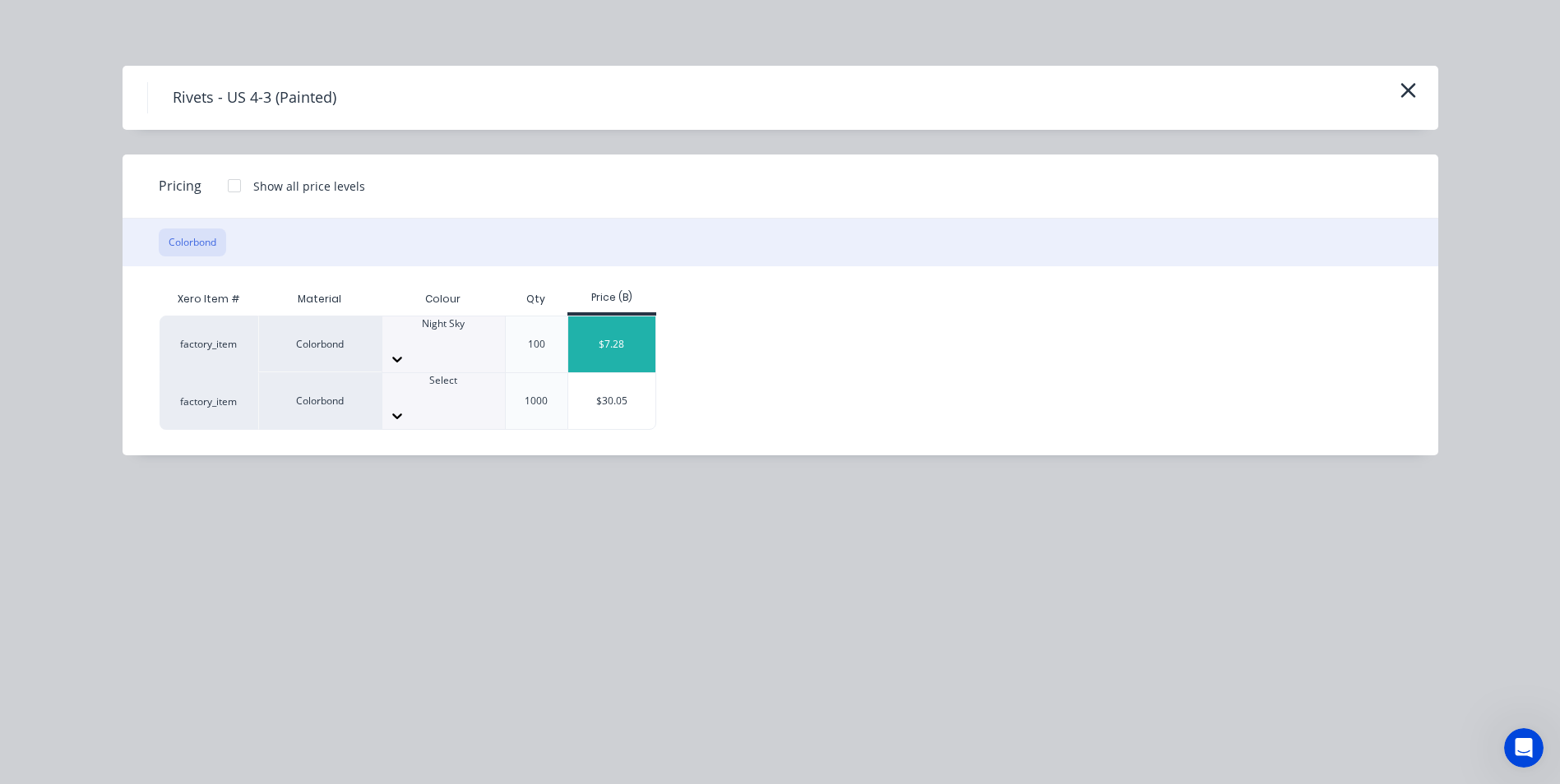
click at [269, 462] on div "Rivets - US 4-3 (Painted) Pricing Show all price levels Colorbond Xero Item # M…" at bounding box center [780, 392] width 1560 height 784
click at [614, 342] on div "$7.28" at bounding box center [612, 344] width 88 height 56
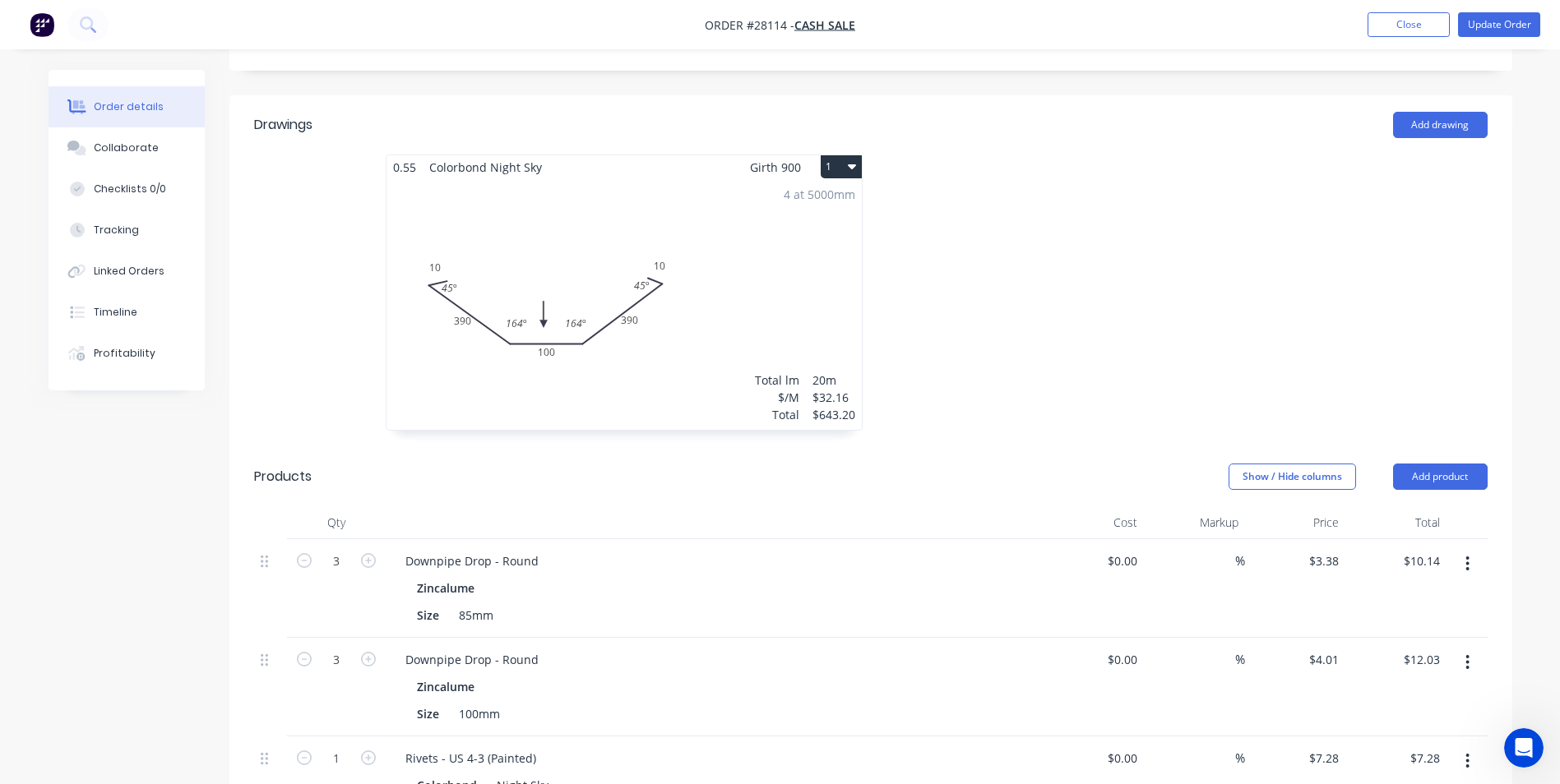
scroll to position [493, 0]
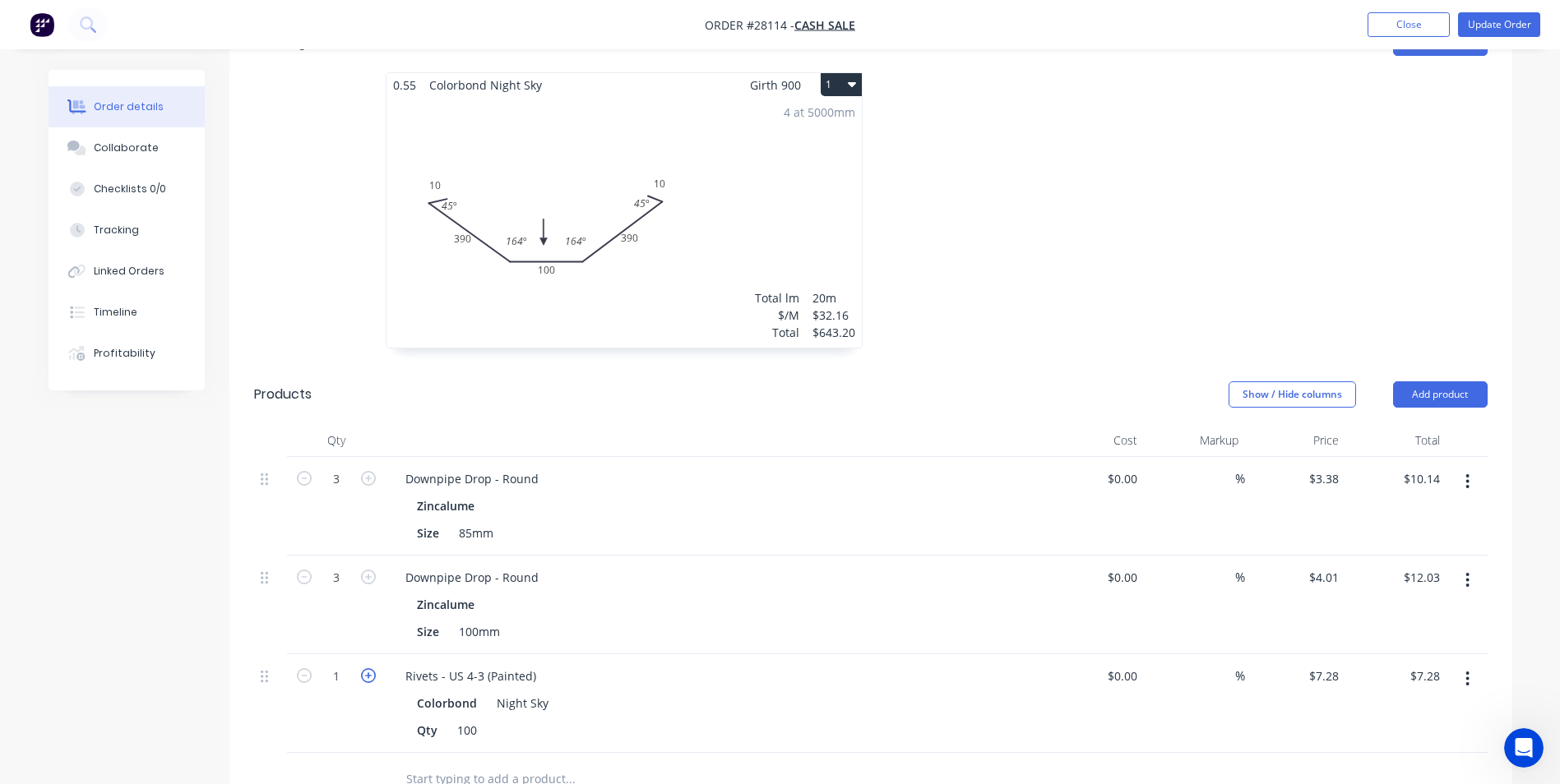
click at [370, 668] on icon "button" at bounding box center [368, 675] width 15 height 15
type input "2"
type input "$14.56"
click at [1435, 382] on button "Add product" at bounding box center [1440, 395] width 95 height 26
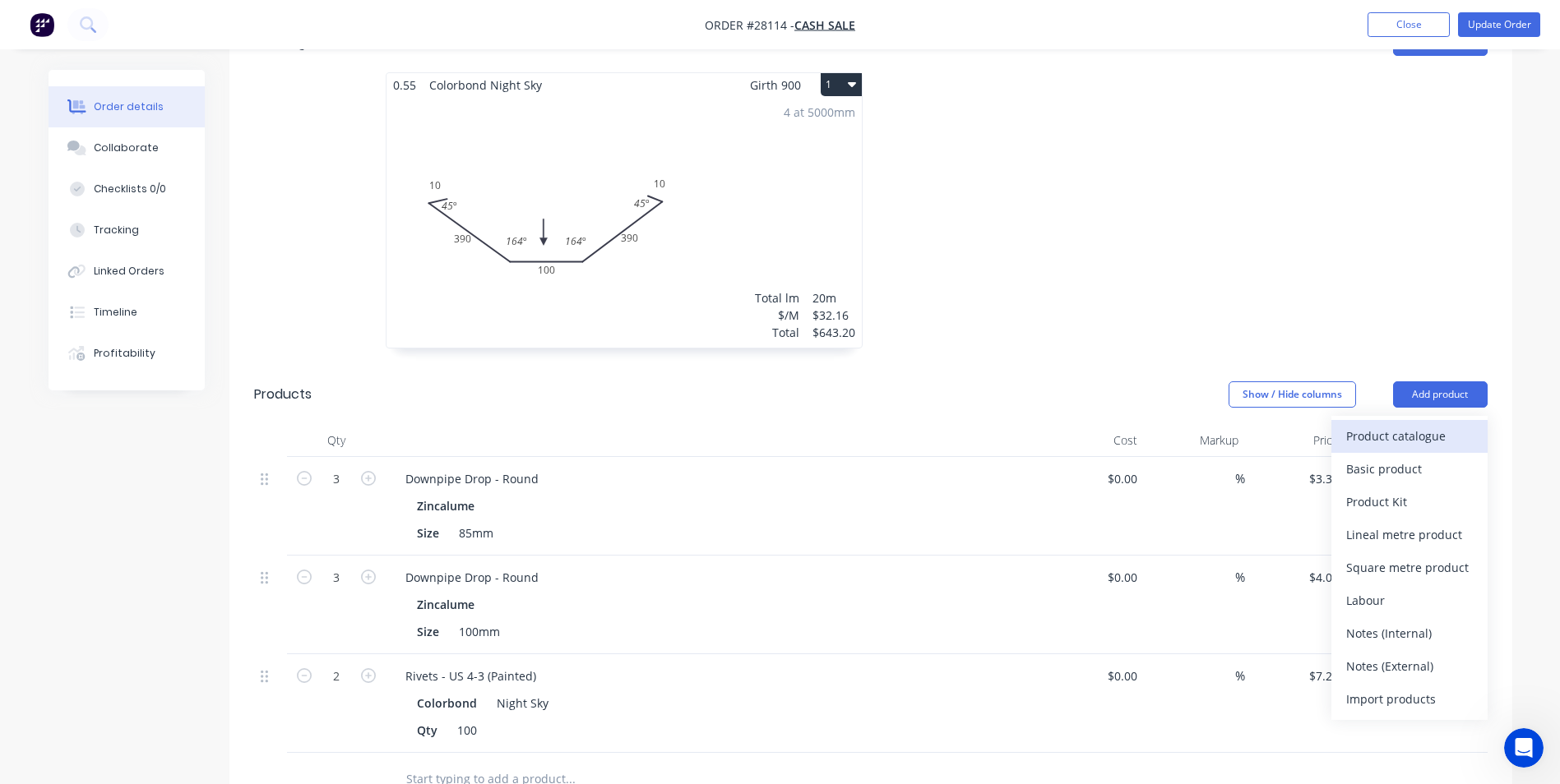
click at [1398, 424] on div "Product catalogue" at bounding box center [1410, 435] width 127 height 23
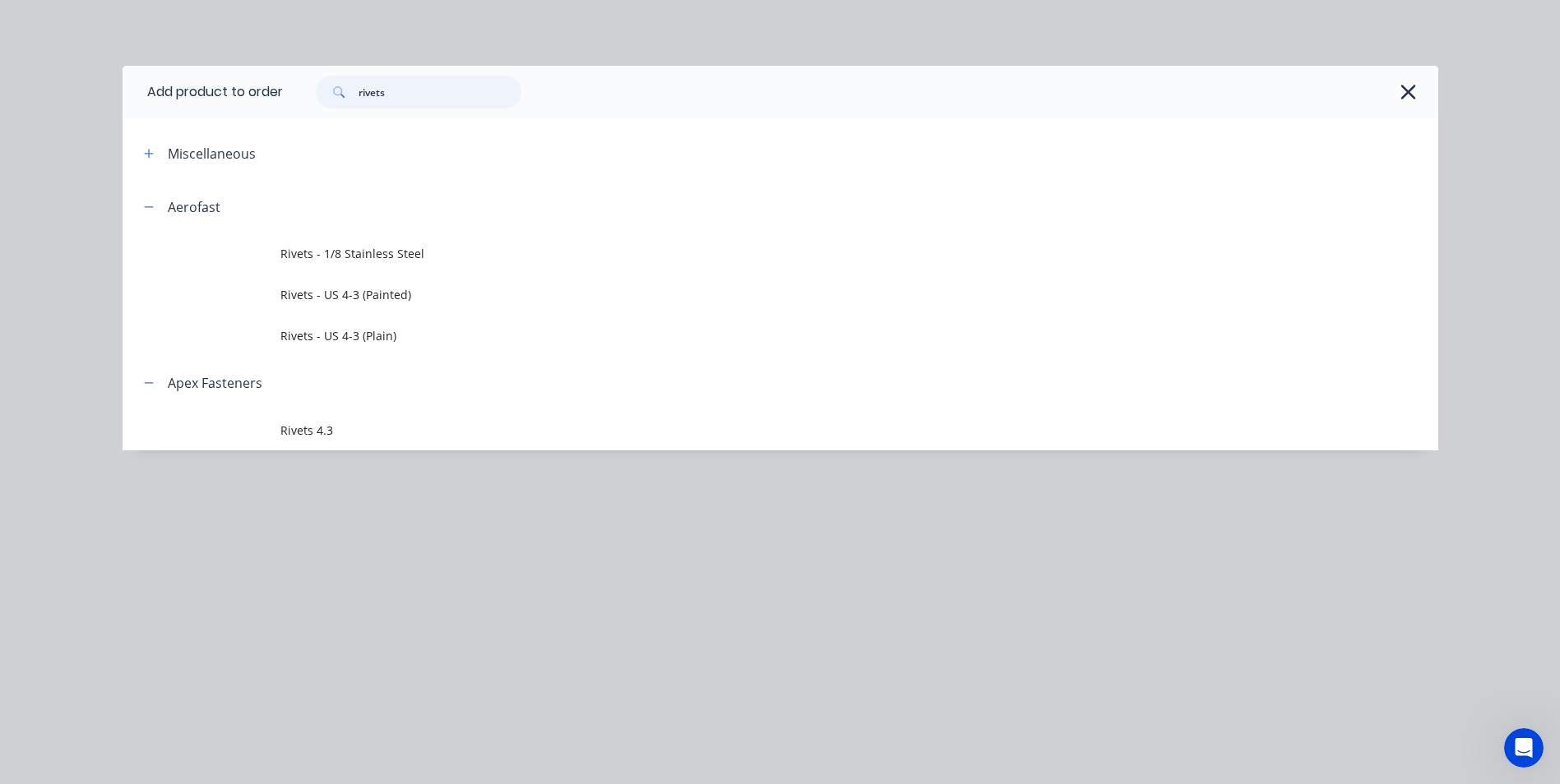
drag, startPoint x: 413, startPoint y: 90, endPoint x: 338, endPoint y: 99, distance: 75.5
click at [338, 99] on div "rivets" at bounding box center [418, 92] width 205 height 33
type input "paint"
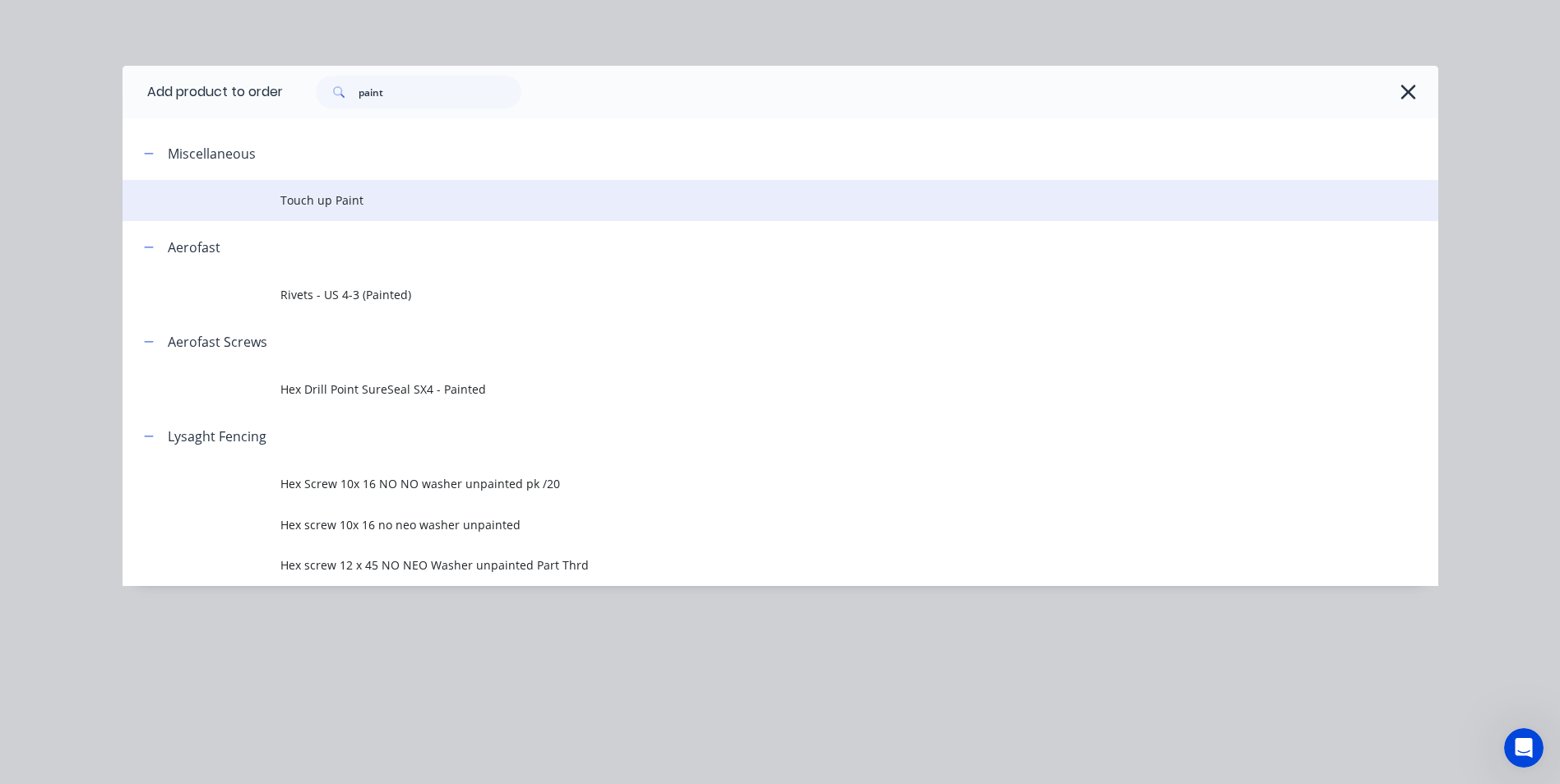
click at [335, 190] on td "Touch up Paint" at bounding box center [859, 200] width 1158 height 41
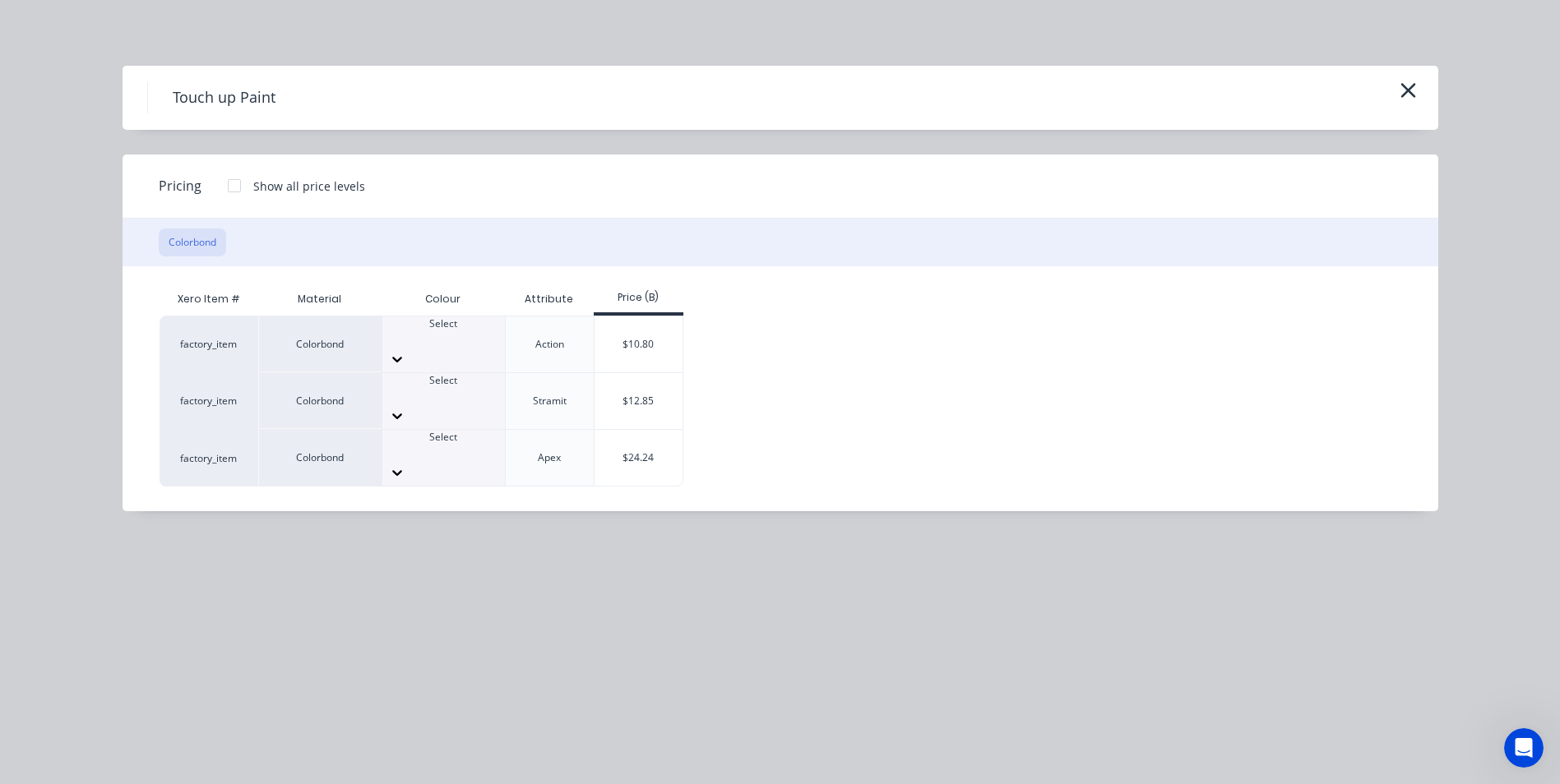
click at [405, 351] on icon at bounding box center [397, 359] width 17 height 17
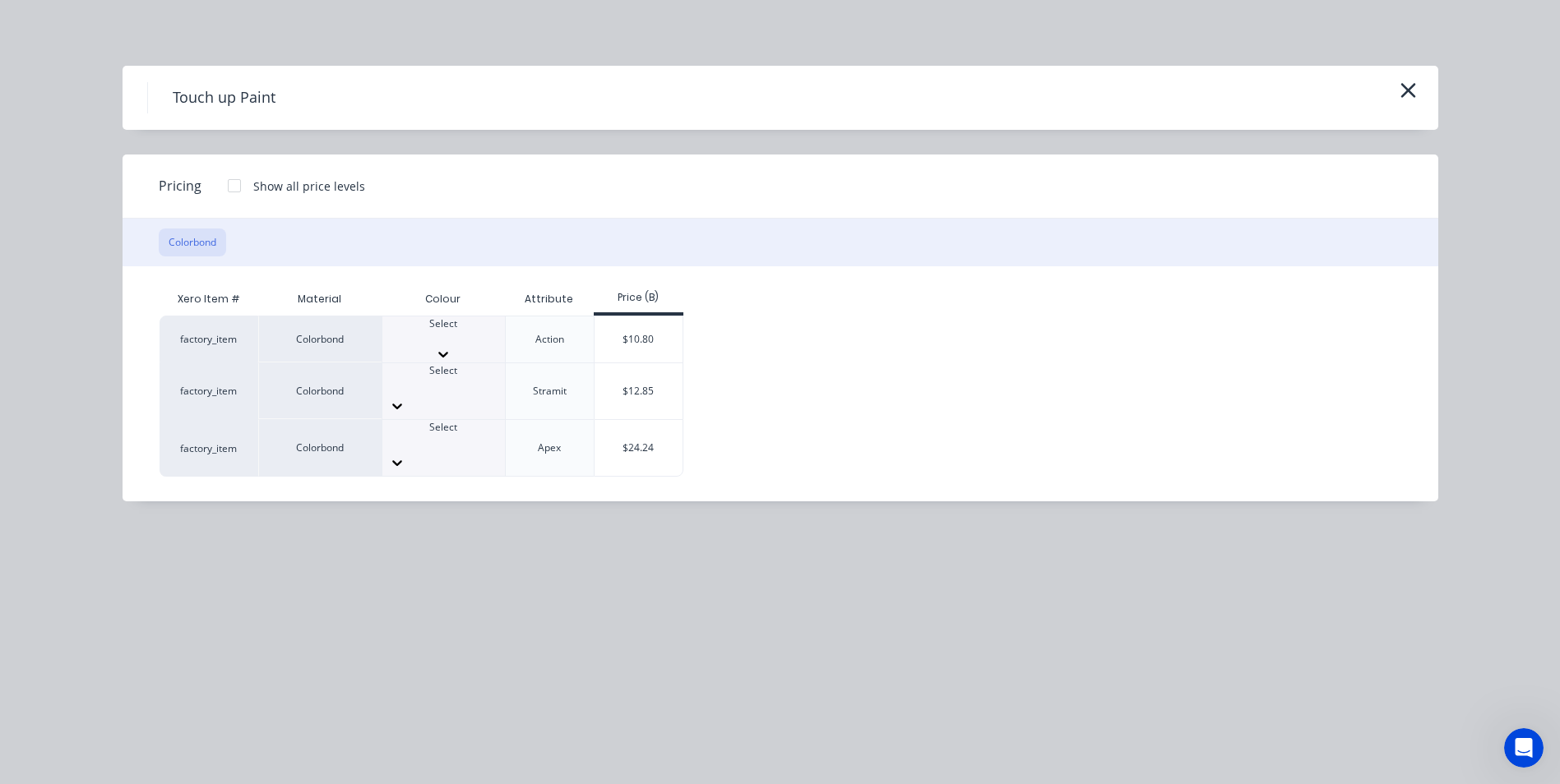
scroll to position [460, 0]
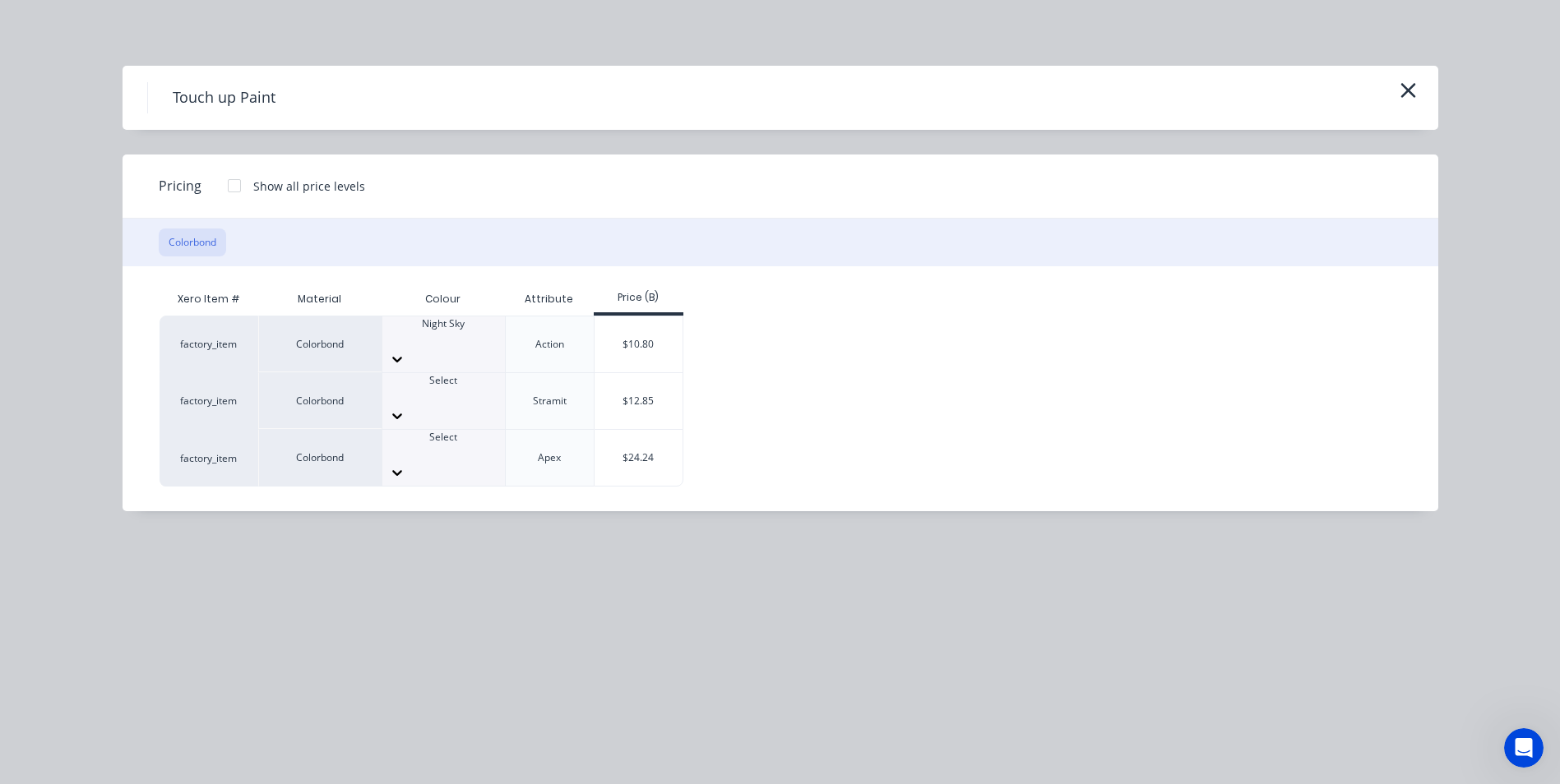
click at [523, 511] on div "Touch up Paint Pricing Show all price levels Colorbond Xero Item # Material Col…" at bounding box center [780, 392] width 1560 height 784
click at [631, 331] on div "$10.80" at bounding box center [638, 344] width 88 height 56
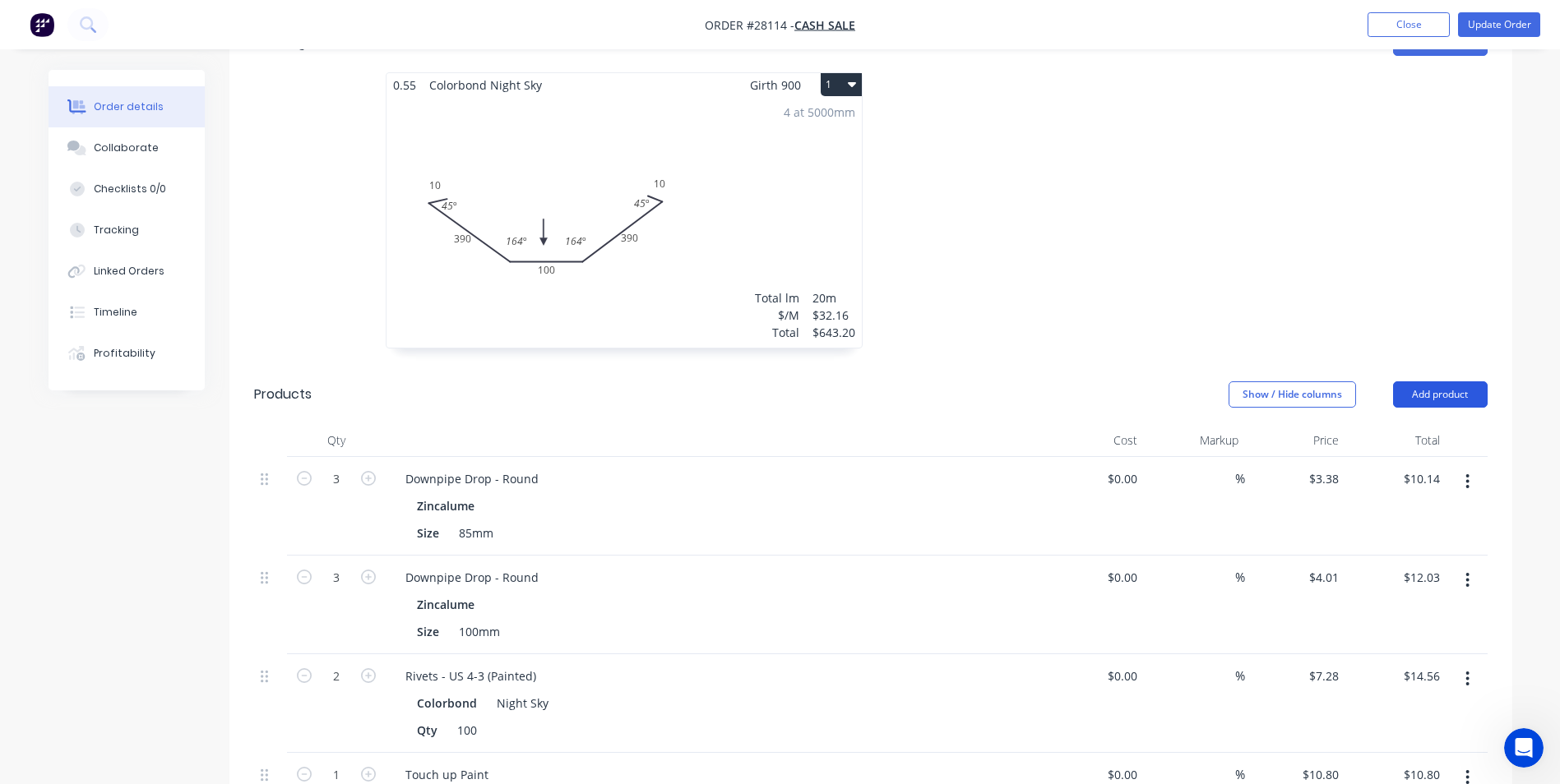
click at [1428, 382] on button "Add product" at bounding box center [1440, 395] width 95 height 26
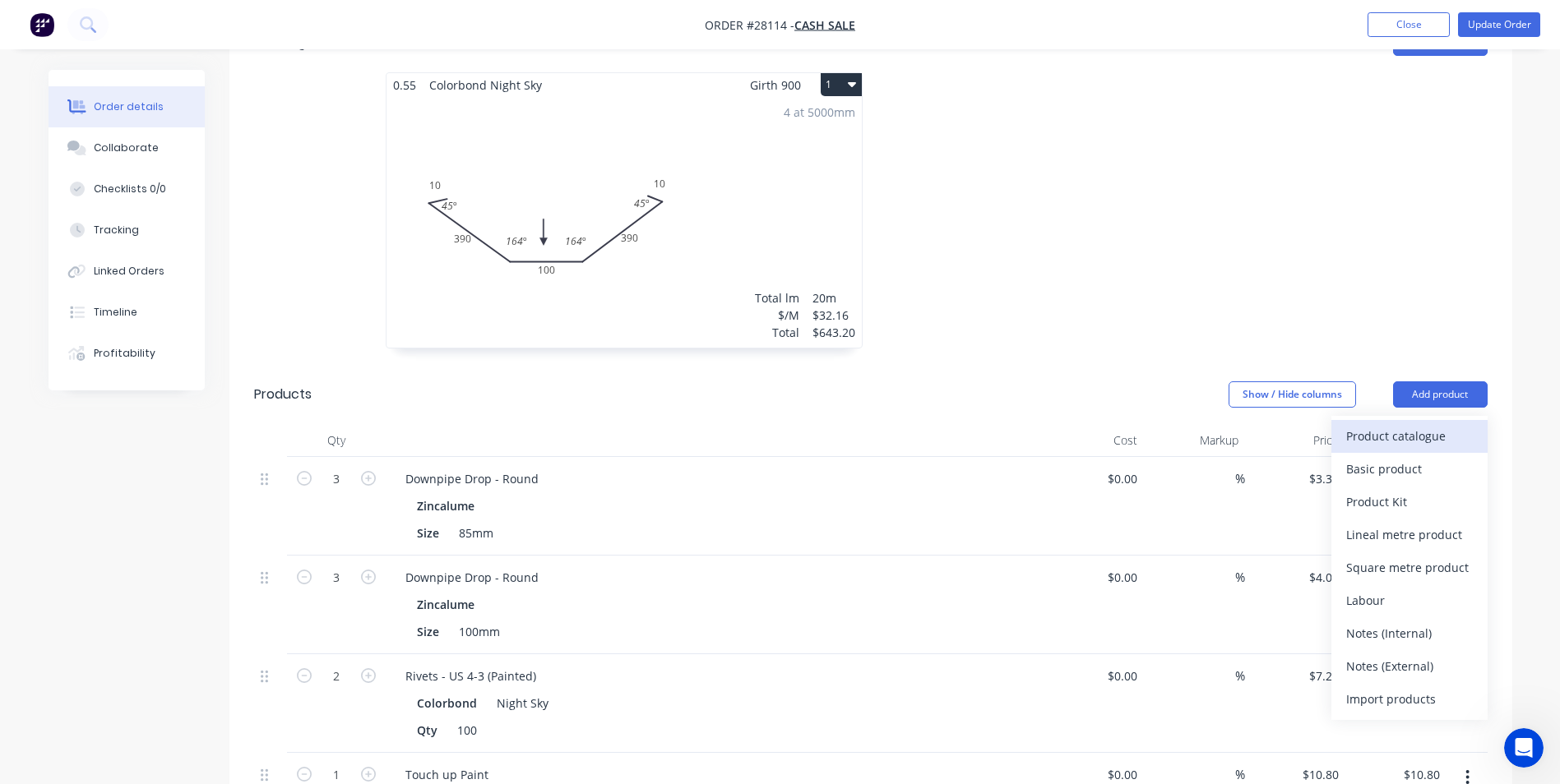
click at [1401, 424] on div "Product catalogue" at bounding box center [1410, 435] width 127 height 23
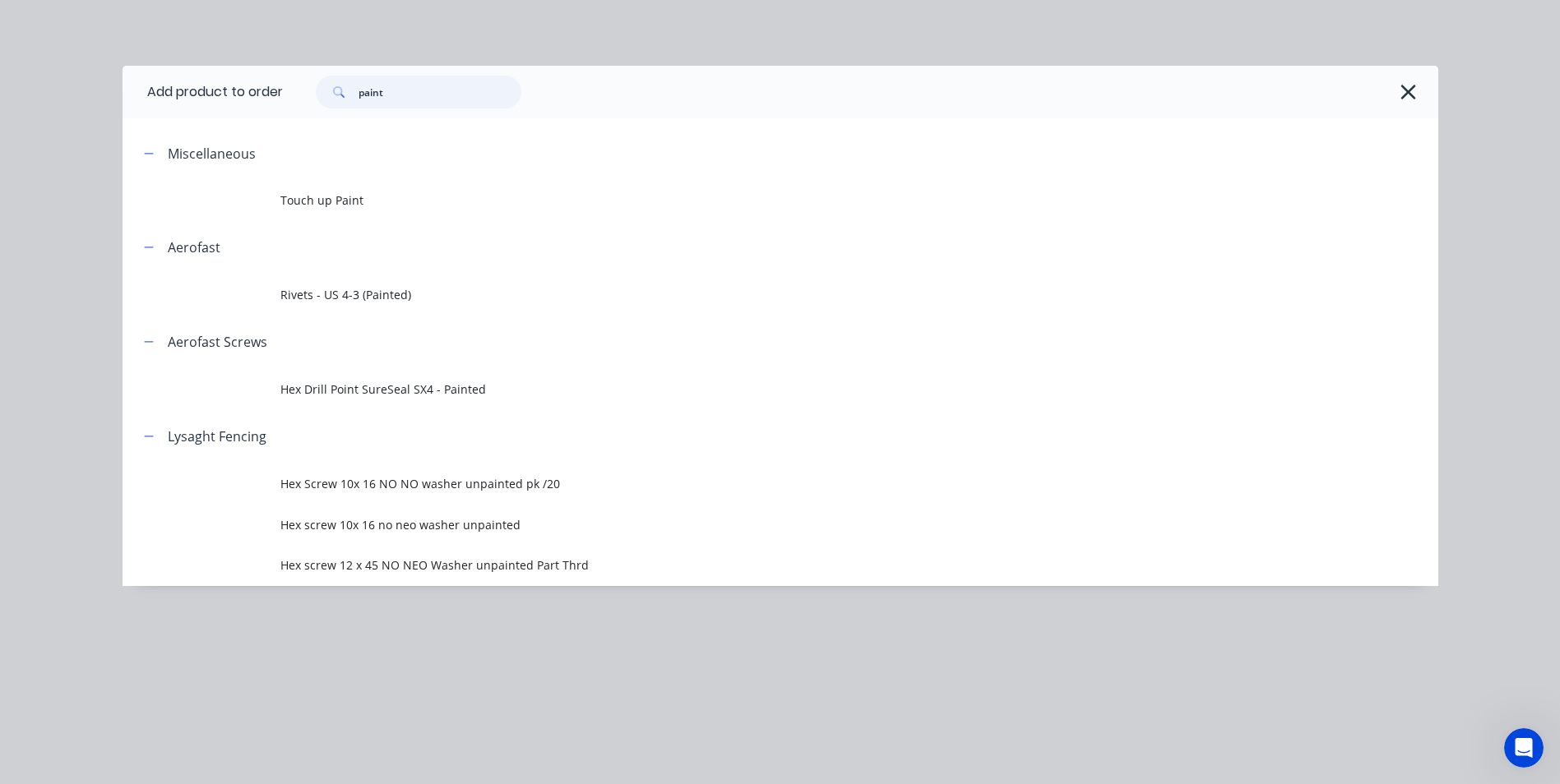
drag, startPoint x: 403, startPoint y: 99, endPoint x: 247, endPoint y: 97, distance: 156.0
click at [247, 97] on header "Add product to order paint" at bounding box center [780, 92] width 1316 height 53
type input "silicon"
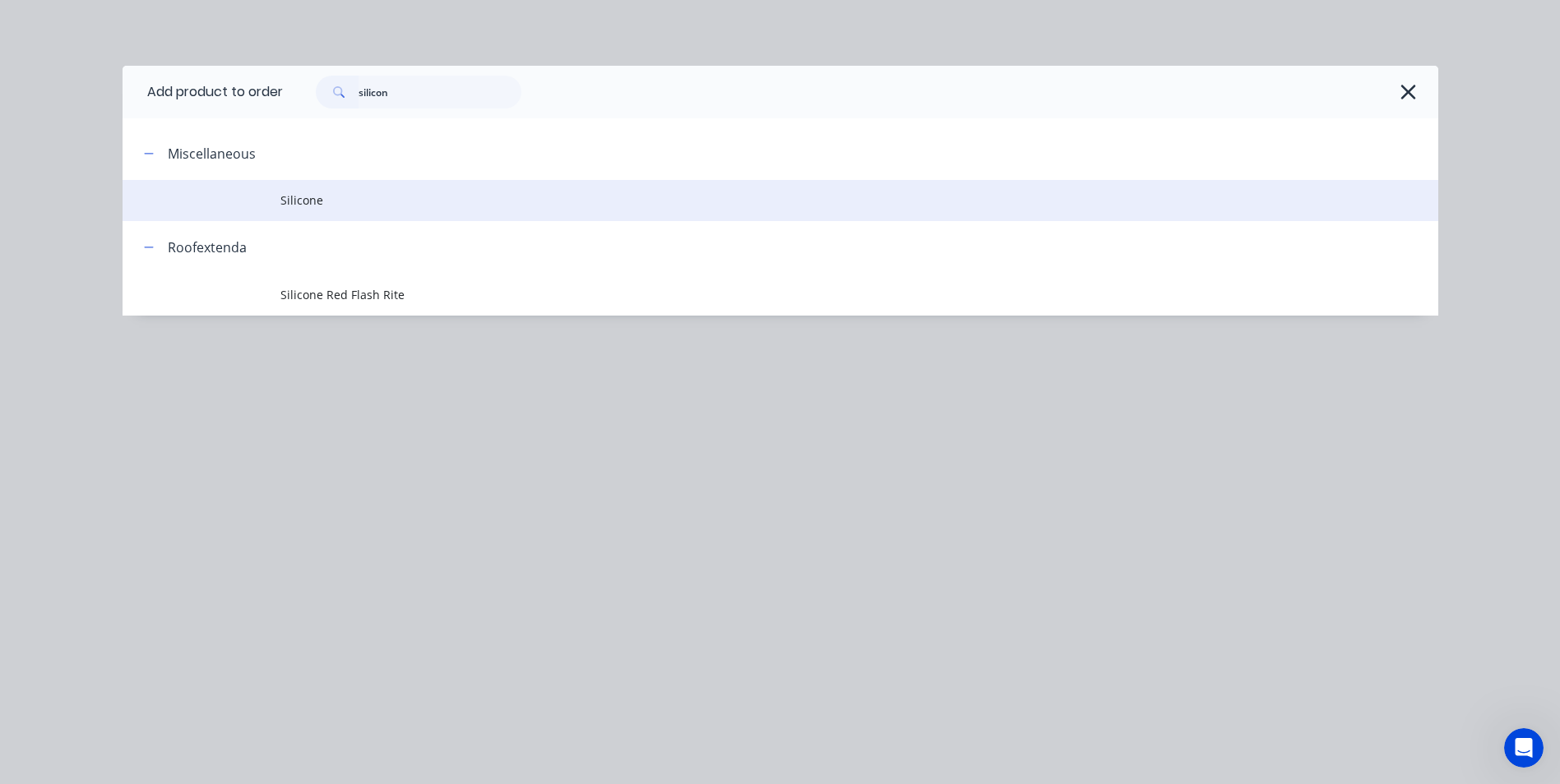
click at [329, 209] on td "Silicone" at bounding box center [859, 200] width 1158 height 41
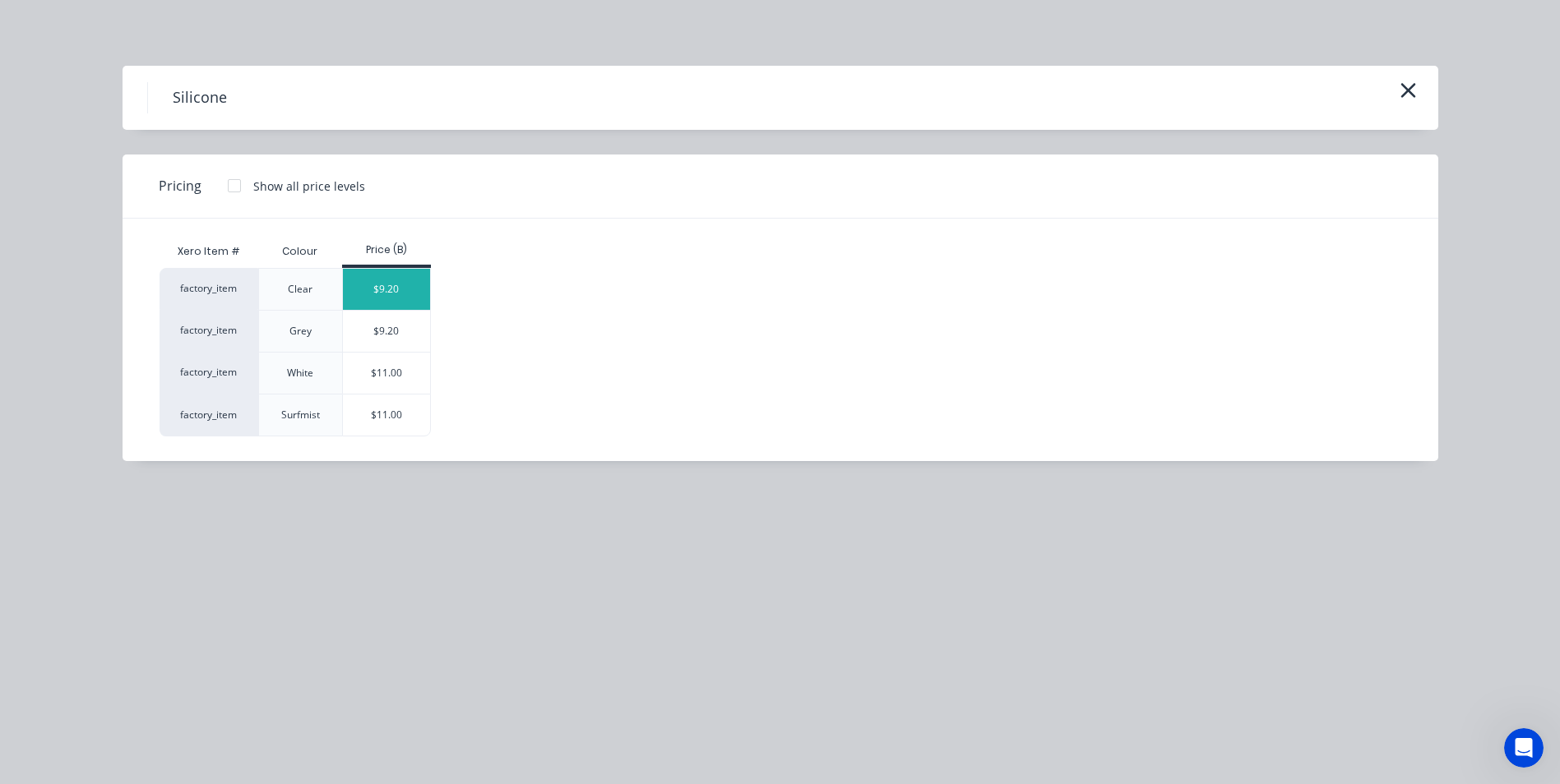
click at [372, 293] on div "$9.20" at bounding box center [386, 289] width 88 height 41
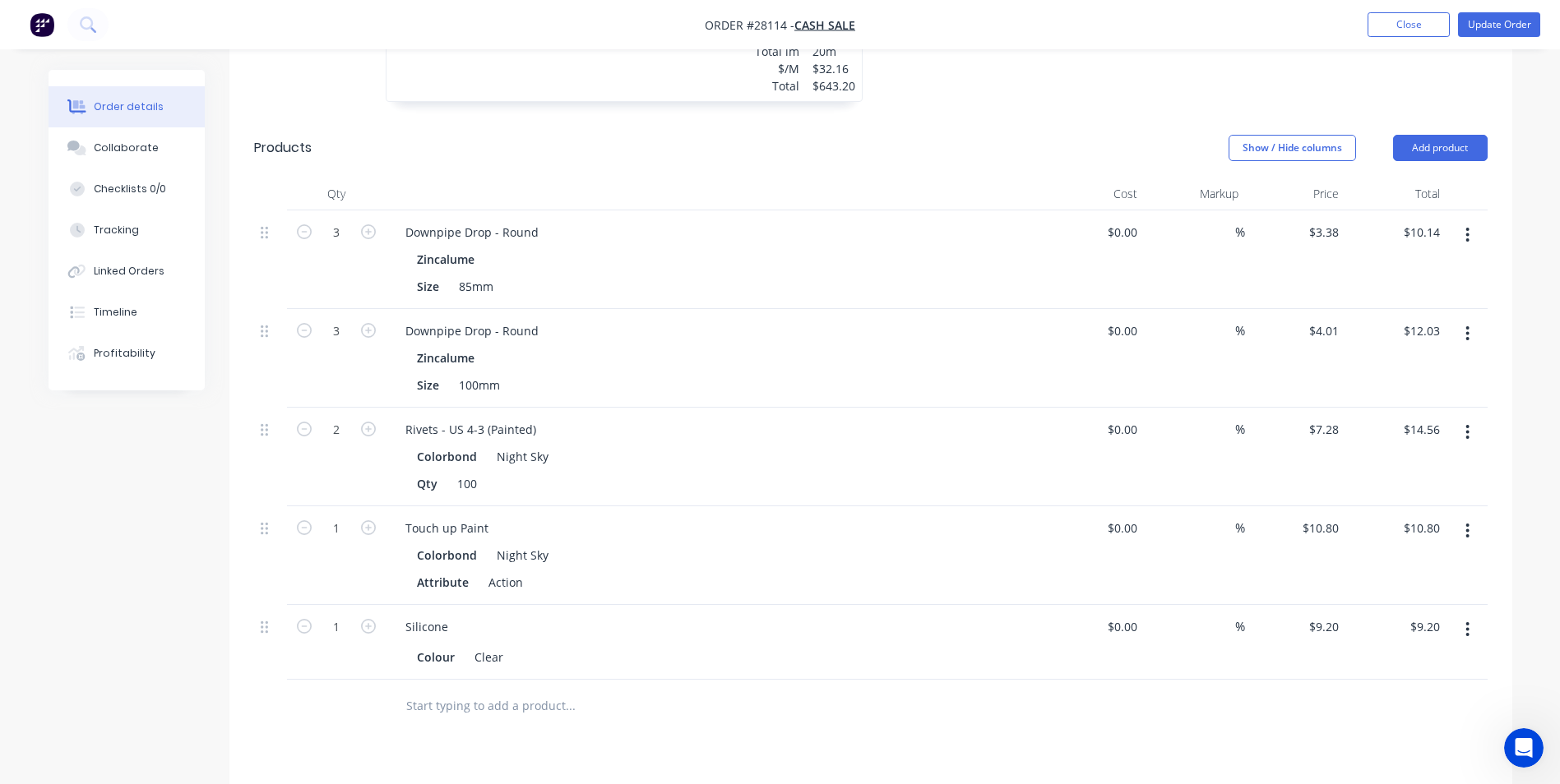
scroll to position [822, 0]
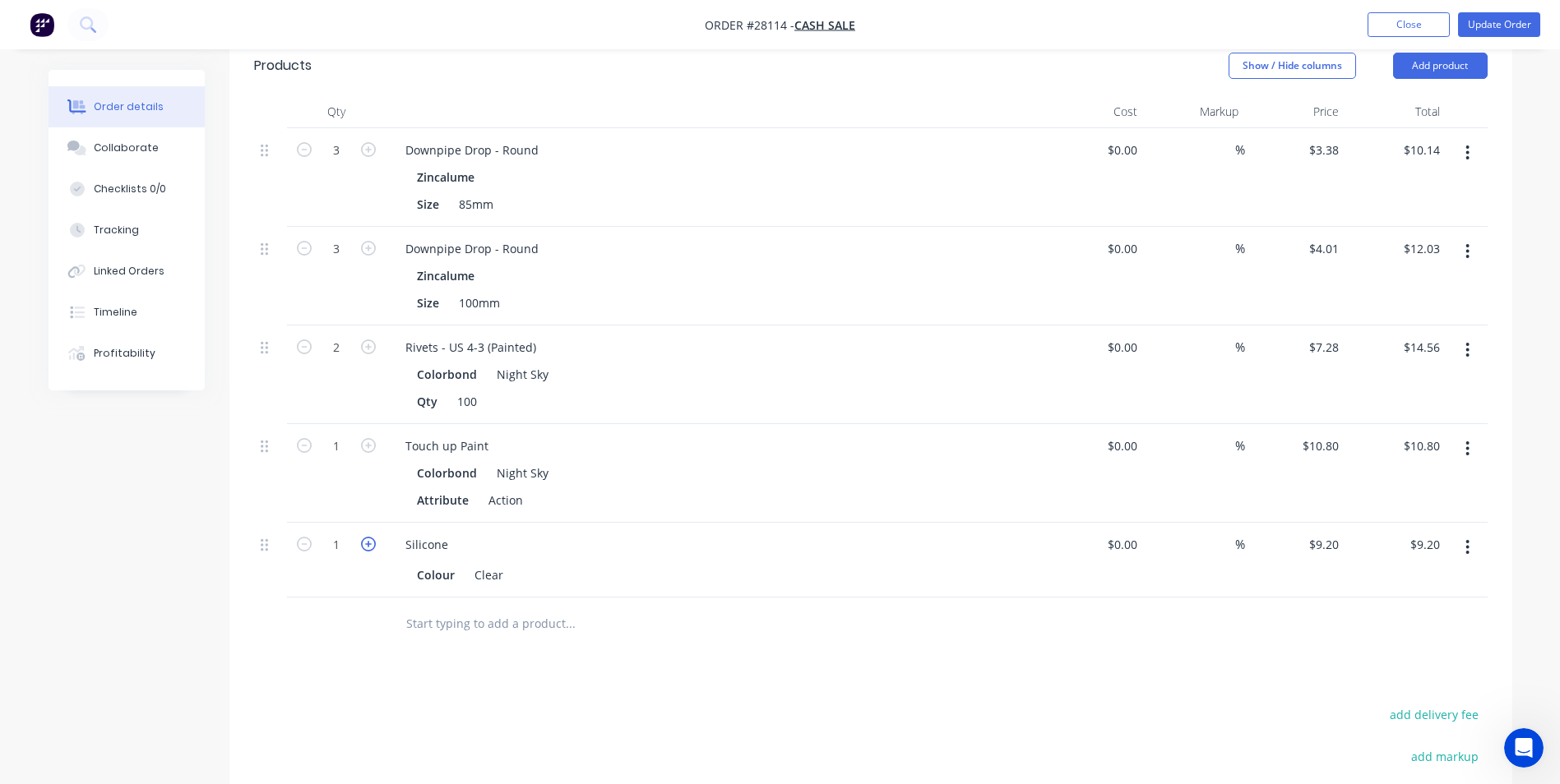
click at [364, 537] on icon "button" at bounding box center [368, 544] width 15 height 15
type input "2"
type input "$18.40"
click at [364, 537] on icon "button" at bounding box center [368, 544] width 15 height 15
type input "3"
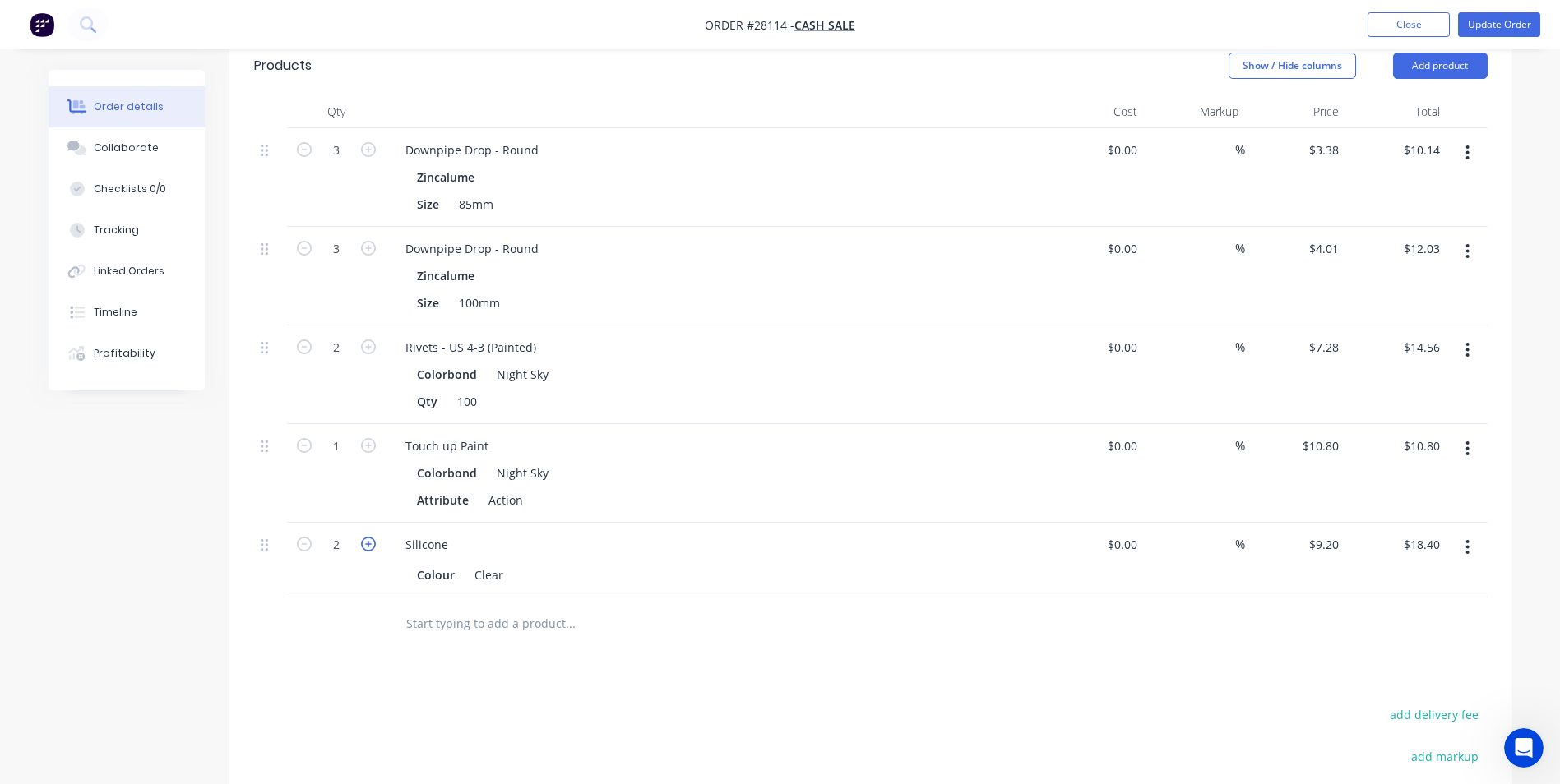
type input "$27.60"
click at [364, 537] on icon "button" at bounding box center [368, 544] width 15 height 15
type input "4"
type input "$36.80"
click at [876, 657] on div "Drawings Add drawing 0.55 Colorbond Night Sky Girth 900 1 0 10 390 100 390 10 4…" at bounding box center [870, 365] width 1283 height 1361
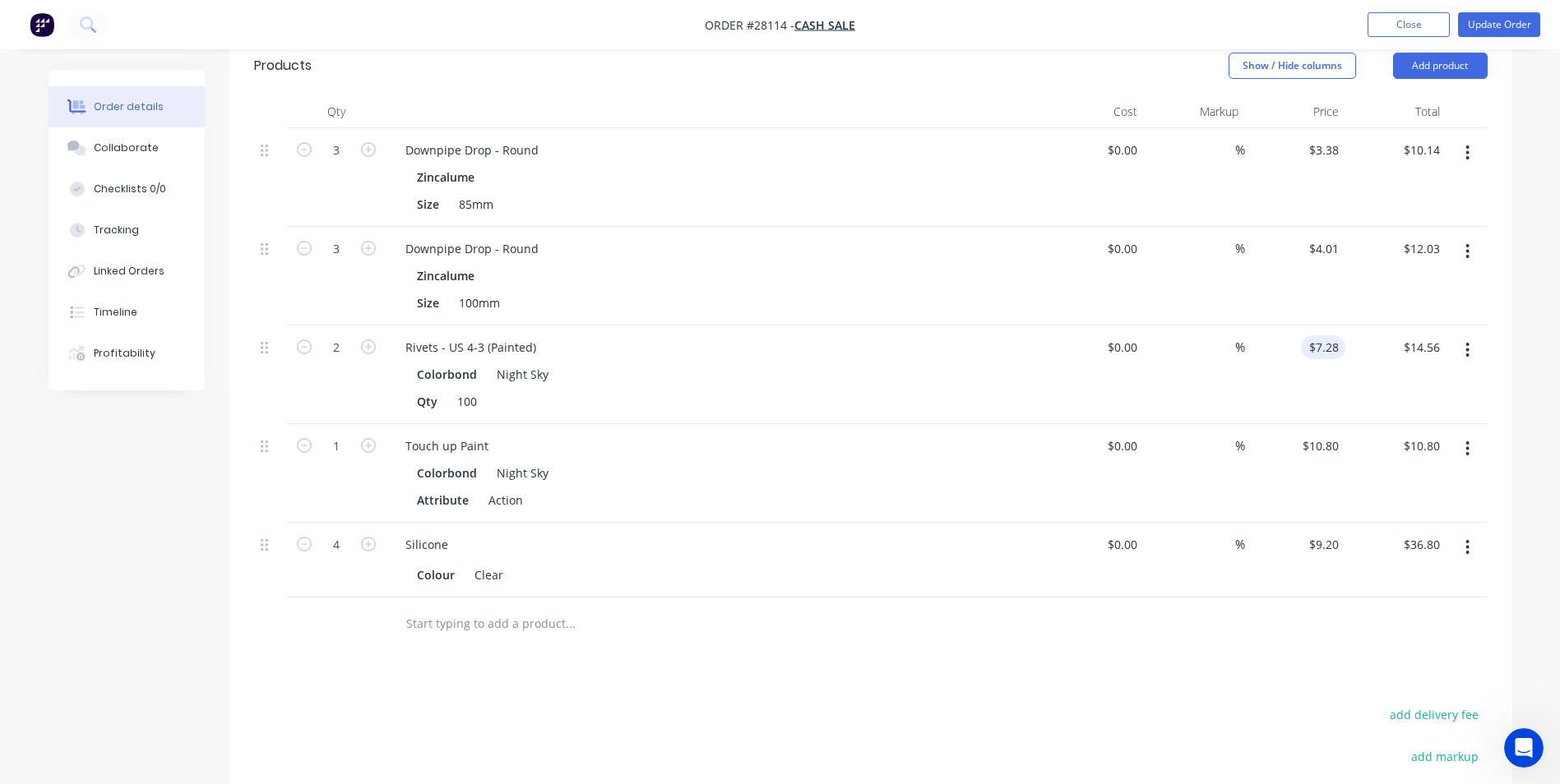
scroll to position [575, 0]
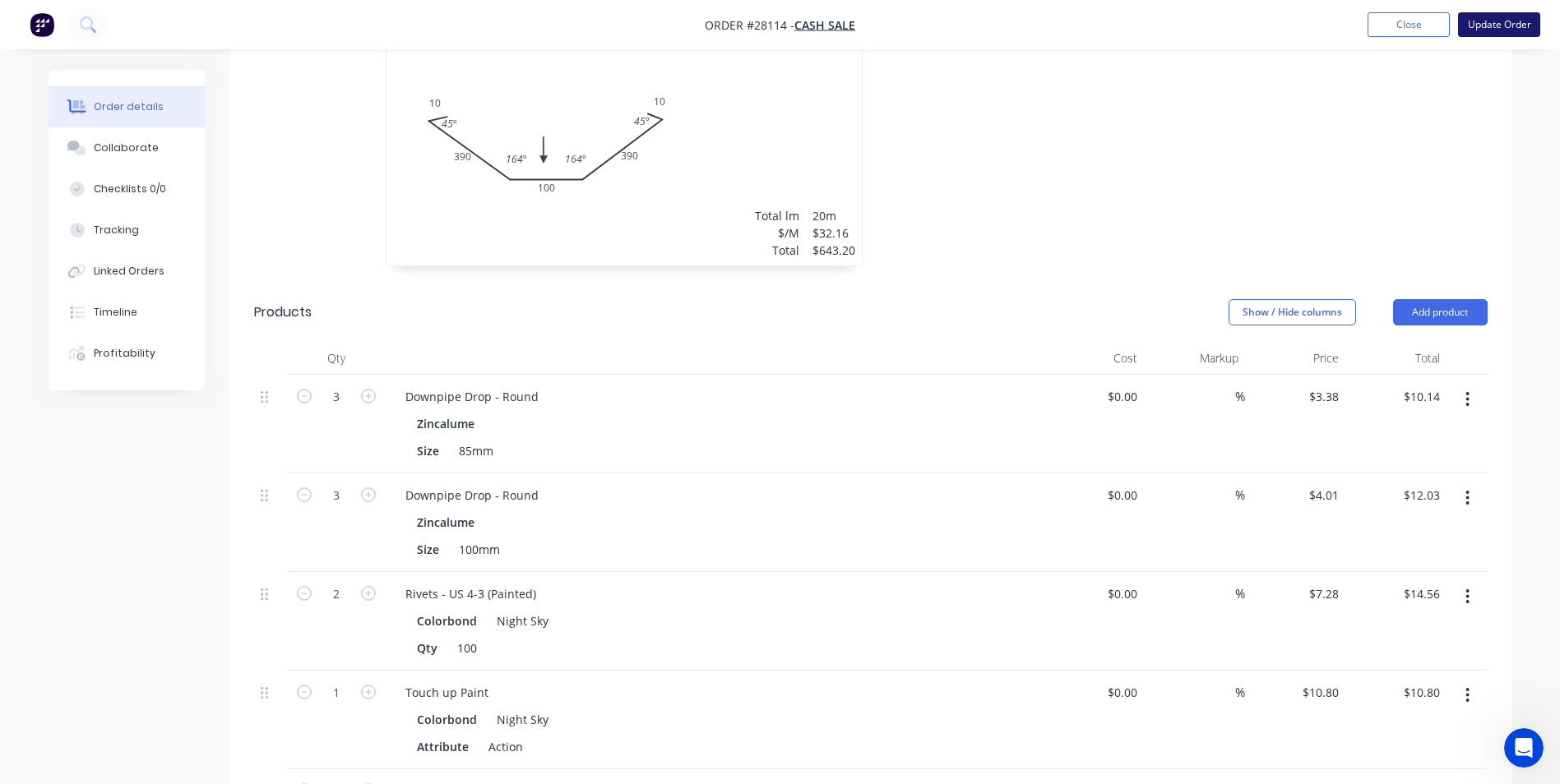
click at [1510, 21] on button "Update Order" at bounding box center [1499, 24] width 83 height 24
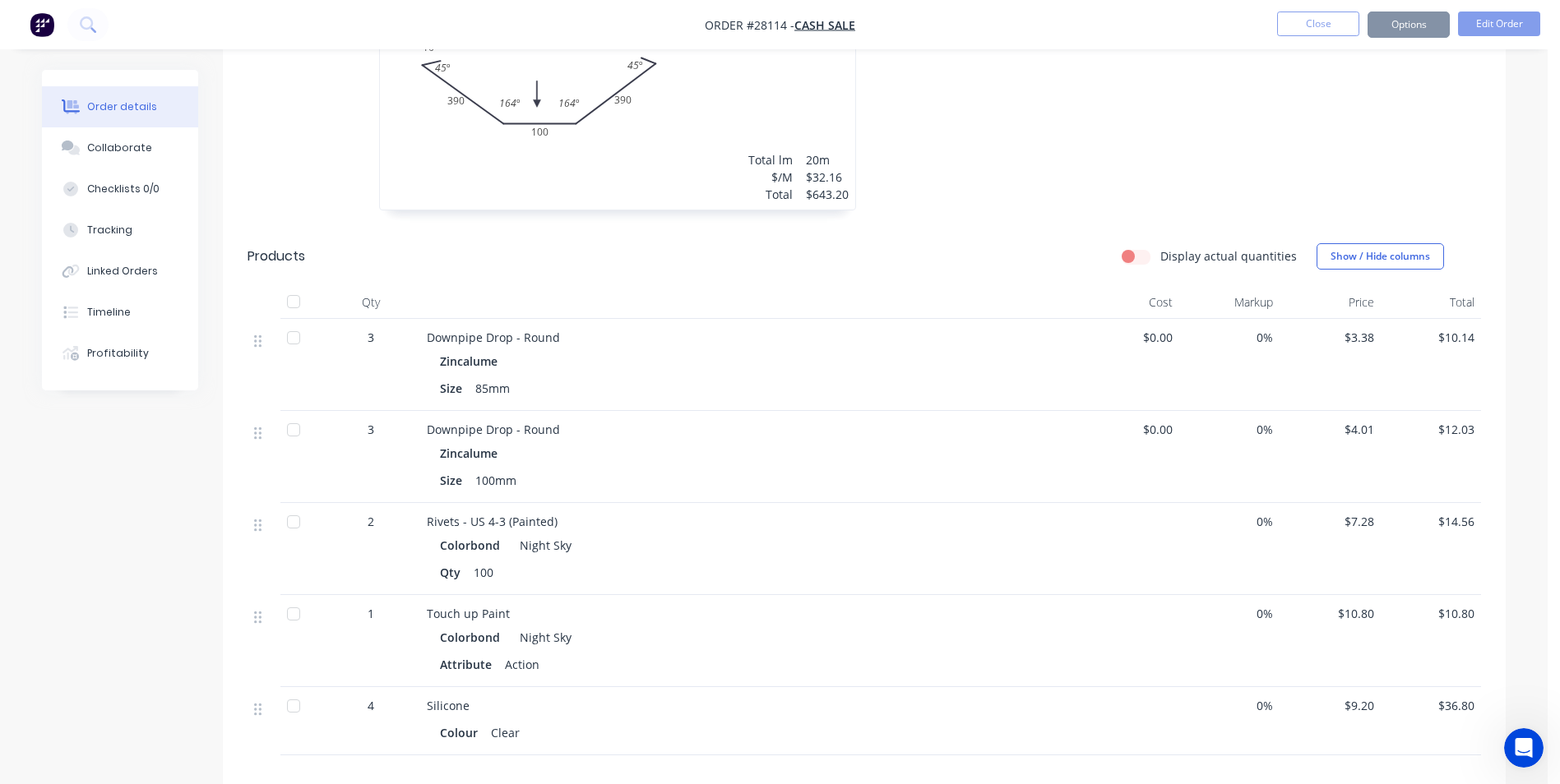
scroll to position [0, 0]
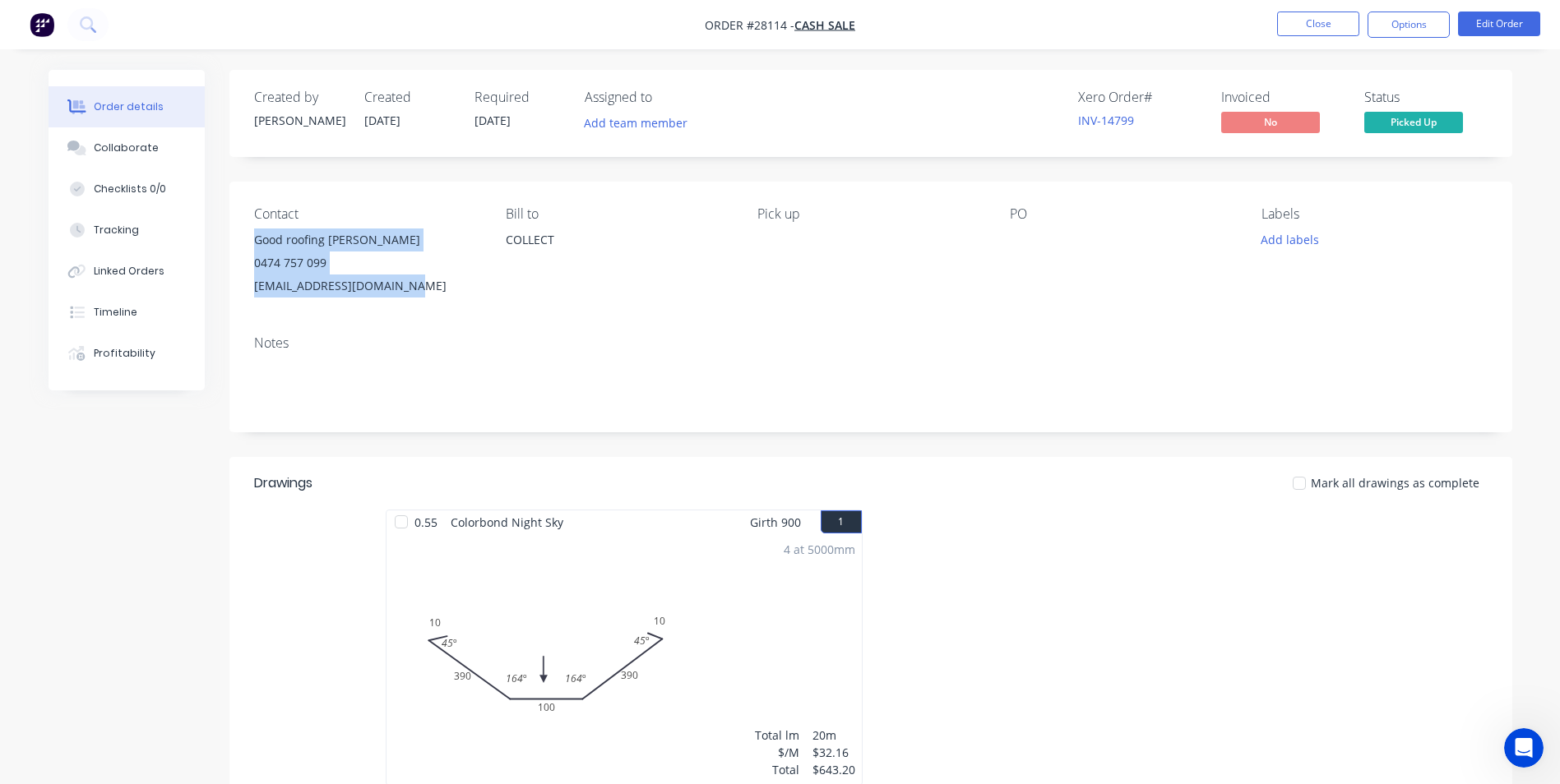
drag, startPoint x: 251, startPoint y: 243, endPoint x: 432, endPoint y: 286, distance: 186.0
click at [432, 286] on div "Contact Good roofing [PERSON_NAME] 0474 757 099 [EMAIL_ADDRESS][DOMAIN_NAME] [P…" at bounding box center [870, 252] width 1283 height 141
click at [1413, 24] on button "Options" at bounding box center [1409, 24] width 83 height 26
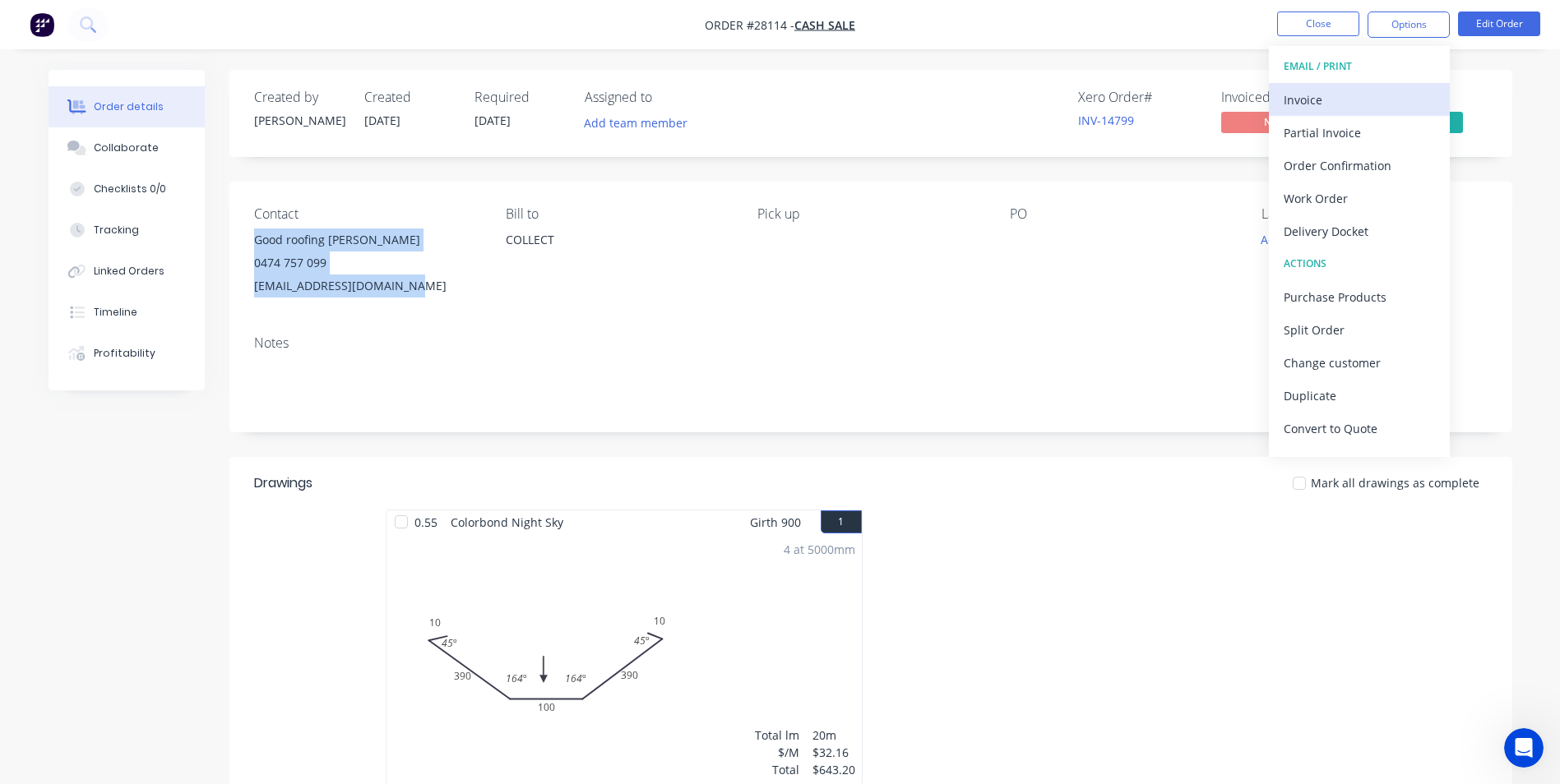
click at [1330, 103] on div "Invoice" at bounding box center [1359, 99] width 151 height 23
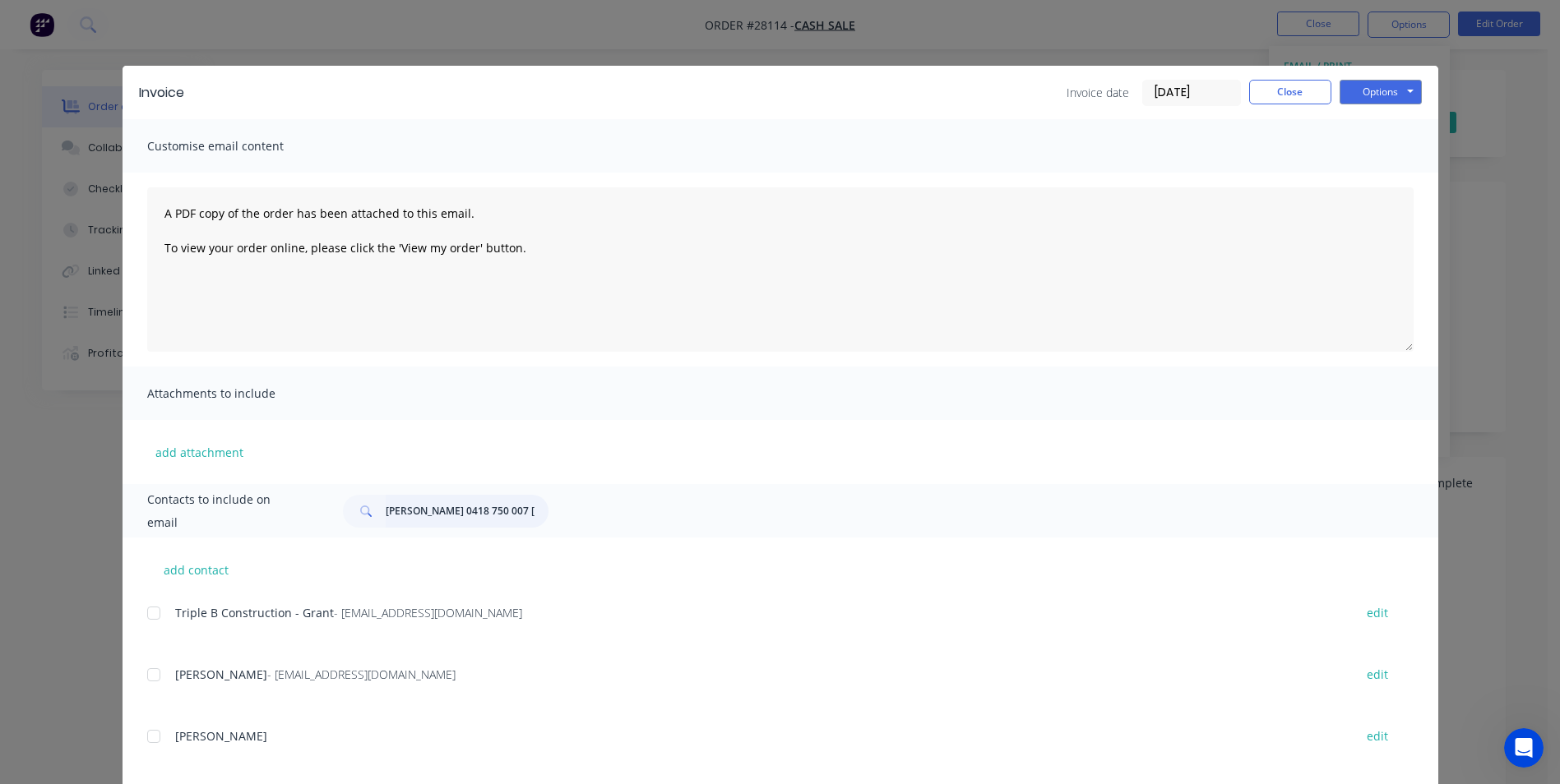
click at [419, 515] on input "[PERSON_NAME] 0418 750 007 [EMAIL_ADDRESS][DOMAIN_NAME]" at bounding box center [467, 511] width 163 height 33
drag, startPoint x: 380, startPoint y: 513, endPoint x: 619, endPoint y: 508, distance: 239.1
click at [619, 508] on div "[PERSON_NAME] 0418 750 007 [EMAIL_ADDRESS][DOMAIN_NAME]" at bounding box center [869, 511] width 1086 height 33
paste input "Good roofing [PERSON_NAME] 0474 757 099 [EMAIL_ADDRESS]"
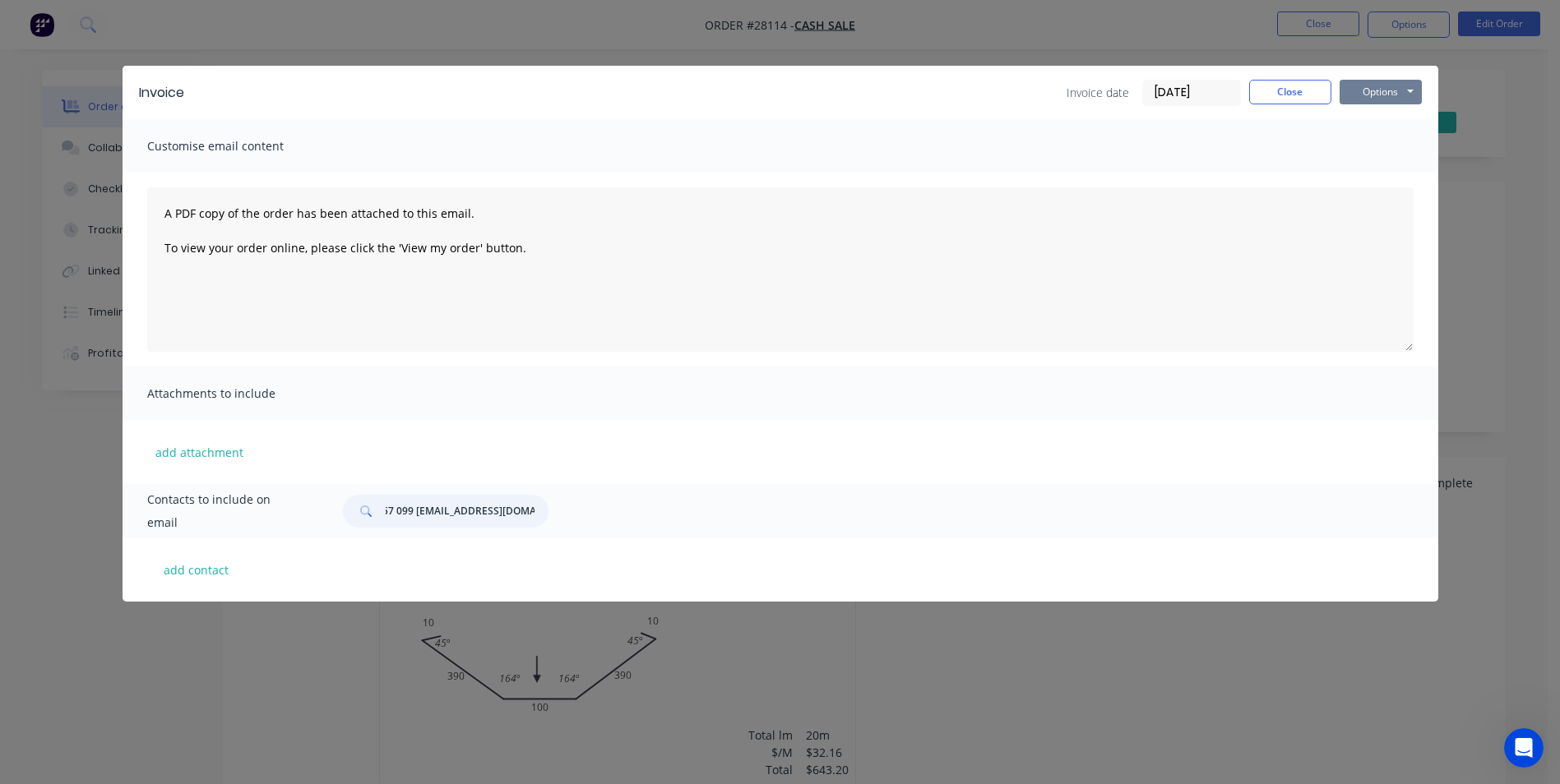
type input "Good roofing [PERSON_NAME] 0474 757 099 [EMAIL_ADDRESS][DOMAIN_NAME]"
click at [1397, 85] on button "Options" at bounding box center [1381, 92] width 83 height 24
click at [1370, 136] on button "Print" at bounding box center [1392, 148] width 105 height 27
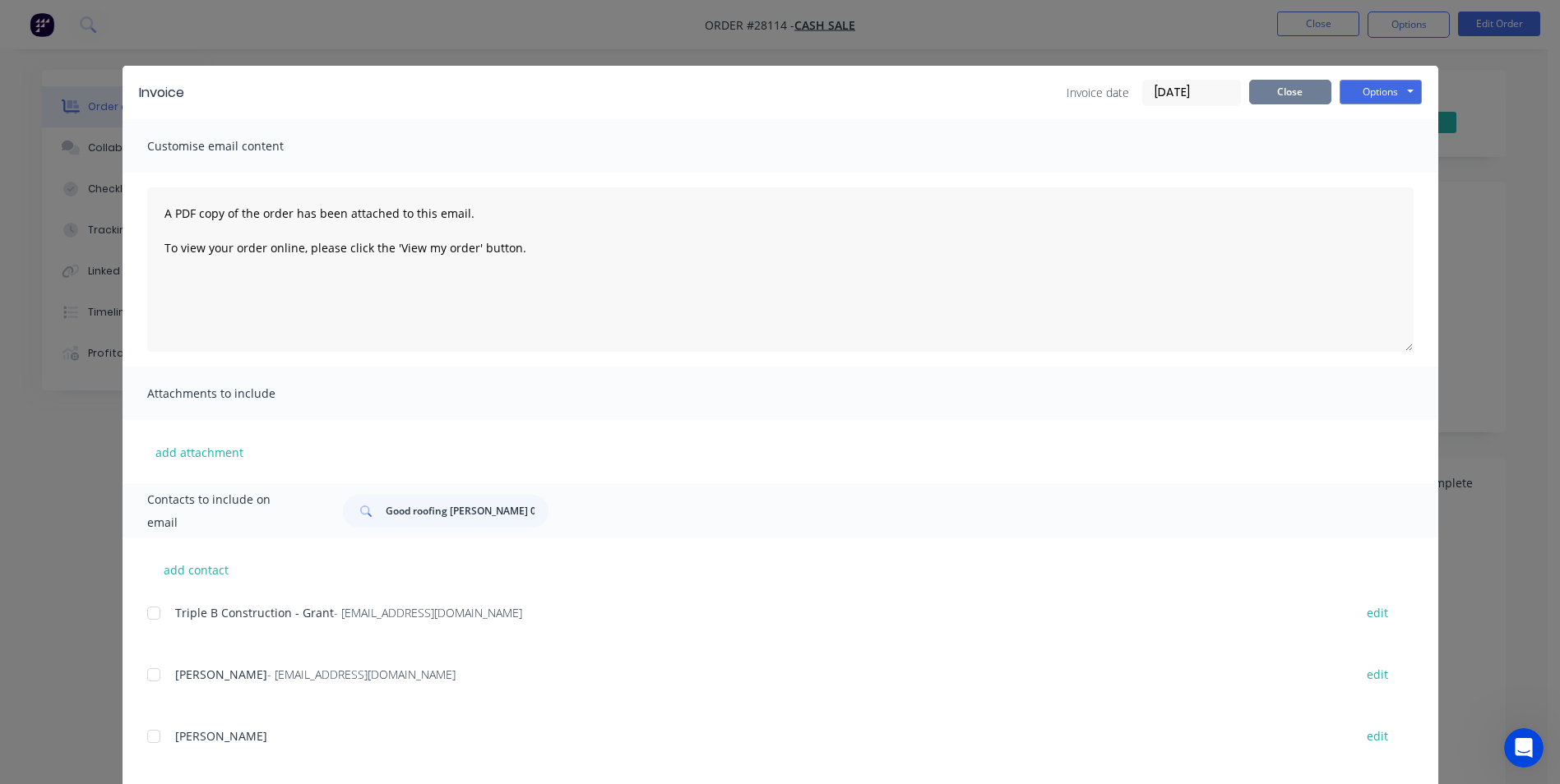
click at [1278, 98] on button "Close" at bounding box center [1290, 92] width 83 height 24
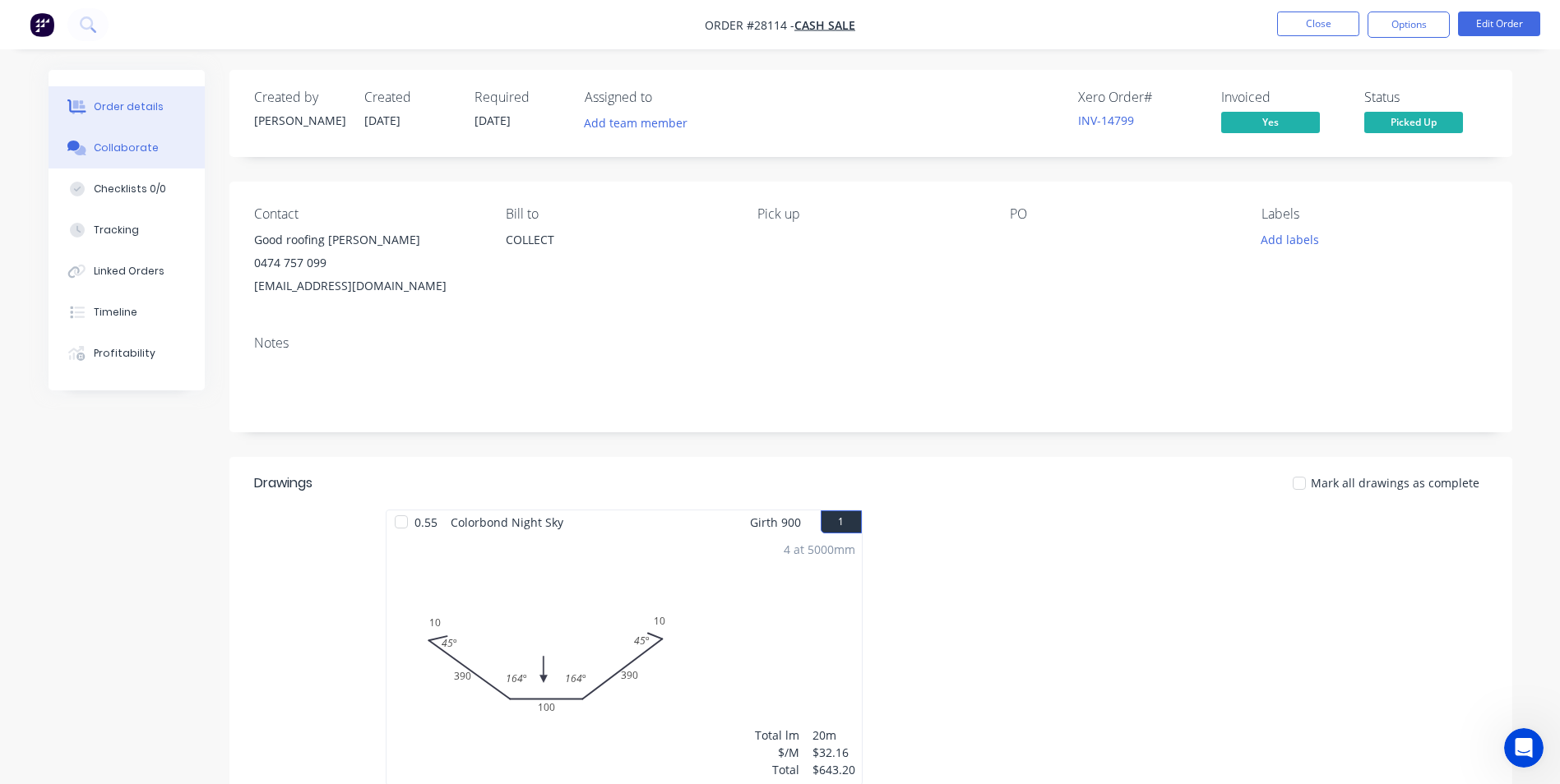
click at [114, 150] on div "Collaborate" at bounding box center [126, 148] width 65 height 15
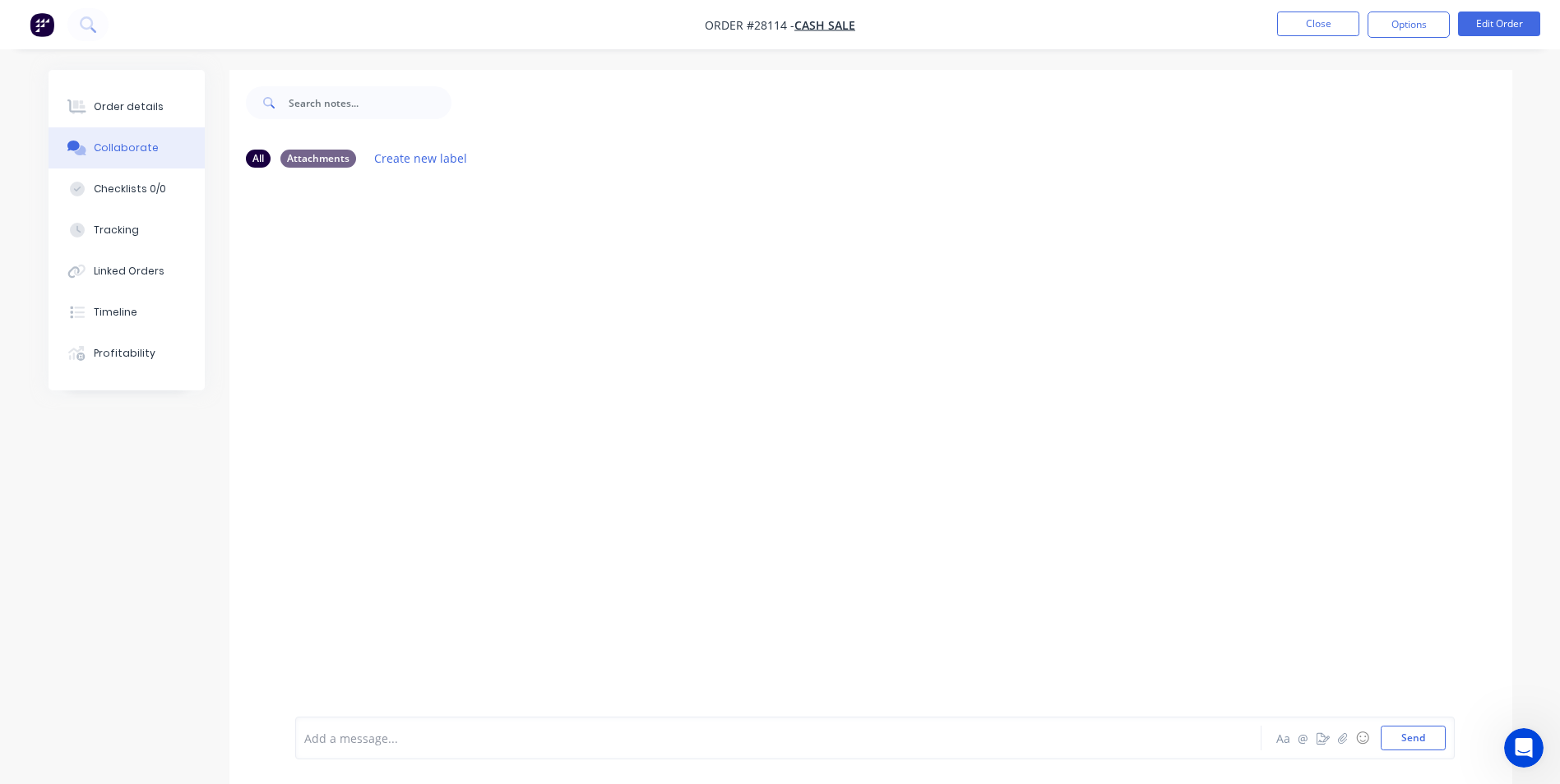
click at [377, 747] on div "Add a message..." at bounding box center [732, 738] width 857 height 24
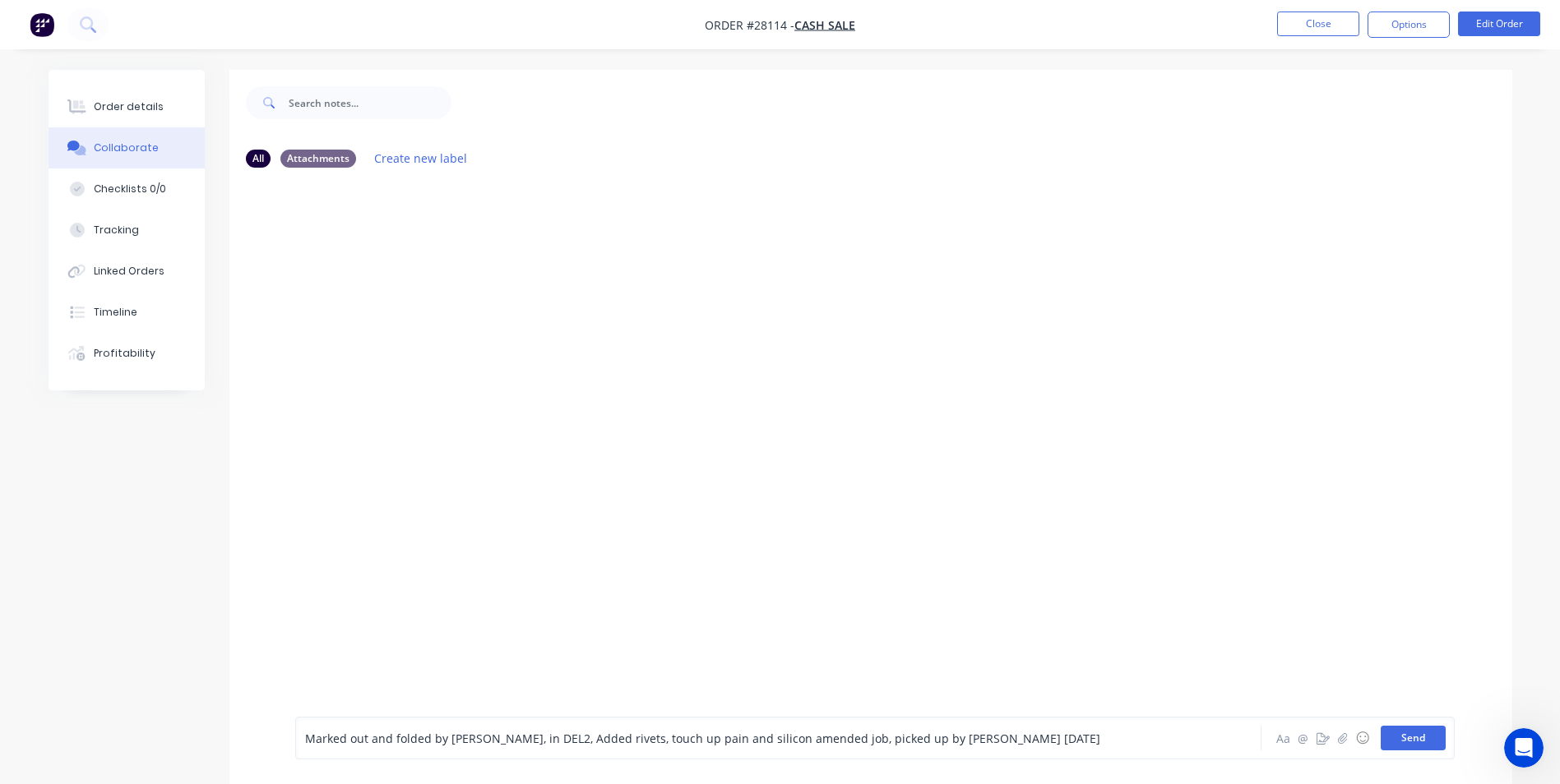
click at [1397, 746] on button "Send" at bounding box center [1413, 738] width 65 height 24
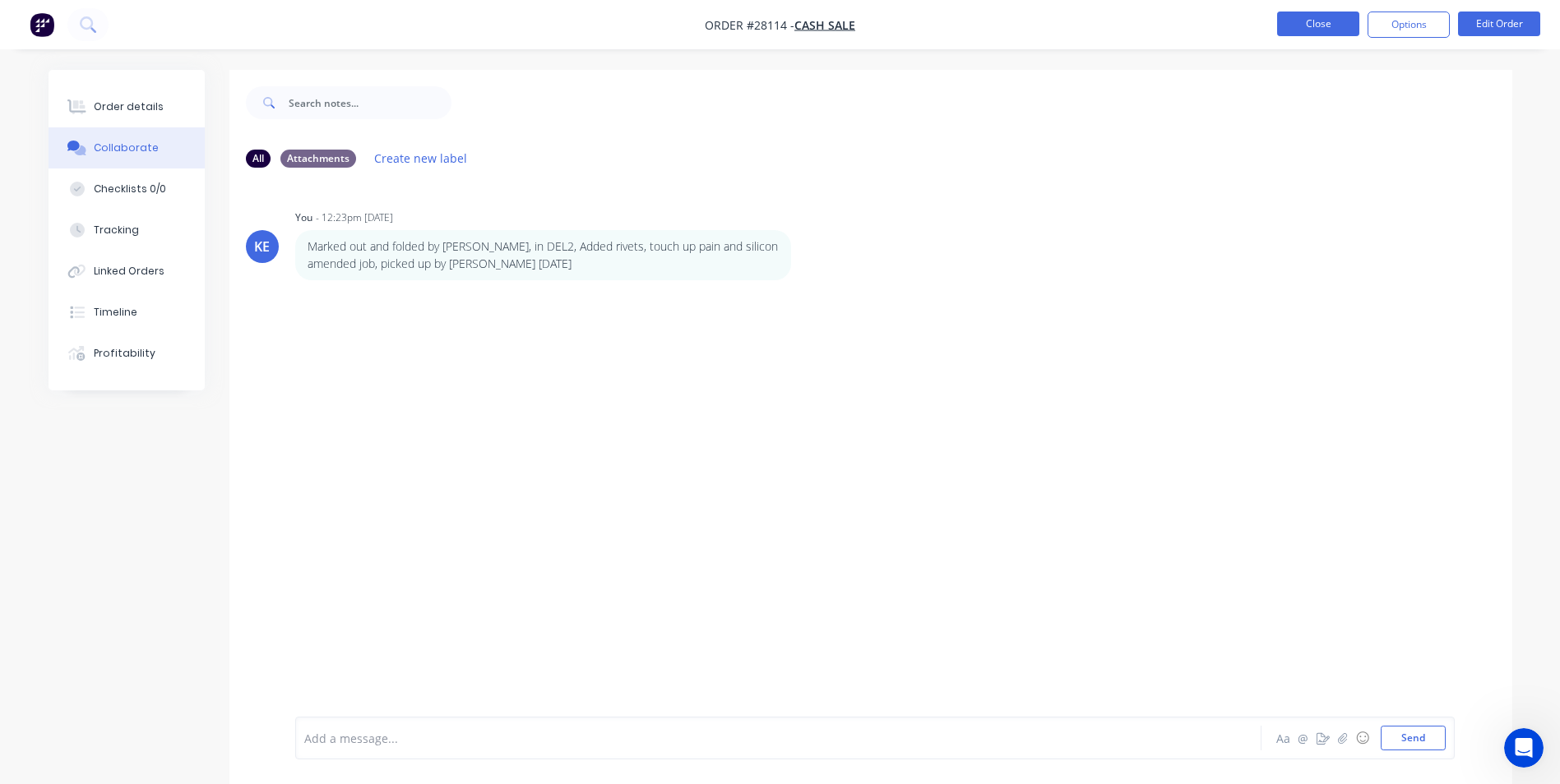
click at [1326, 16] on button "Close" at bounding box center [1318, 23] width 83 height 24
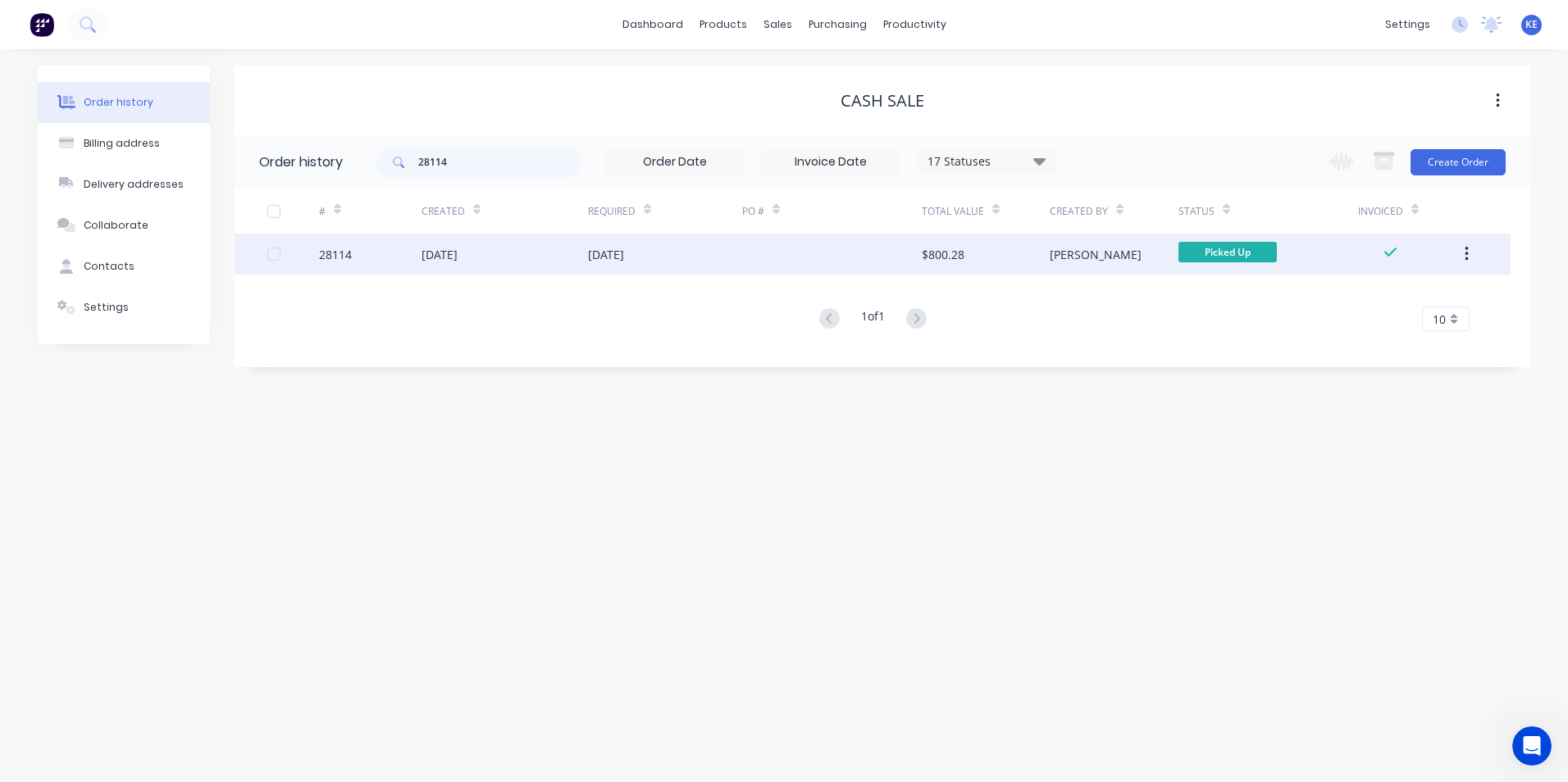
click at [1473, 255] on button "button" at bounding box center [1467, 254] width 38 height 29
click at [1369, 295] on div "Archive" at bounding box center [1408, 297] width 127 height 23
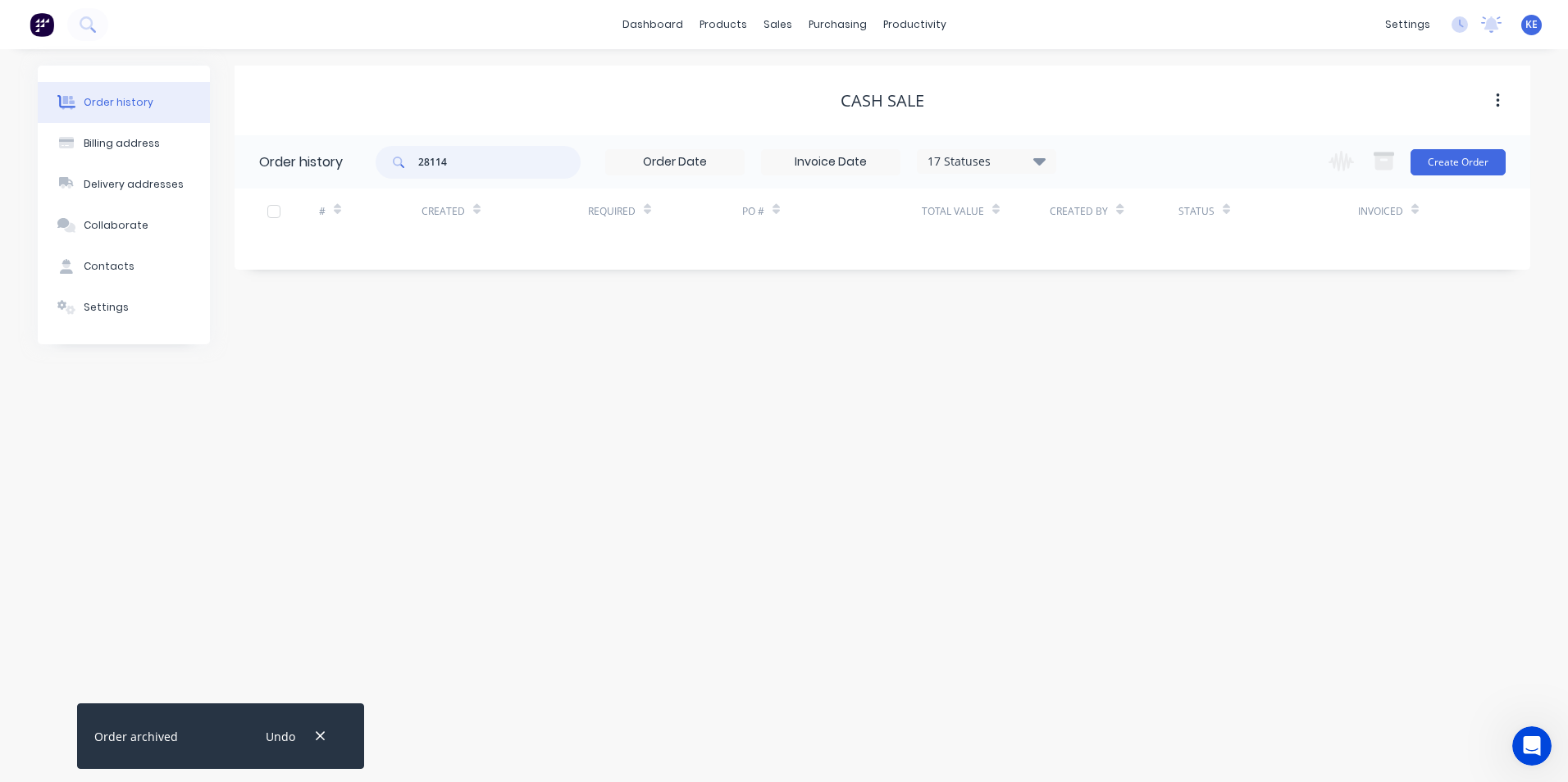
drag, startPoint x: 475, startPoint y: 168, endPoint x: 288, endPoint y: 167, distance: 187.0
click at [288, 167] on header "Order history 28114 17 Statuses Invoice Status Invoiced Not Invoiced Partial Or…" at bounding box center [882, 161] width 1296 height 53
type input "28197"
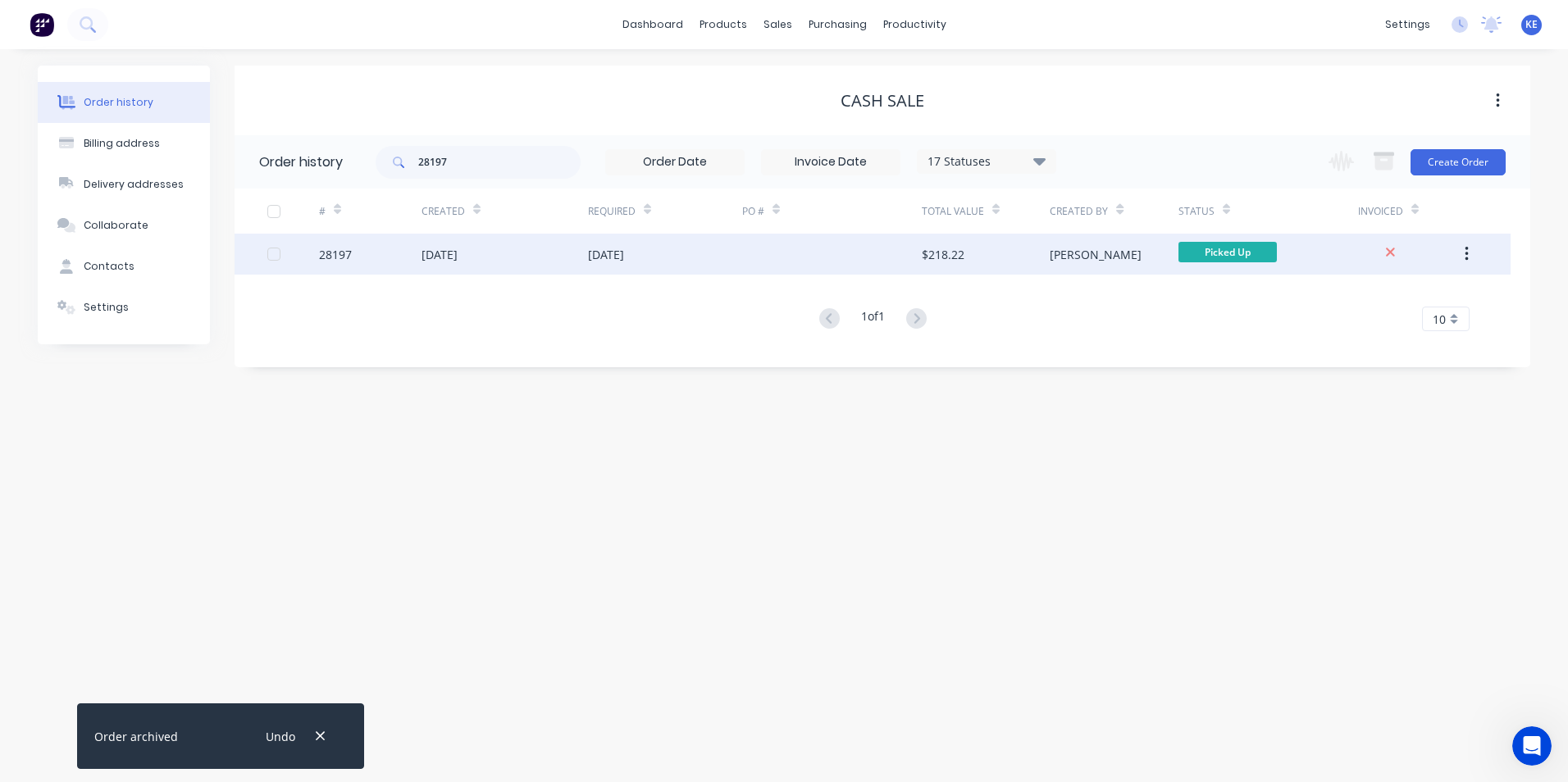
click at [391, 246] on div "28197" at bounding box center [370, 254] width 102 height 41
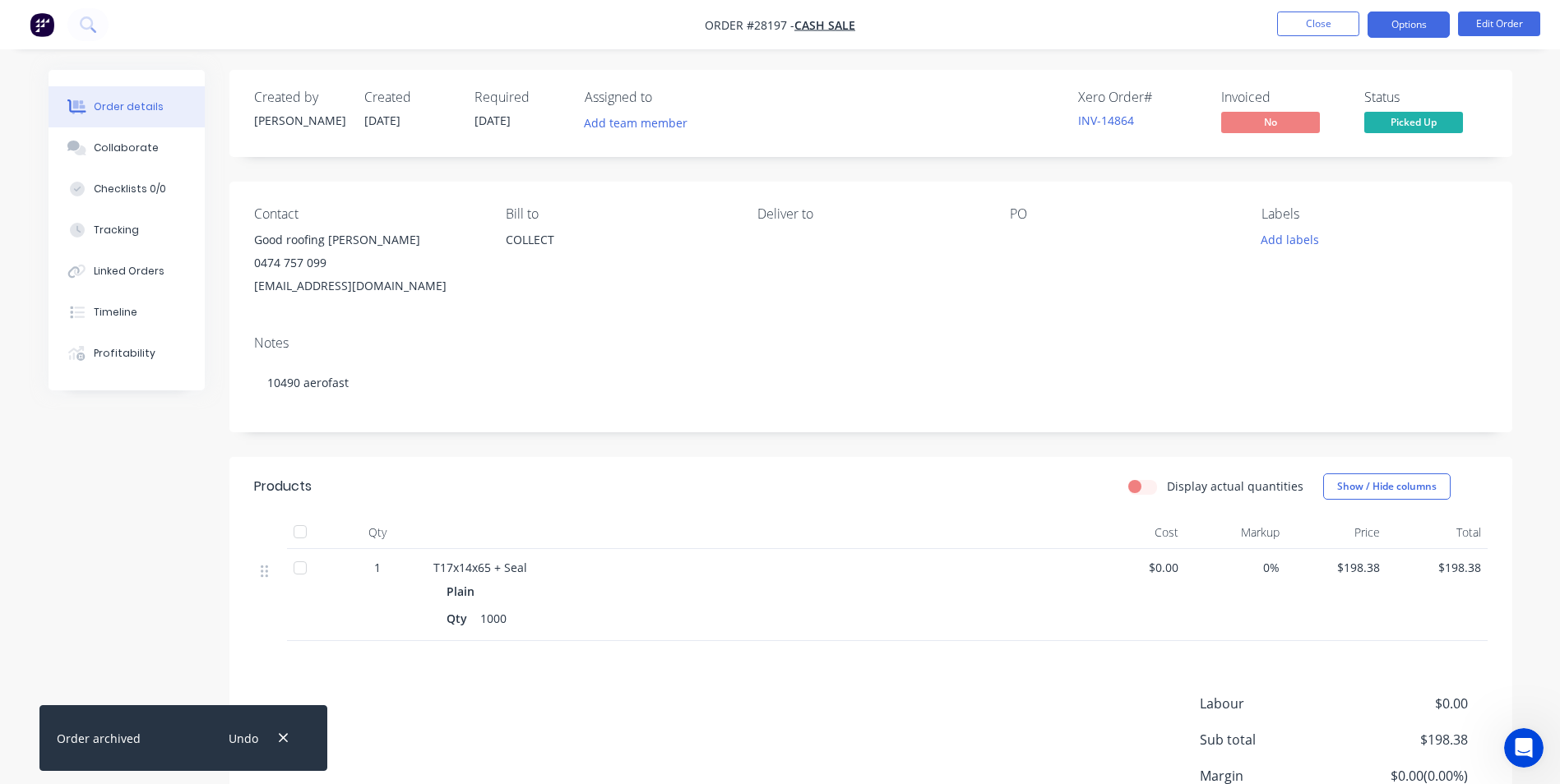
click at [1405, 26] on button "Options" at bounding box center [1409, 24] width 83 height 26
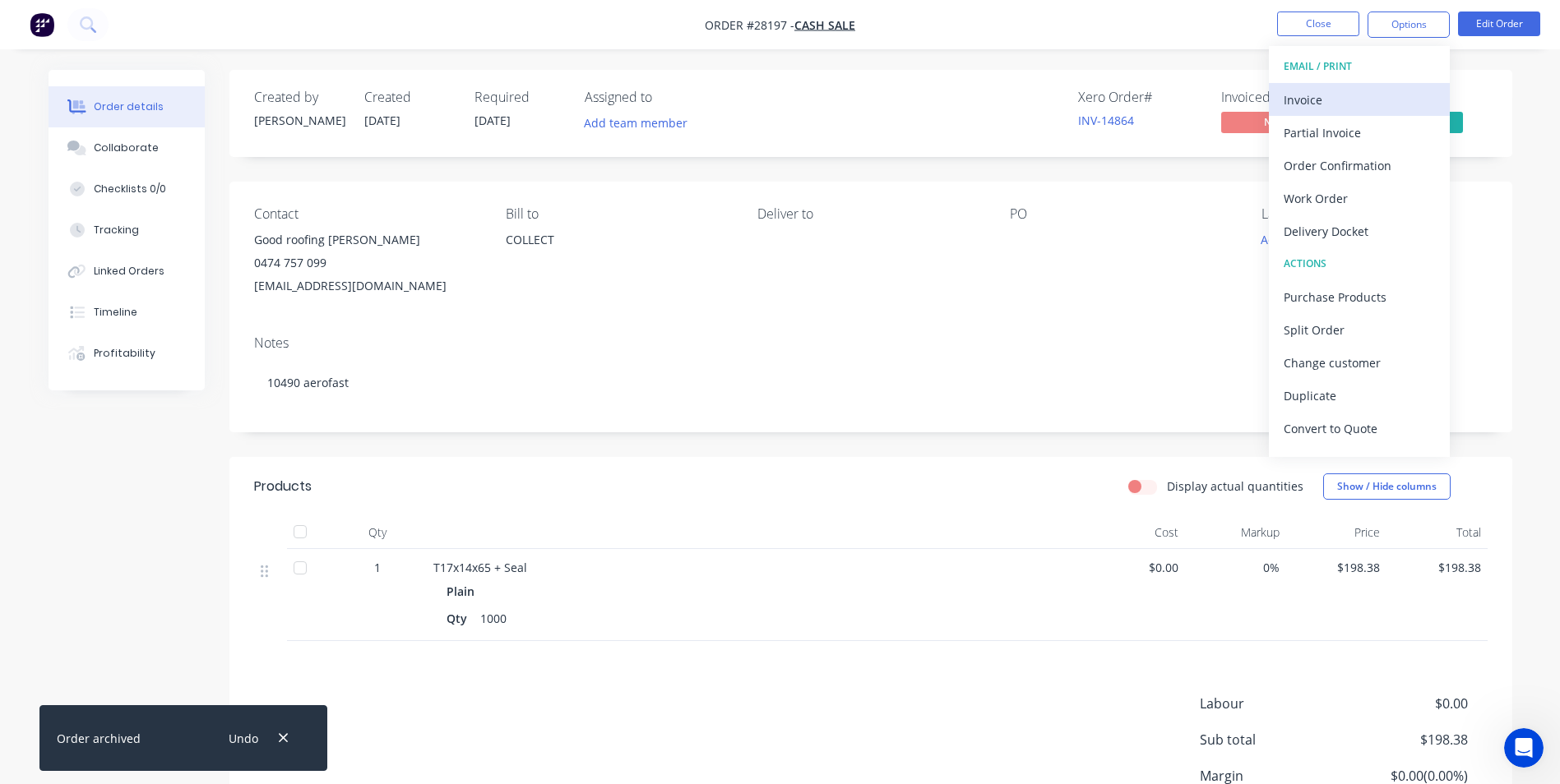
click at [1339, 90] on div "Invoice" at bounding box center [1359, 99] width 151 height 23
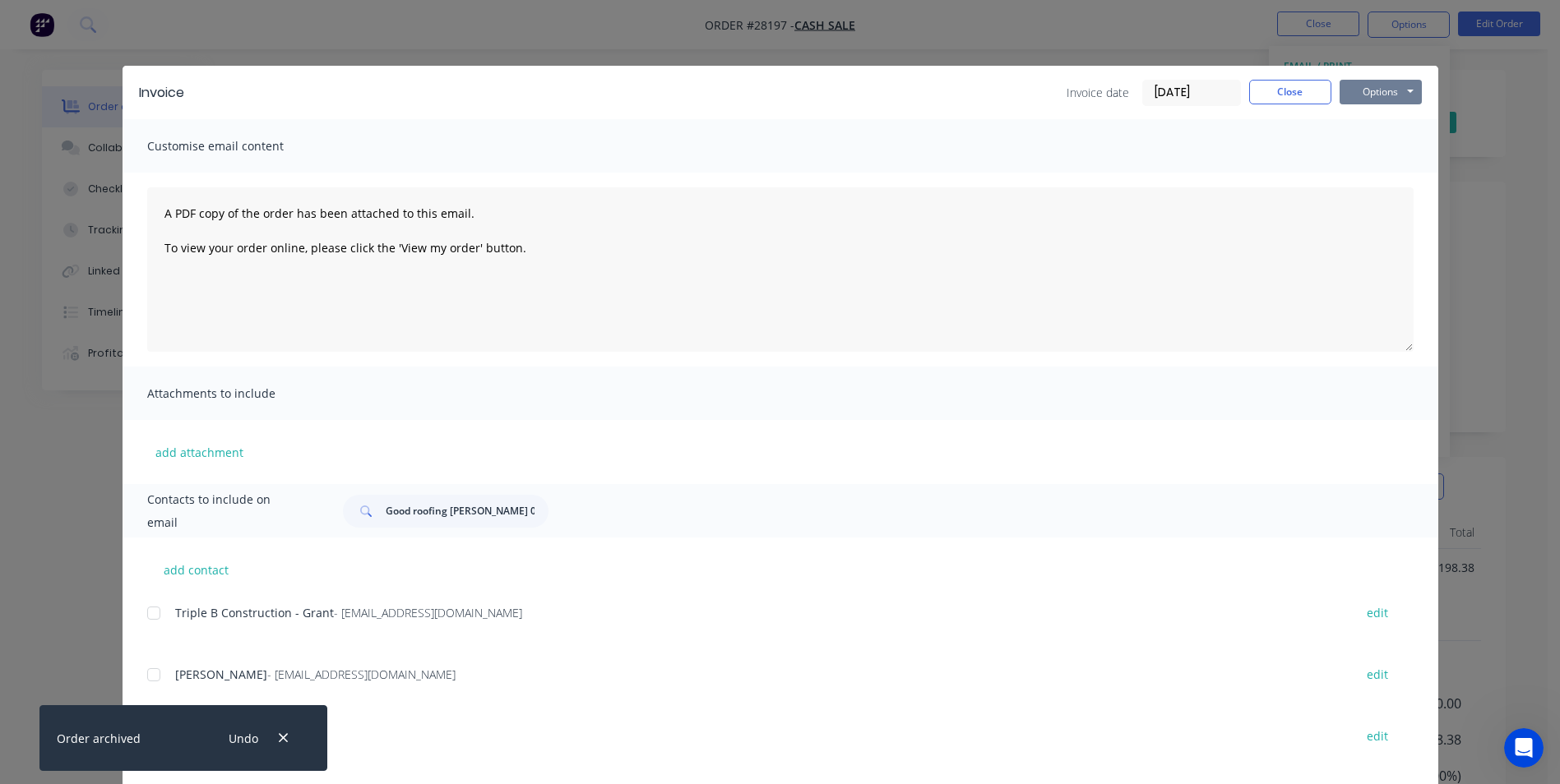
click at [1363, 90] on button "Options" at bounding box center [1381, 92] width 83 height 24
click at [1379, 156] on button "Print" at bounding box center [1392, 148] width 105 height 27
click at [1276, 91] on button "Close" at bounding box center [1290, 92] width 83 height 24
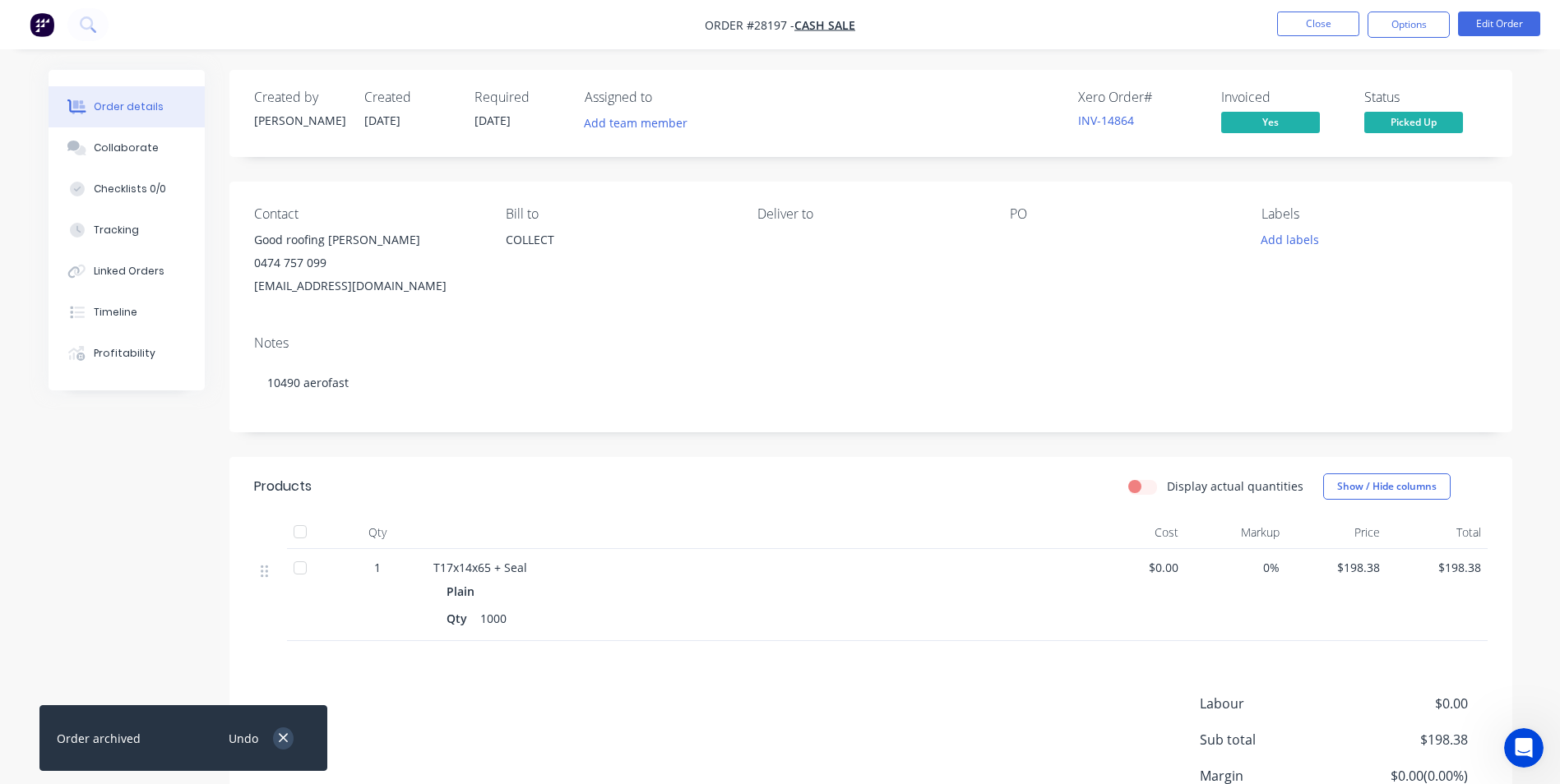
click at [282, 738] on icon "button" at bounding box center [283, 738] width 10 height 15
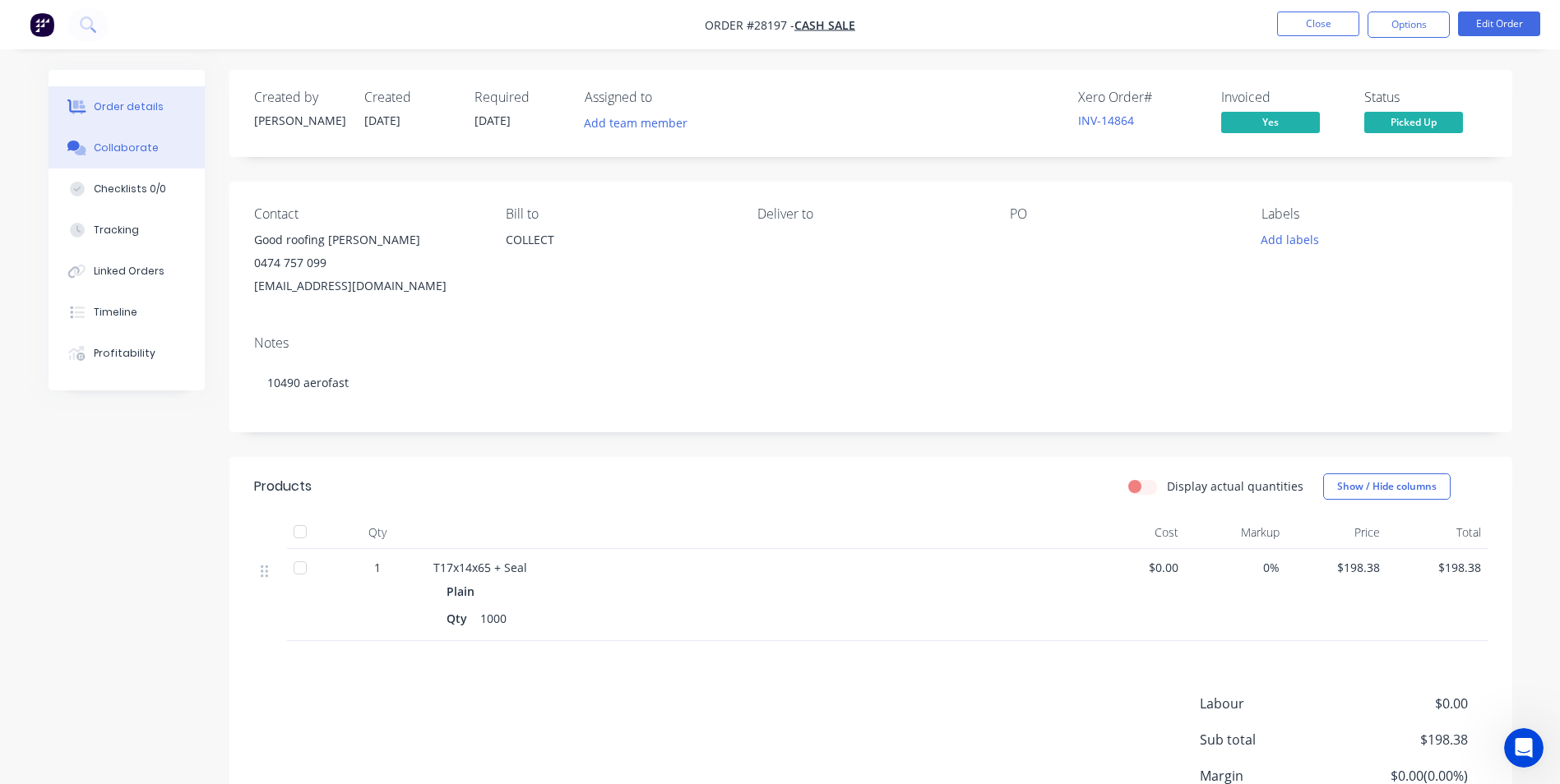
click at [114, 147] on div "Collaborate" at bounding box center [126, 148] width 65 height 15
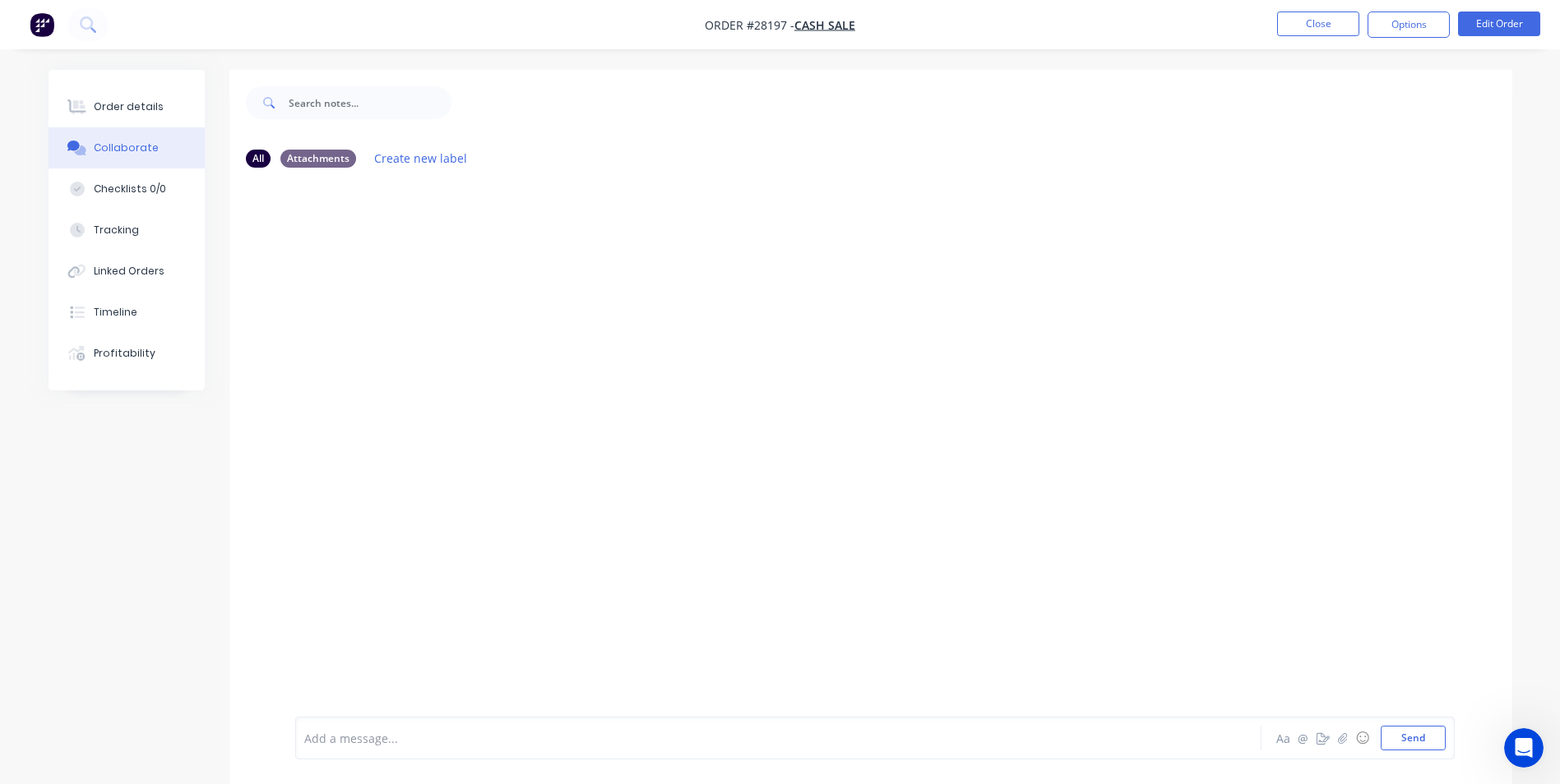
click at [370, 741] on div at bounding box center [733, 739] width 856 height 17
click at [1408, 735] on button "Send" at bounding box center [1413, 738] width 65 height 24
click at [1306, 27] on button "Close" at bounding box center [1318, 23] width 83 height 24
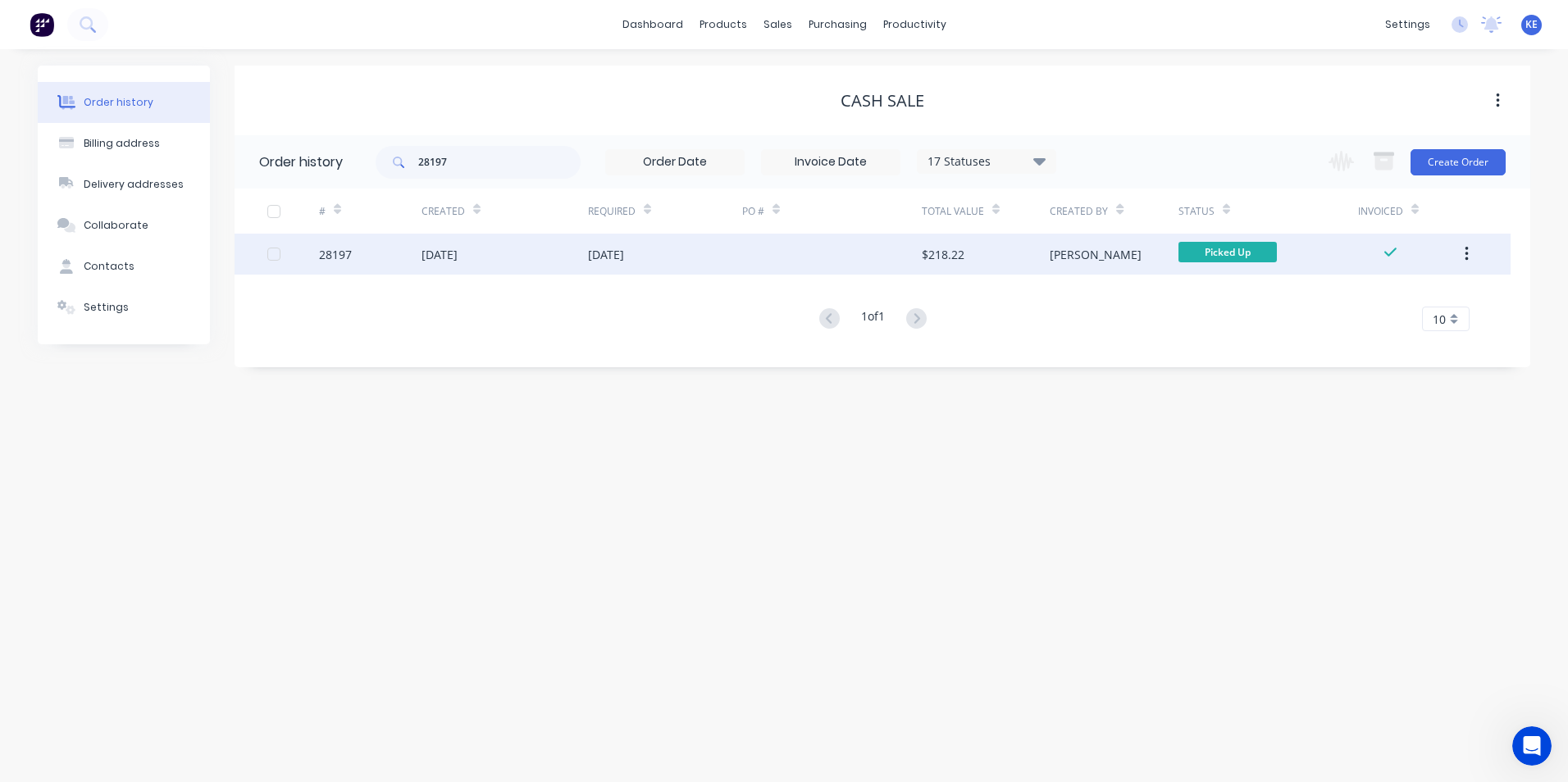
click at [1461, 259] on button "button" at bounding box center [1467, 254] width 38 height 29
click at [1402, 295] on div "Archive" at bounding box center [1408, 297] width 127 height 23
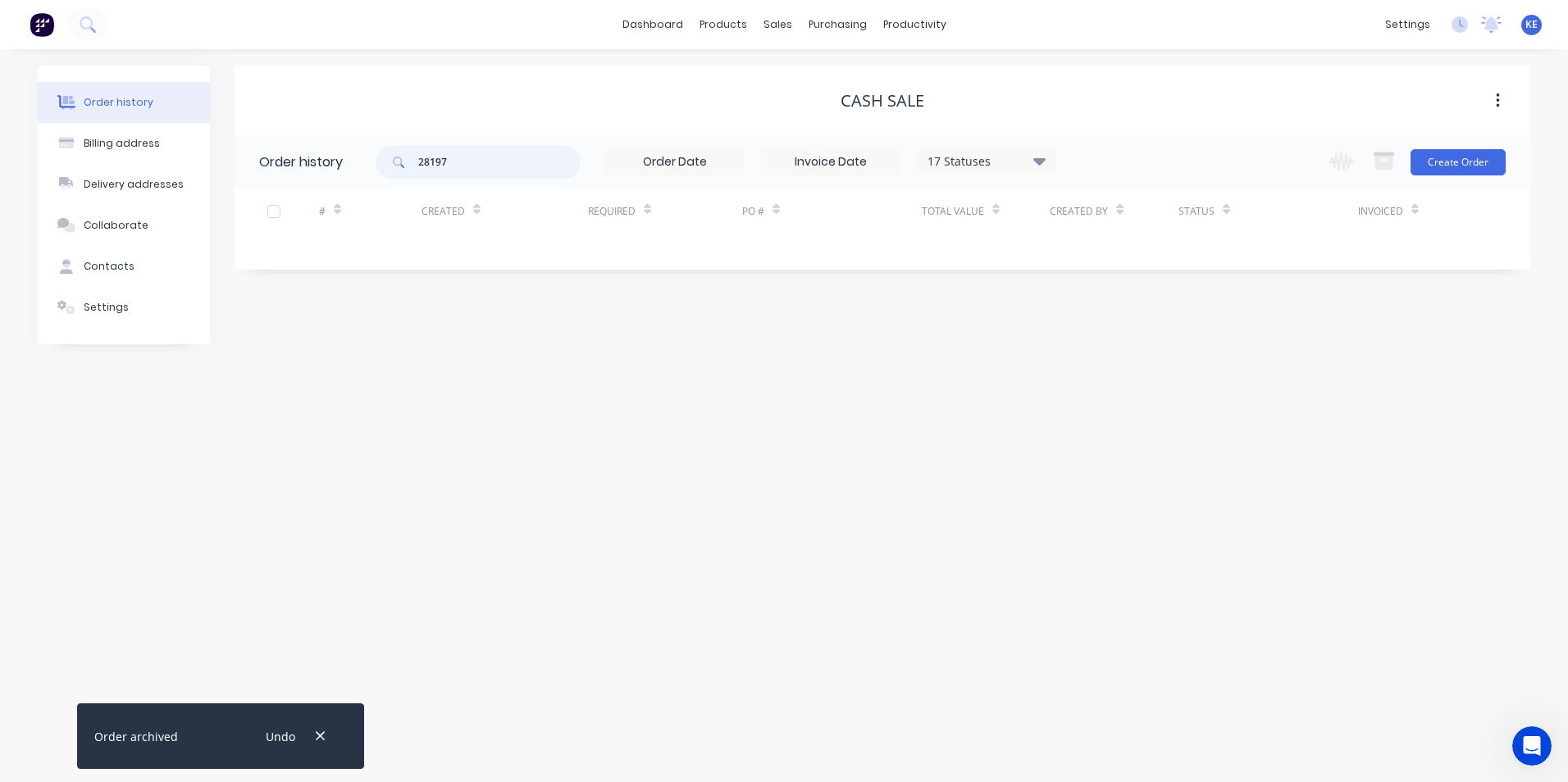
drag, startPoint x: 460, startPoint y: 164, endPoint x: 297, endPoint y: 166, distance: 163.0
click at [297, 166] on header "Order history 28197 17 Statuses Invoice Status Invoiced Not Invoiced Partial Or…" at bounding box center [882, 161] width 1296 height 53
type input "281"
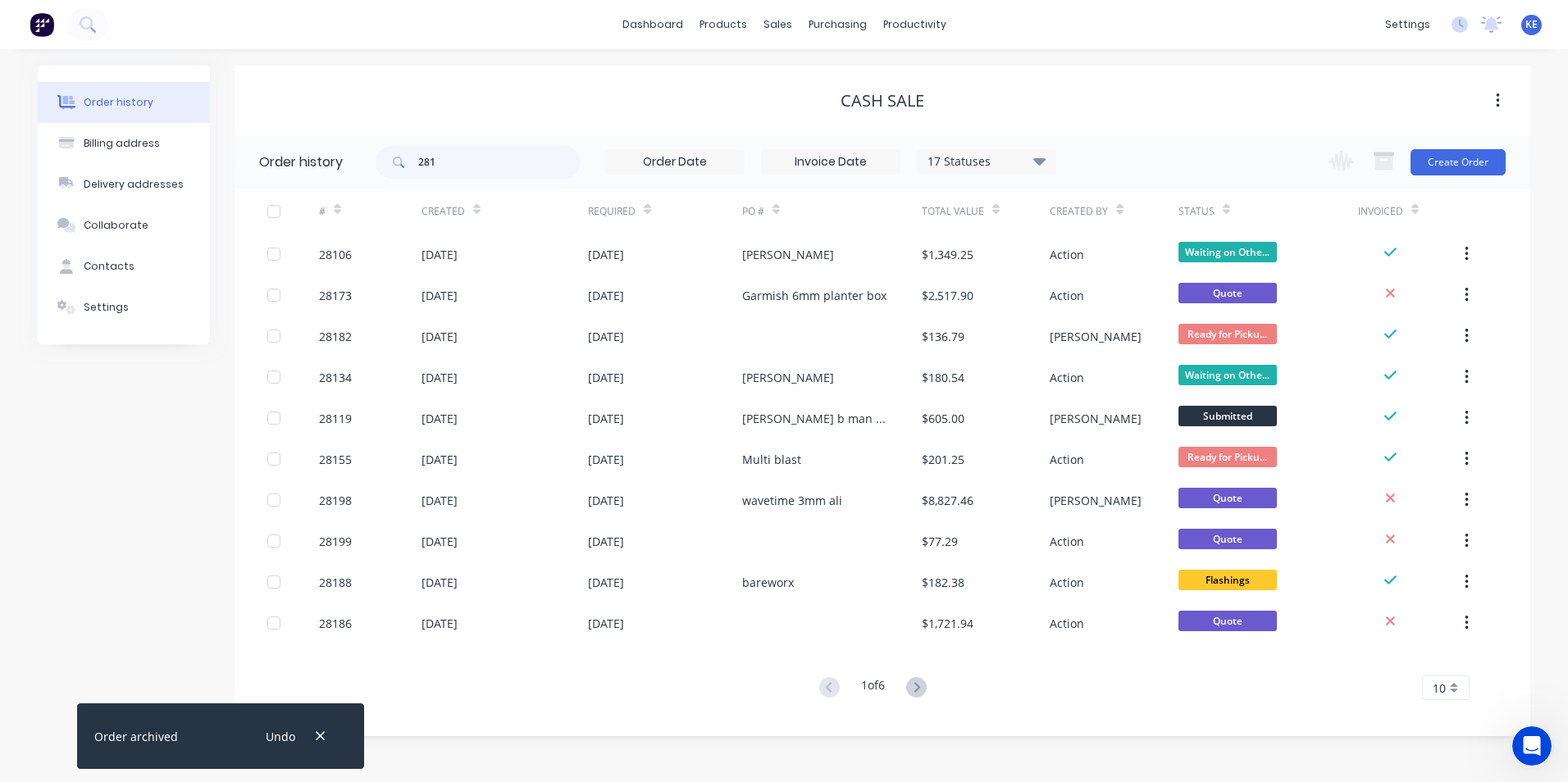
click at [140, 499] on div "Order history Billing address Delivery addresses Collaborate Contacts Settings" at bounding box center [124, 401] width 173 height 671
drag, startPoint x: 448, startPoint y: 175, endPoint x: 318, endPoint y: 170, distance: 130.1
click at [318, 170] on header "Order history 281 17 Statuses Invoice Status Invoiced Not Invoiced Partial Orde…" at bounding box center [882, 161] width 1296 height 53
type input "28141"
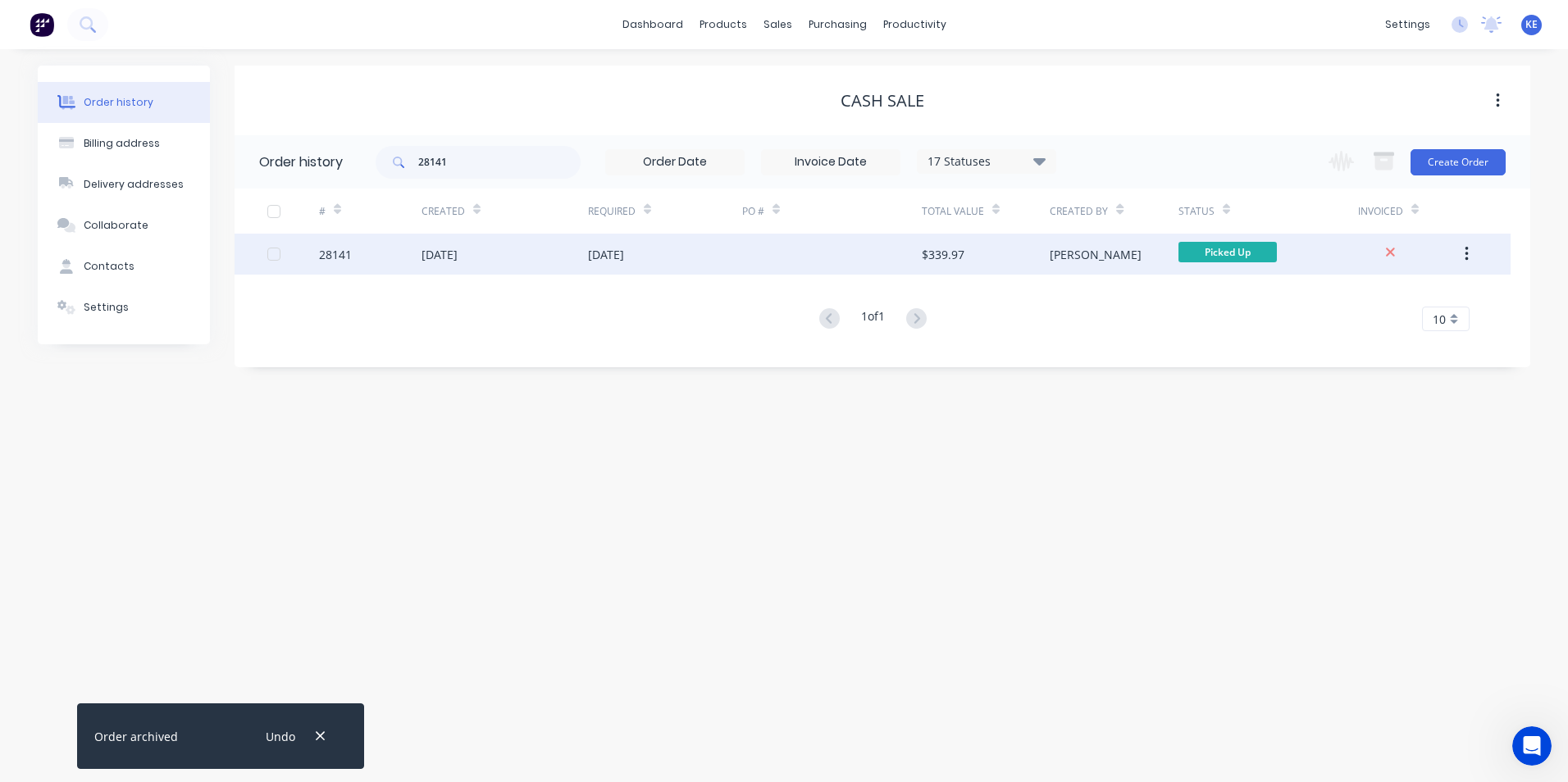
click at [370, 251] on div "28141" at bounding box center [370, 254] width 102 height 41
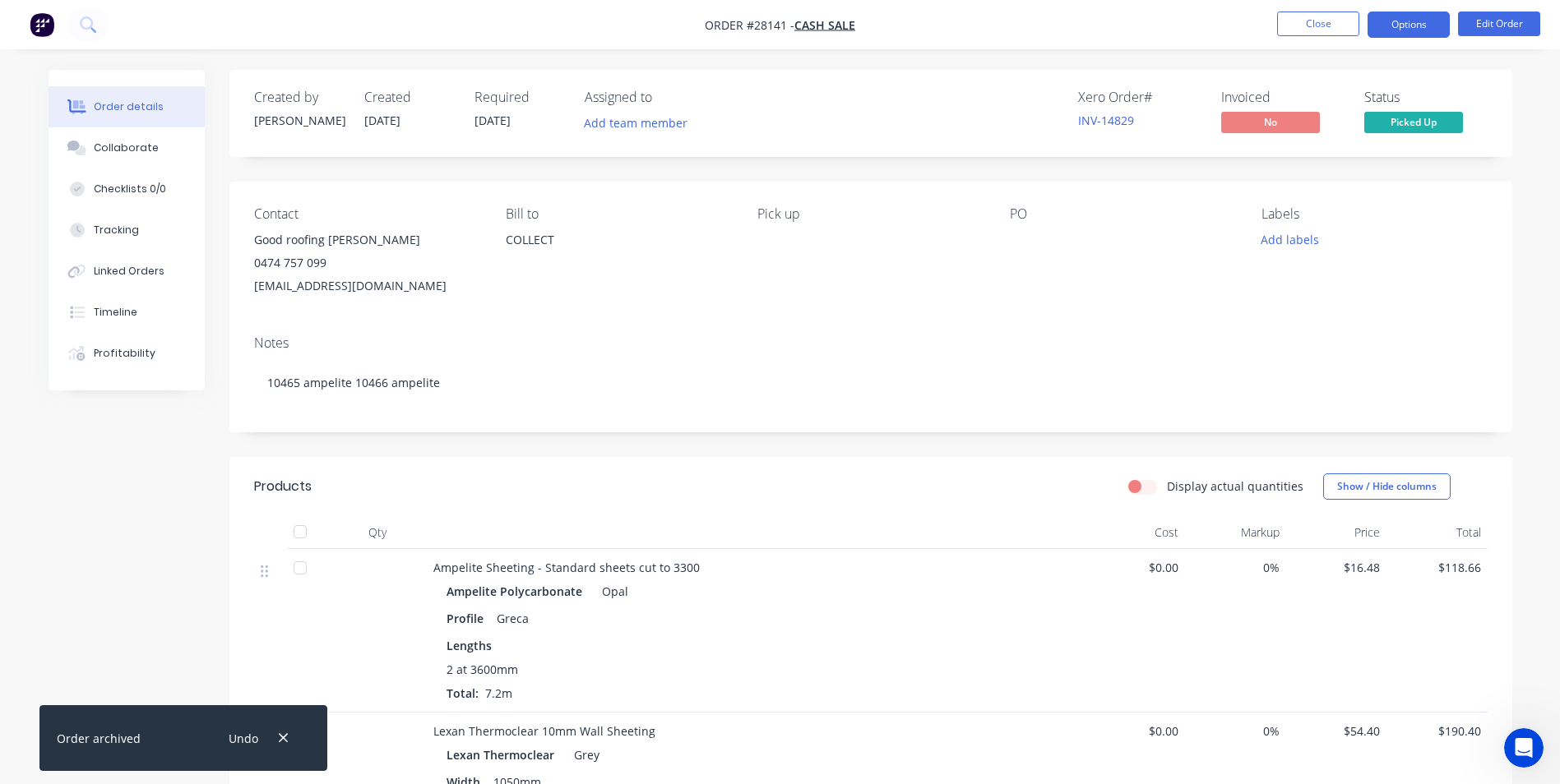
click at [1416, 25] on button "Options" at bounding box center [1409, 24] width 83 height 26
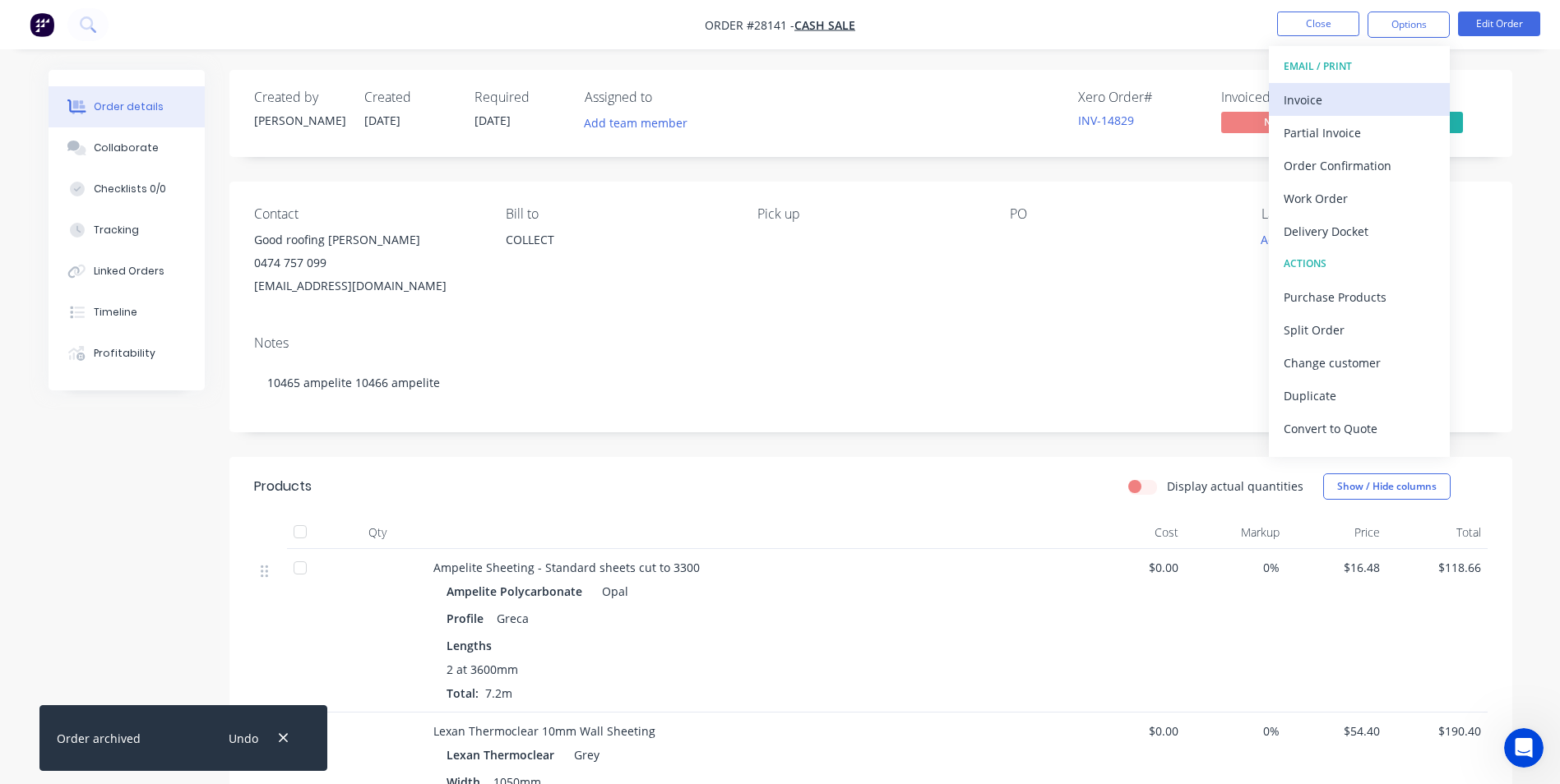
click at [1337, 96] on div "Invoice" at bounding box center [1359, 99] width 151 height 23
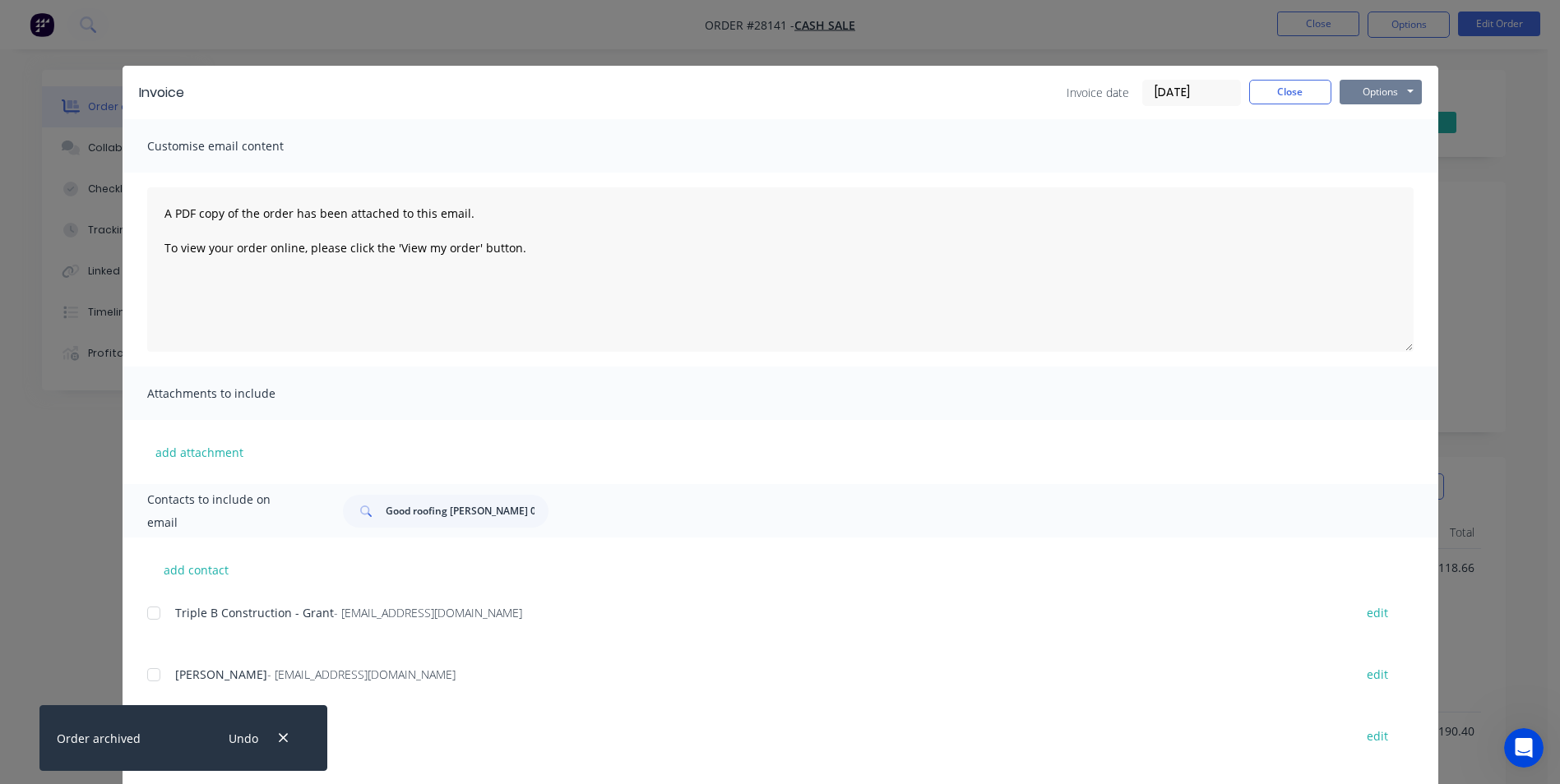
click at [1386, 88] on button "Options" at bounding box center [1381, 92] width 83 height 24
click at [1381, 156] on button "Print" at bounding box center [1392, 148] width 105 height 27
click at [1257, 95] on button "Close" at bounding box center [1290, 92] width 83 height 24
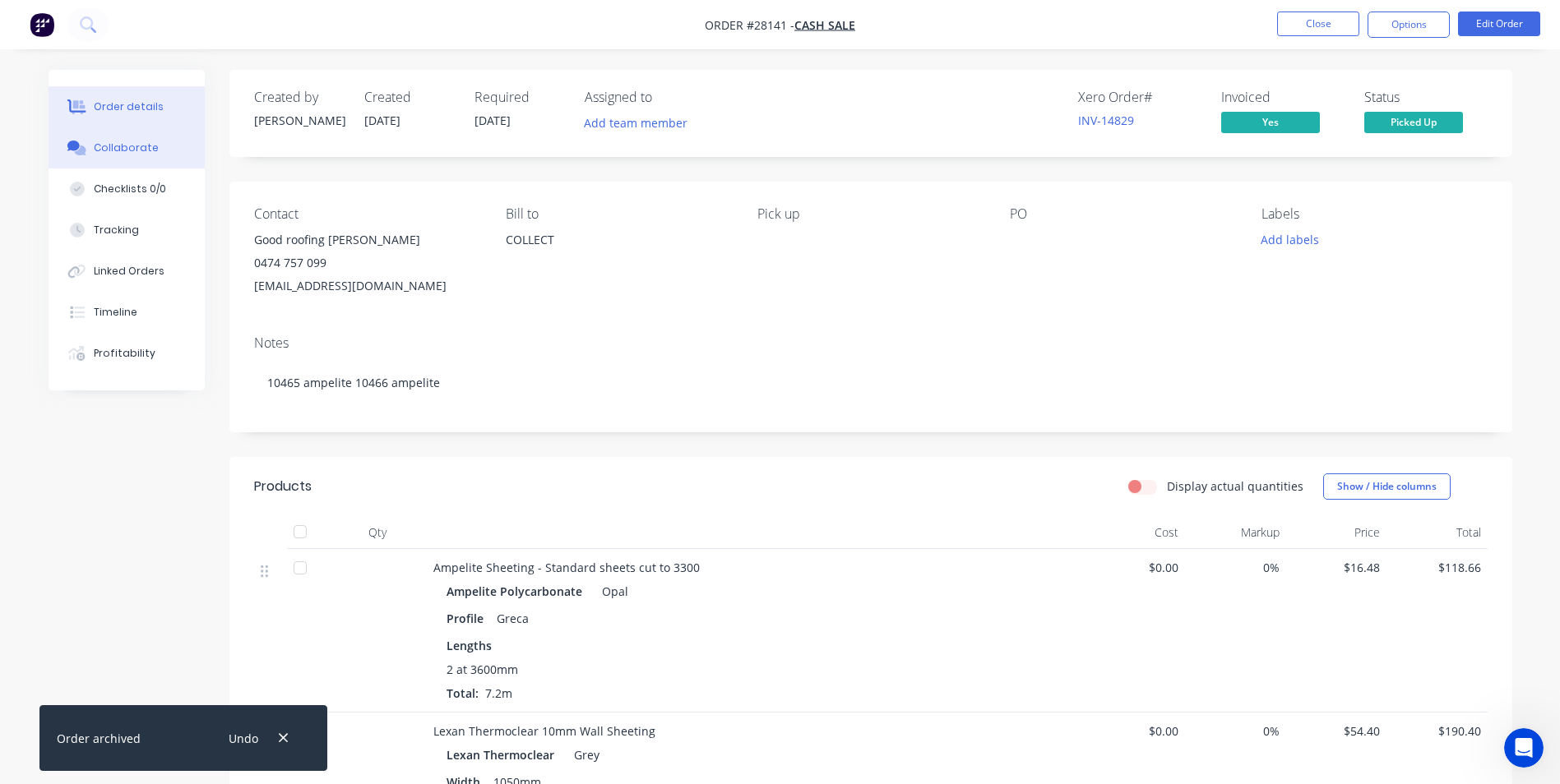
click at [164, 149] on button "Collaborate" at bounding box center [127, 148] width 157 height 41
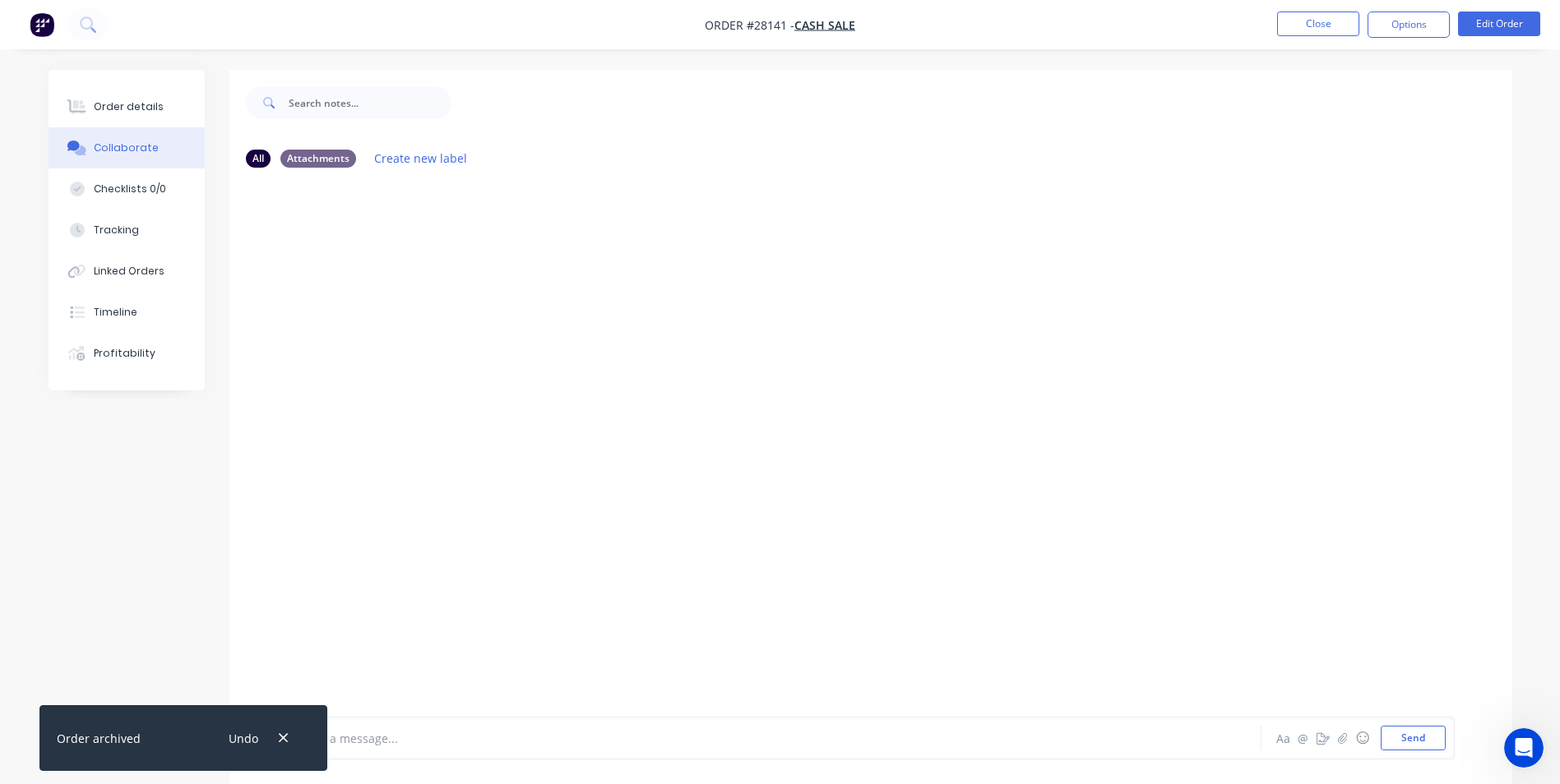
drag, startPoint x: 477, startPoint y: 735, endPoint x: 189, endPoint y: 735, distance: 288.0
click at [477, 735] on div at bounding box center [733, 739] width 856 height 17
drag, startPoint x: 282, startPoint y: 739, endPoint x: 339, endPoint y: 729, distance: 57.9
click at [285, 737] on icon "button" at bounding box center [283, 738] width 10 height 15
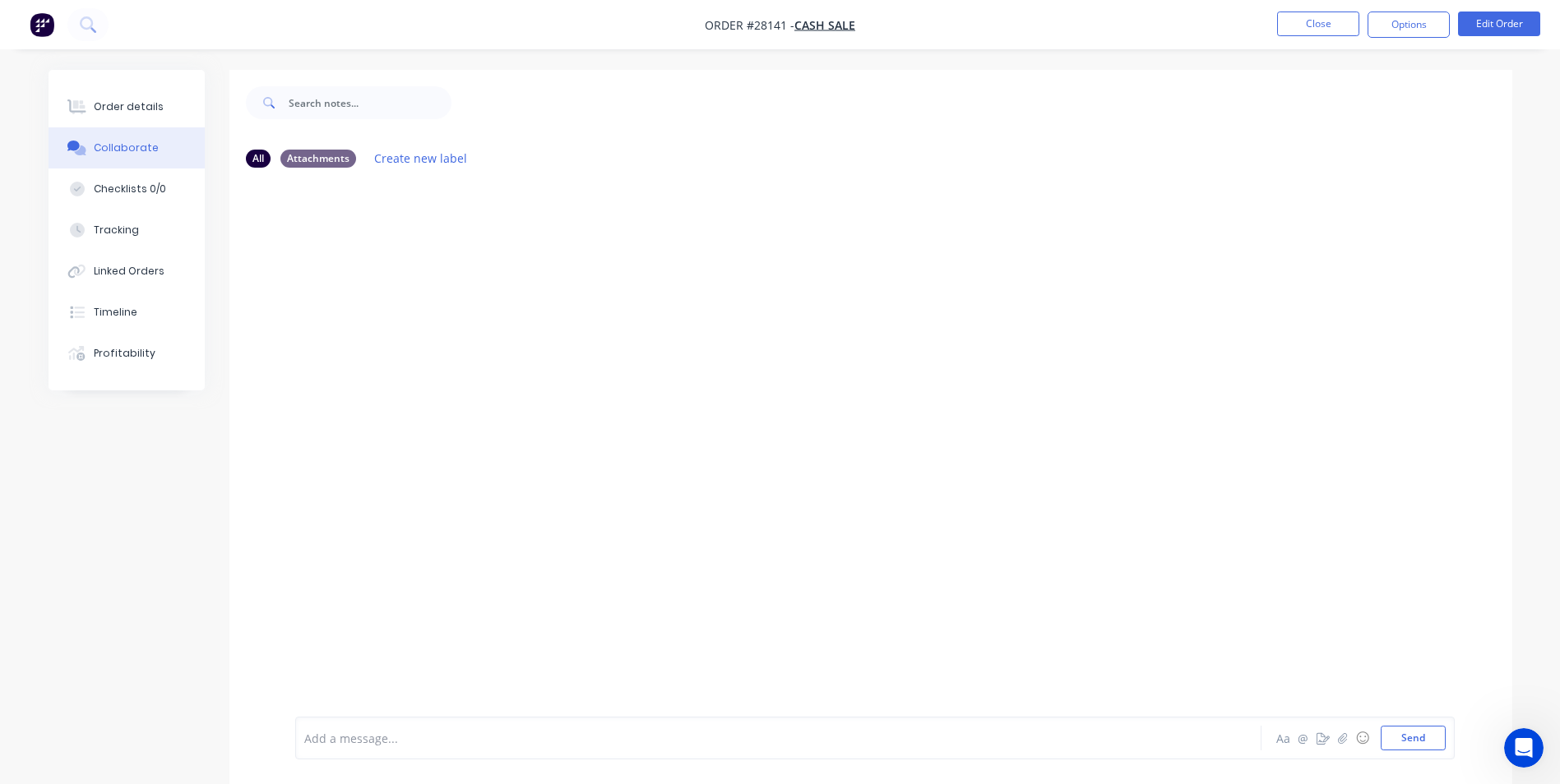
click at [367, 725] on div "Add a message... Aa @ ☺ Send" at bounding box center [876, 738] width 1160 height 43
click at [337, 728] on div "Add a message..." at bounding box center [732, 738] width 857 height 24
click at [1409, 744] on button "Send" at bounding box center [1413, 738] width 65 height 24
click at [1319, 30] on button "Close" at bounding box center [1318, 23] width 83 height 24
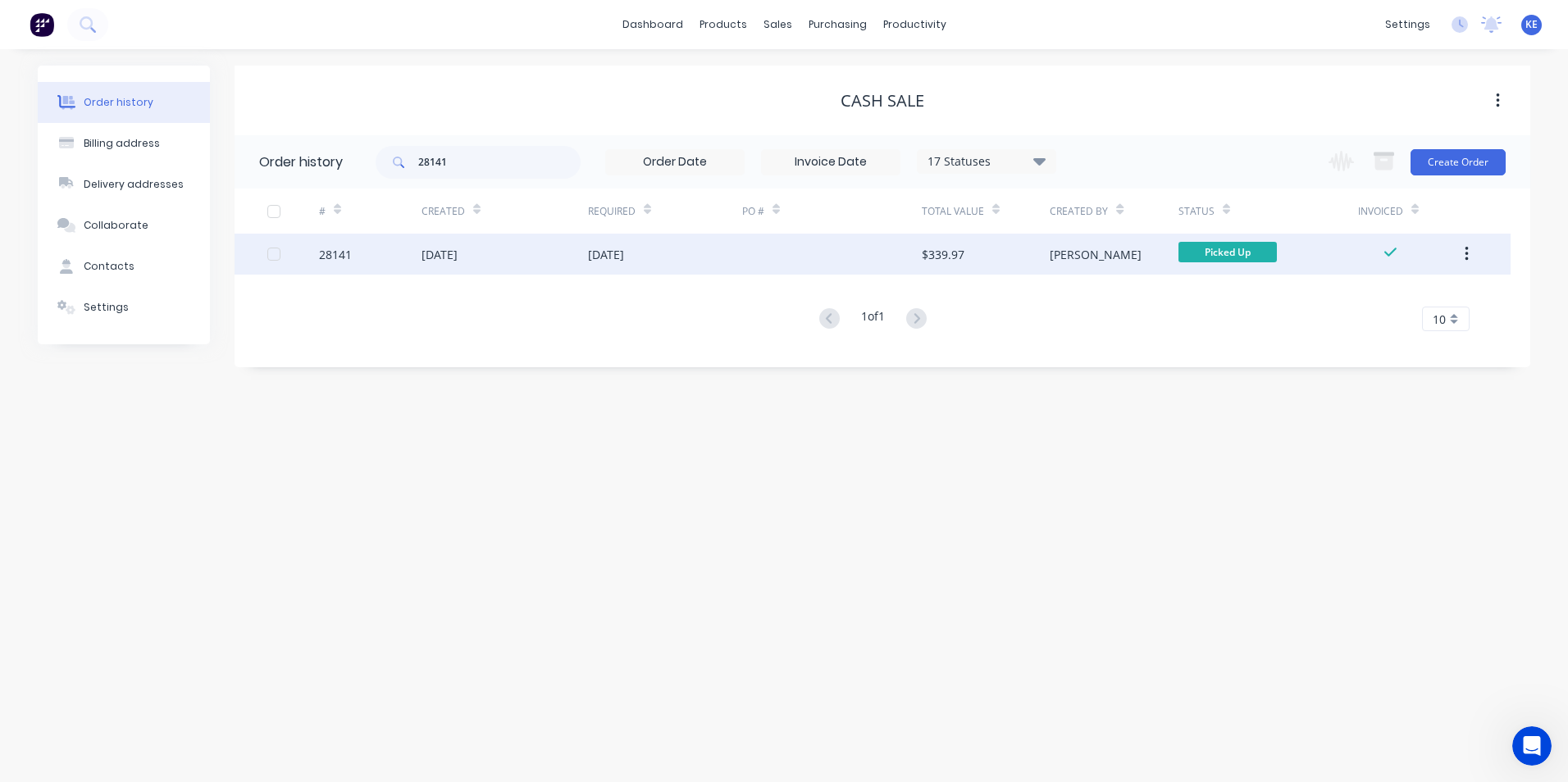
click at [1465, 257] on icon "button" at bounding box center [1467, 254] width 4 height 18
click at [369, 254] on div "28141" at bounding box center [370, 254] width 102 height 41
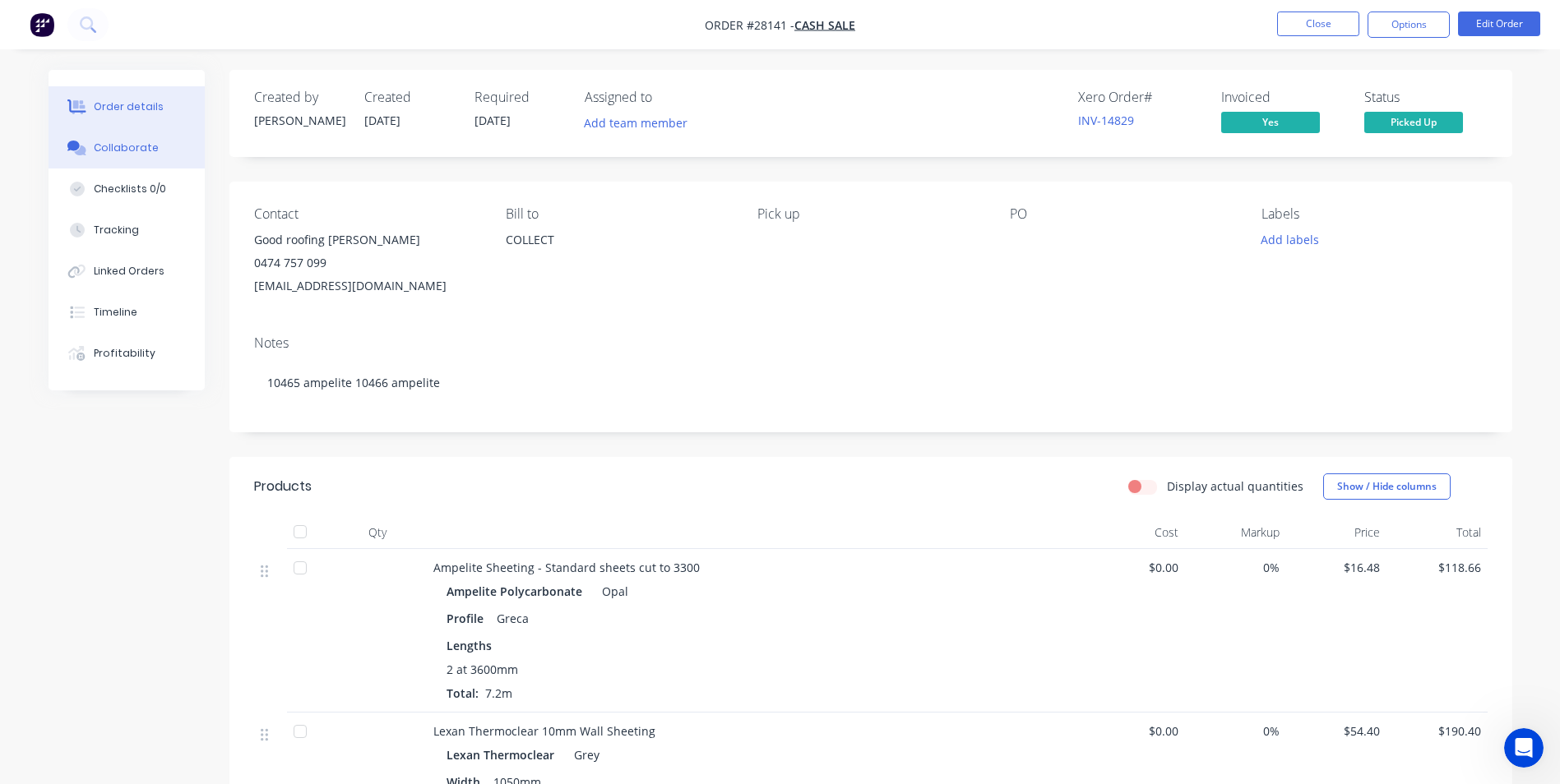
drag, startPoint x: 130, startPoint y: 143, endPoint x: 144, endPoint y: 141, distance: 14.1
click at [130, 143] on div "Collaborate" at bounding box center [126, 148] width 65 height 15
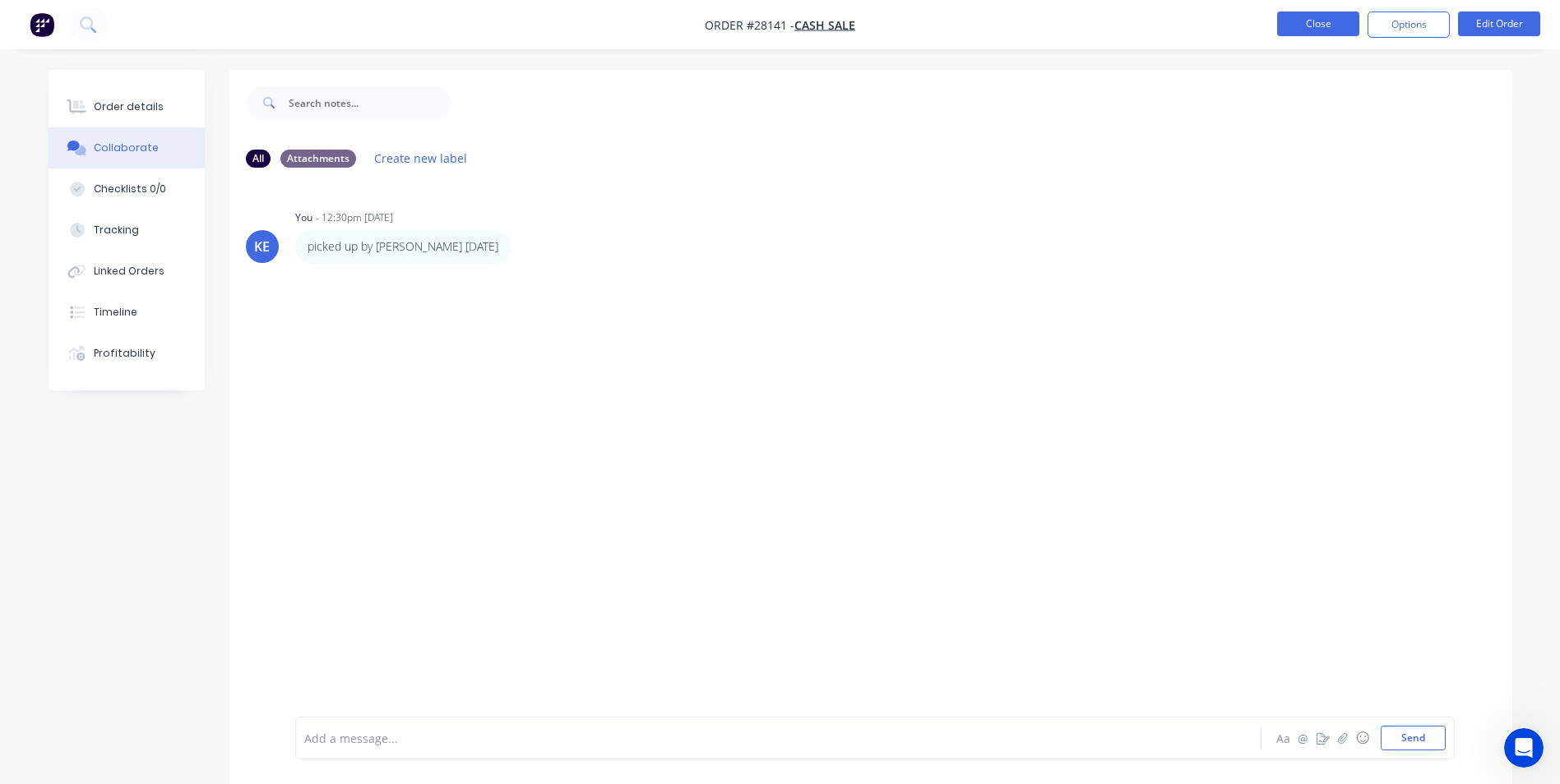
click at [1329, 30] on button "Close" at bounding box center [1318, 23] width 83 height 24
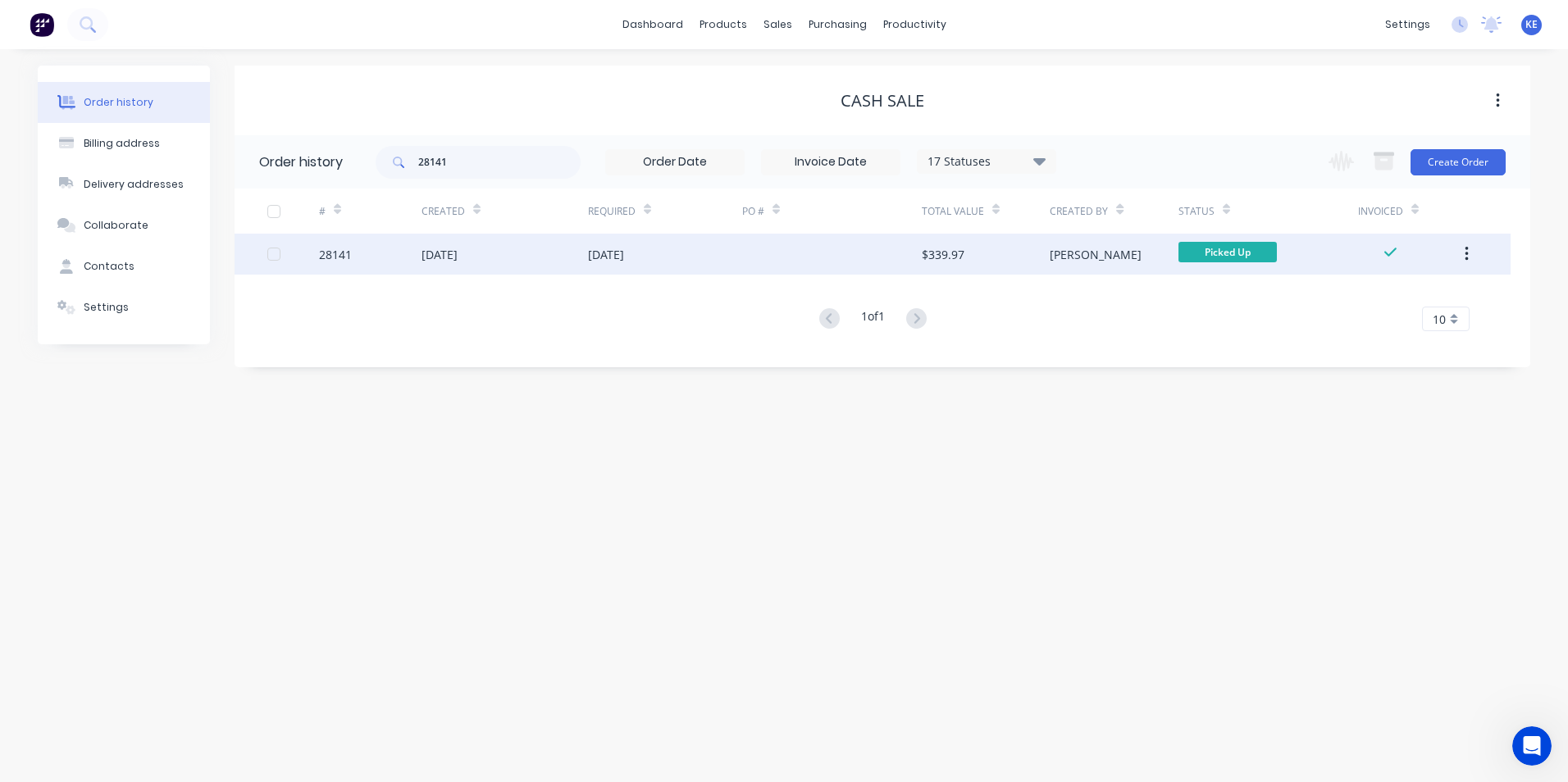
click at [1473, 257] on button "button" at bounding box center [1467, 254] width 38 height 29
click at [1380, 288] on div "Archive" at bounding box center [1408, 297] width 127 height 23
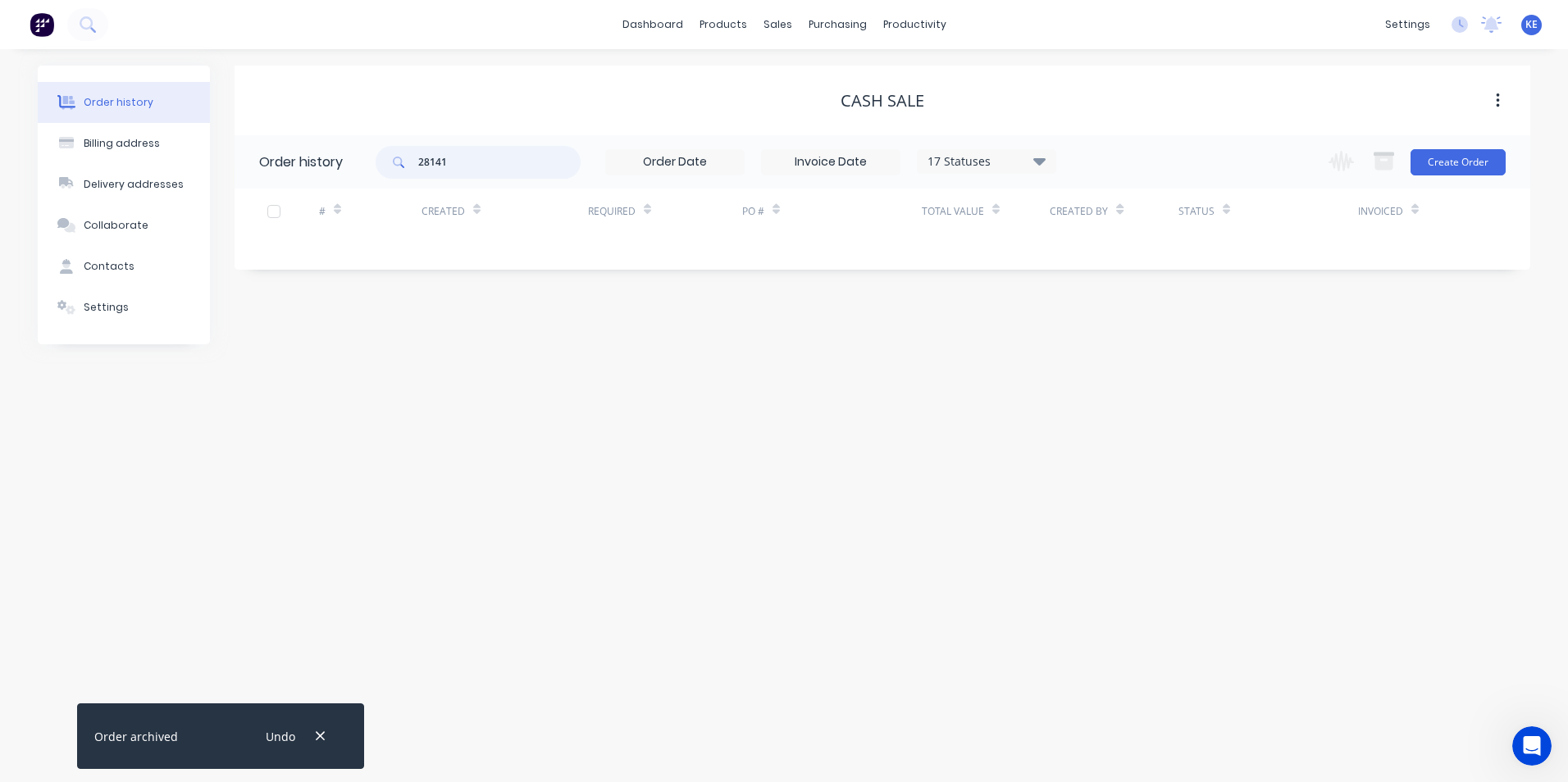
drag, startPoint x: 493, startPoint y: 152, endPoint x: 357, endPoint y: 173, distance: 137.6
click at [357, 173] on header "Order history 28141 17 Statuses Invoice Status Invoiced Not Invoiced Partial Or…" at bounding box center [882, 161] width 1296 height 53
type input "28164"
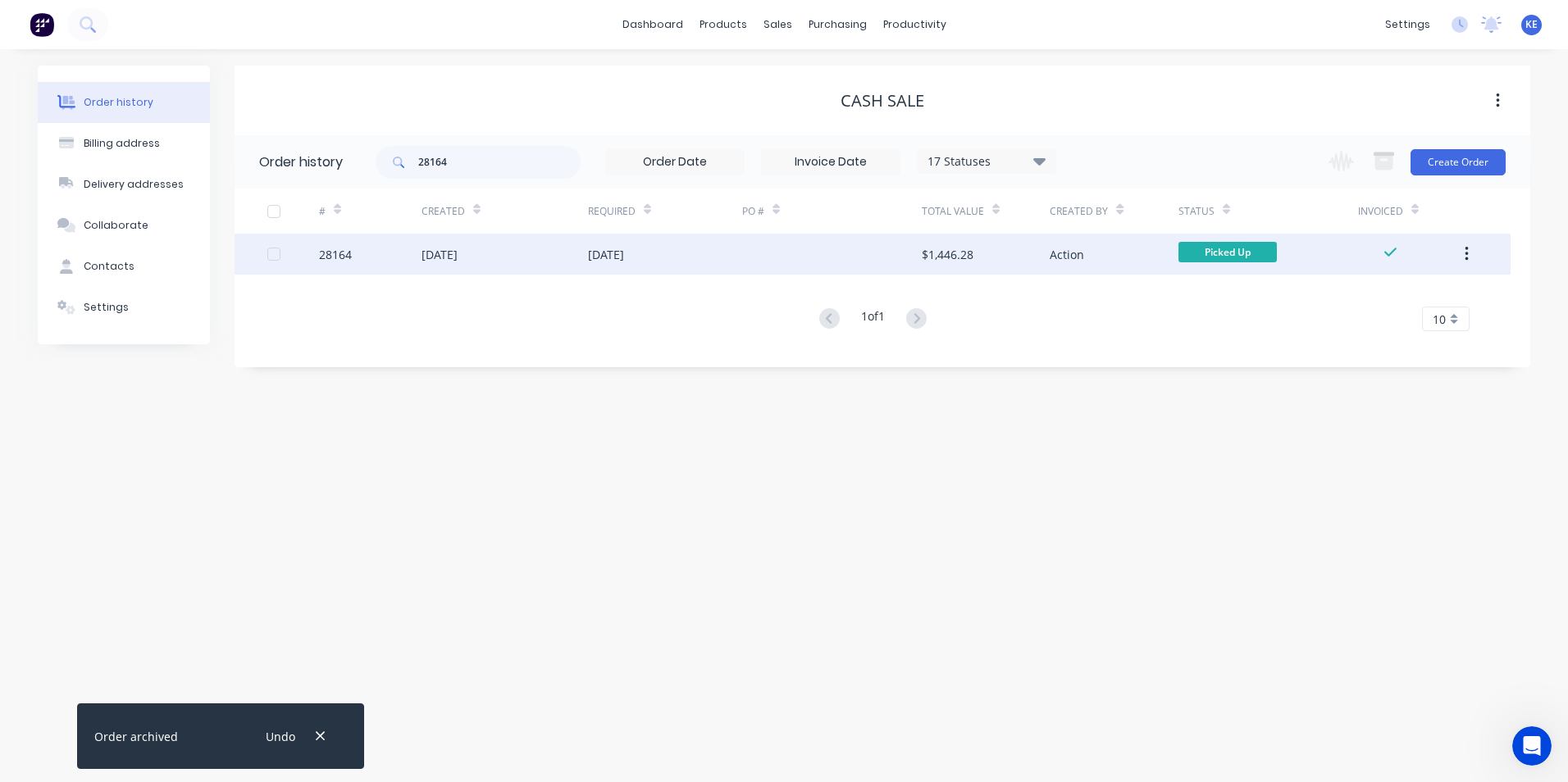
click at [370, 260] on div "28164" at bounding box center [370, 254] width 102 height 41
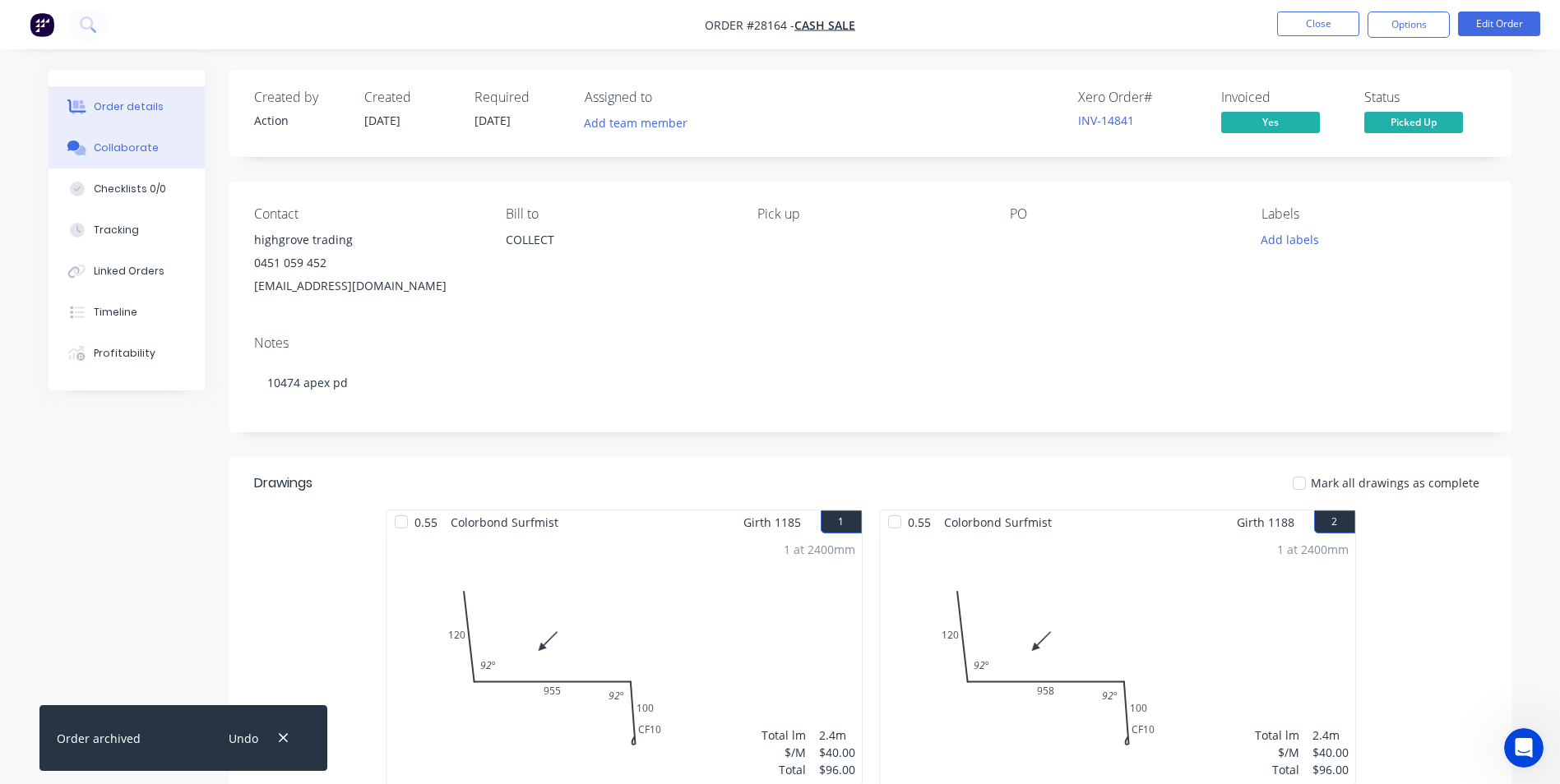
click at [110, 148] on div "Collaborate" at bounding box center [126, 148] width 65 height 15
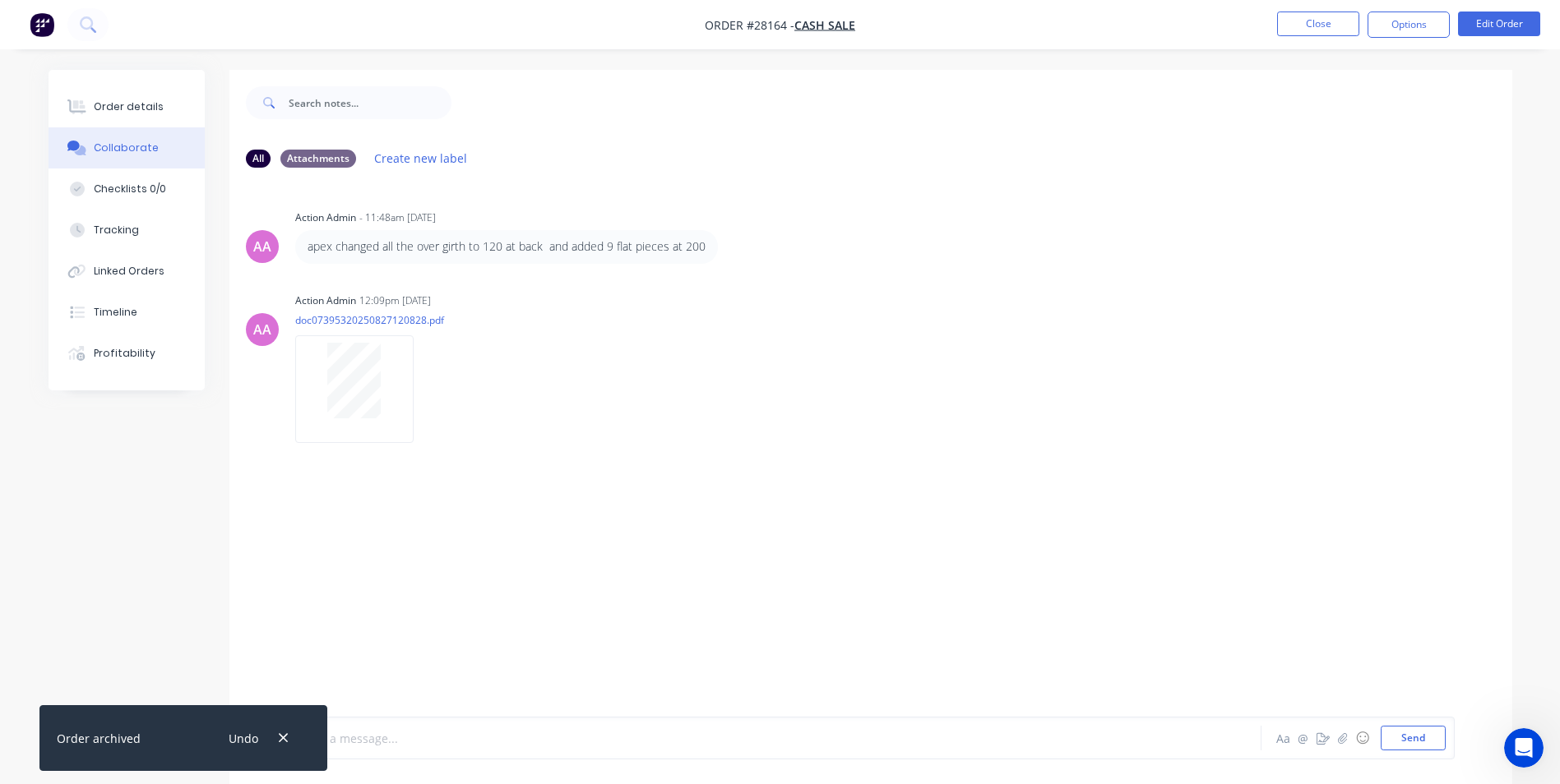
click at [427, 739] on div at bounding box center [733, 739] width 856 height 17
drag, startPoint x: 277, startPoint y: 738, endPoint x: 331, endPoint y: 738, distance: 54.0
click at [280, 738] on icon "button" at bounding box center [283, 738] width 10 height 15
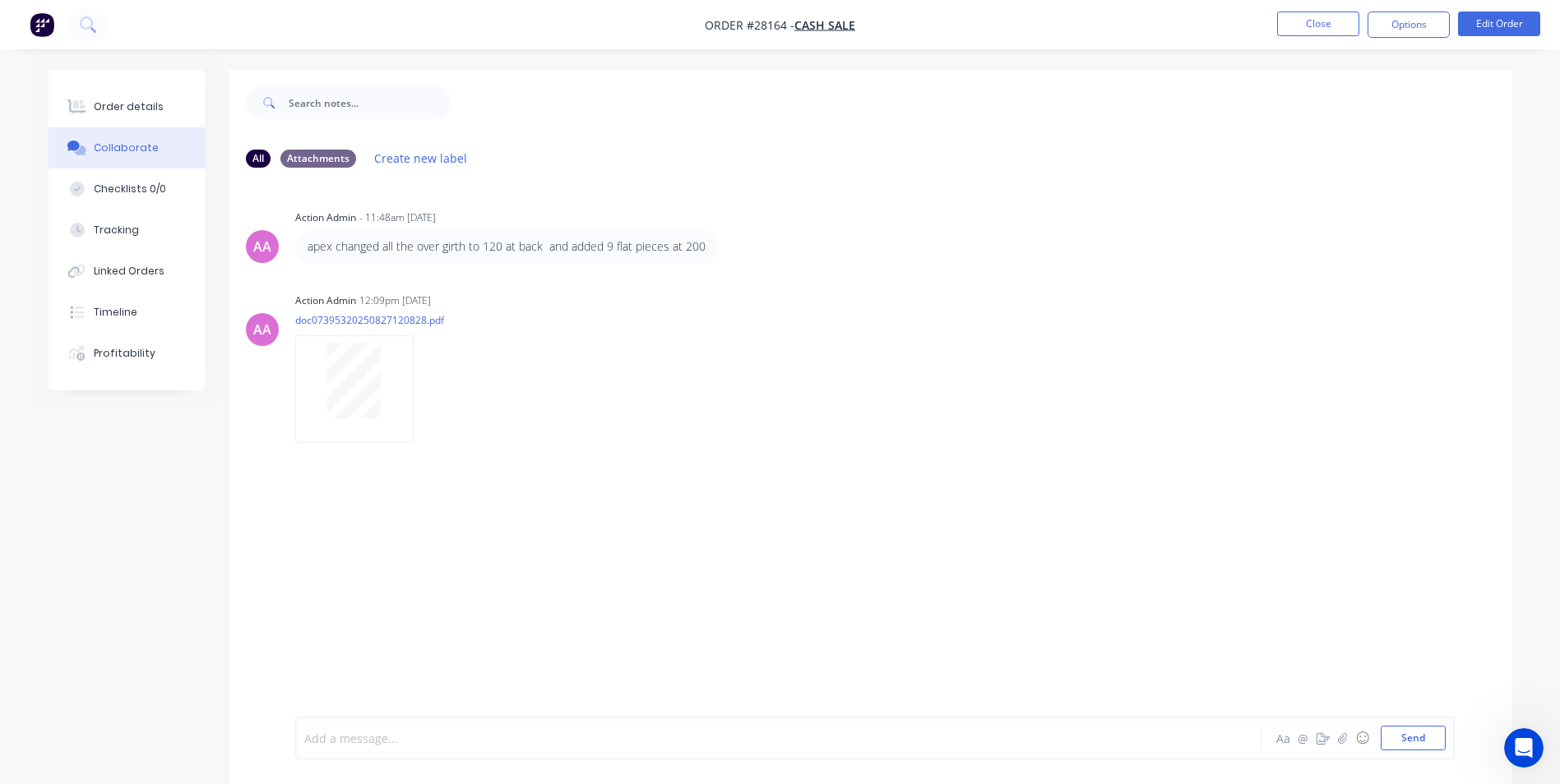
click at [337, 741] on div at bounding box center [733, 739] width 856 height 17
drag, startPoint x: 1404, startPoint y: 741, endPoint x: 1389, endPoint y: 724, distance: 22.7
click at [1402, 734] on button "Send" at bounding box center [1413, 738] width 65 height 24
click at [1309, 23] on button "Close" at bounding box center [1318, 23] width 83 height 24
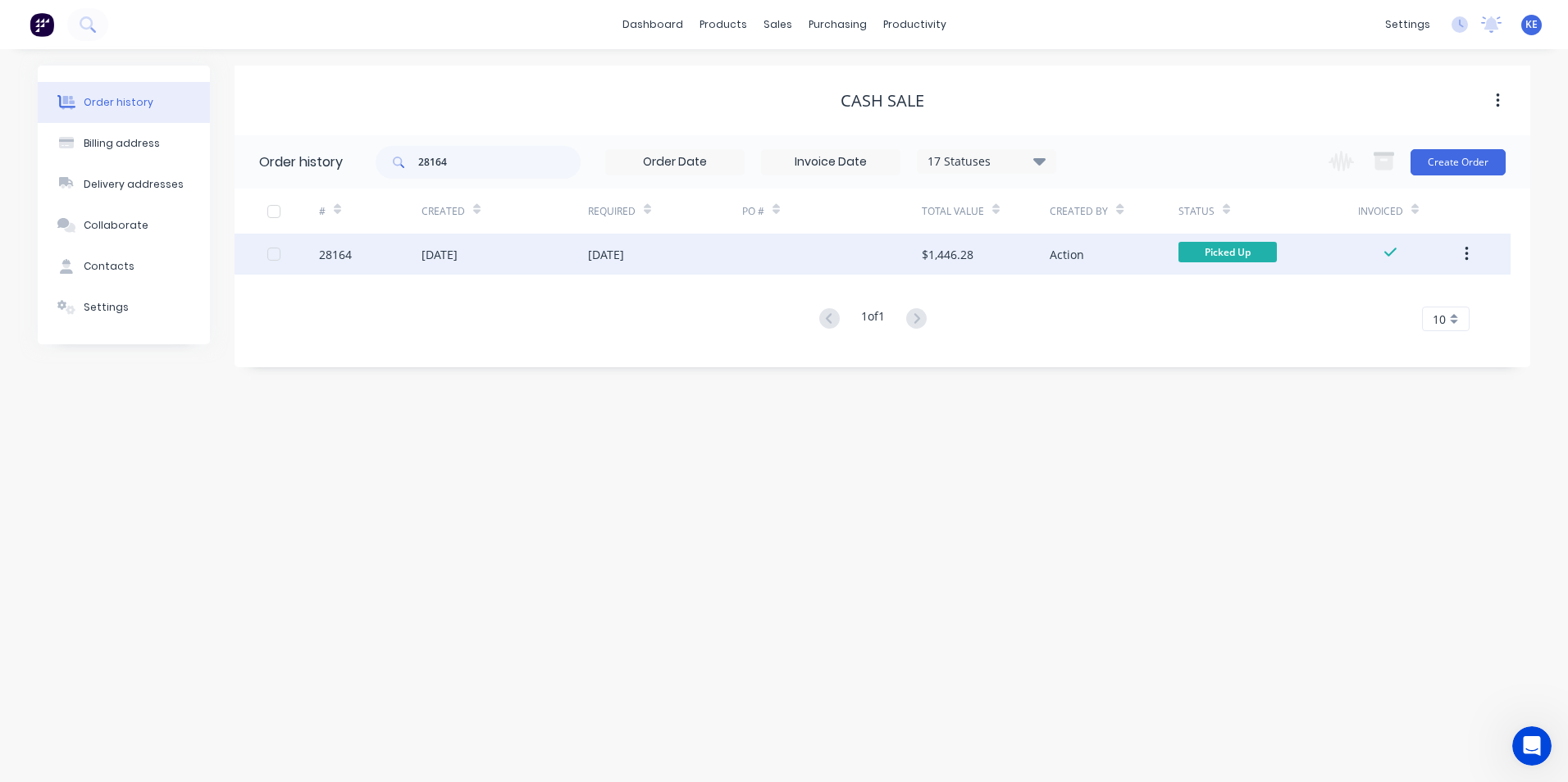
click at [1469, 257] on button "button" at bounding box center [1467, 254] width 38 height 29
click at [1375, 304] on div "Archive" at bounding box center [1408, 297] width 127 height 23
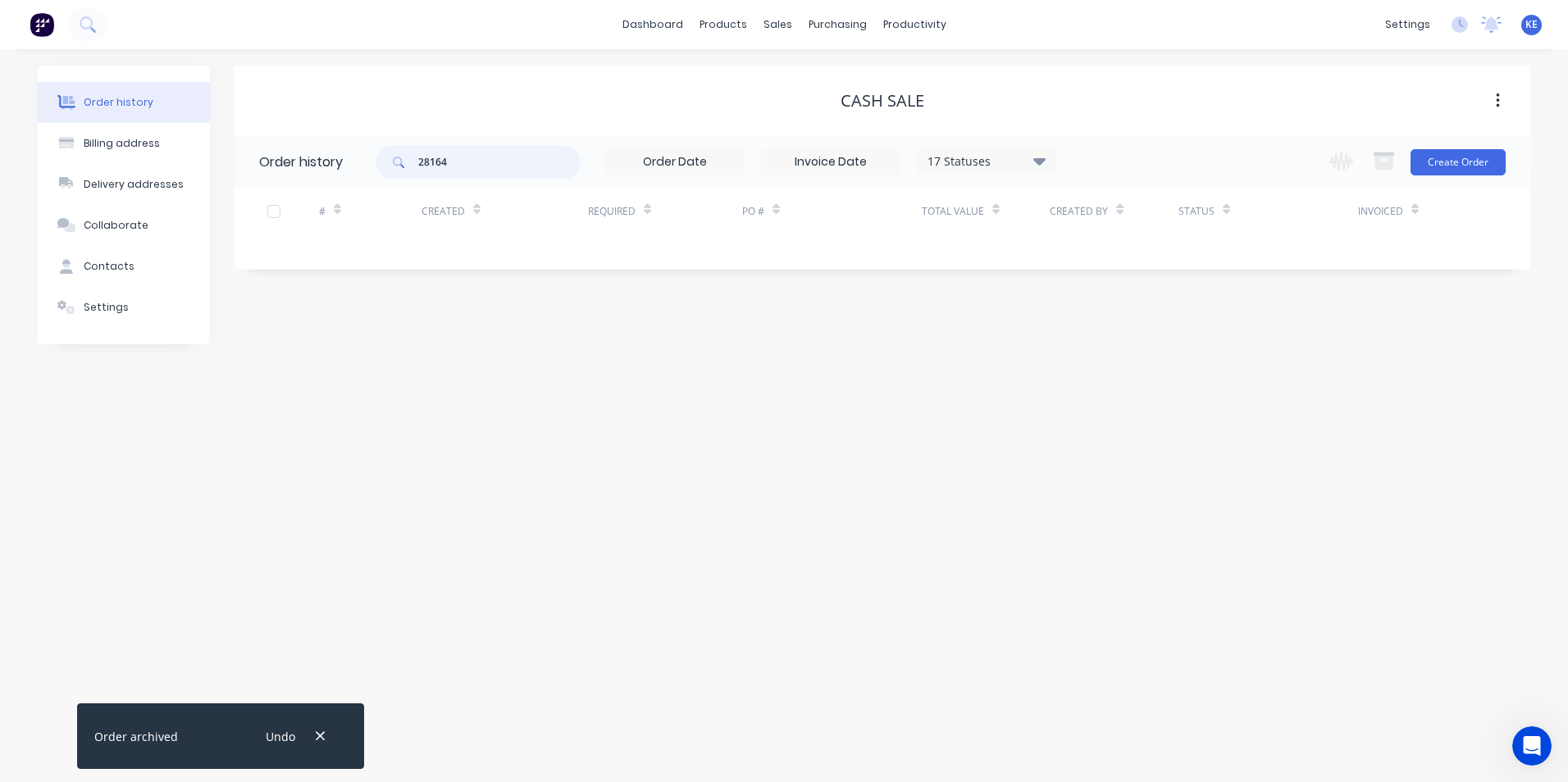
drag, startPoint x: 457, startPoint y: 168, endPoint x: 310, endPoint y: 137, distance: 150.2
click at [310, 137] on header "Order history 28164 17 Statuses Invoice Status Invoiced Not Invoiced Partial Or…" at bounding box center [882, 161] width 1296 height 53
type input "27"
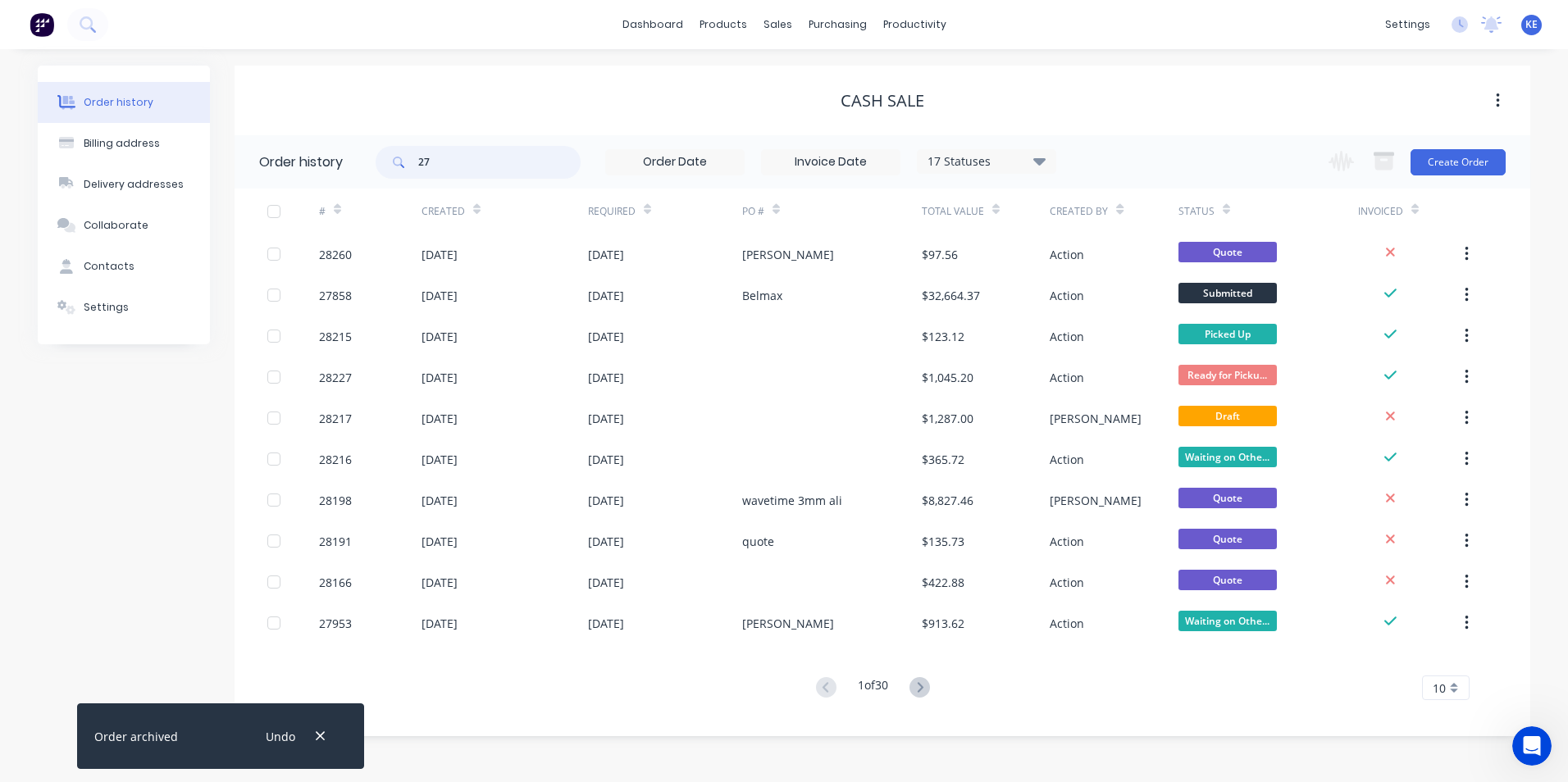
click at [452, 168] on input "27" at bounding box center [499, 162] width 162 height 33
type input "27963"
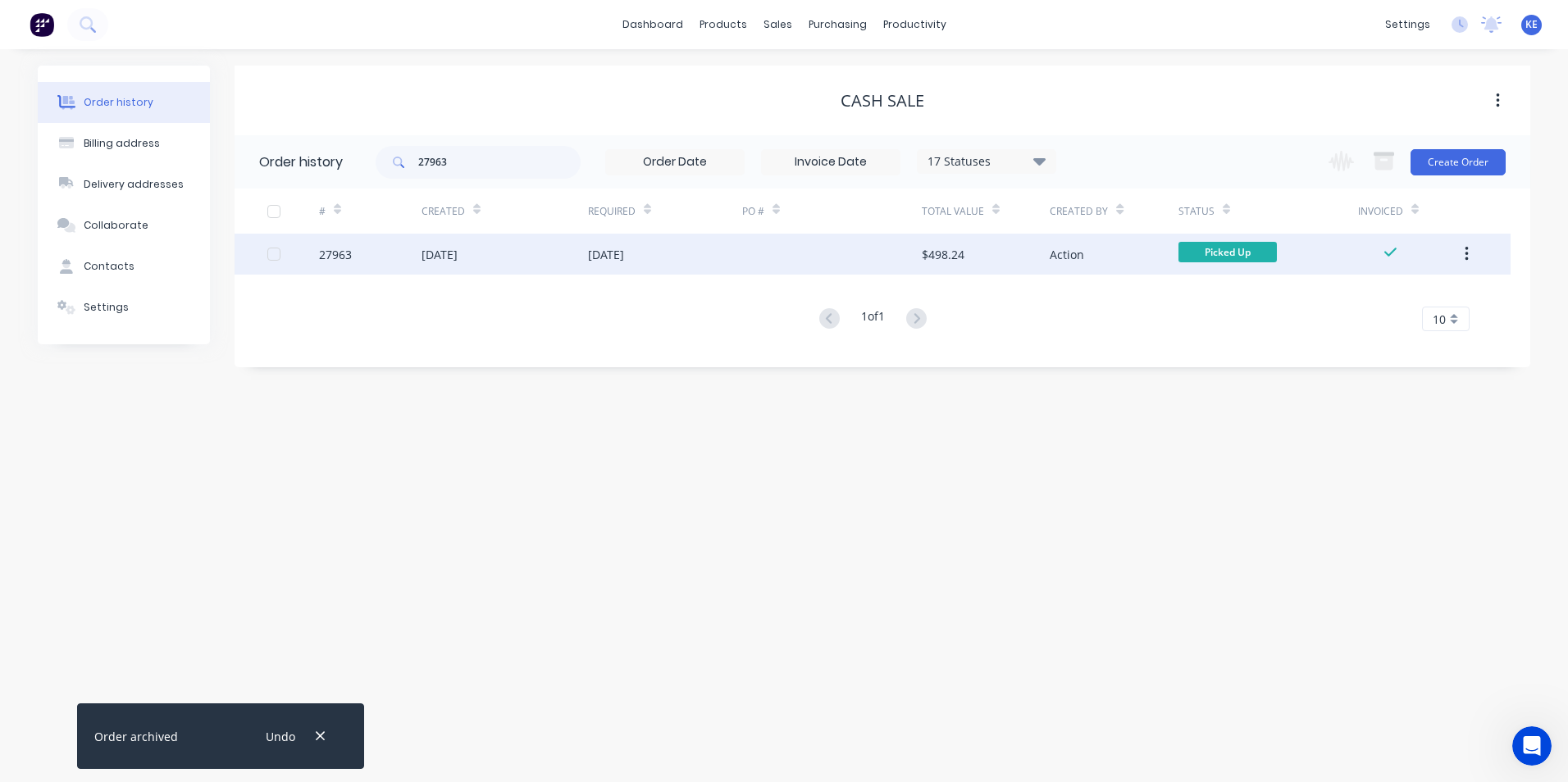
click at [380, 261] on div "27963" at bounding box center [370, 254] width 102 height 41
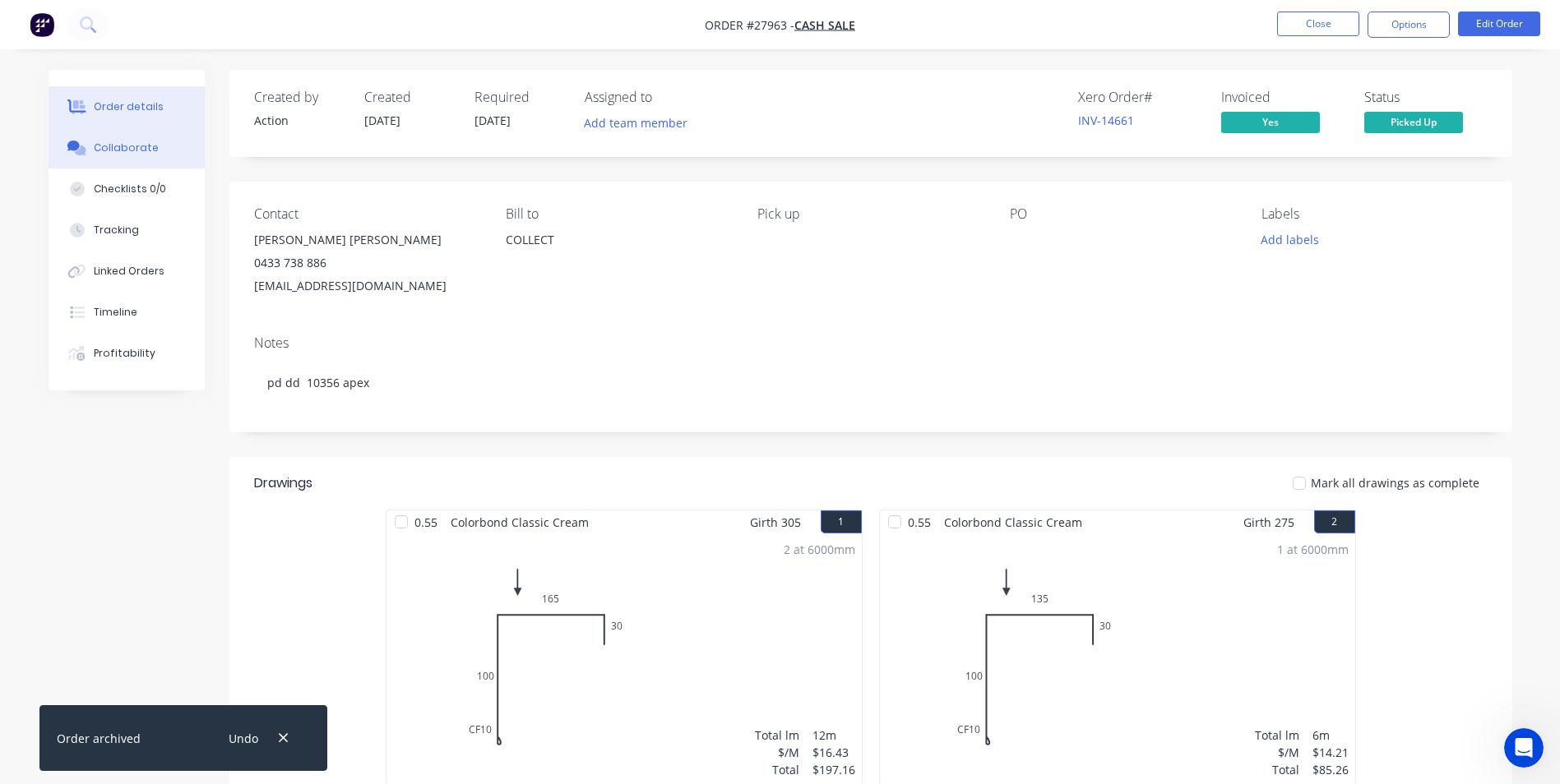
click at [140, 146] on div "Collaborate" at bounding box center [126, 148] width 65 height 15
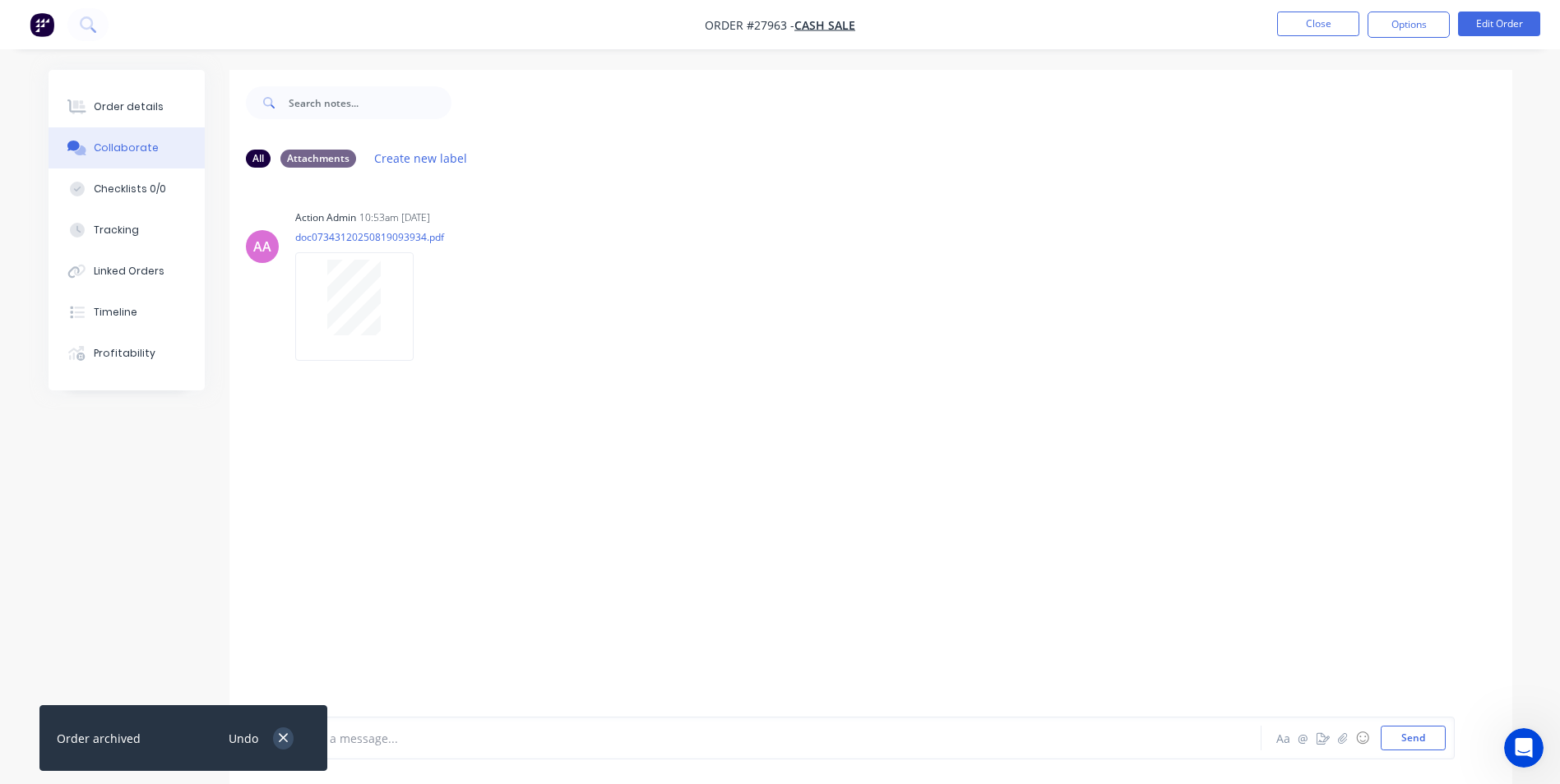
click at [280, 740] on icon "button" at bounding box center [283, 738] width 10 height 15
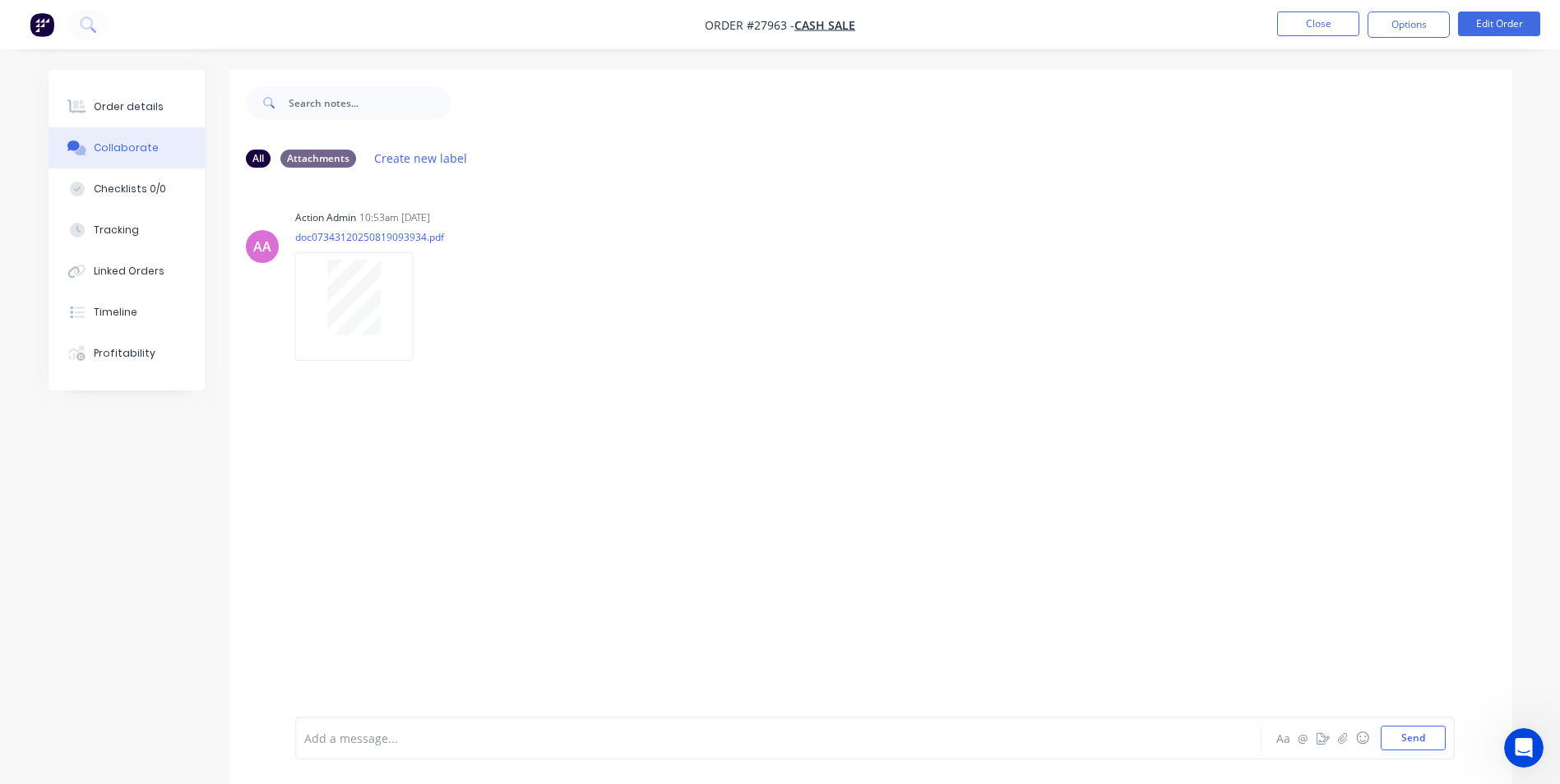
drag, startPoint x: 341, startPoint y: 748, endPoint x: 737, endPoint y: 462, distance: 488.5
click at [343, 738] on div "Add a message..." at bounding box center [732, 738] width 857 height 24
drag, startPoint x: 1414, startPoint y: 746, endPoint x: 1402, endPoint y: 713, distance: 35.1
click at [1414, 734] on button "Send" at bounding box center [1413, 738] width 65 height 24
click at [1322, 13] on button "Close" at bounding box center [1318, 23] width 83 height 24
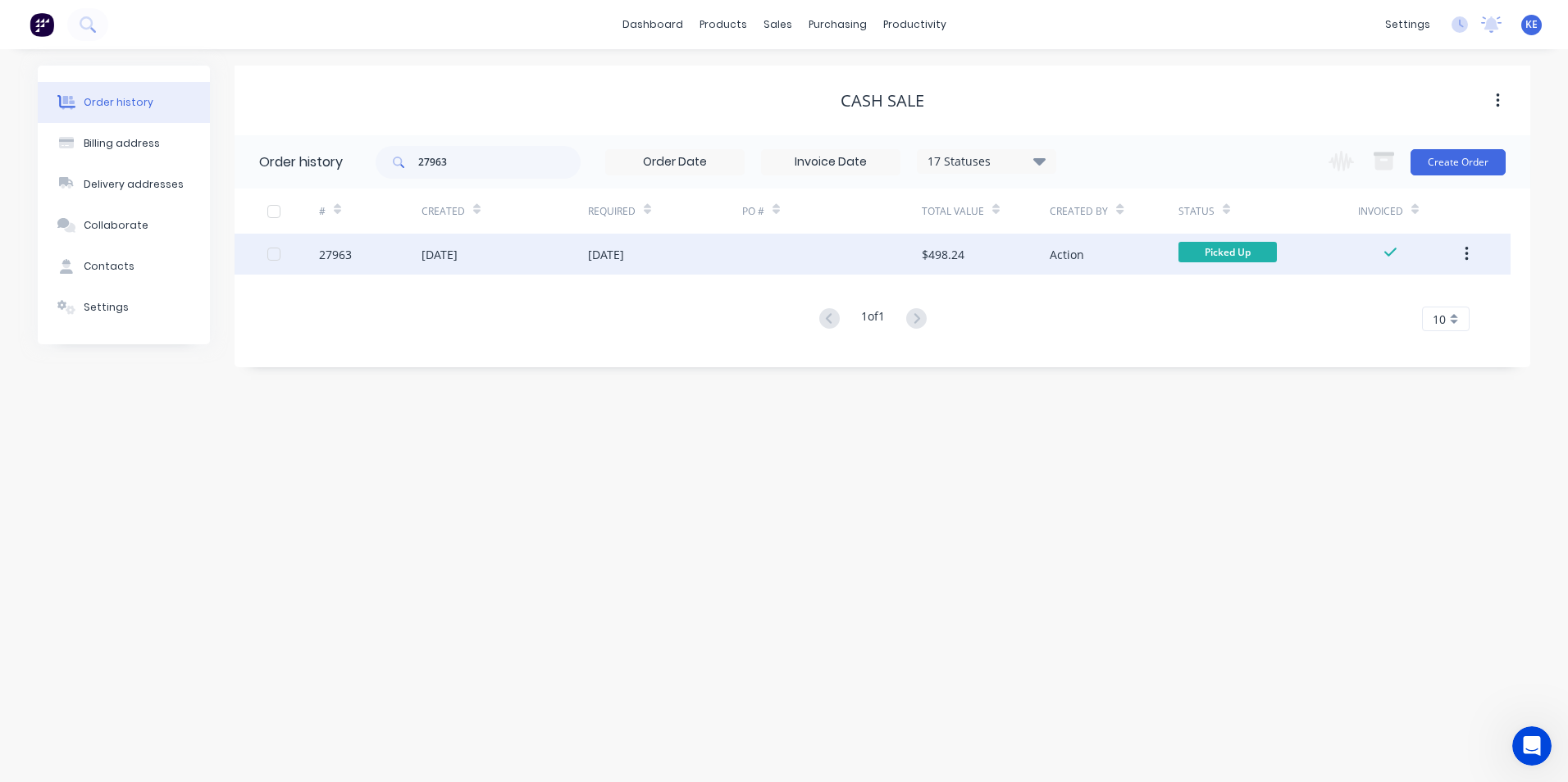
click at [1460, 259] on button "button" at bounding box center [1467, 254] width 38 height 29
click at [1403, 298] on div "Archive" at bounding box center [1408, 297] width 127 height 23
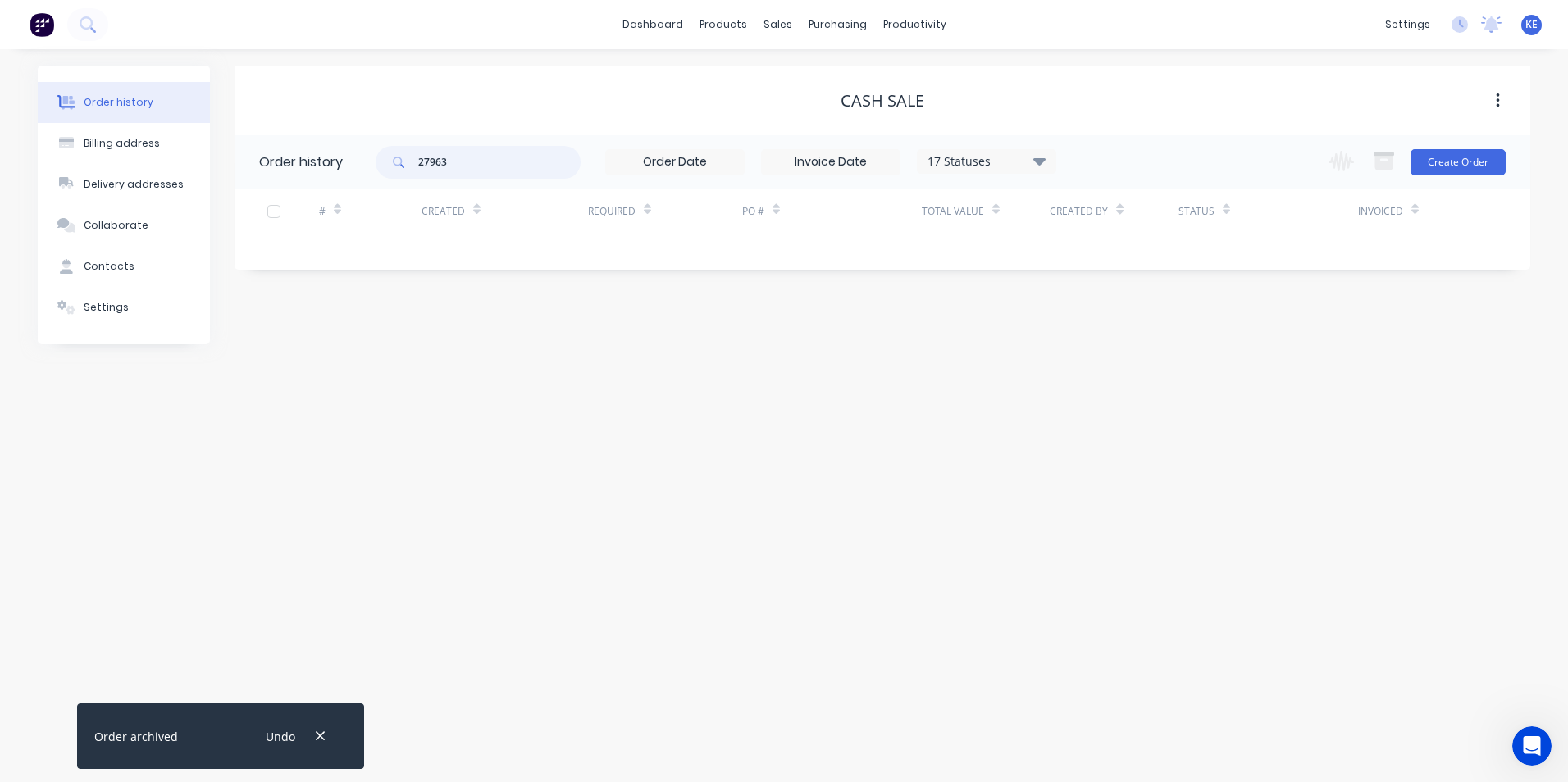
drag, startPoint x: 473, startPoint y: 170, endPoint x: 344, endPoint y: 170, distance: 129.0
click at [344, 170] on header "Order history 27963 17 Statuses Invoice Status Invoiced Not Invoiced Partial Or…" at bounding box center [882, 161] width 1296 height 53
type input "28"
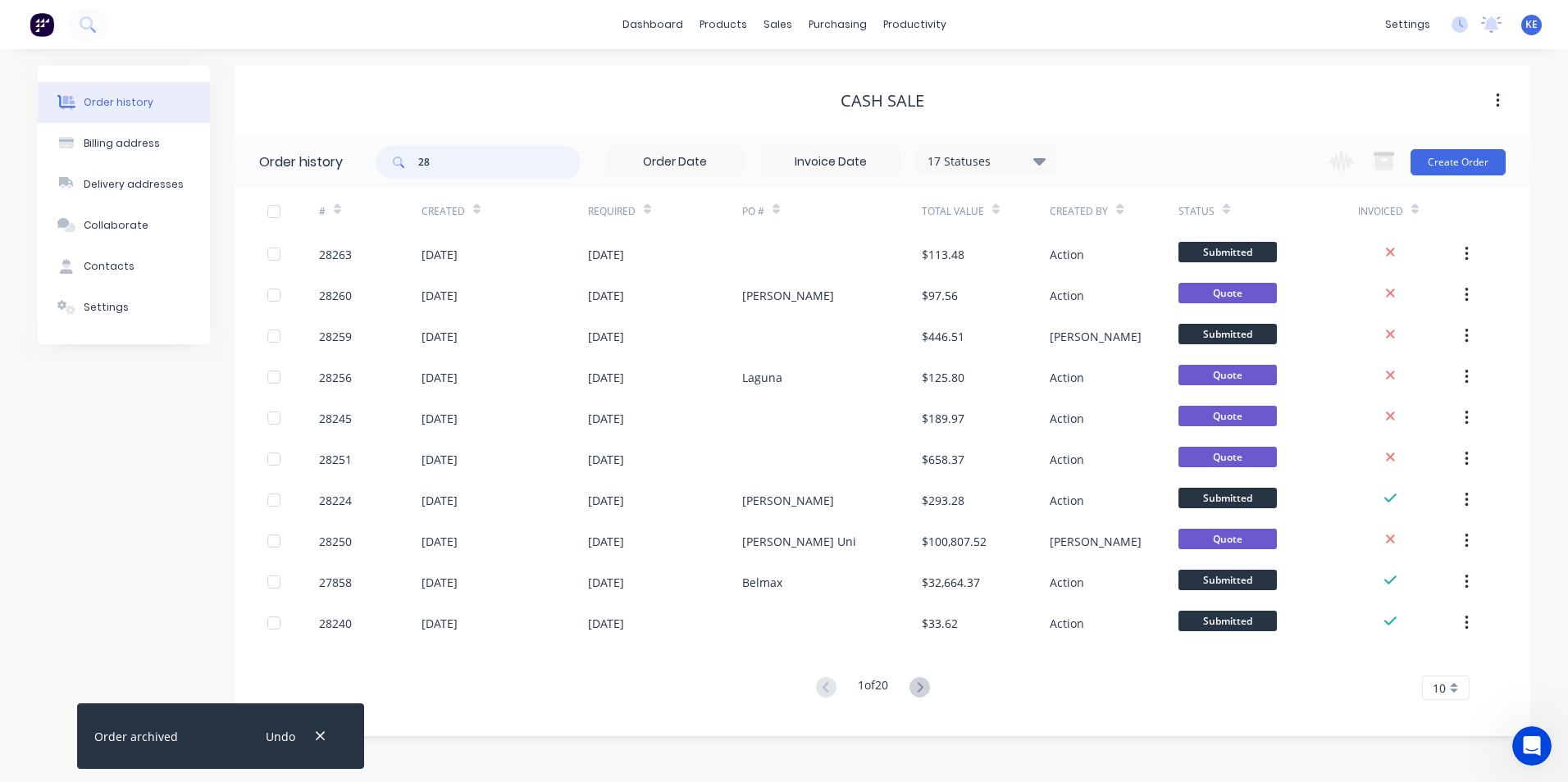
click at [453, 170] on input "28" at bounding box center [499, 162] width 162 height 33
type input "28129"
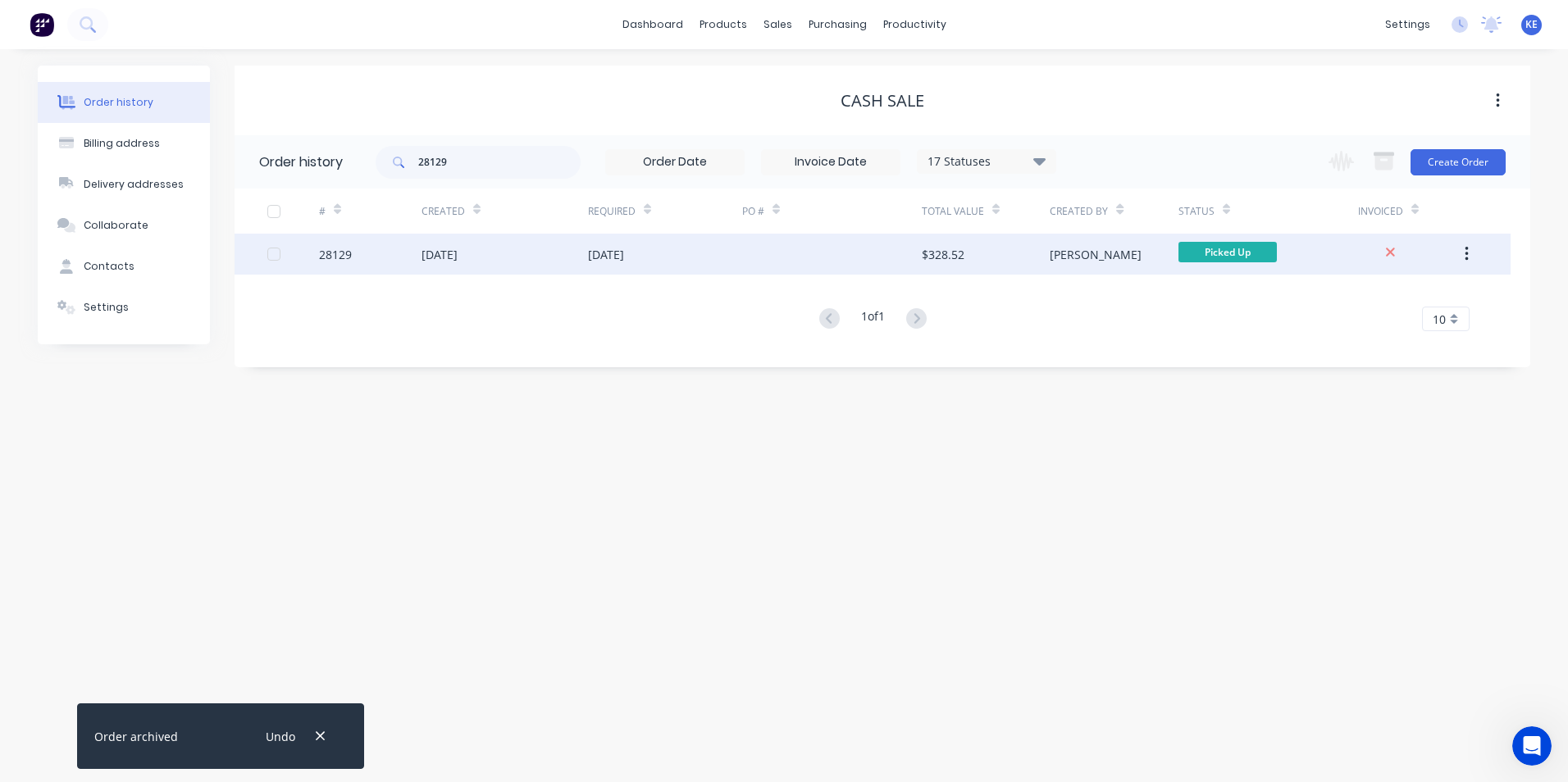
click at [383, 259] on div "28129" at bounding box center [370, 254] width 102 height 41
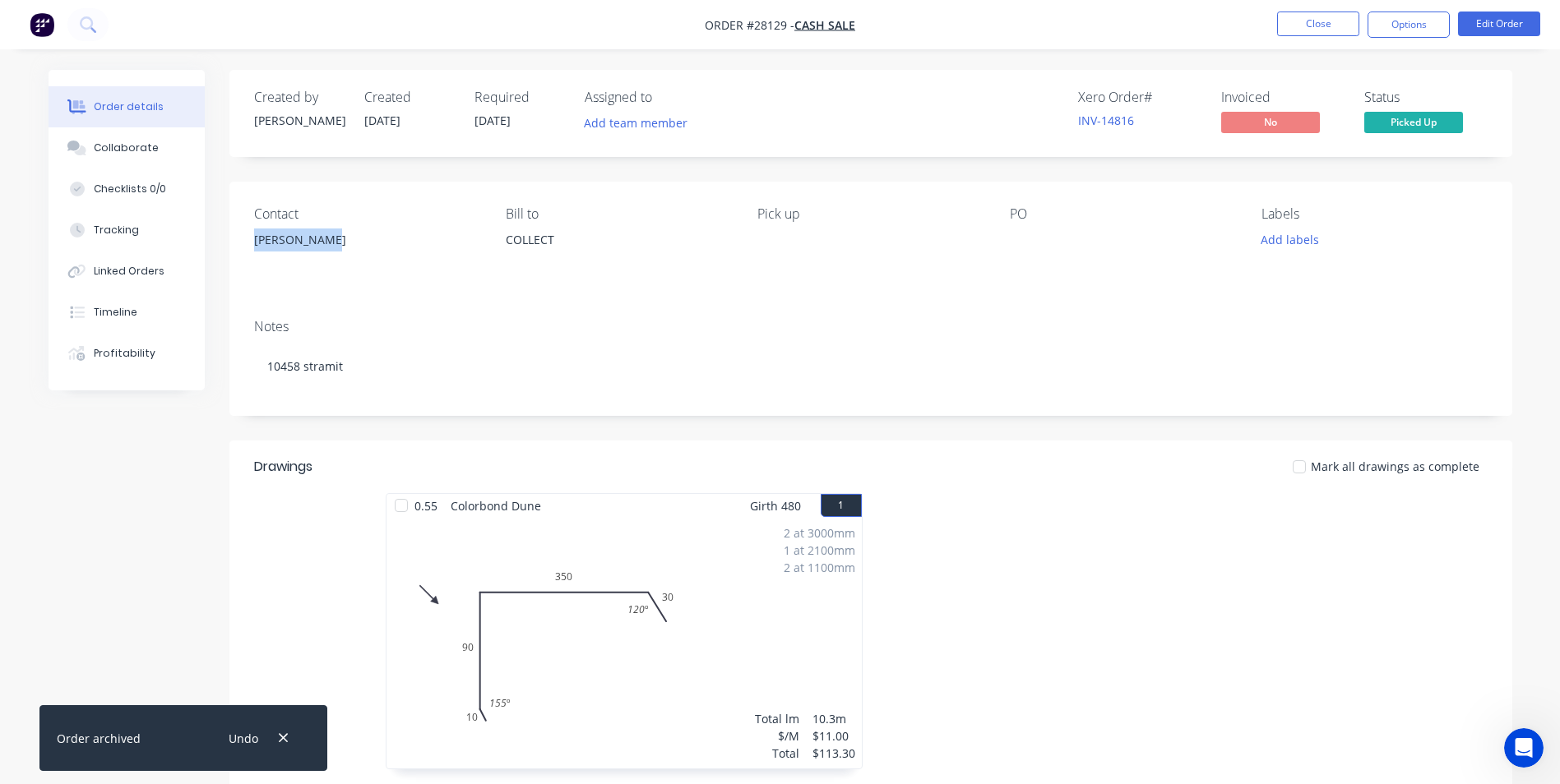
drag, startPoint x: 256, startPoint y: 238, endPoint x: 326, endPoint y: 247, distance: 70.6
click at [326, 247] on div "[PERSON_NAME]" at bounding box center [366, 240] width 225 height 23
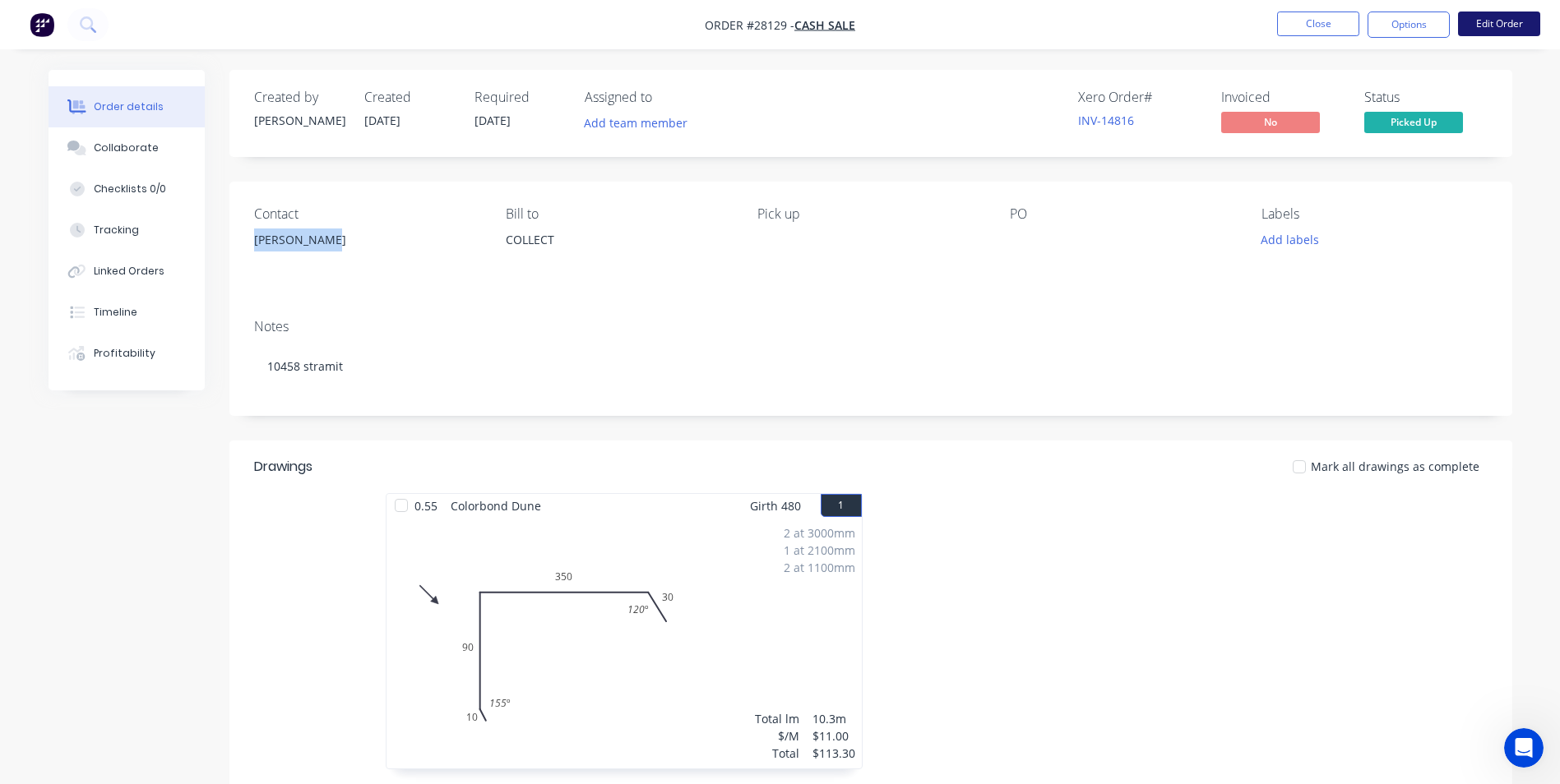
click at [1505, 25] on button "Edit Order" at bounding box center [1499, 23] width 83 height 24
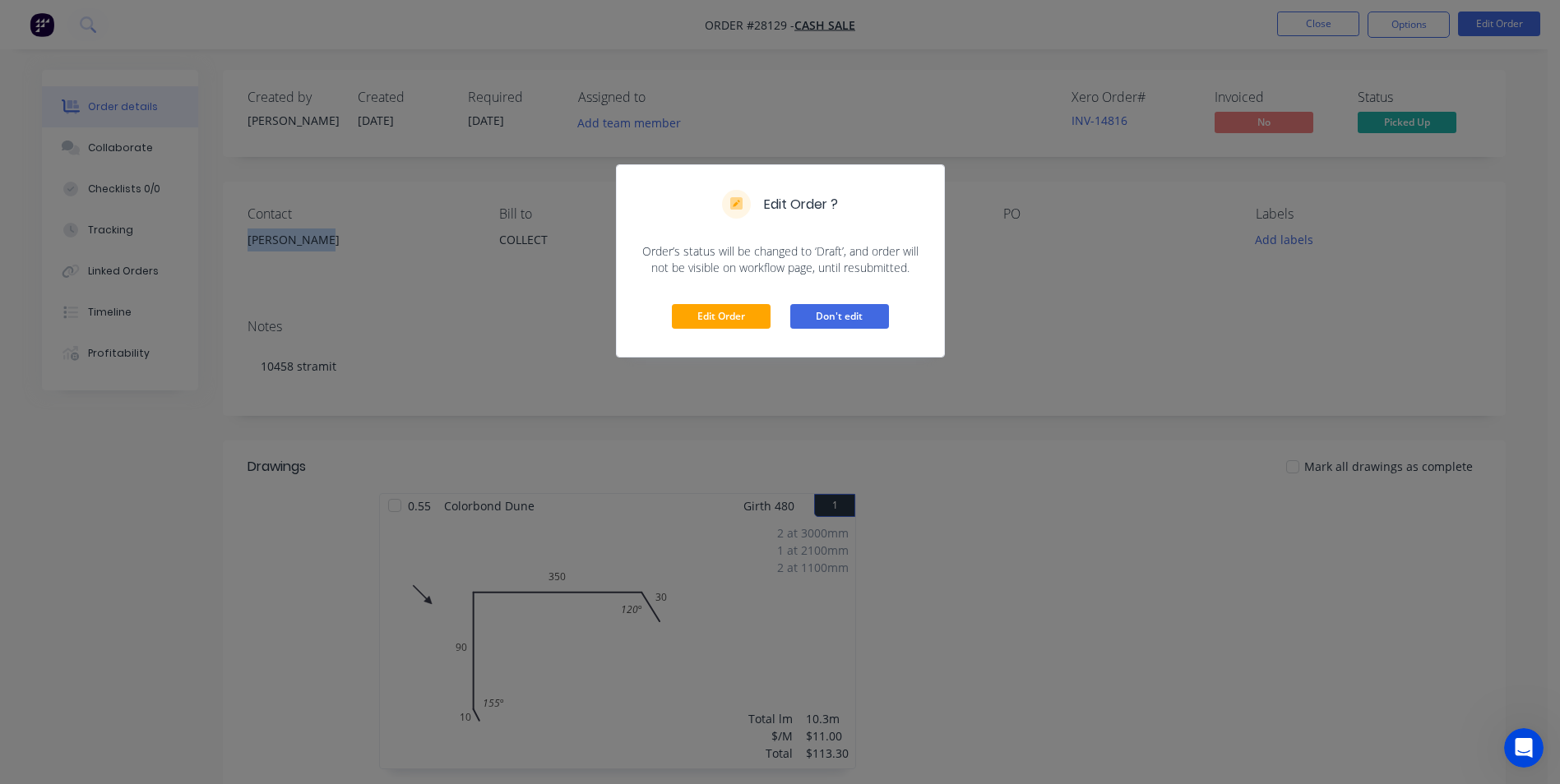
click at [838, 321] on button "Don't edit" at bounding box center [839, 316] width 98 height 24
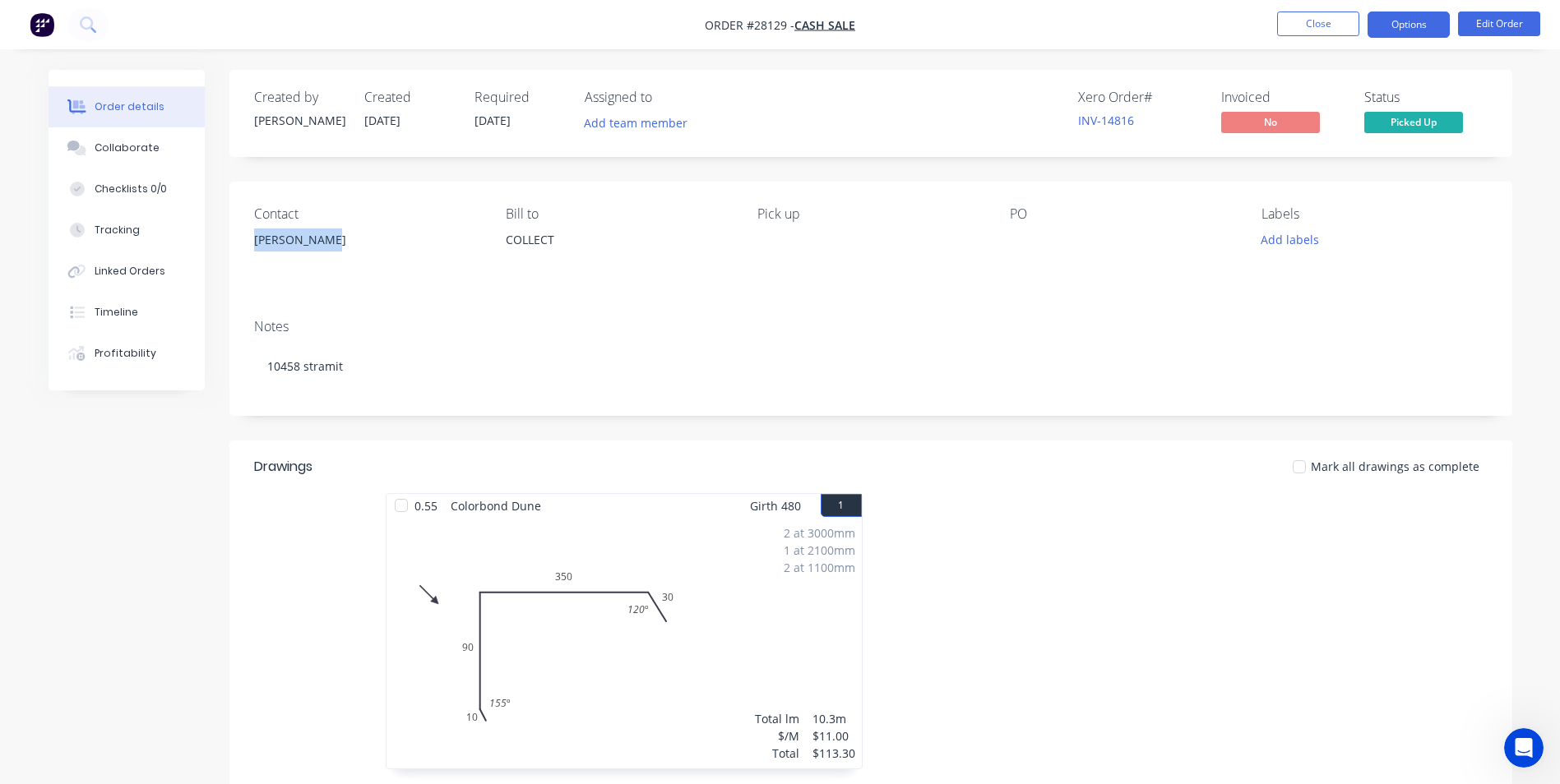
click at [1387, 24] on button "Options" at bounding box center [1409, 24] width 83 height 26
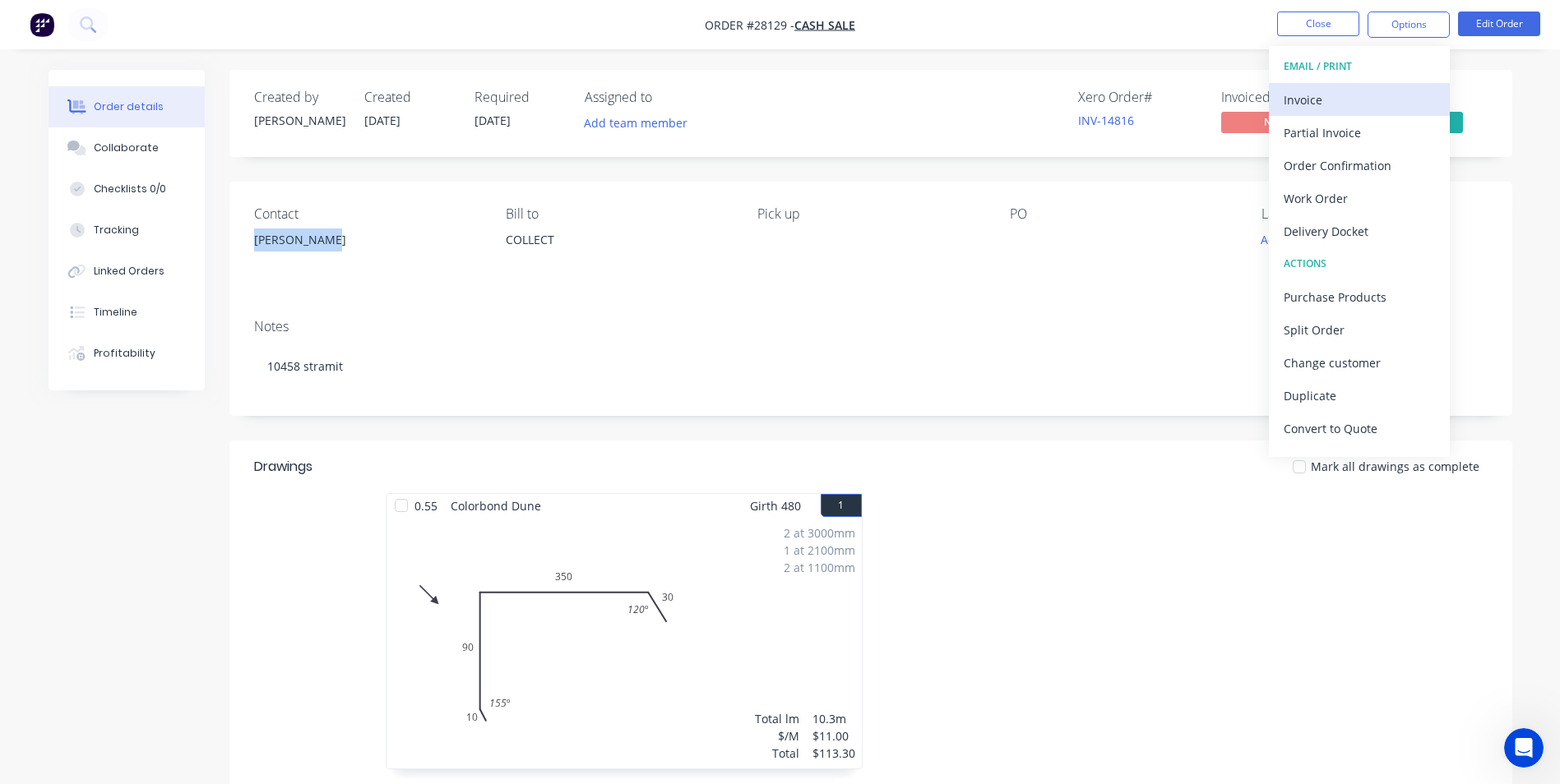
click at [1339, 93] on div "Invoice" at bounding box center [1359, 99] width 151 height 23
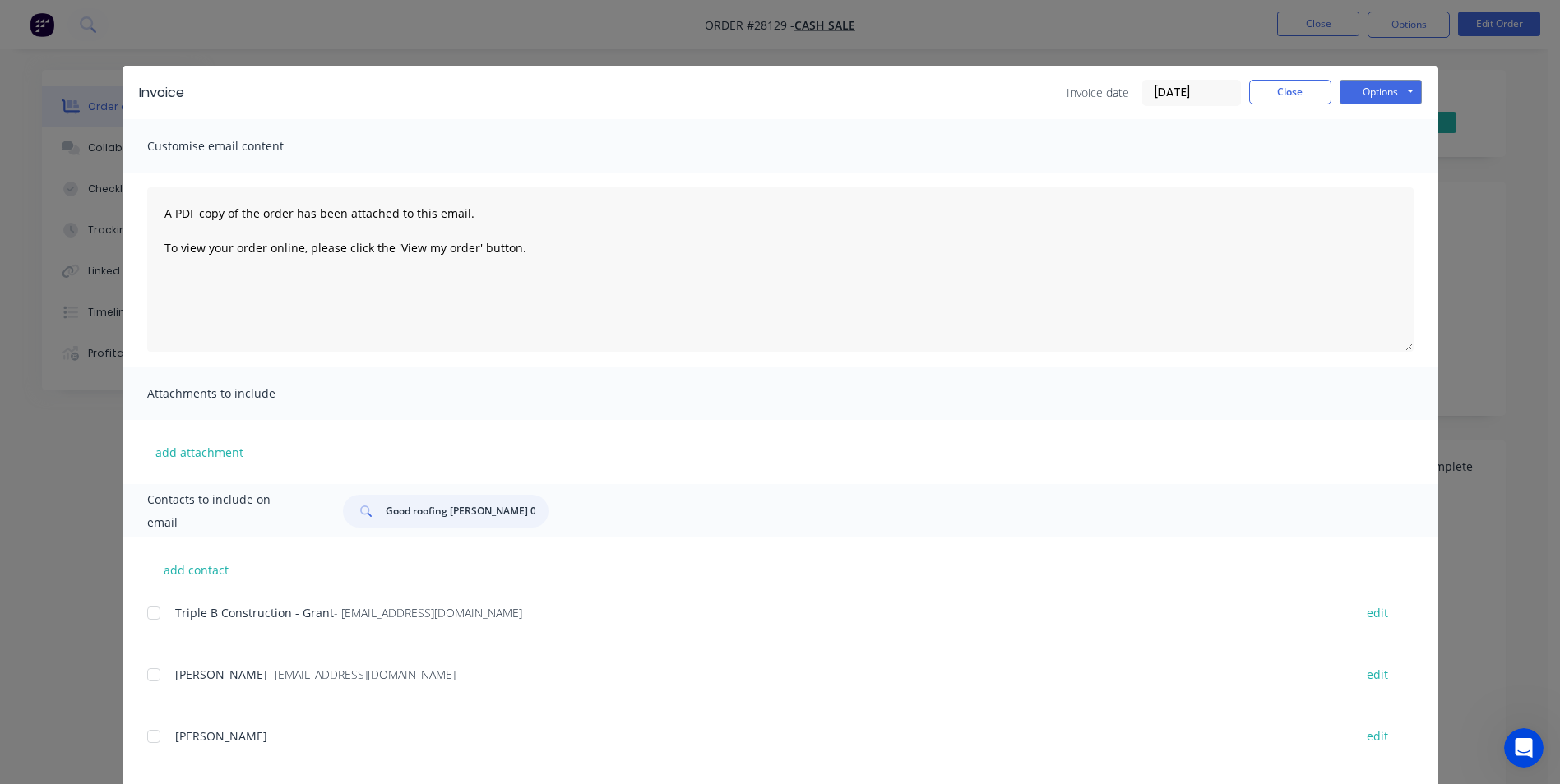
scroll to position [0, 179]
drag, startPoint x: 382, startPoint y: 508, endPoint x: 585, endPoint y: 508, distance: 203.0
click at [585, 508] on div "Good roofing [PERSON_NAME] 0474 757 099 [EMAIL_ADDRESS][DOMAIN_NAME]" at bounding box center [869, 511] width 1086 height 33
paste input "[PERSON_NAME]"
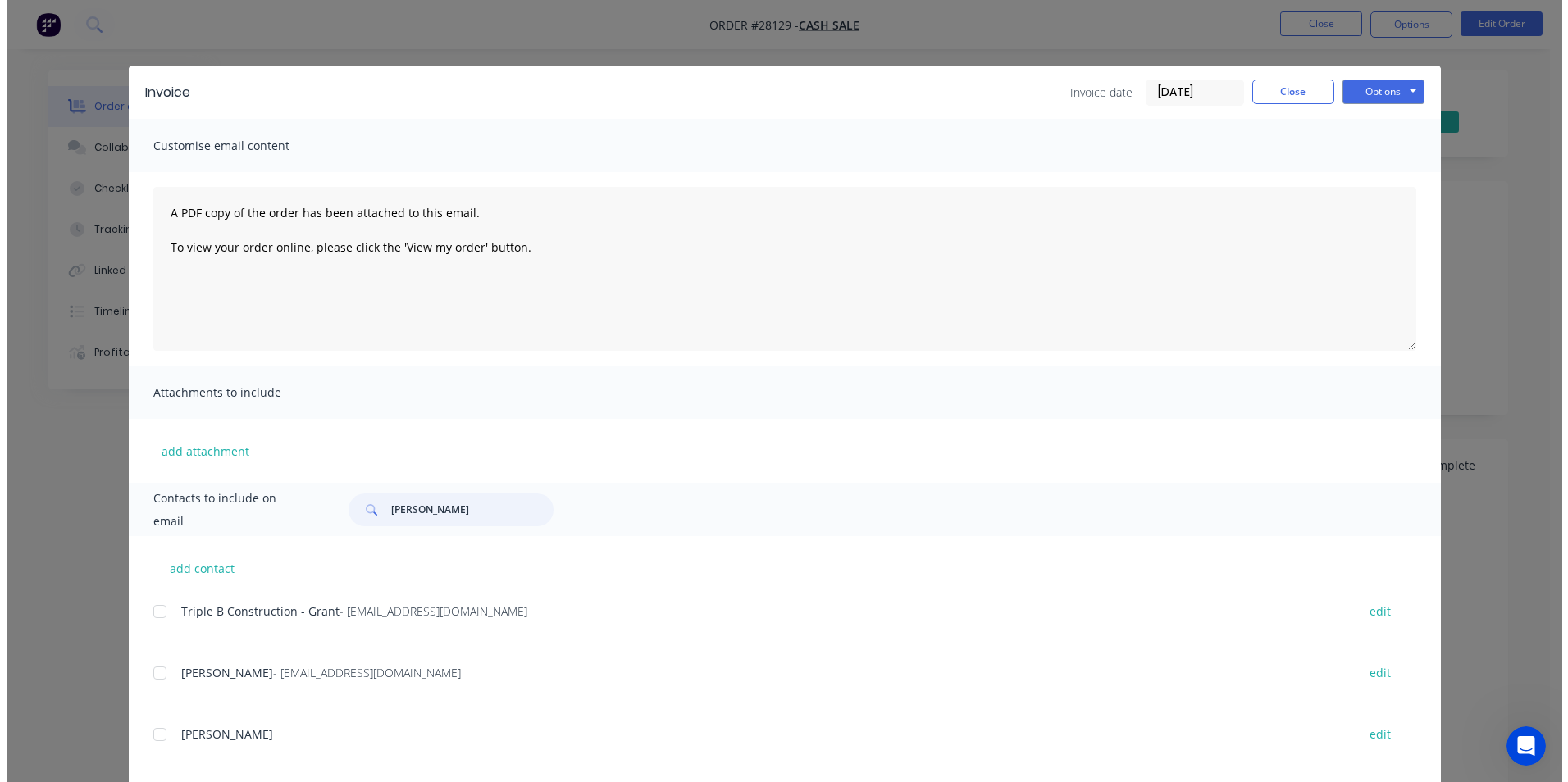
scroll to position [0, 0]
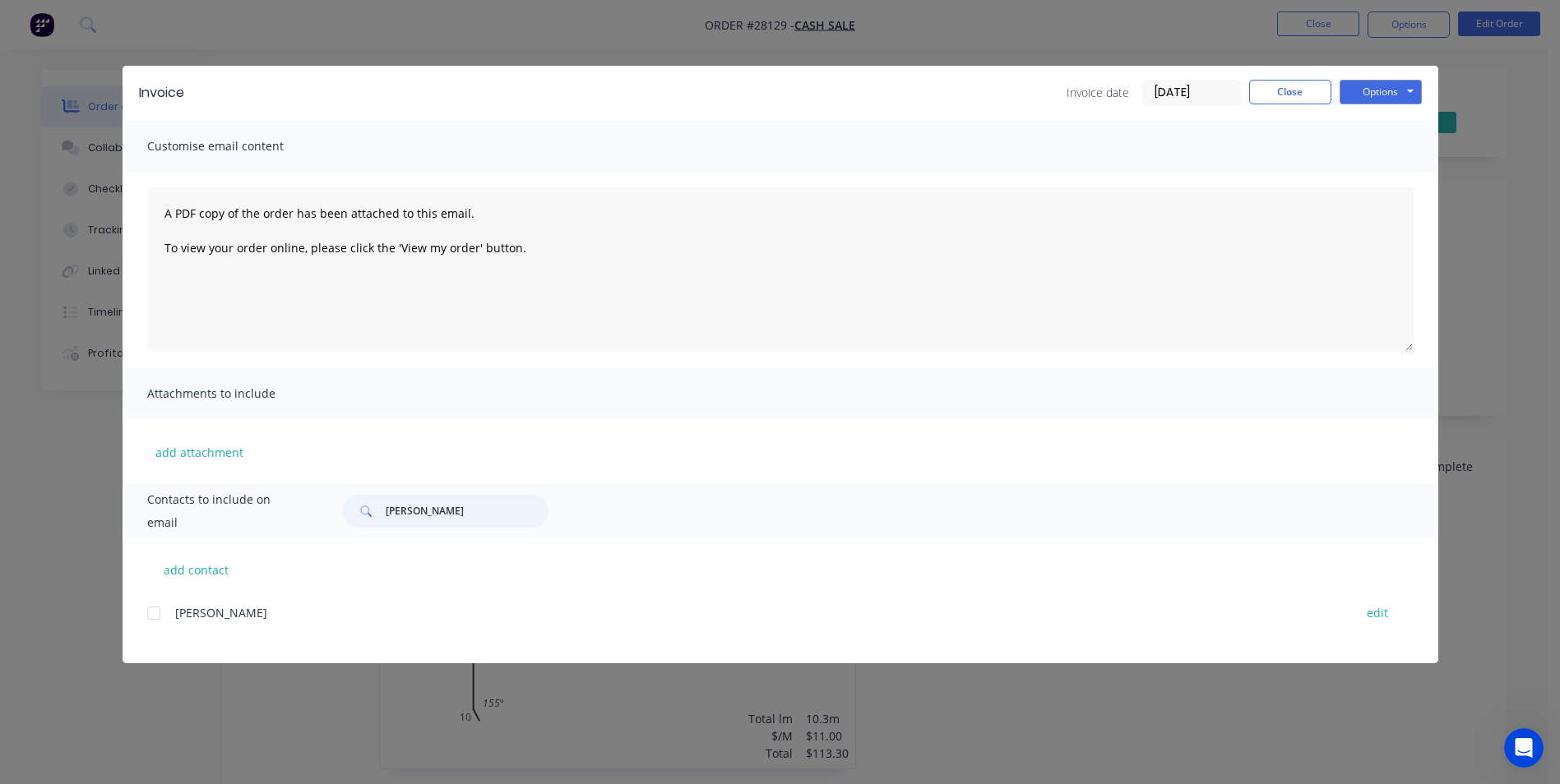
type input "[PERSON_NAME]"
drag, startPoint x: 463, startPoint y: 508, endPoint x: 304, endPoint y: 516, distance: 159.2
click at [304, 516] on div "Contacts to include on email [PERSON_NAME]" at bounding box center [780, 510] width 1316 height 53
click at [1373, 90] on button "Options" at bounding box center [1381, 92] width 83 height 24
click at [1378, 148] on button "Print" at bounding box center [1392, 148] width 105 height 27
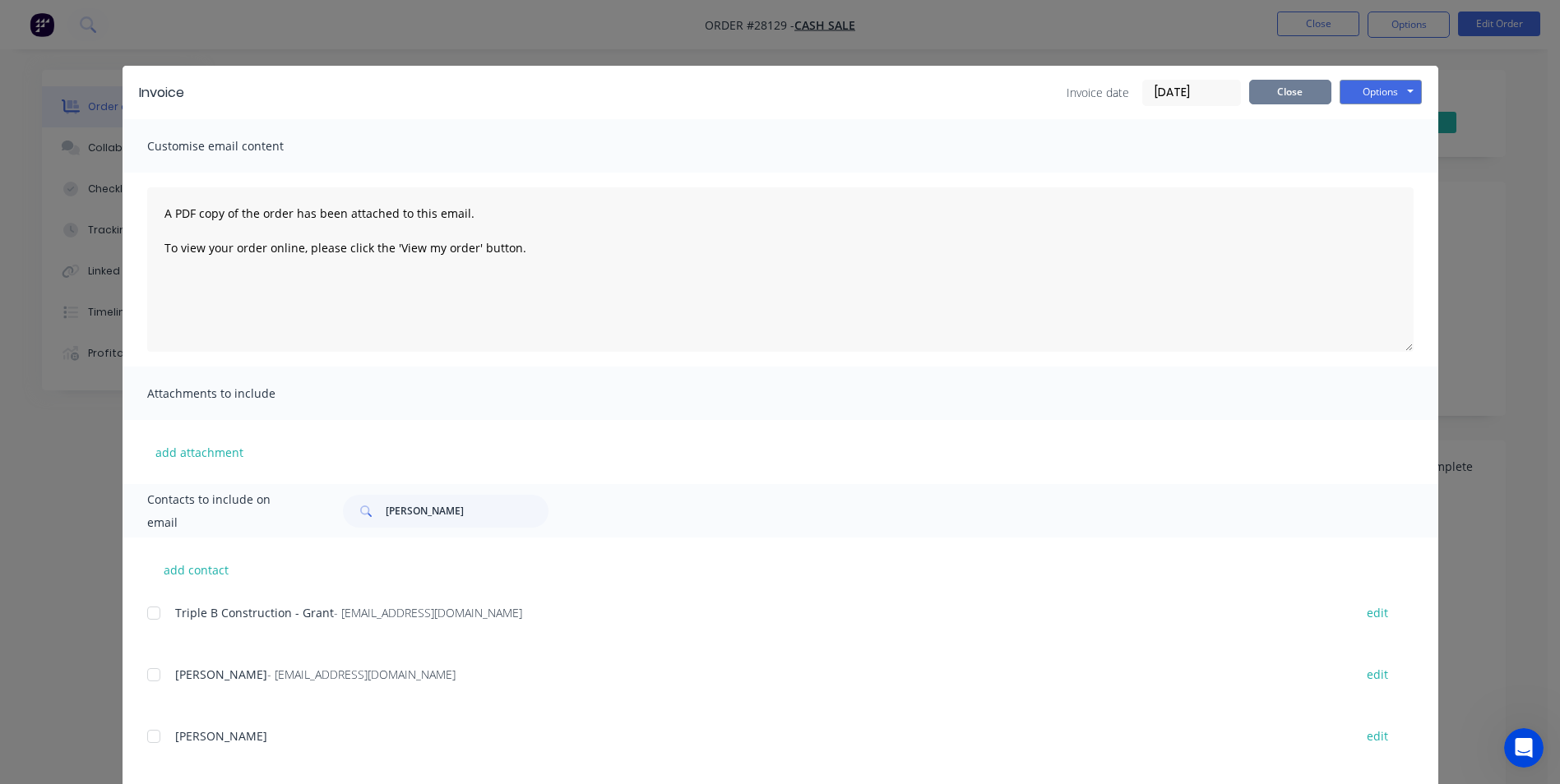
click at [1290, 83] on button "Close" at bounding box center [1290, 92] width 83 height 24
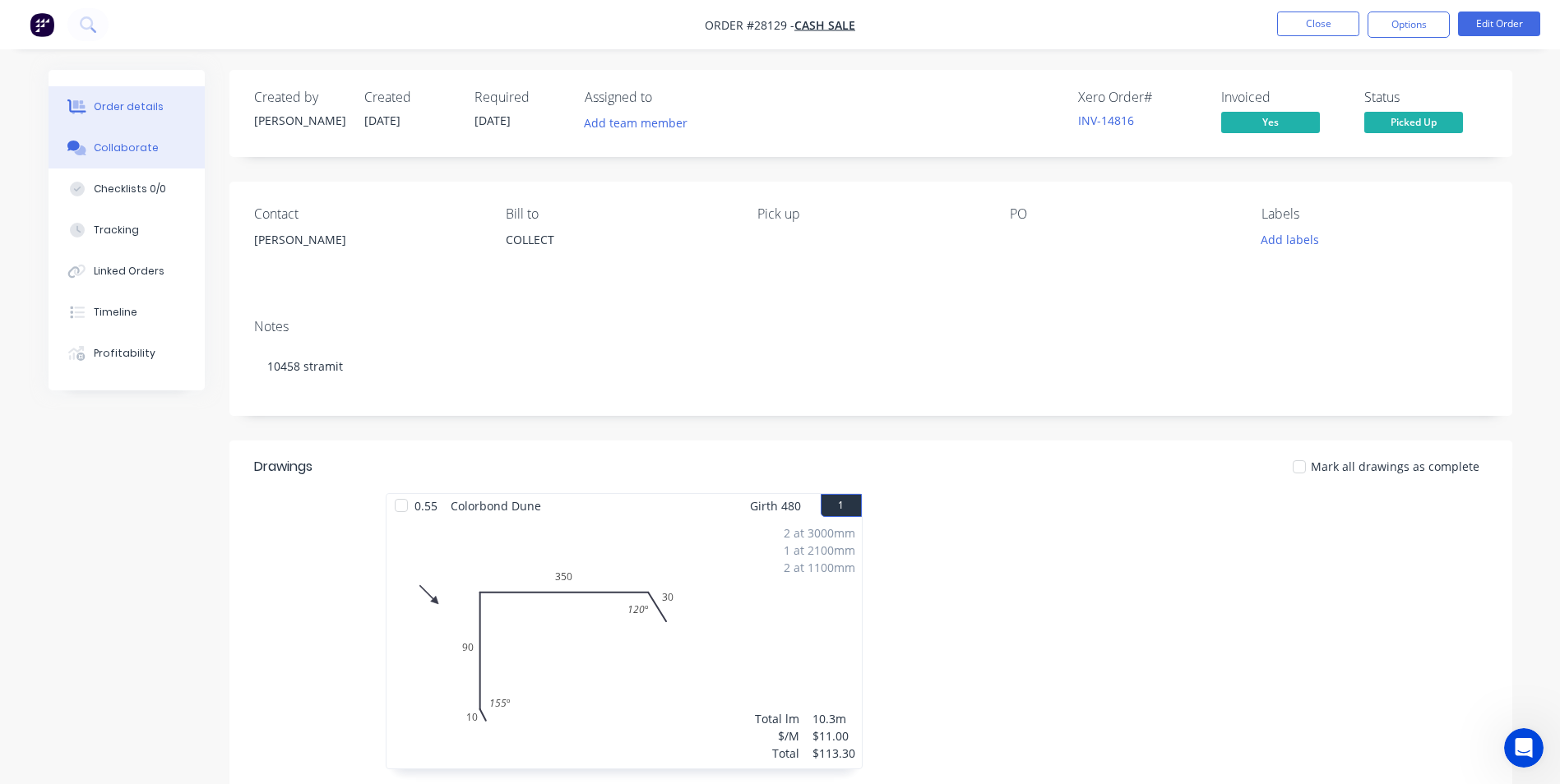
click at [124, 136] on button "Collaborate" at bounding box center [127, 148] width 157 height 41
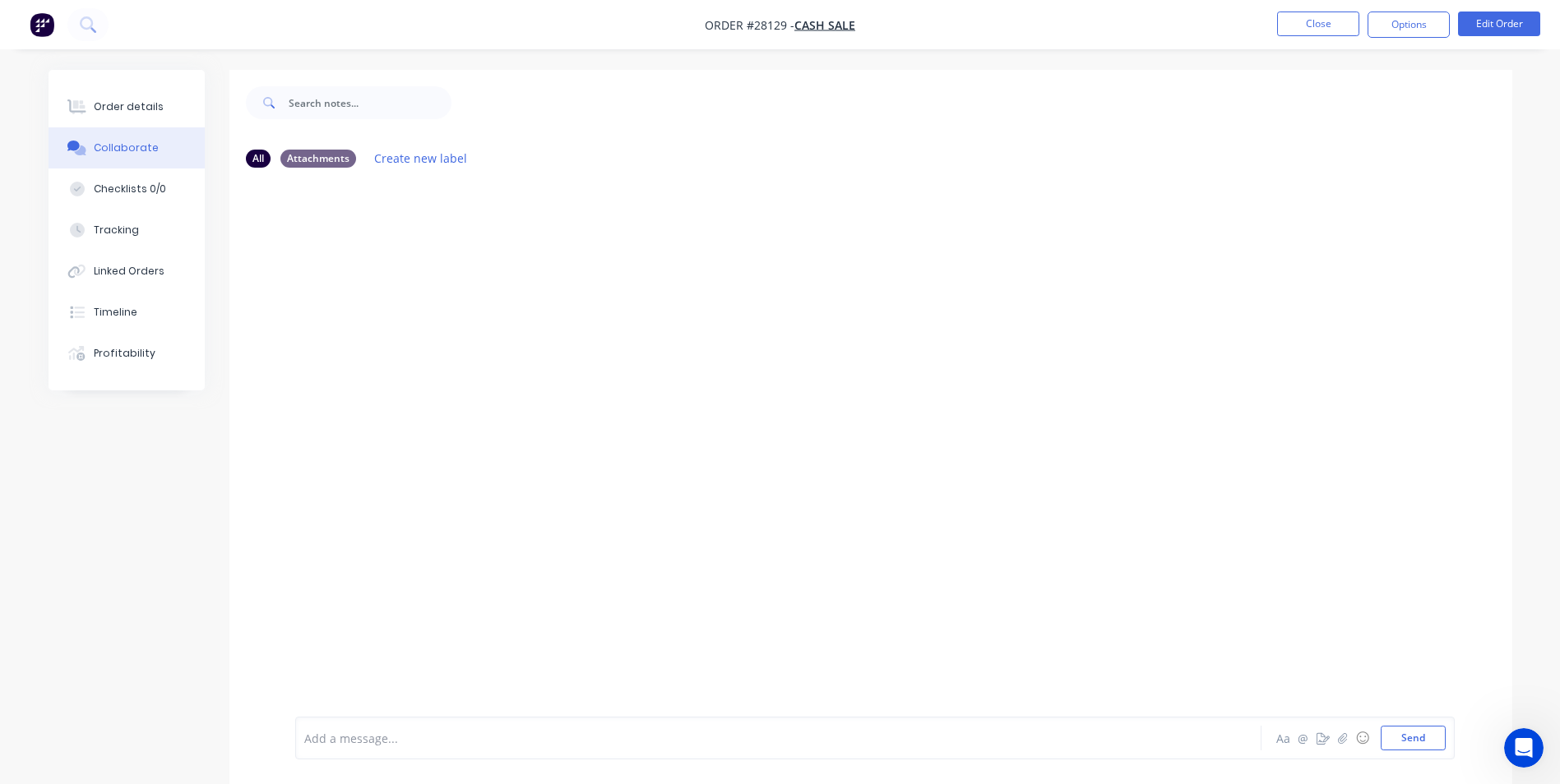
drag, startPoint x: 401, startPoint y: 748, endPoint x: 368, endPoint y: 644, distance: 109.1
click at [398, 745] on div "Add a message..." at bounding box center [732, 738] width 857 height 24
click at [1405, 735] on button "Send" at bounding box center [1413, 738] width 65 height 24
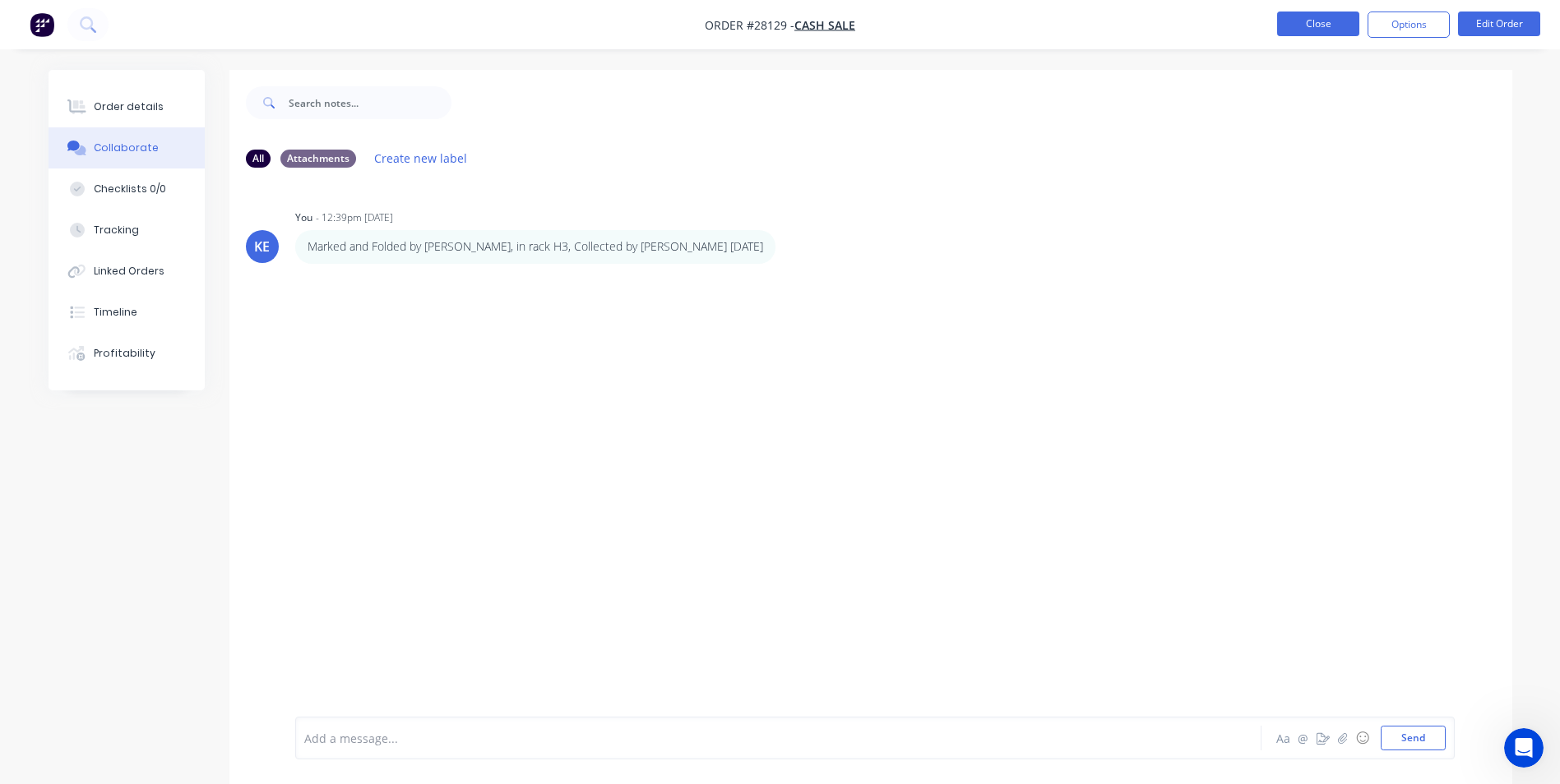
click at [1326, 28] on button "Close" at bounding box center [1318, 23] width 83 height 24
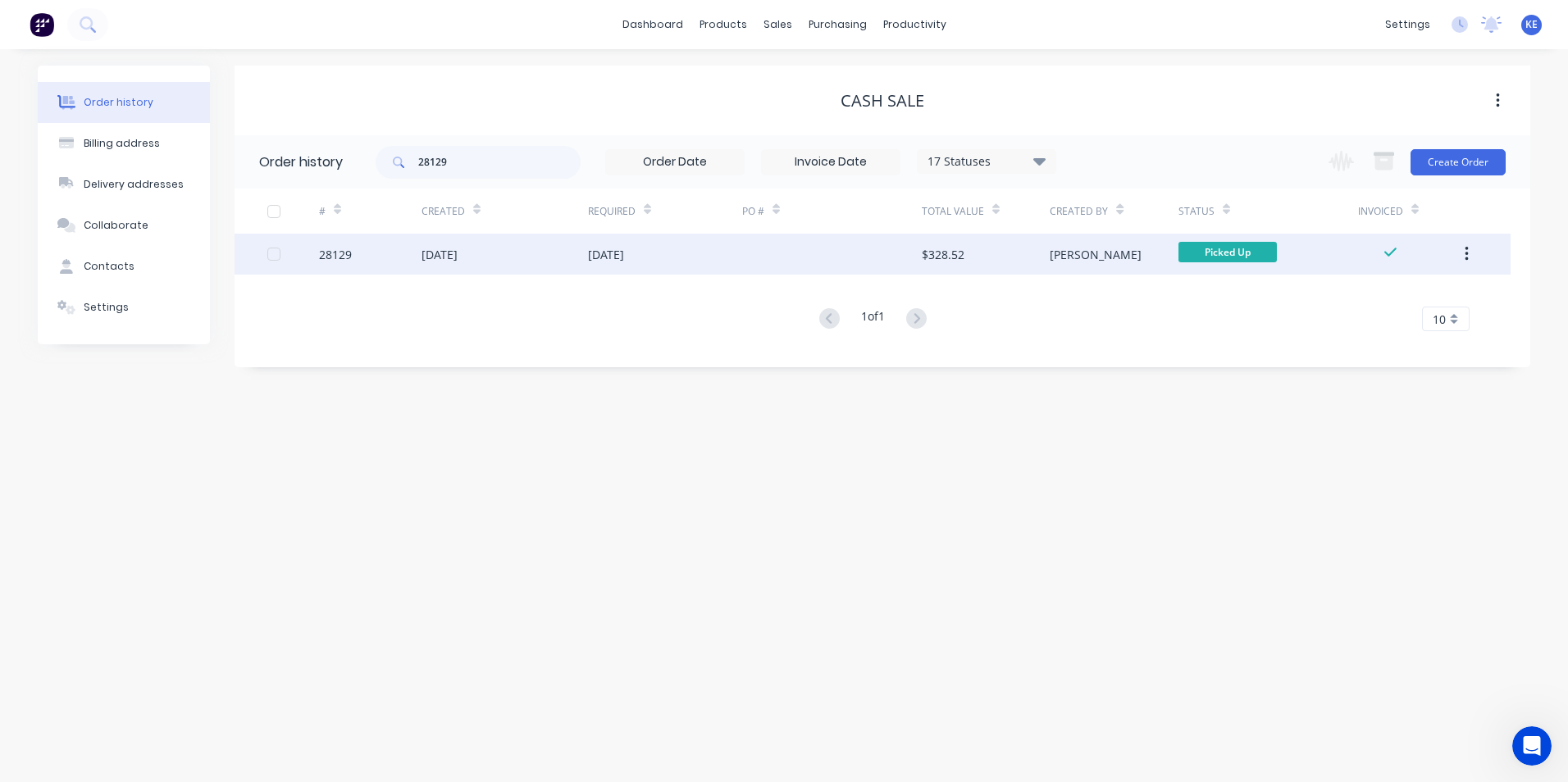
click at [1467, 250] on icon "button" at bounding box center [1467, 254] width 3 height 15
click at [1369, 299] on div "Archive" at bounding box center [1408, 297] width 127 height 23
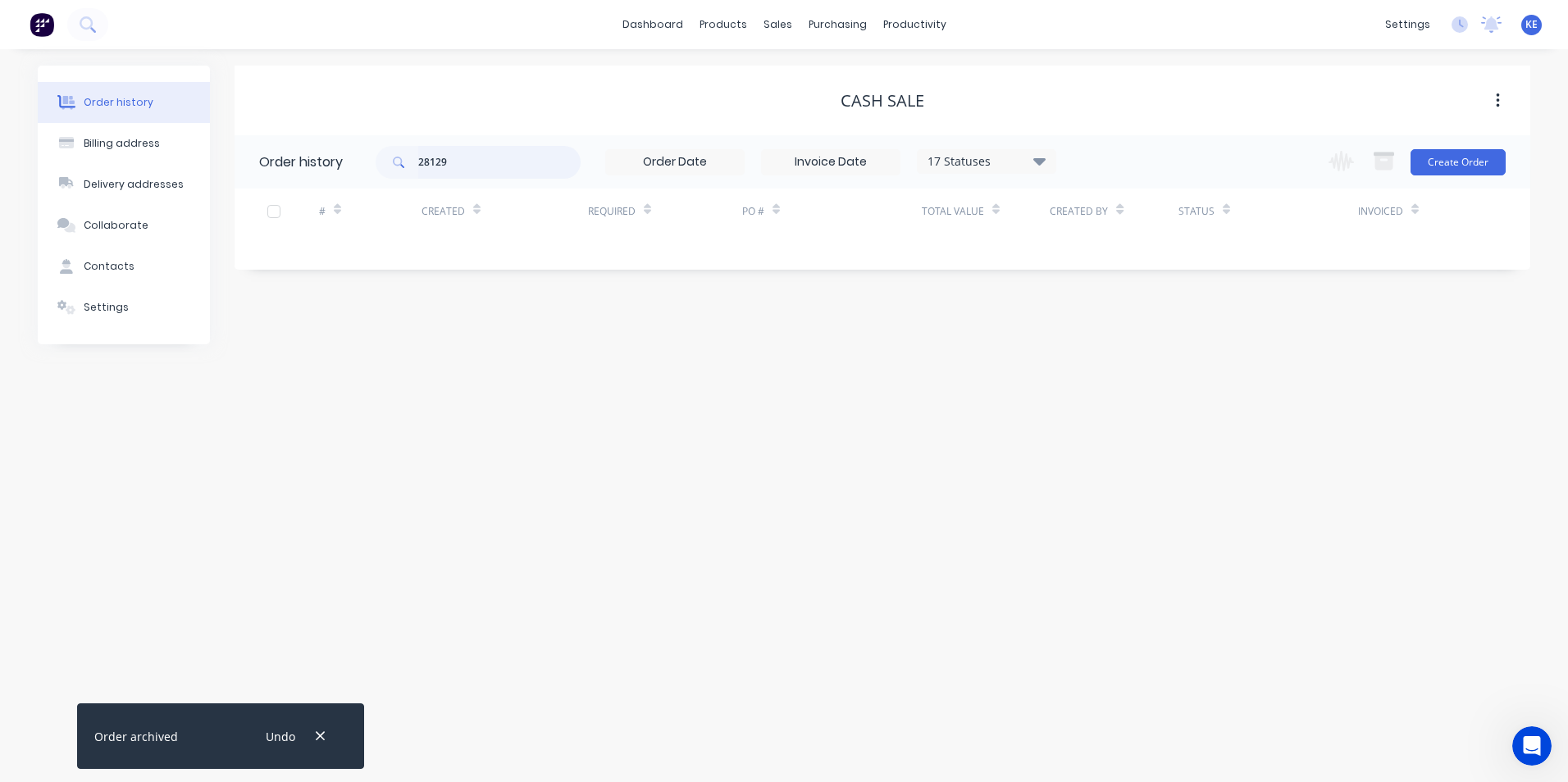
click at [465, 160] on input "28129" at bounding box center [499, 162] width 162 height 33
type input "2"
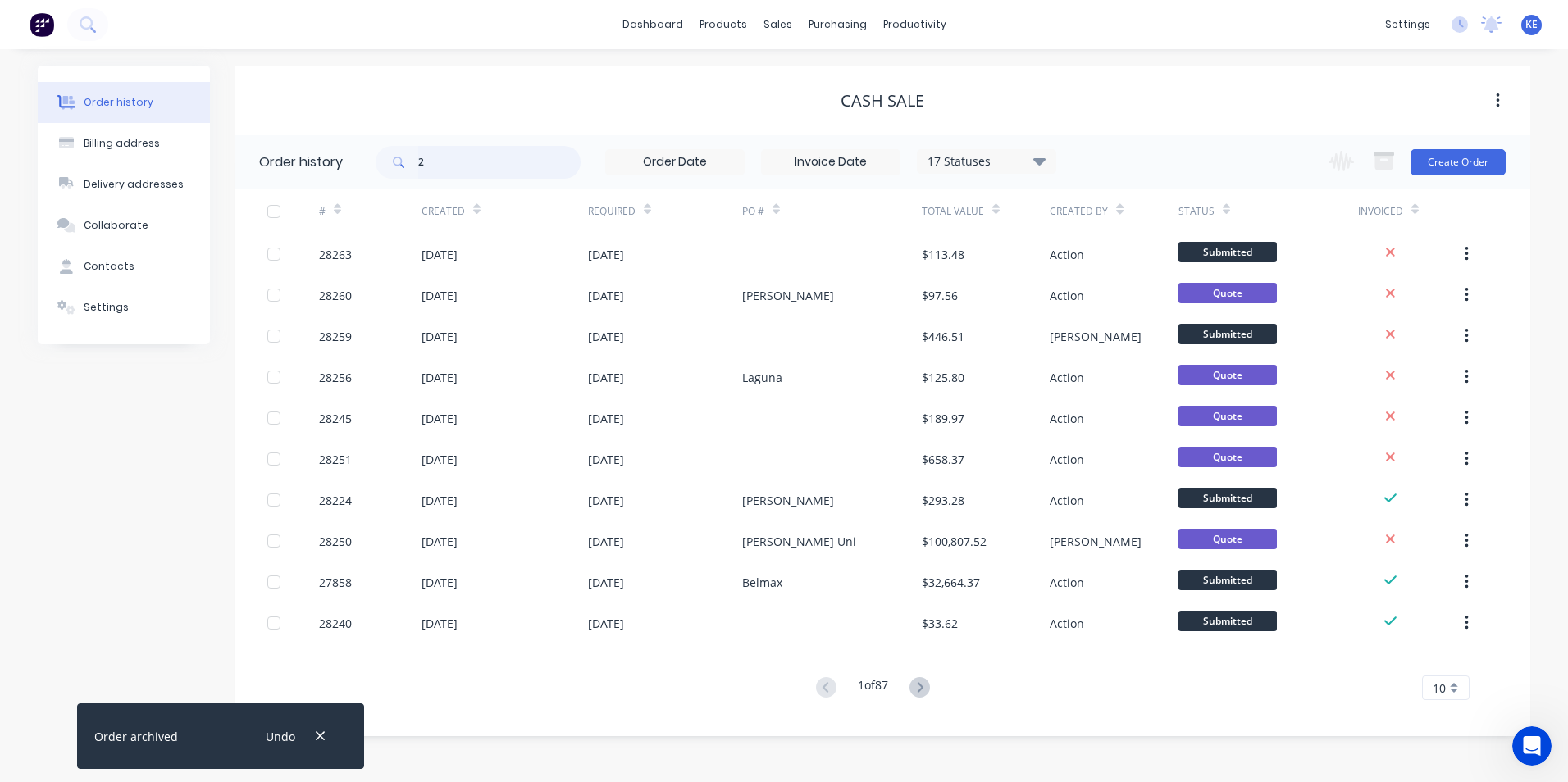
click at [456, 172] on input "2" at bounding box center [499, 162] width 162 height 33
type input "27877"
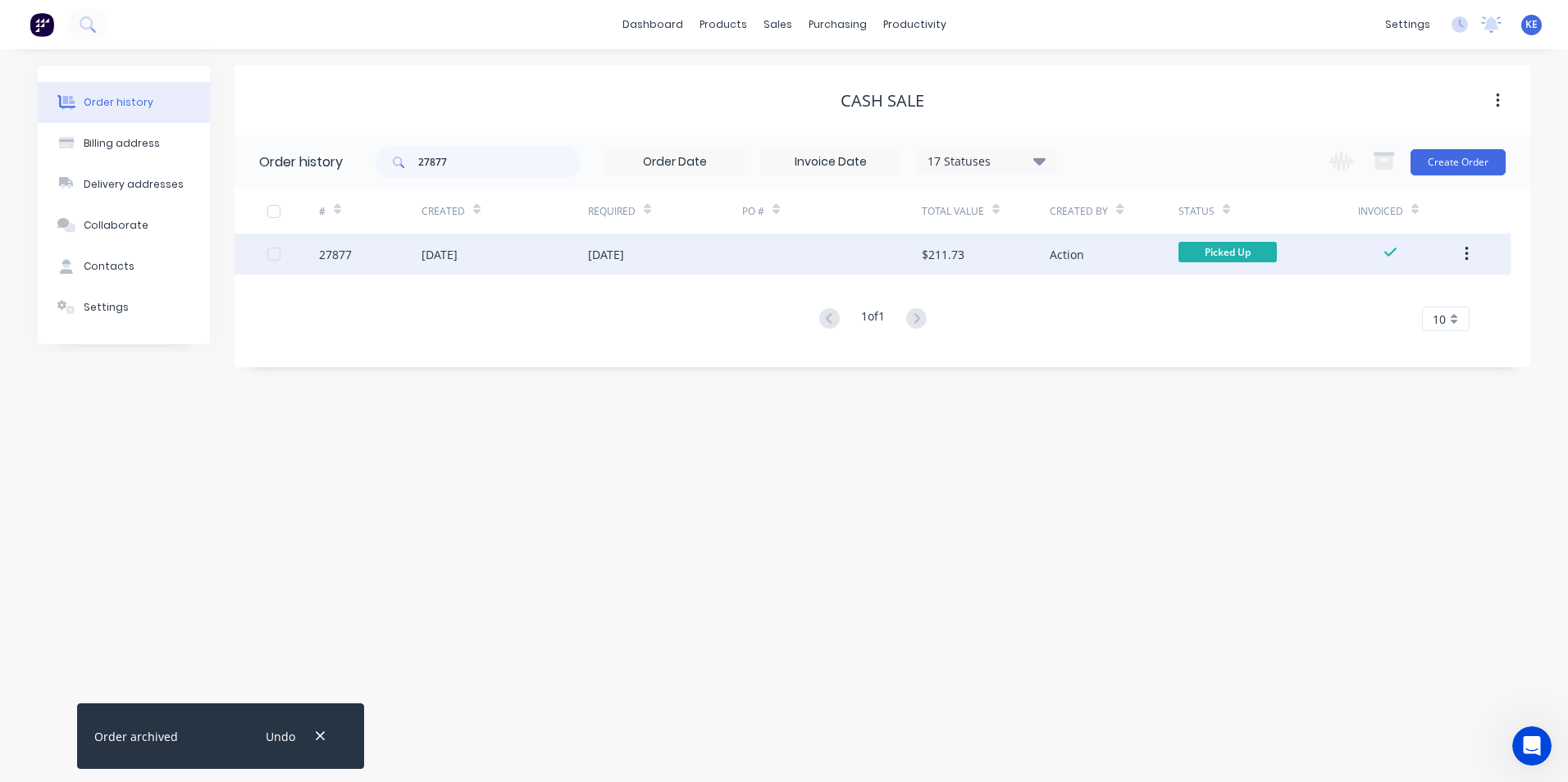
click at [381, 257] on div "27877" at bounding box center [370, 254] width 102 height 41
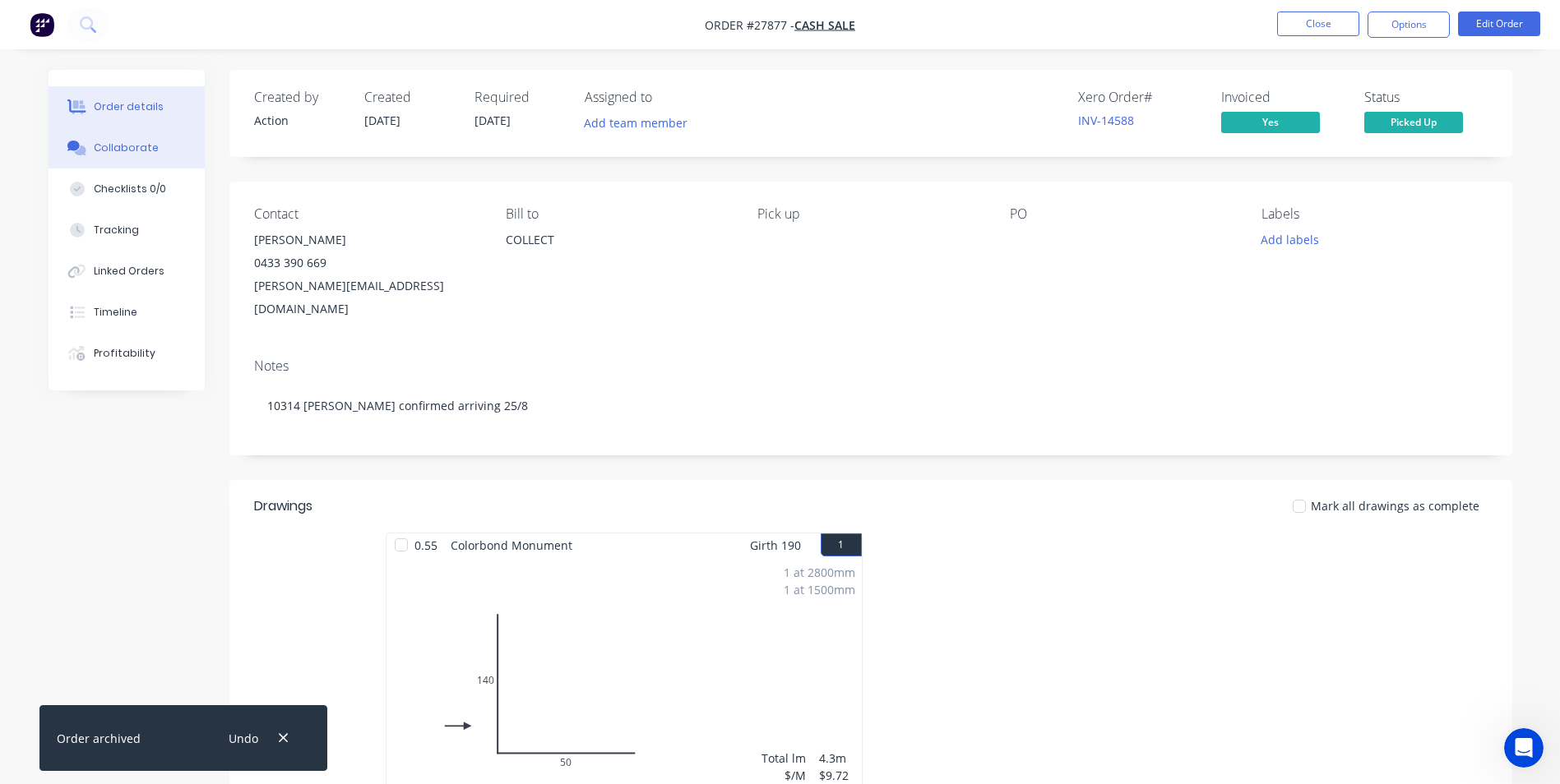
click at [123, 151] on div "Collaborate" at bounding box center [126, 148] width 65 height 15
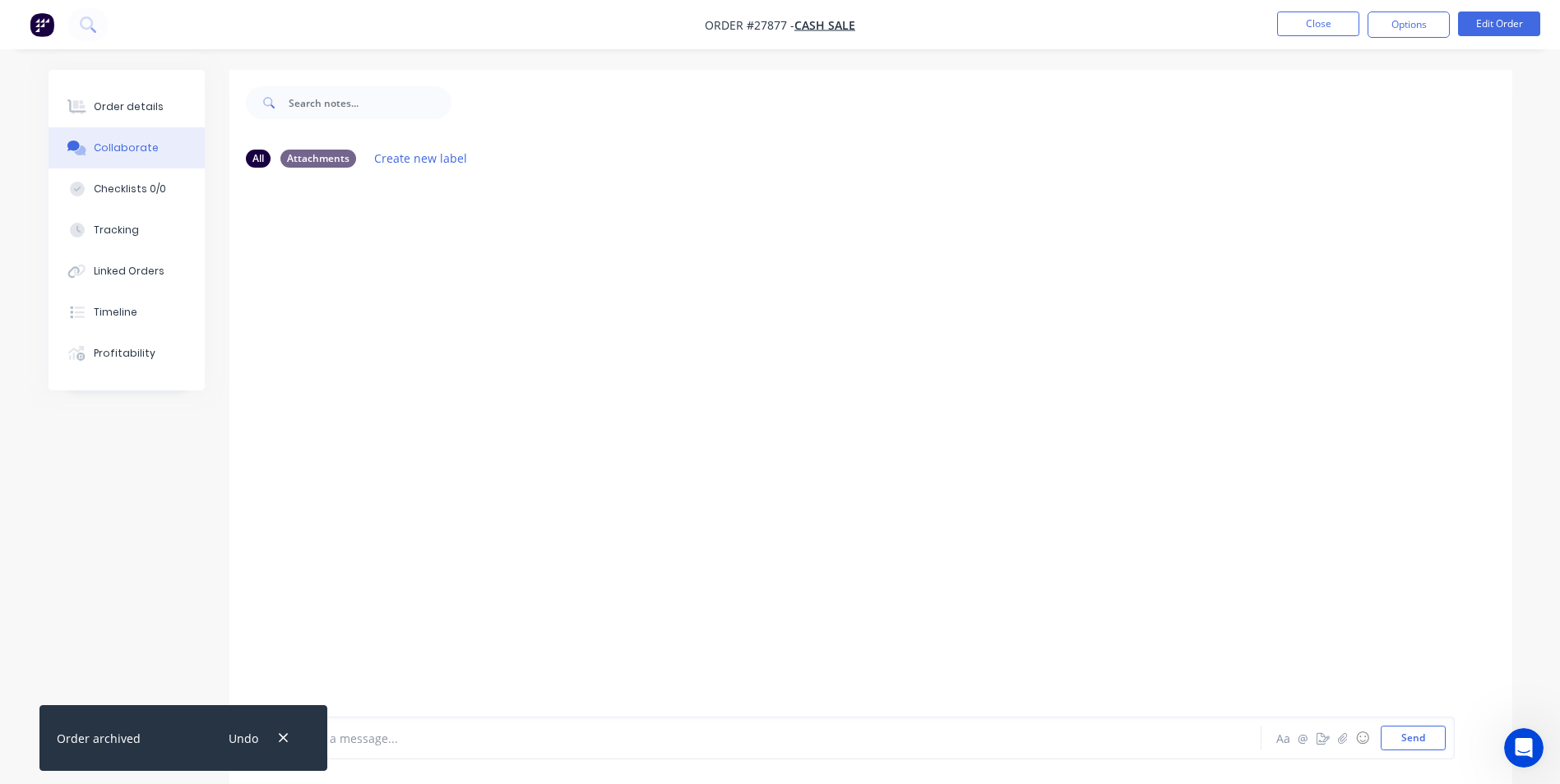
drag, startPoint x: 290, startPoint y: 740, endPoint x: 371, endPoint y: 730, distance: 81.6
click at [303, 733] on div "Undo" at bounding box center [257, 739] width 107 height 42
drag, startPoint x: 284, startPoint y: 740, endPoint x: 310, endPoint y: 733, distance: 26.9
click at [303, 734] on div "Undo" at bounding box center [257, 739] width 107 height 42
drag, startPoint x: 278, startPoint y: 731, endPoint x: 309, endPoint y: 730, distance: 31.0
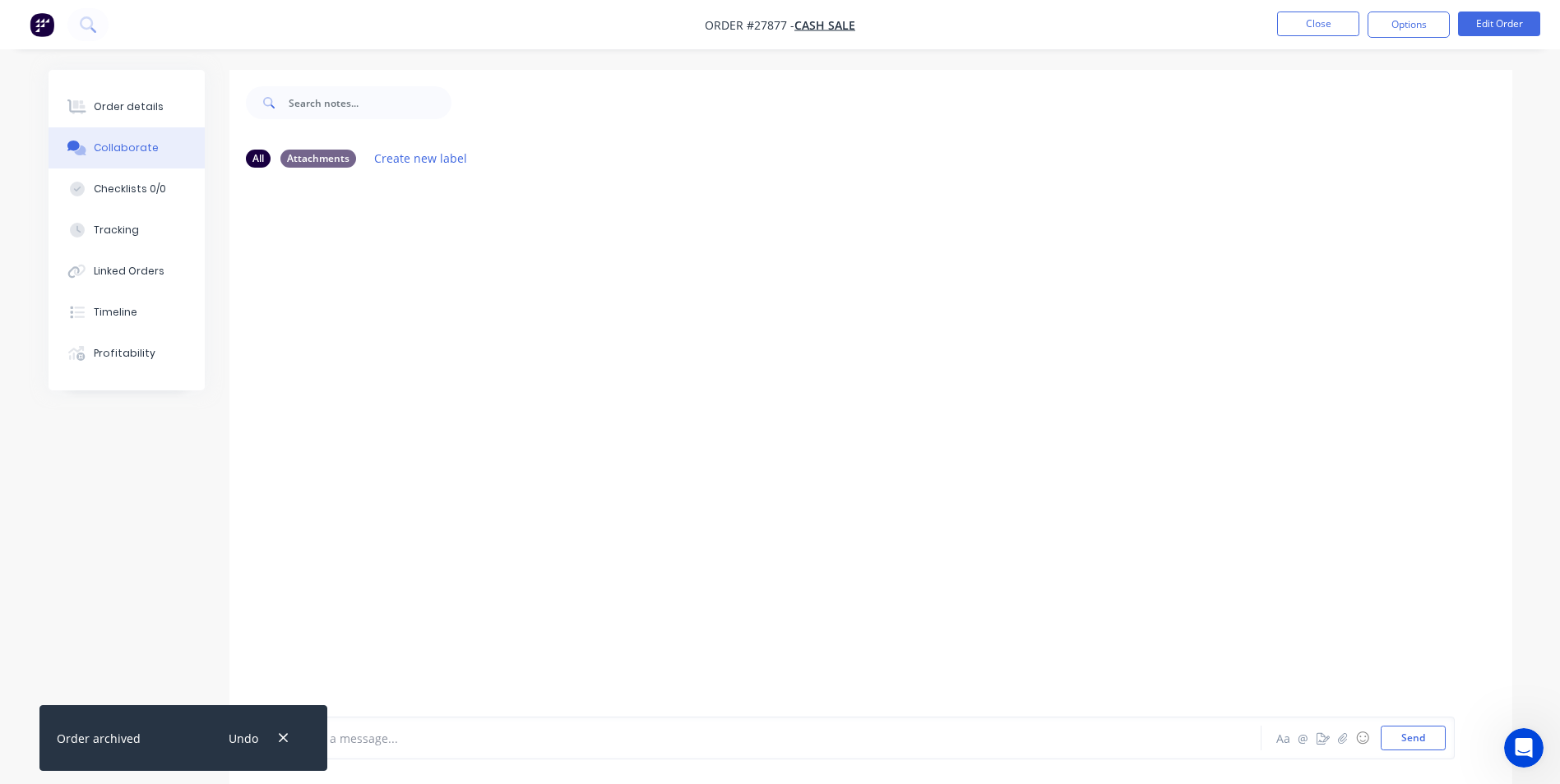
click at [289, 730] on button "button" at bounding box center [283, 739] width 21 height 23
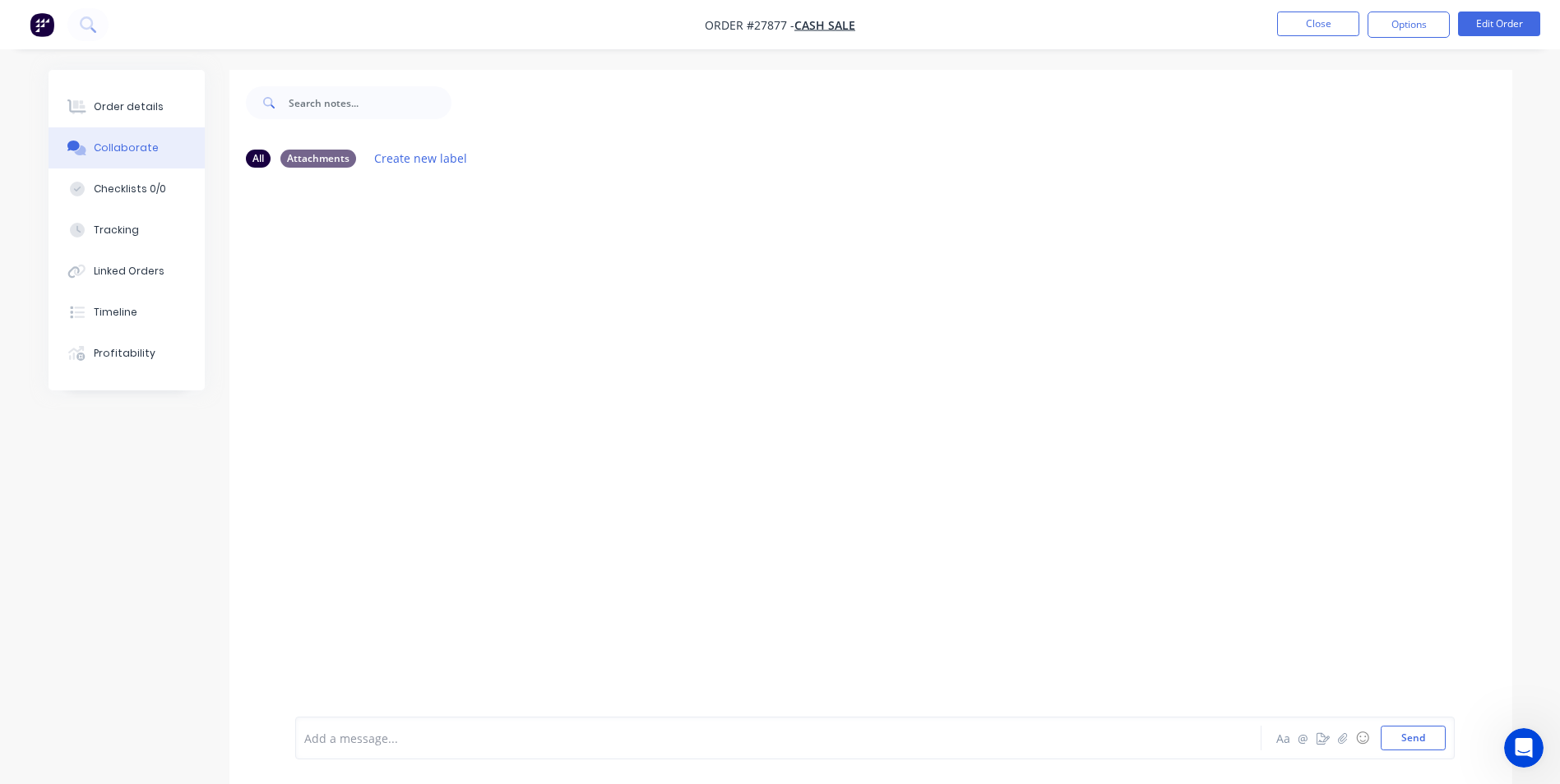
click at [381, 745] on div at bounding box center [733, 739] width 856 height 17
click at [1420, 734] on button "Send" at bounding box center [1413, 738] width 65 height 24
click at [1288, 23] on button "Close" at bounding box center [1318, 23] width 83 height 24
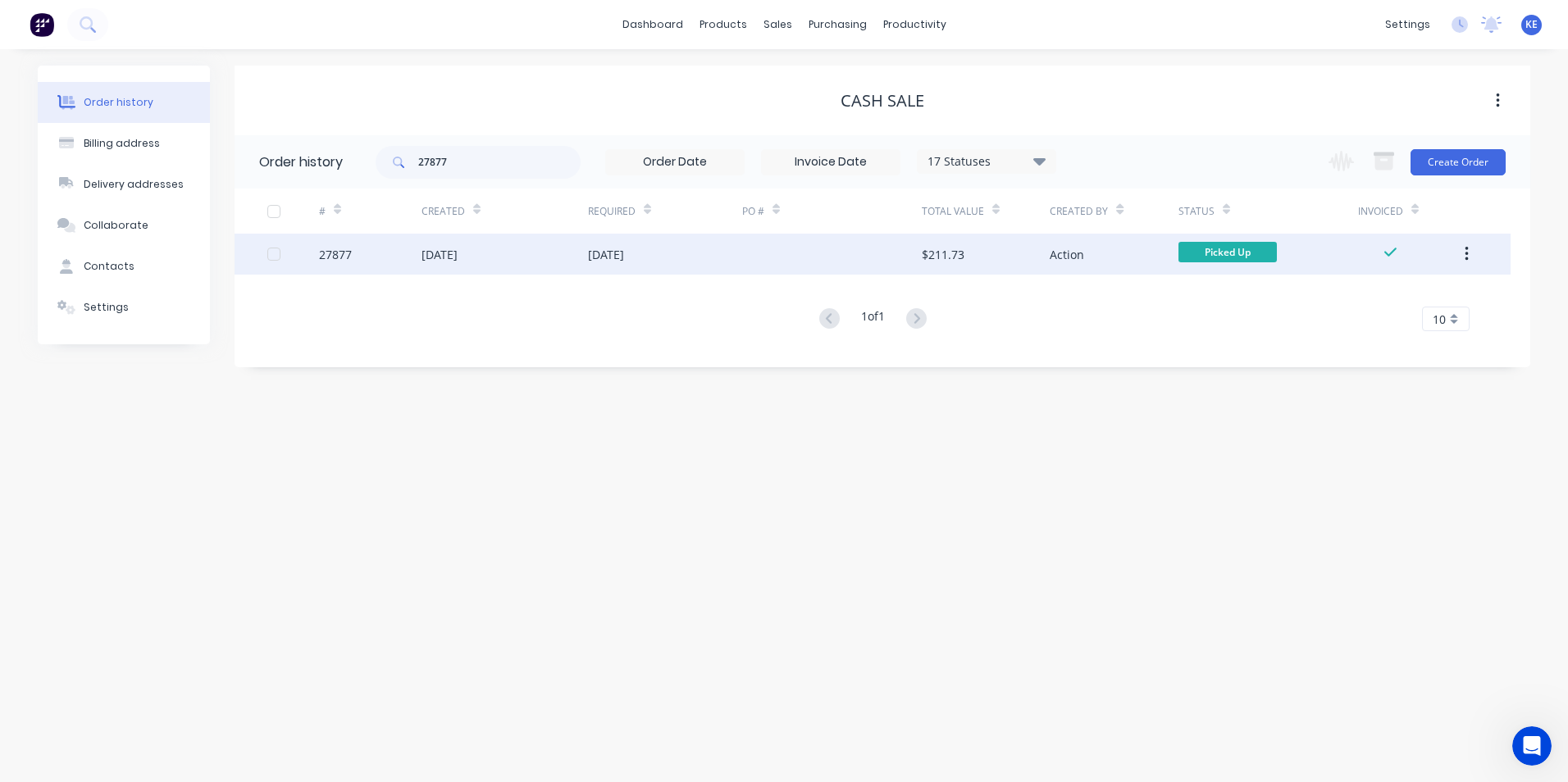
click at [1468, 258] on icon "button" at bounding box center [1467, 254] width 4 height 18
click at [1371, 303] on div "Archive" at bounding box center [1408, 297] width 127 height 23
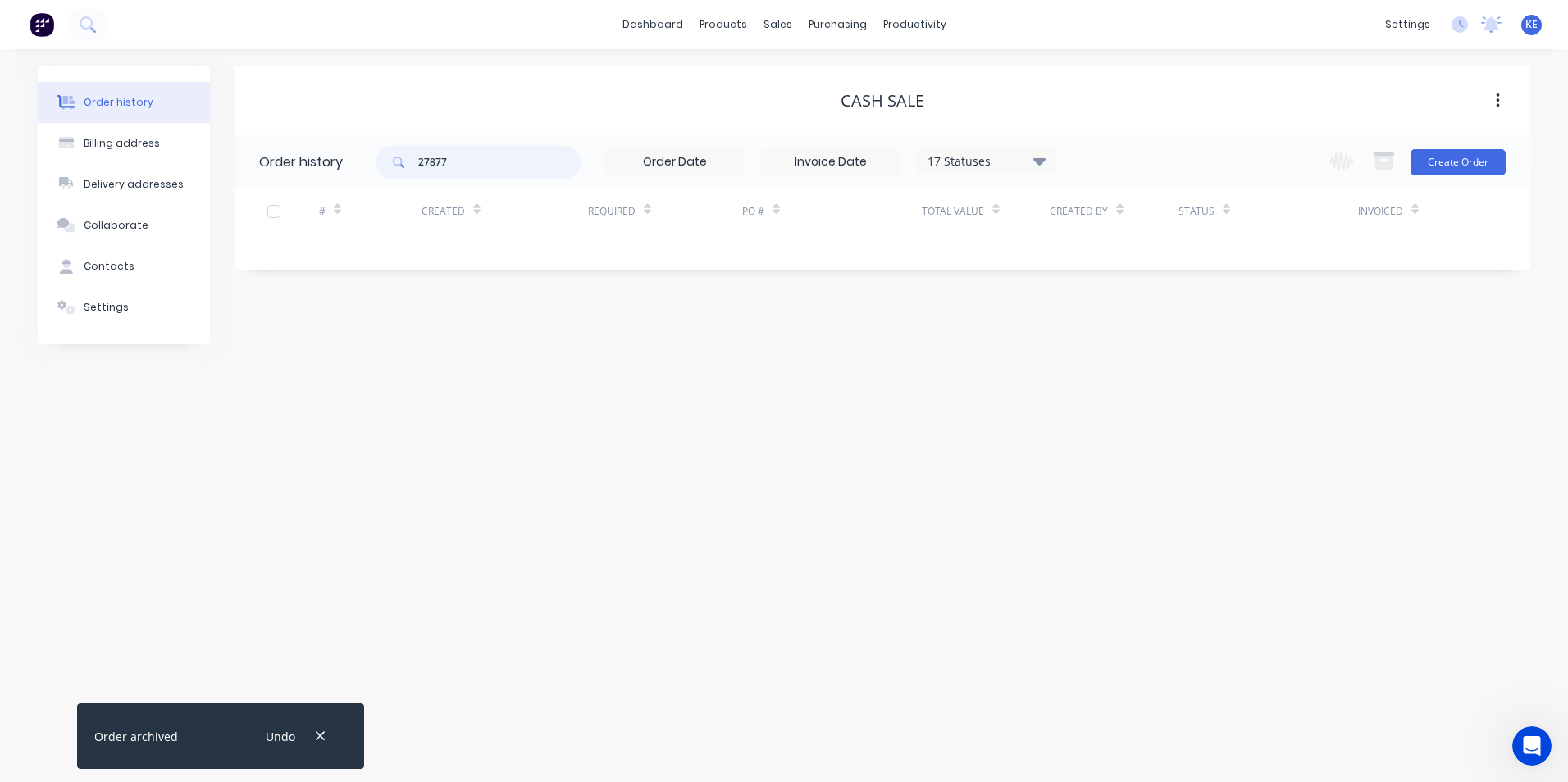
drag, startPoint x: 489, startPoint y: 167, endPoint x: 307, endPoint y: 167, distance: 182.0
click at [307, 167] on header "Order history 27877 17 Statuses Invoice Status Invoiced Not Invoiced Partial Or…" at bounding box center [882, 161] width 1296 height 53
type input "280"
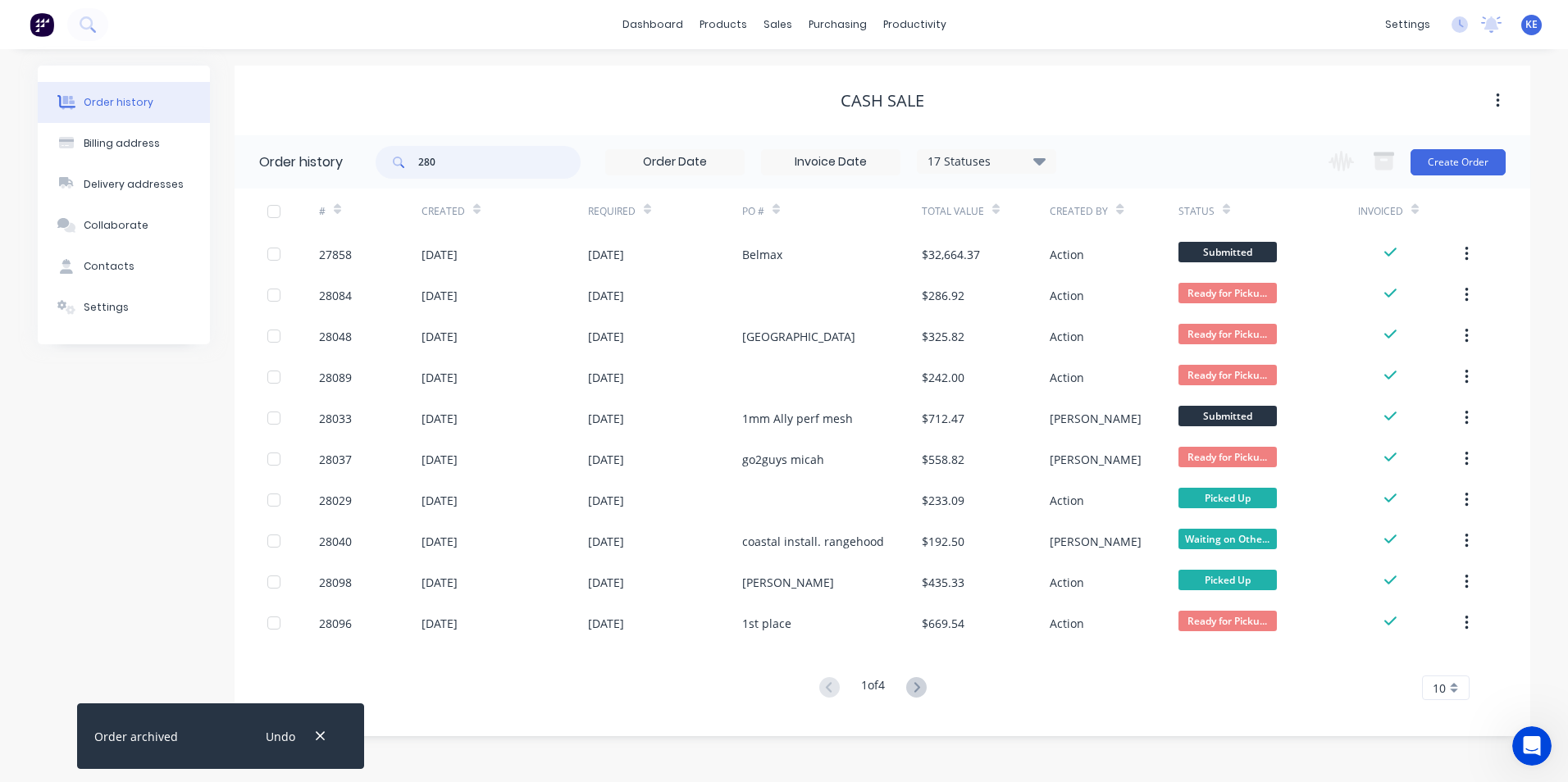
click at [474, 161] on input "280" at bounding box center [499, 162] width 162 height 33
type input "28098"
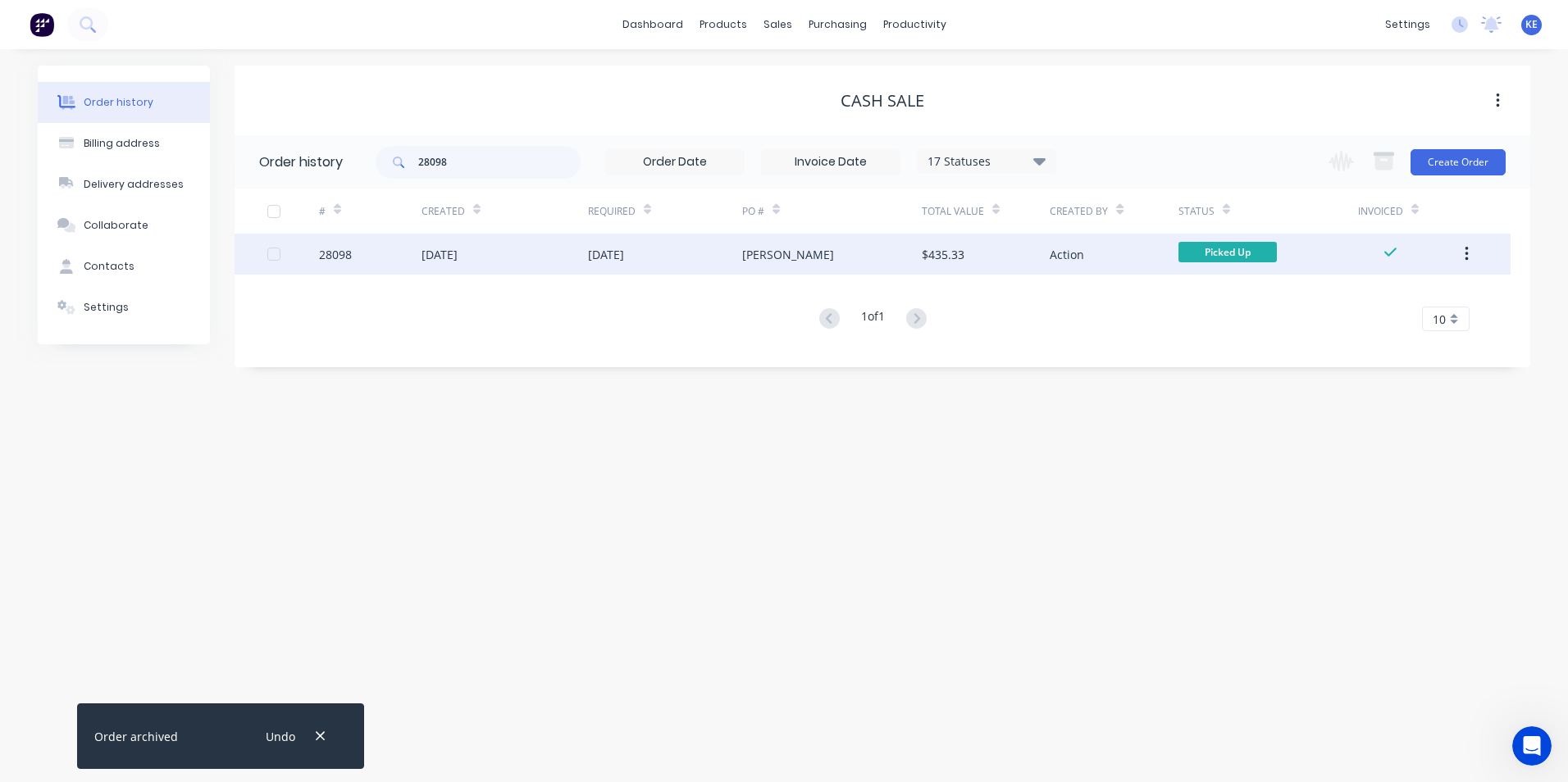
click at [361, 259] on div "28098" at bounding box center [370, 254] width 102 height 41
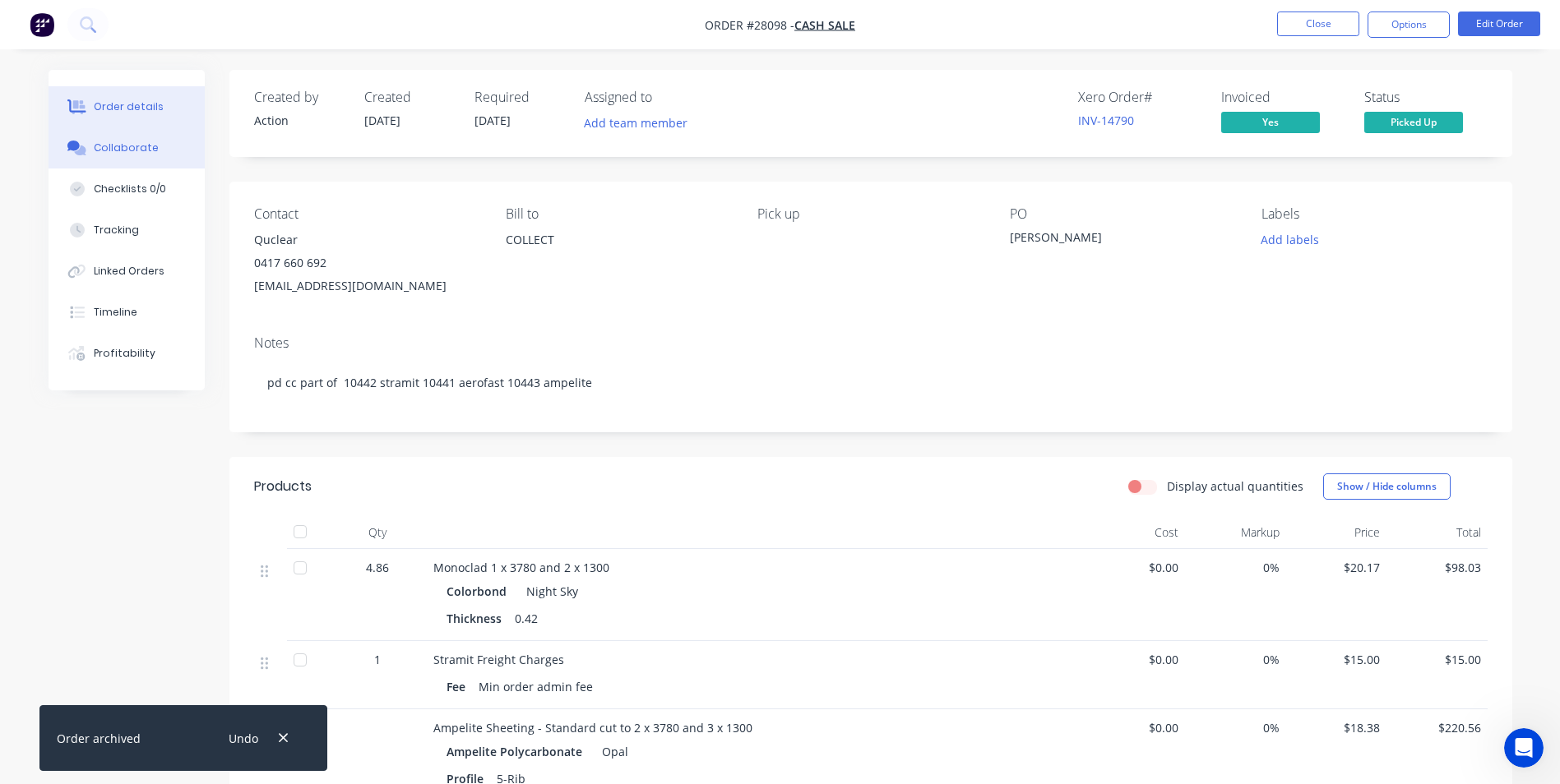
click at [117, 155] on div "Collaborate" at bounding box center [126, 148] width 65 height 15
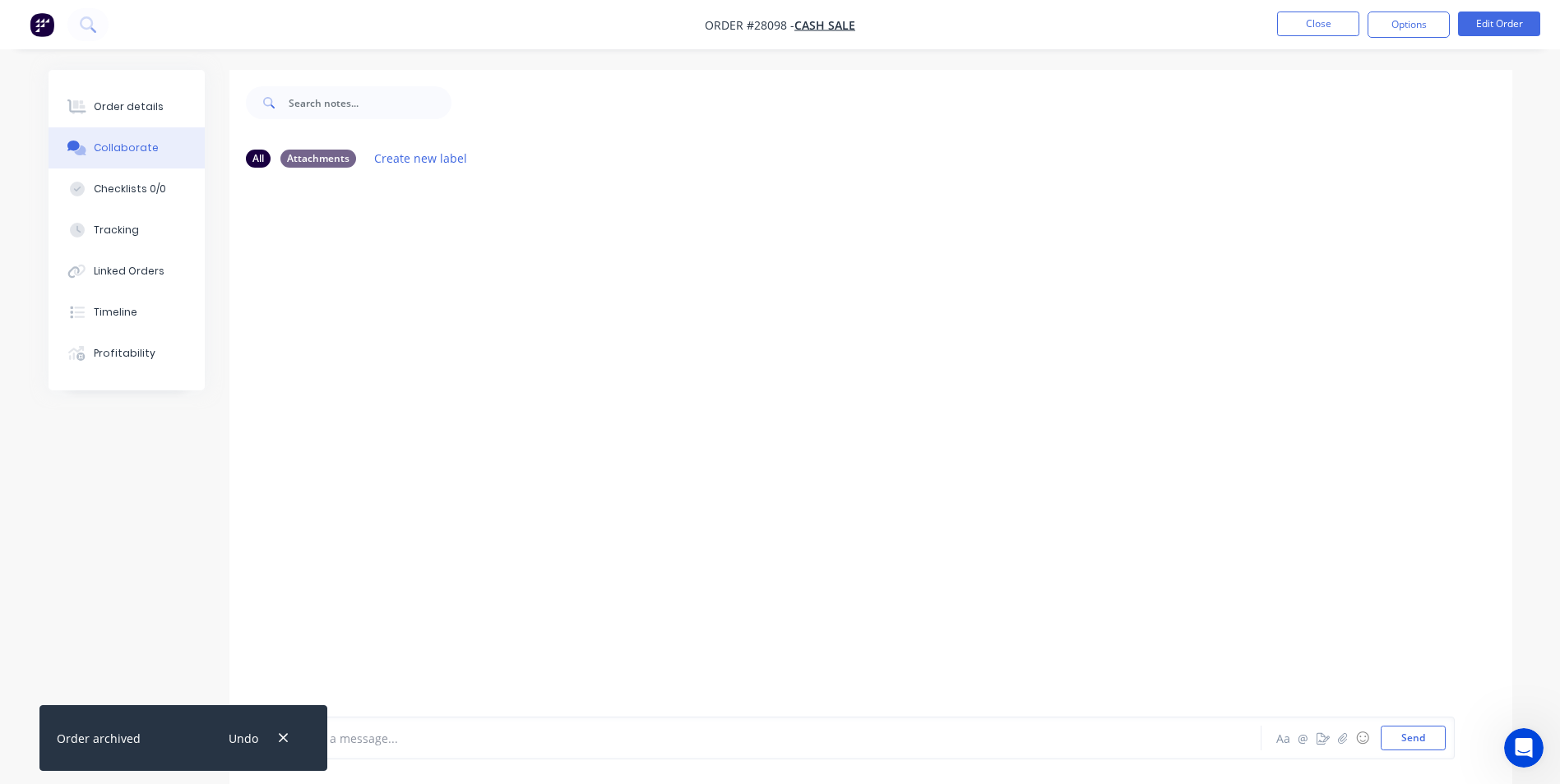
drag, startPoint x: 285, startPoint y: 736, endPoint x: 351, endPoint y: 724, distance: 67.1
click at [293, 734] on div "Undo" at bounding box center [257, 739] width 107 height 42
drag, startPoint x: 280, startPoint y: 733, endPoint x: 363, endPoint y: 724, distance: 83.5
click at [283, 731] on icon "button" at bounding box center [283, 738] width 10 height 15
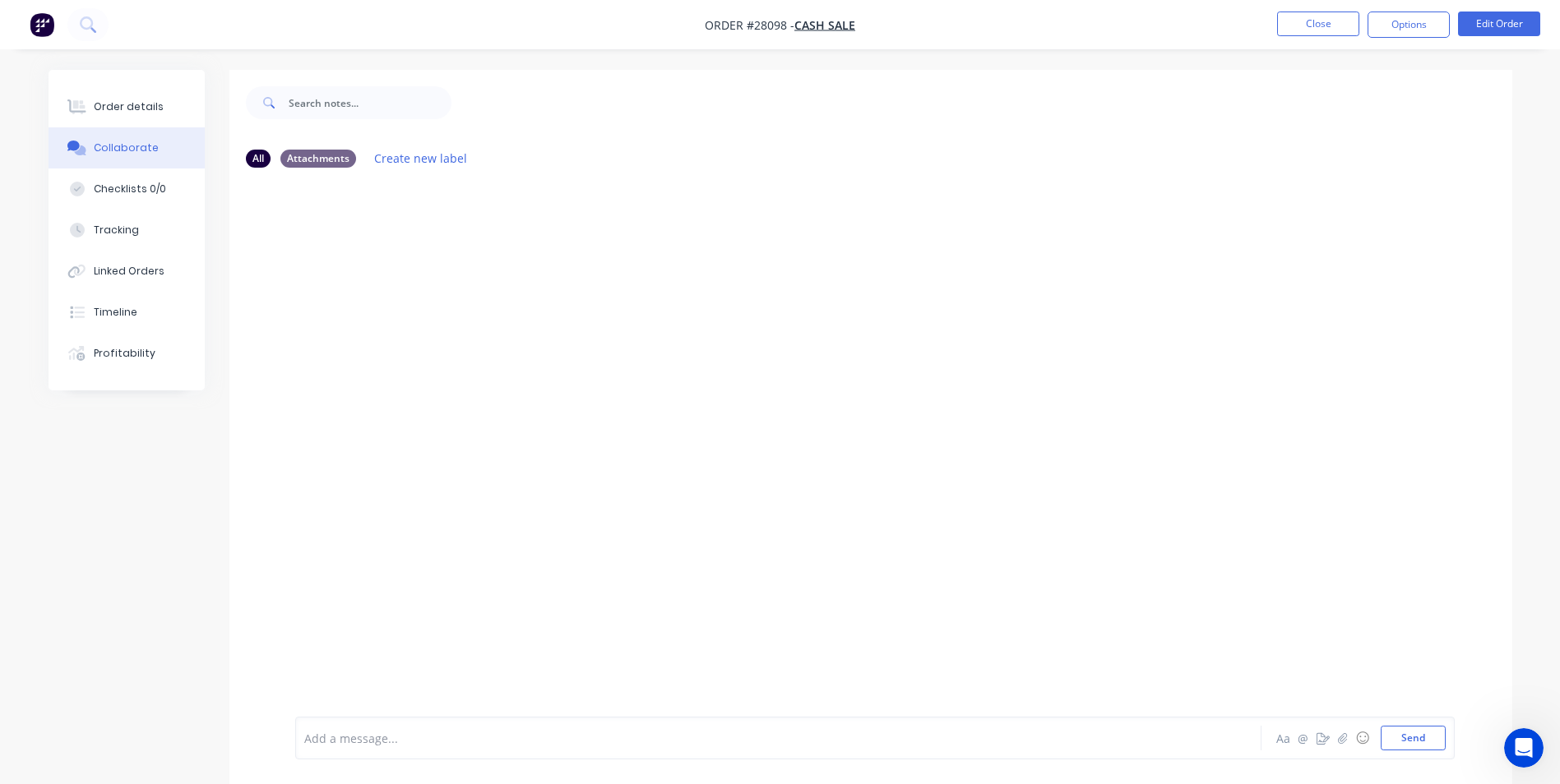
click at [363, 724] on div "Add a message... Aa @ ☺ Send" at bounding box center [876, 738] width 1160 height 43
click at [372, 742] on div at bounding box center [733, 739] width 856 height 17
click at [1418, 739] on button "Send" at bounding box center [1413, 738] width 65 height 24
click at [1322, 18] on button "Close" at bounding box center [1318, 23] width 83 height 24
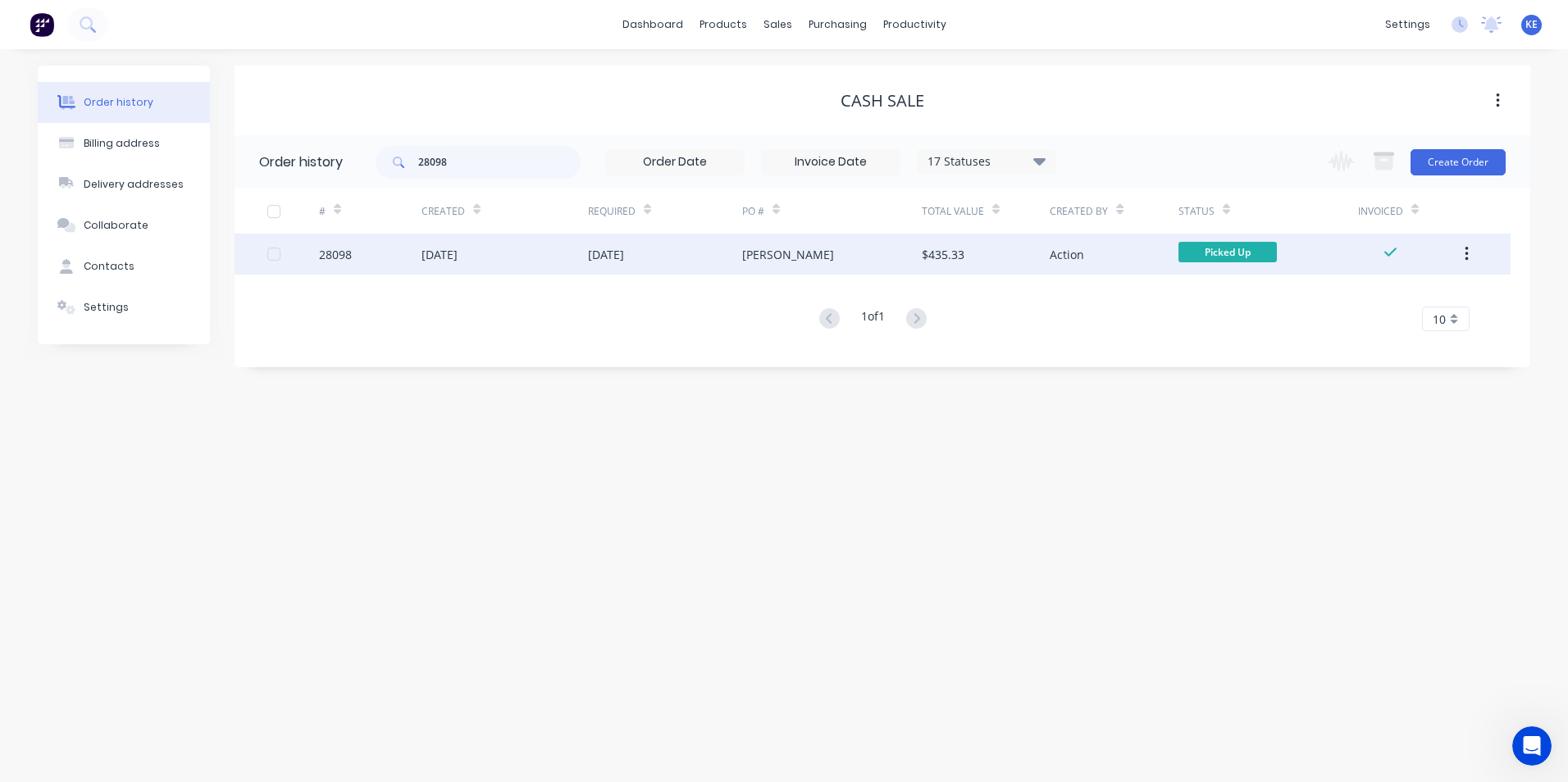
click at [1469, 250] on button "button" at bounding box center [1467, 254] width 38 height 29
click at [1383, 296] on div "Archive" at bounding box center [1408, 297] width 127 height 23
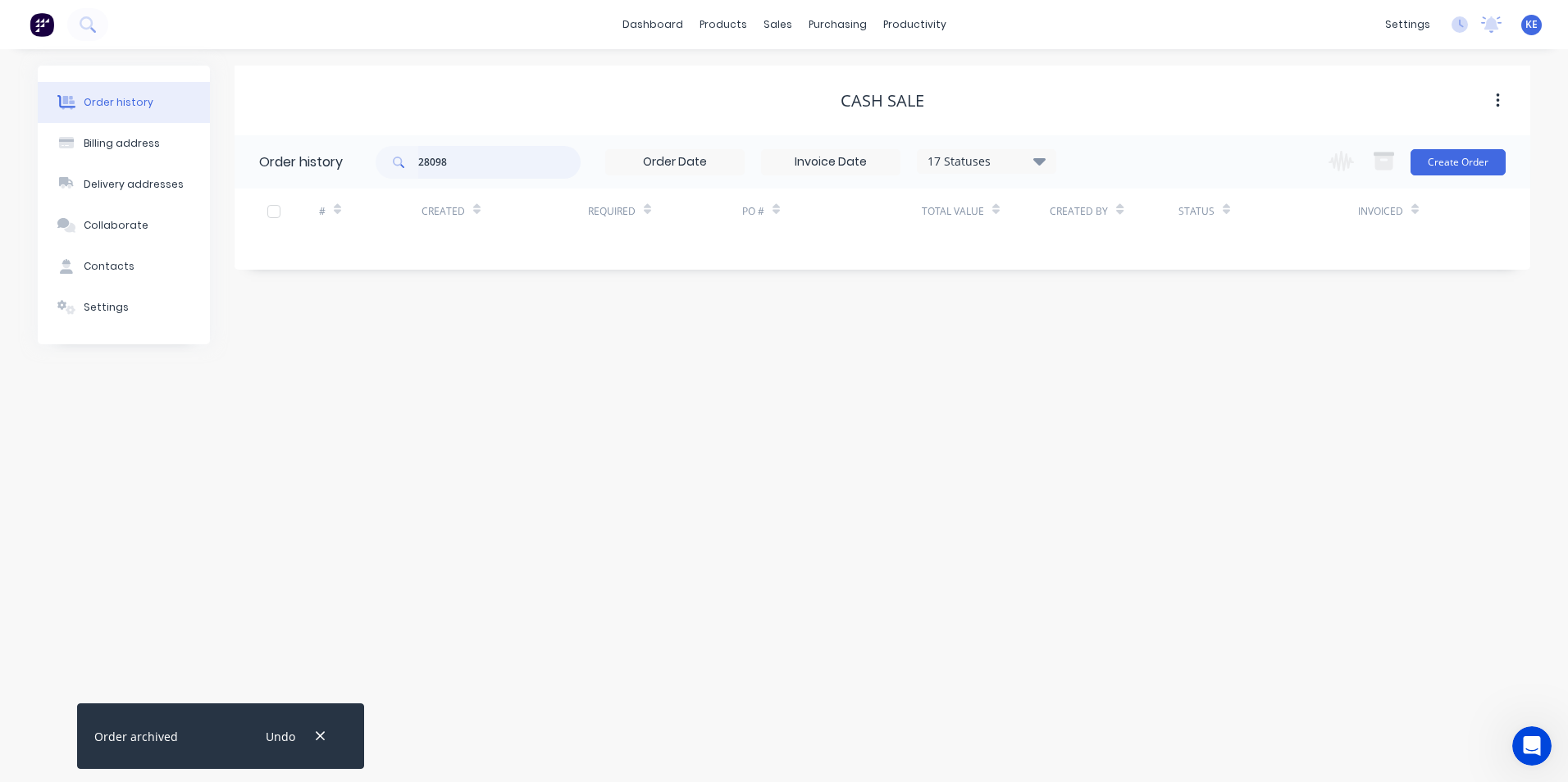
click at [451, 160] on input "28098" at bounding box center [499, 162] width 162 height 33
type input "280"
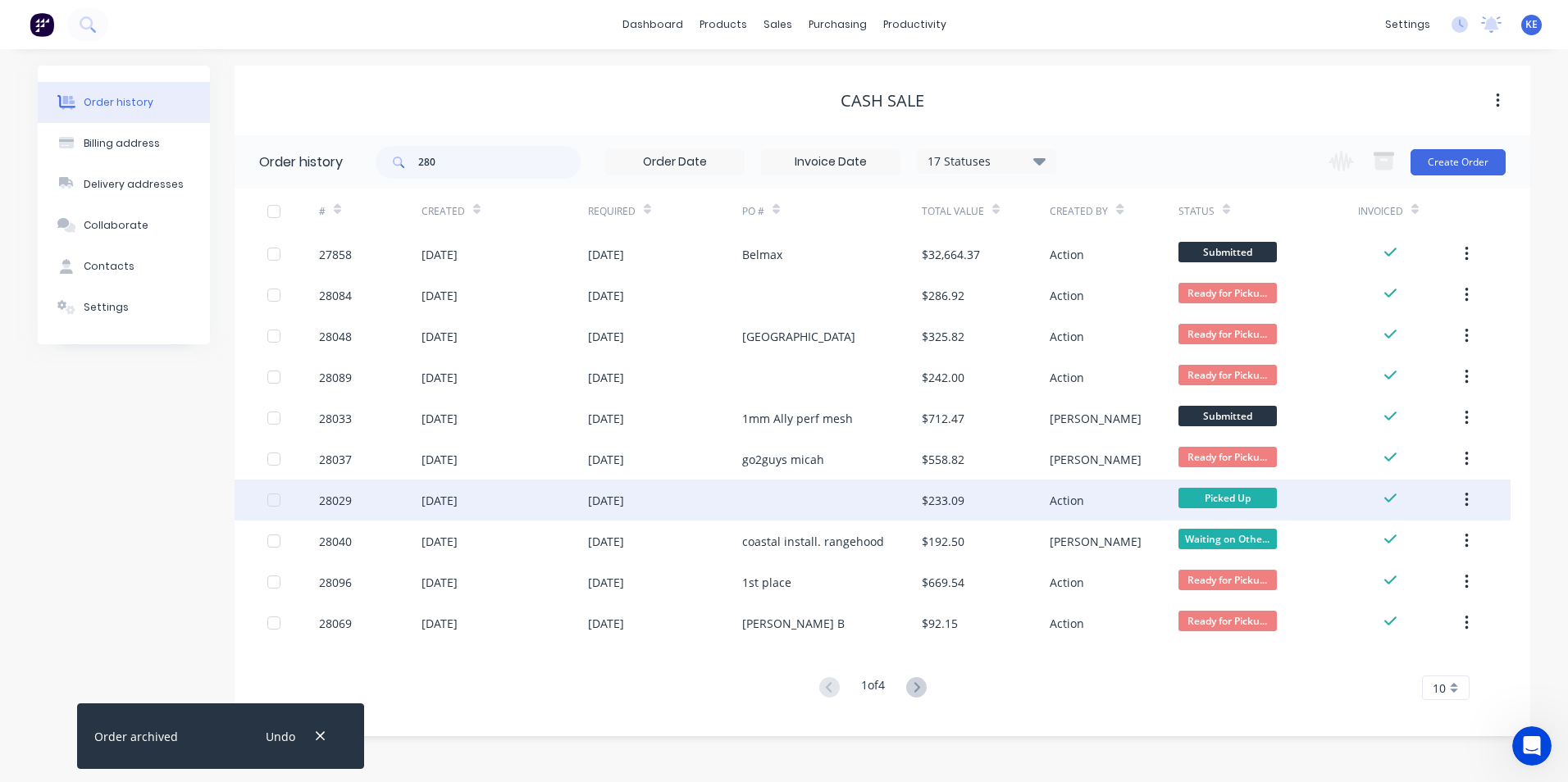
click at [366, 495] on div "28029" at bounding box center [370, 499] width 102 height 41
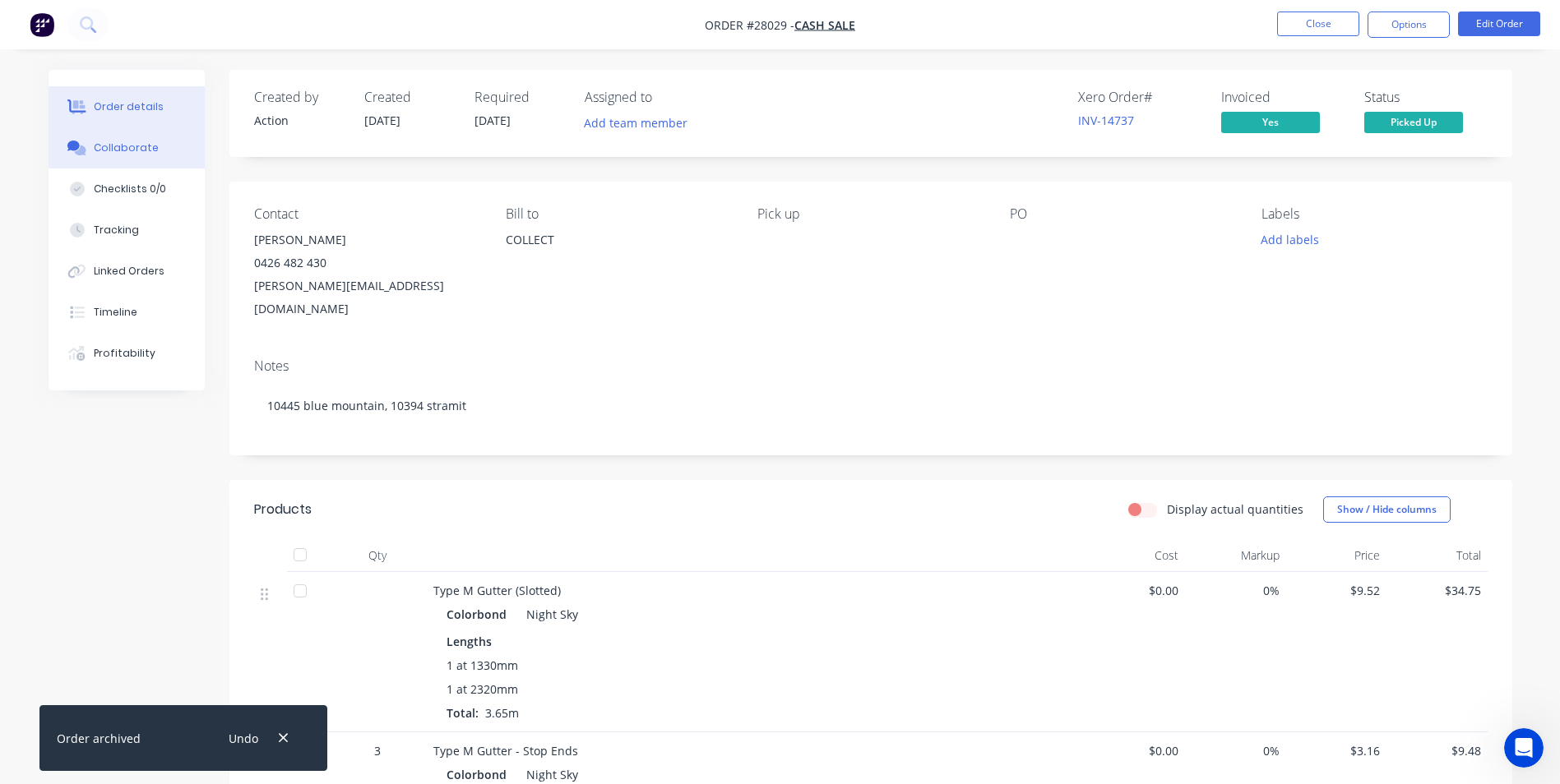
click at [130, 154] on div "Collaborate" at bounding box center [126, 148] width 65 height 15
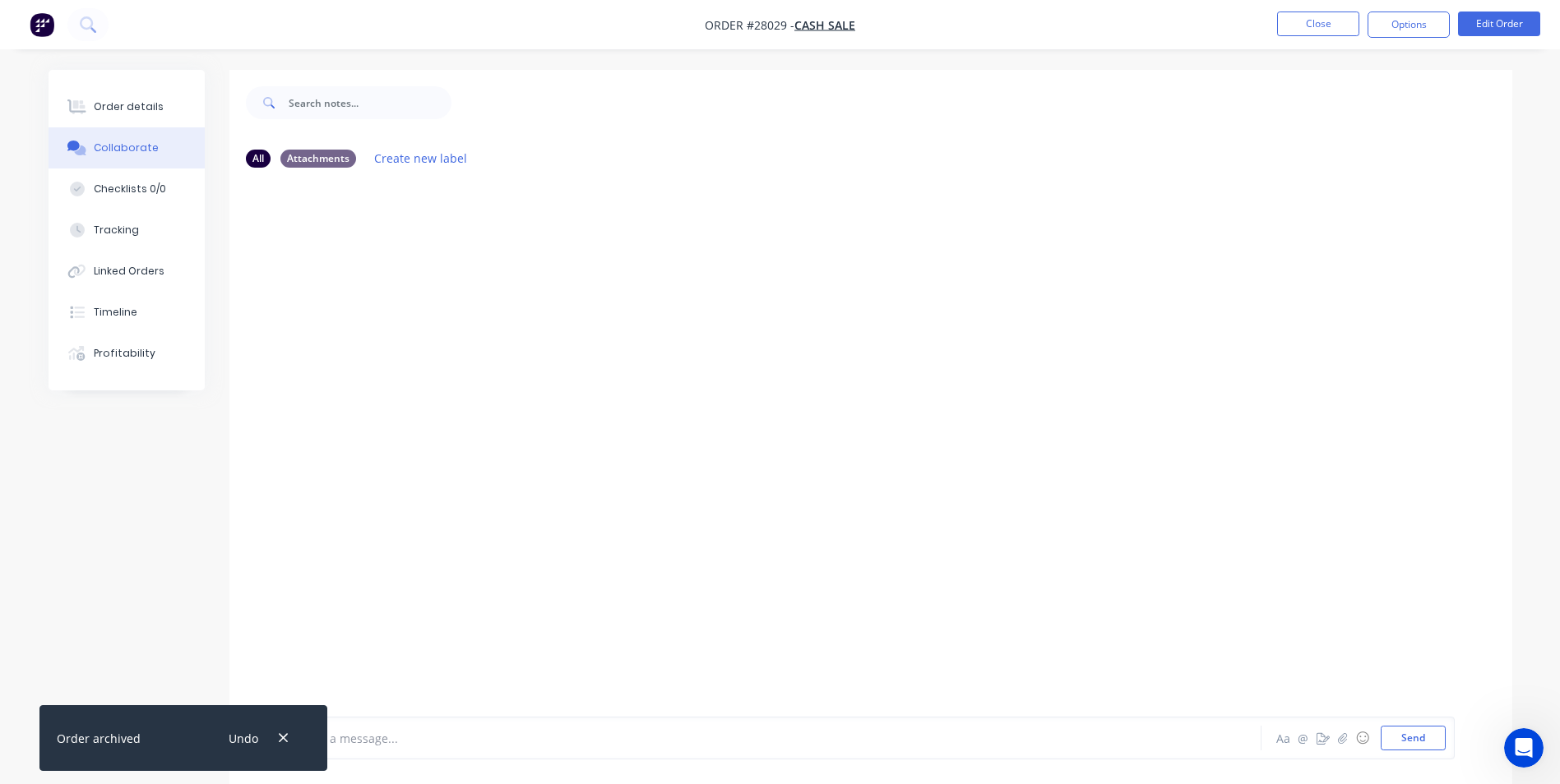
drag, startPoint x: 283, startPoint y: 741, endPoint x: 294, endPoint y: 735, distance: 12.5
click at [283, 740] on icon "button" at bounding box center [283, 738] width 10 height 15
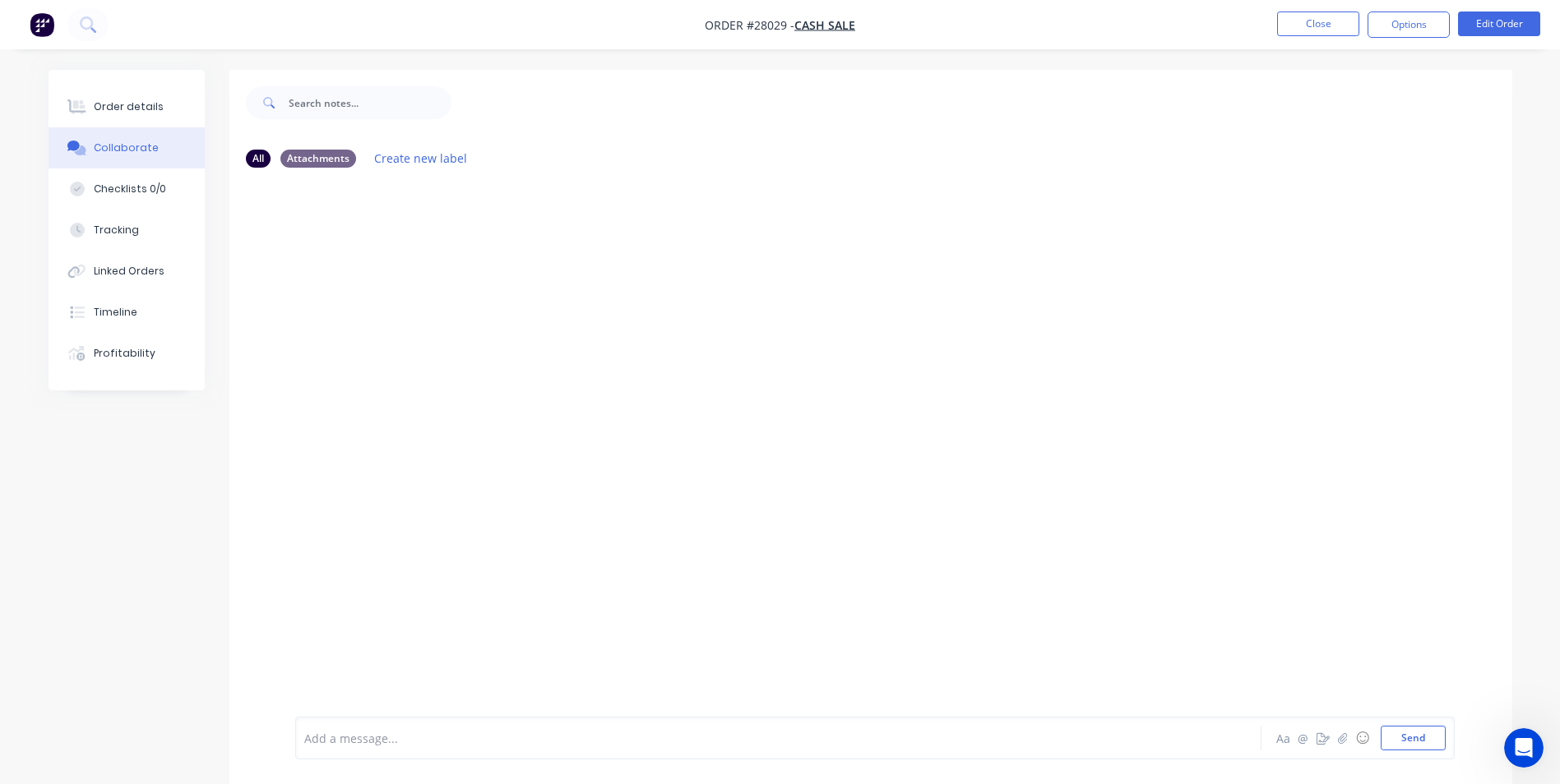
drag, startPoint x: 339, startPoint y: 741, endPoint x: 484, endPoint y: 569, distance: 225.0
click at [347, 724] on div "Add a message... Aa @ ☺ Send" at bounding box center [876, 738] width 1160 height 43
click at [1427, 743] on button "Send" at bounding box center [1413, 738] width 65 height 24
click at [1306, 30] on button "Close" at bounding box center [1318, 23] width 83 height 24
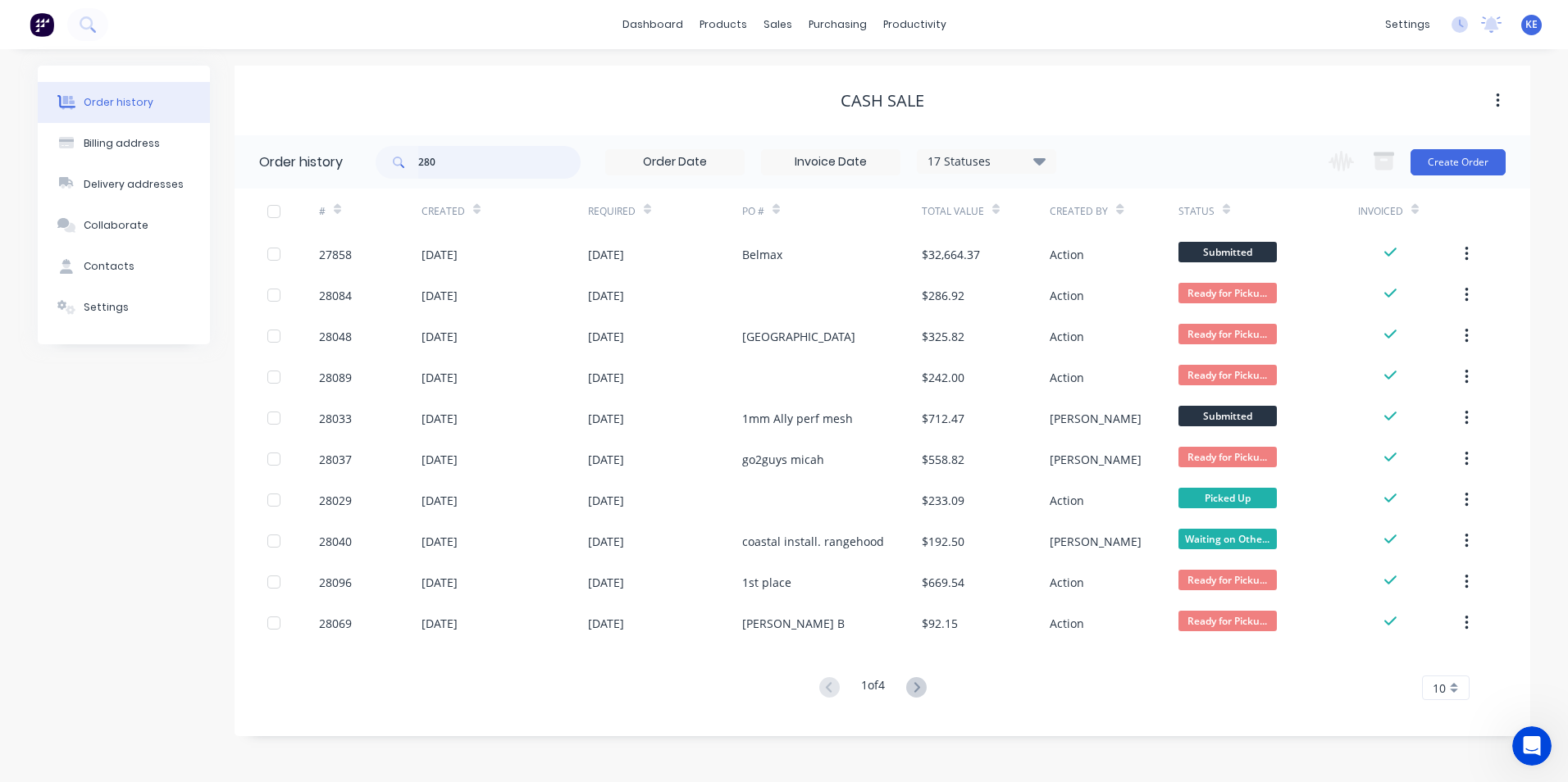
click at [461, 157] on input "280" at bounding box center [499, 162] width 162 height 33
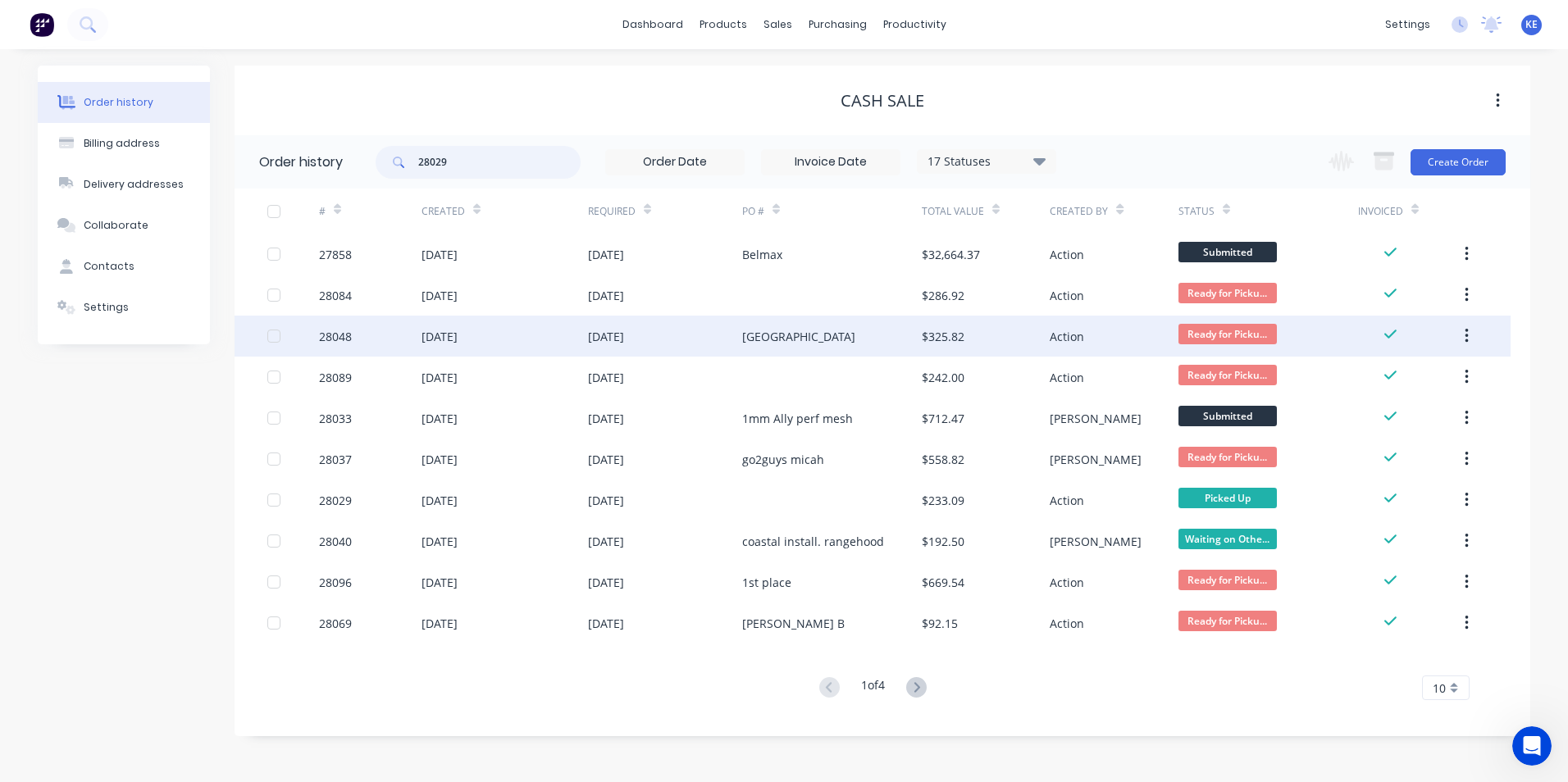
type input "28029"
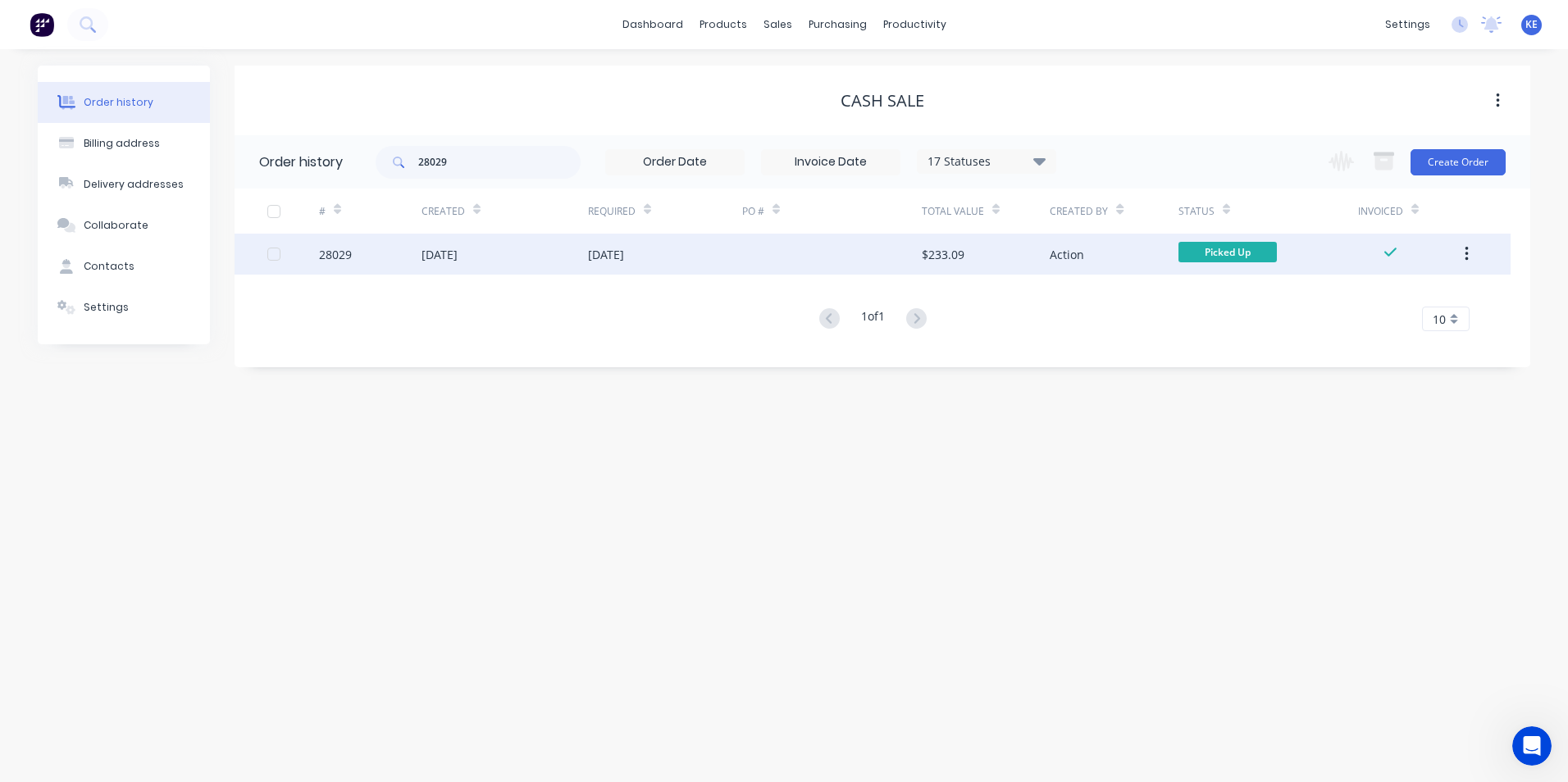
click at [1476, 246] on button "button" at bounding box center [1467, 254] width 38 height 29
click at [1369, 297] on div "Archive" at bounding box center [1408, 297] width 127 height 23
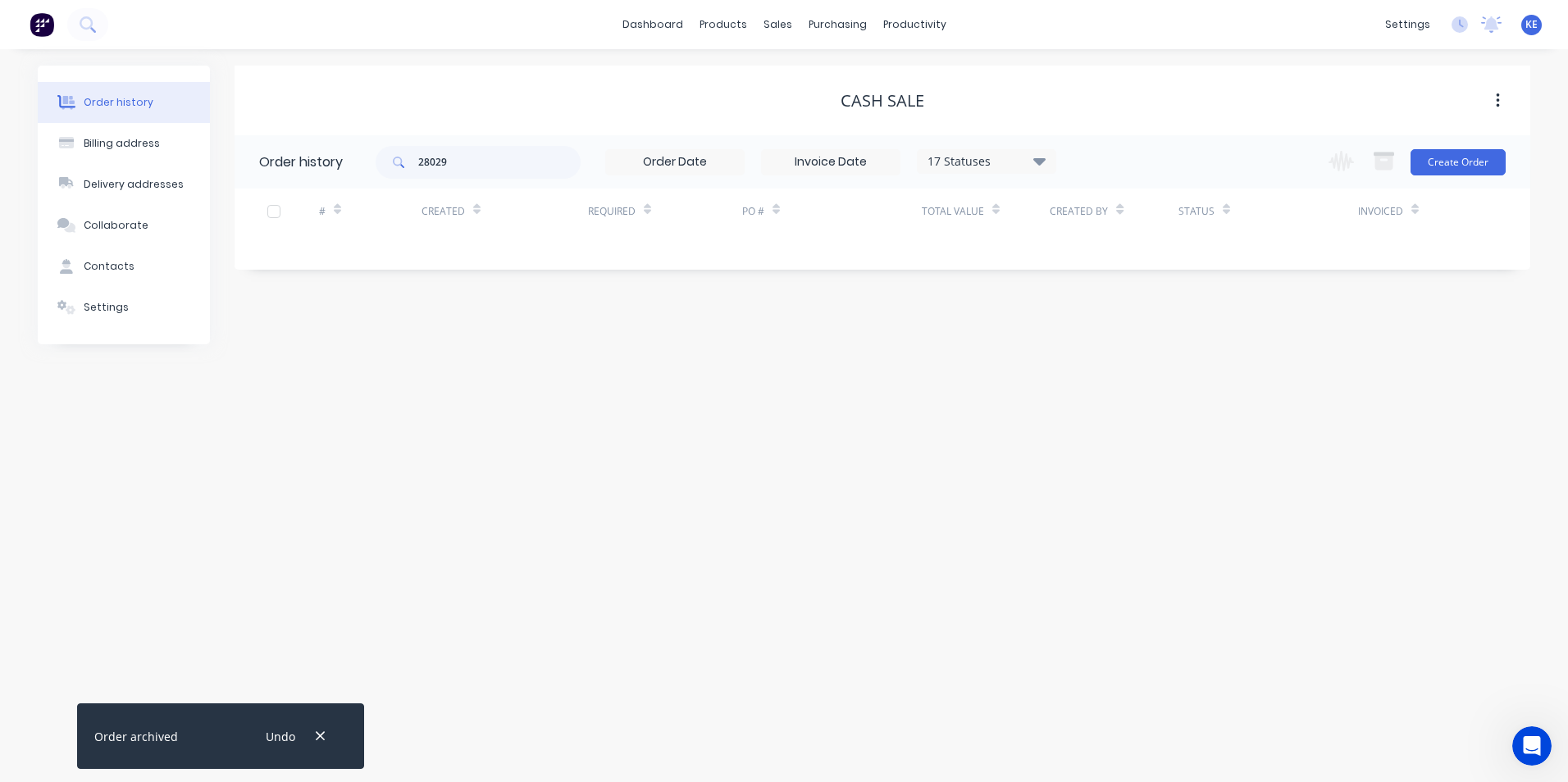
click at [1531, 30] on span "KE" at bounding box center [1532, 24] width 12 height 15
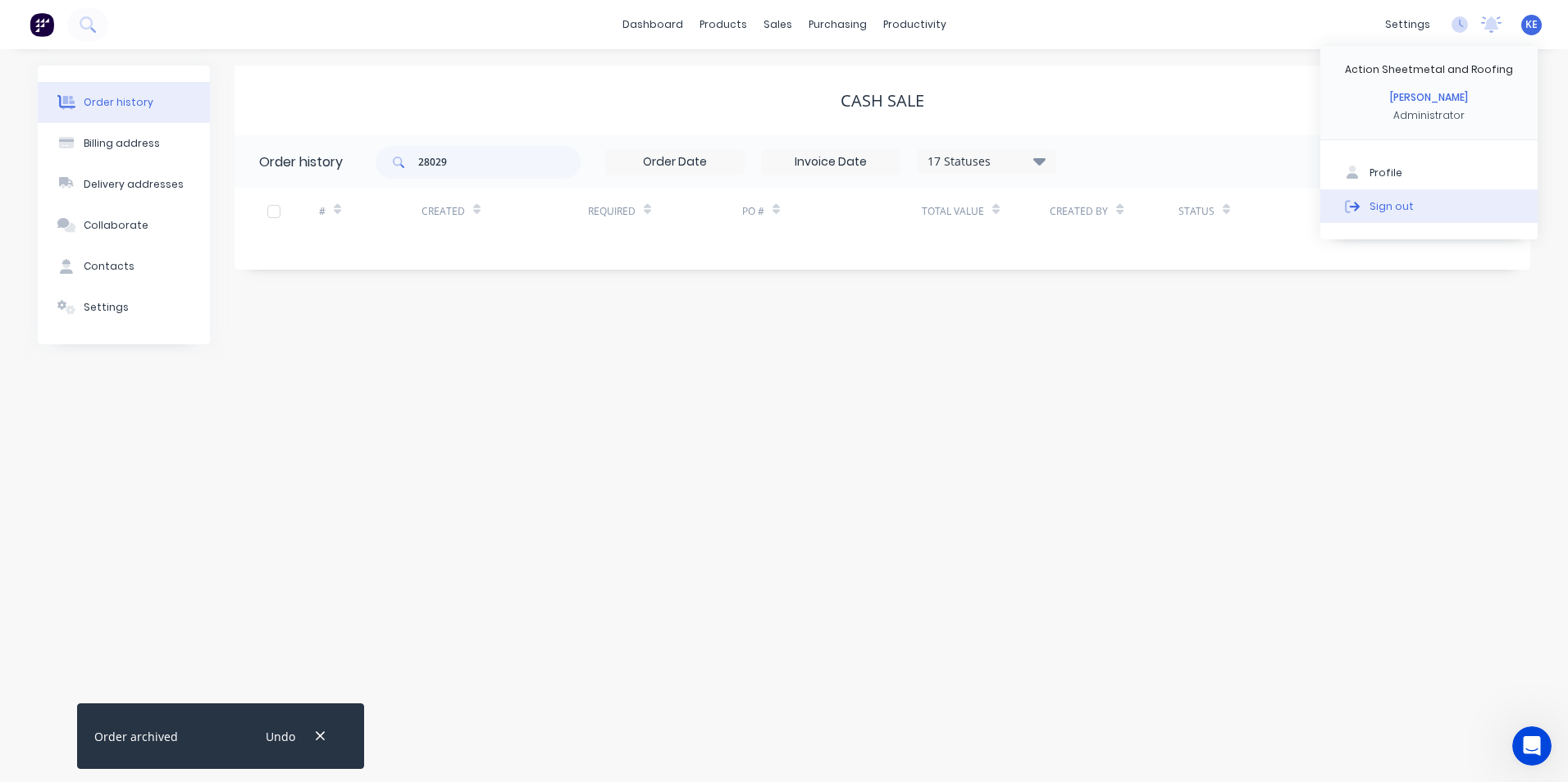
click at [1420, 204] on button "Sign out" at bounding box center [1429, 205] width 218 height 33
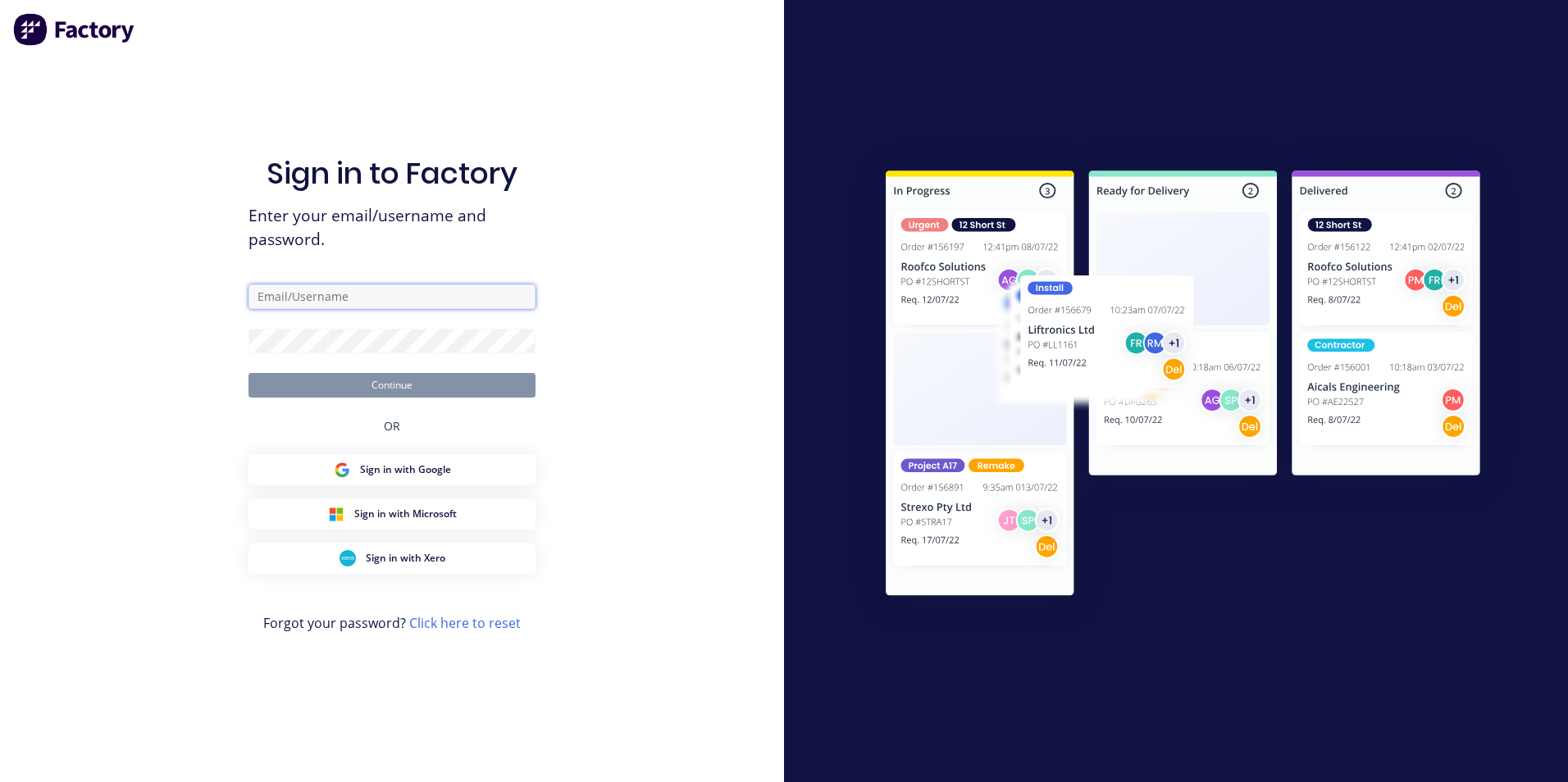
type input "[PERSON_NAME][EMAIL_ADDRESS][PERSON_NAME][DOMAIN_NAME]"
